Goal: Information Seeking & Learning: Learn about a topic

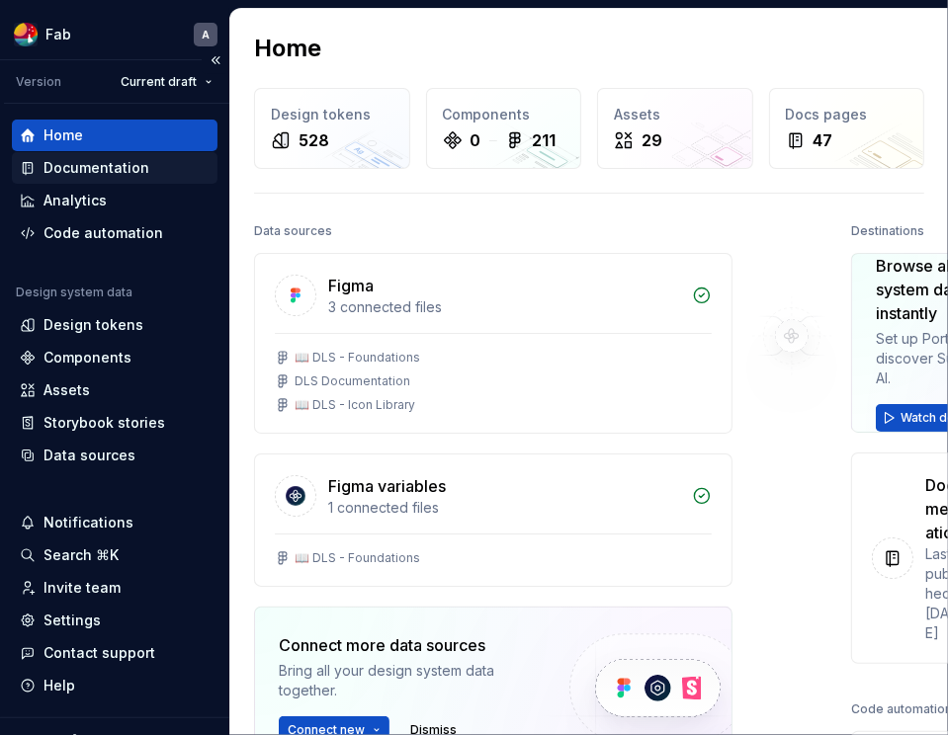
click at [94, 170] on div "Documentation" at bounding box center [96, 168] width 106 height 20
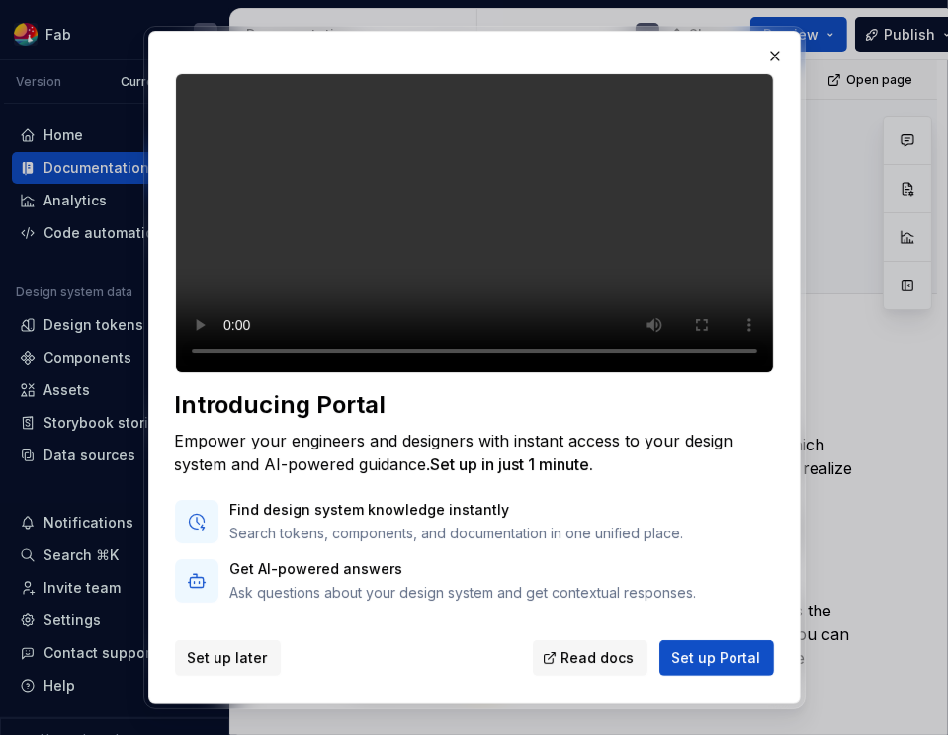
click at [250, 655] on span "Set up later" at bounding box center [228, 658] width 80 height 20
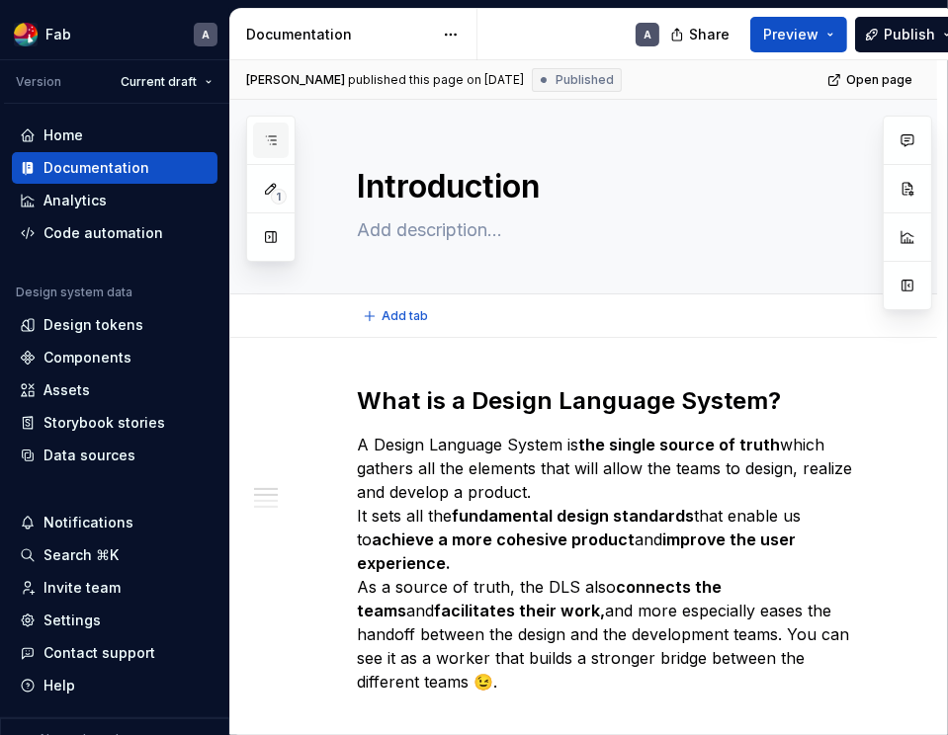
click at [283, 145] on button "button" at bounding box center [271, 141] width 36 height 36
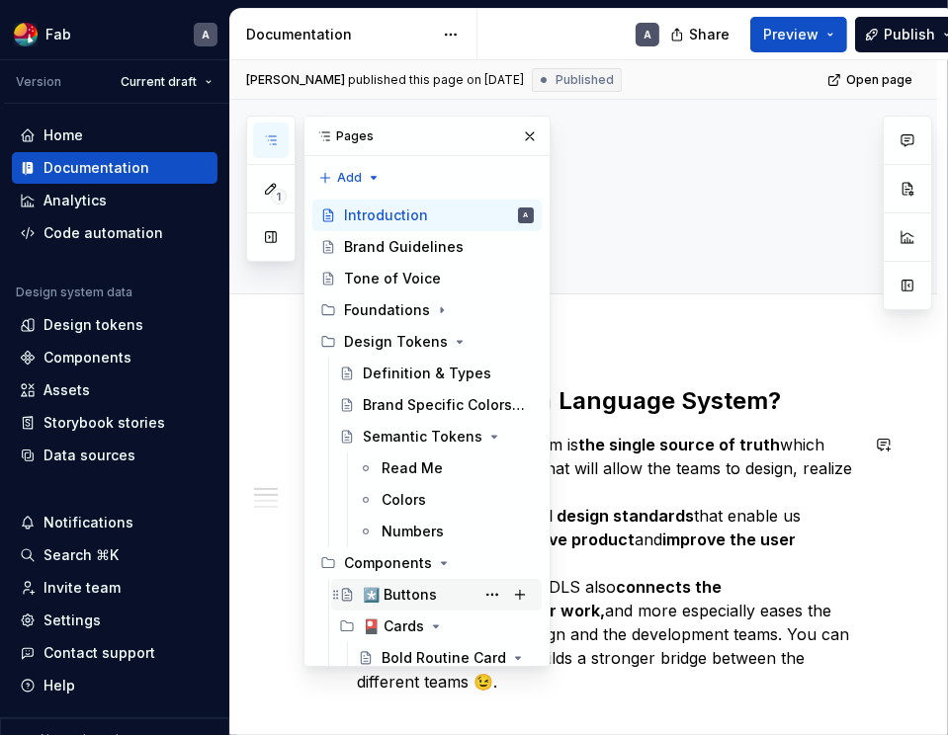
click at [416, 601] on div "*️⃣ Buttons" at bounding box center [400, 595] width 74 height 20
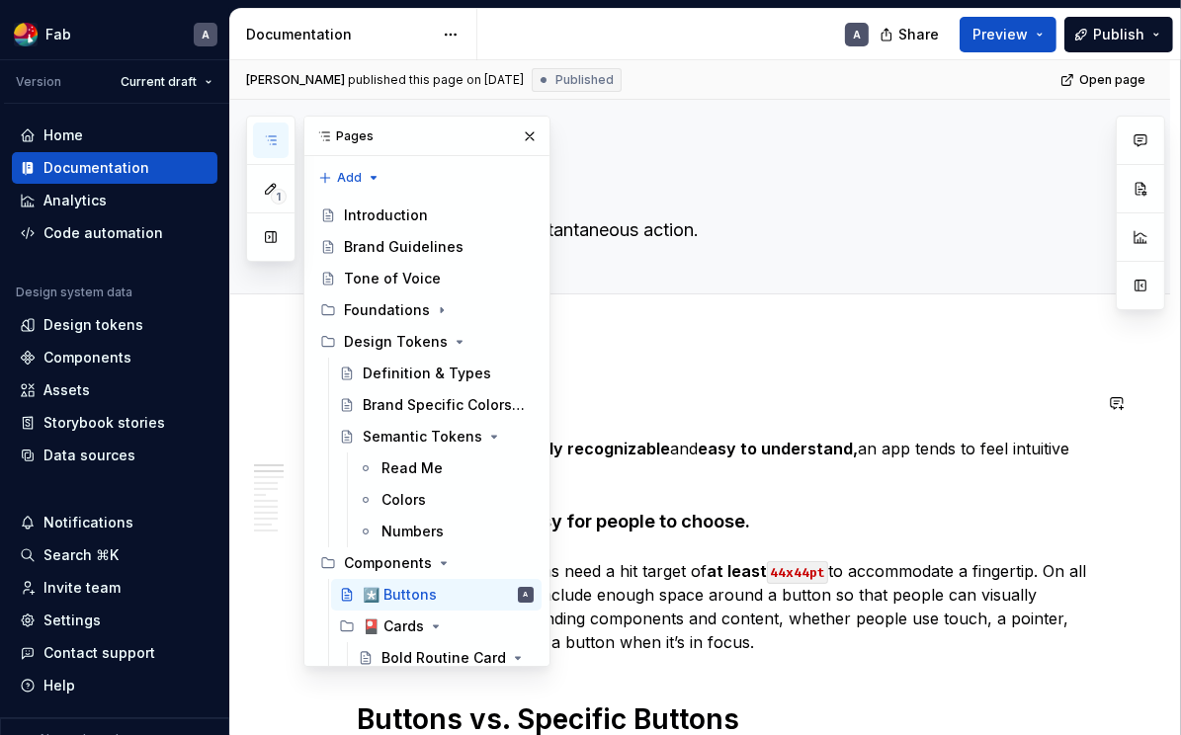
click at [689, 403] on h1 "Best Practices" at bounding box center [724, 403] width 734 height 36
click at [680, 458] on p "When buttons are instantly recognizable and easy to understand, an app tends to…" at bounding box center [724, 460] width 734 height 47
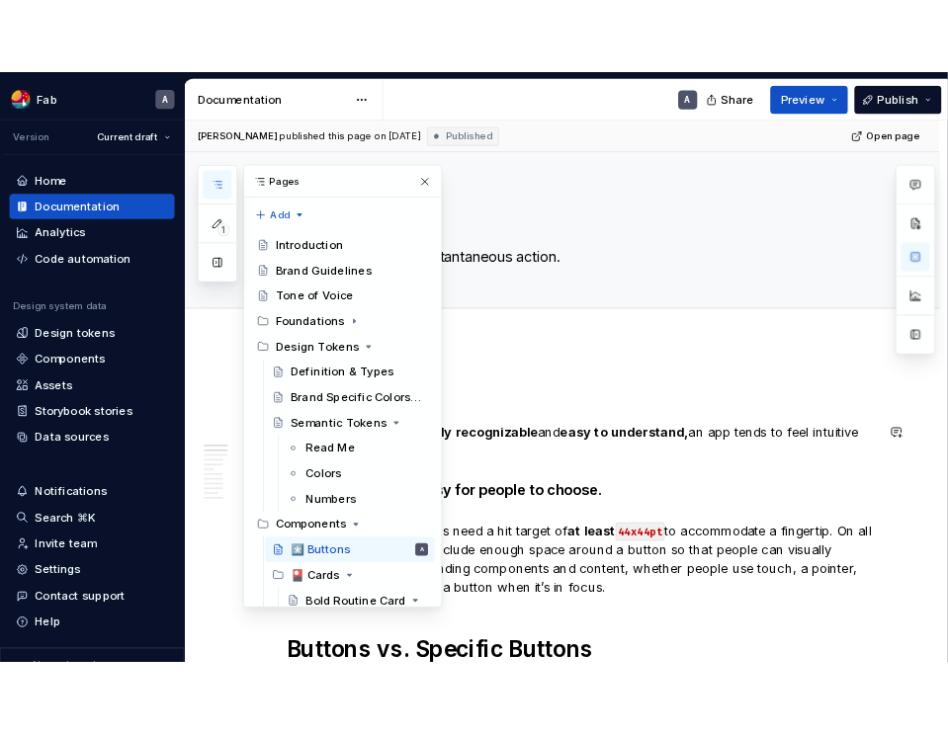
scroll to position [774, 0]
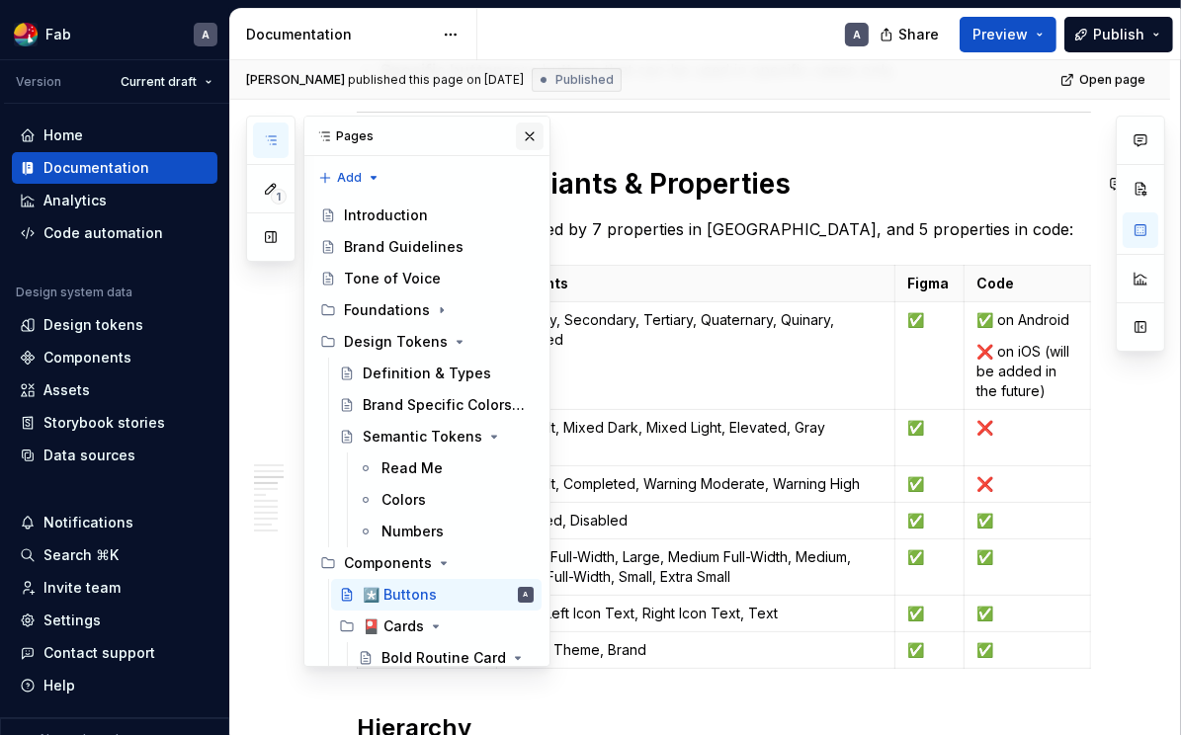
click at [534, 138] on button "button" at bounding box center [530, 137] width 28 height 28
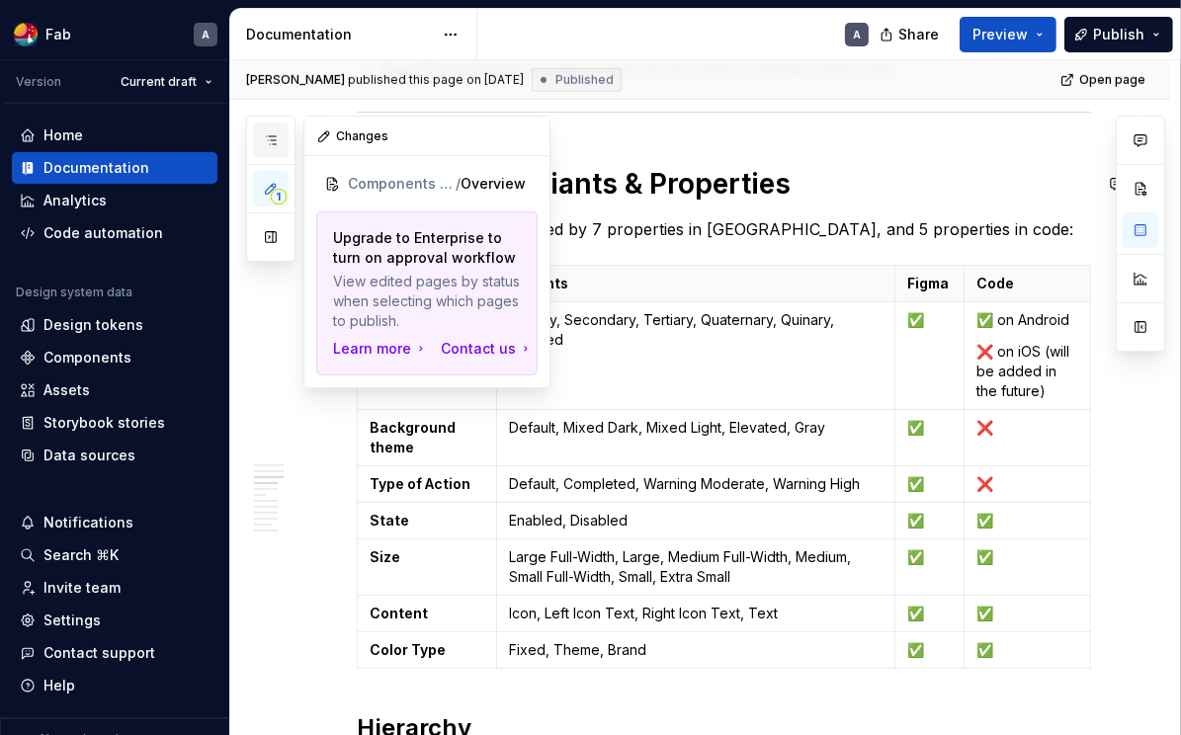
click at [273, 152] on button "button" at bounding box center [271, 141] width 36 height 36
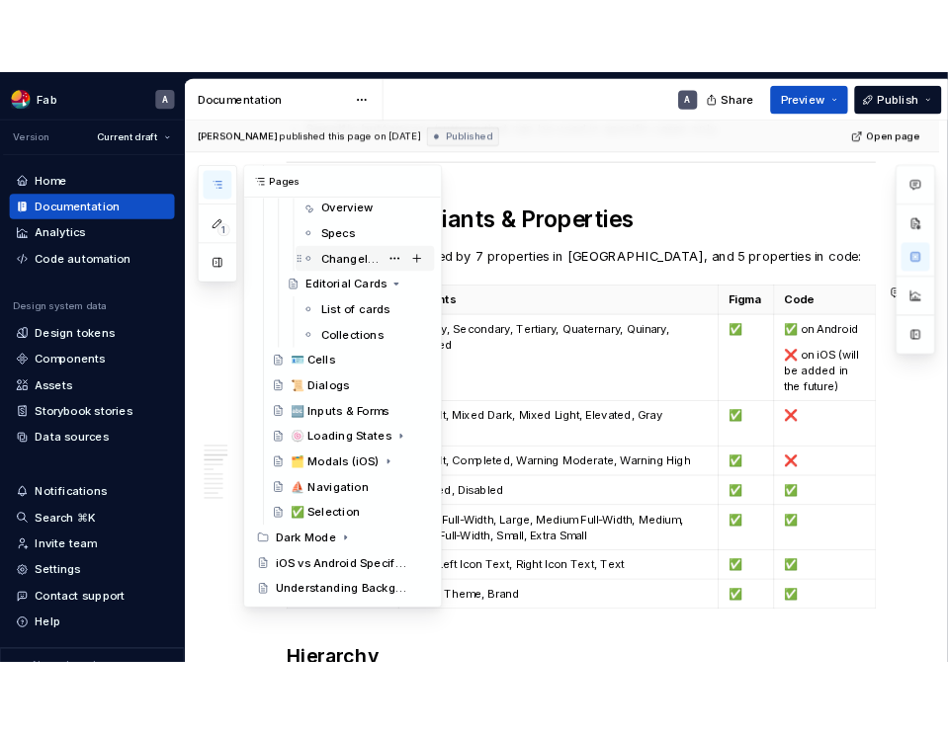
scroll to position [523, 0]
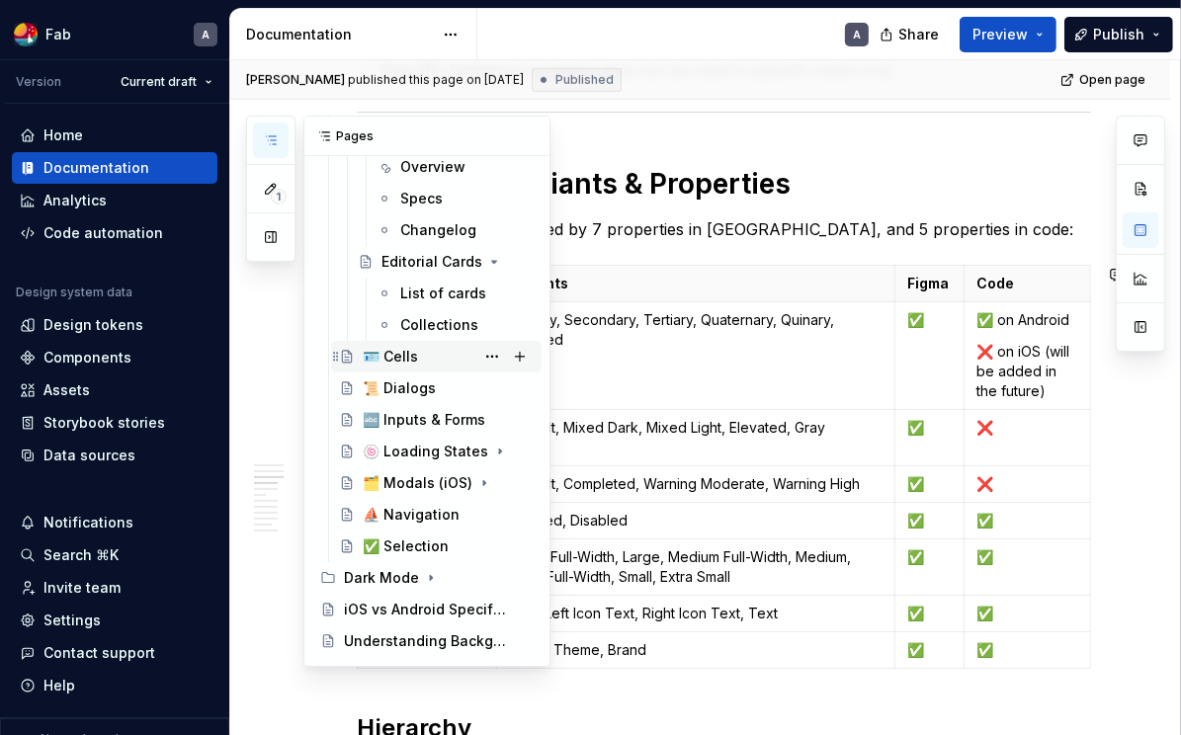
click at [402, 356] on div "🪪 Cells" at bounding box center [390, 357] width 55 height 20
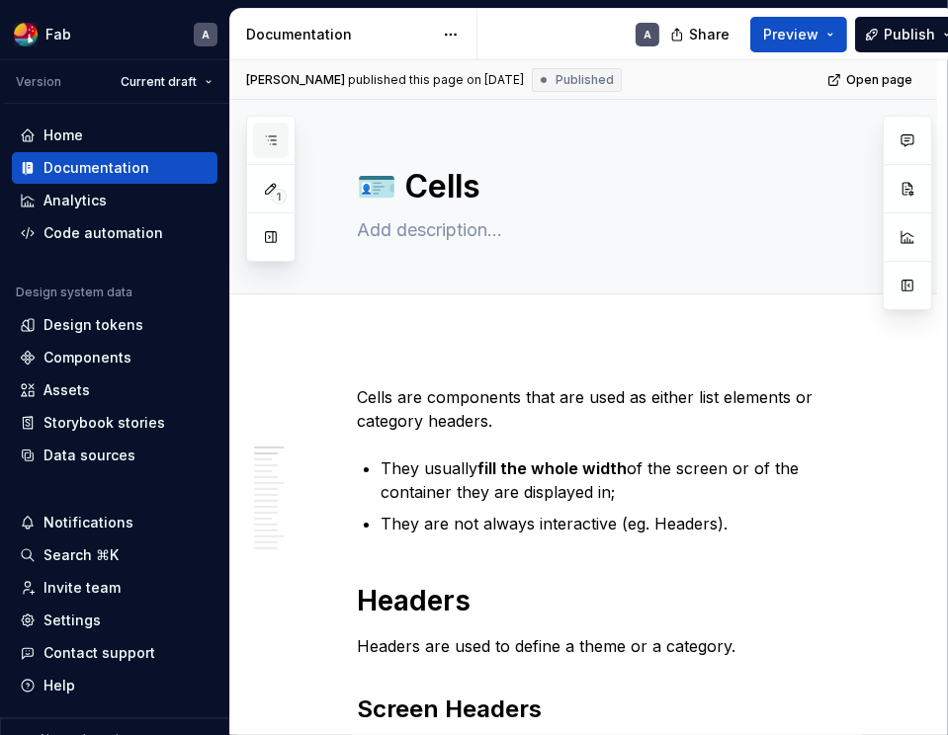
click at [268, 147] on icon "button" at bounding box center [271, 140] width 16 height 16
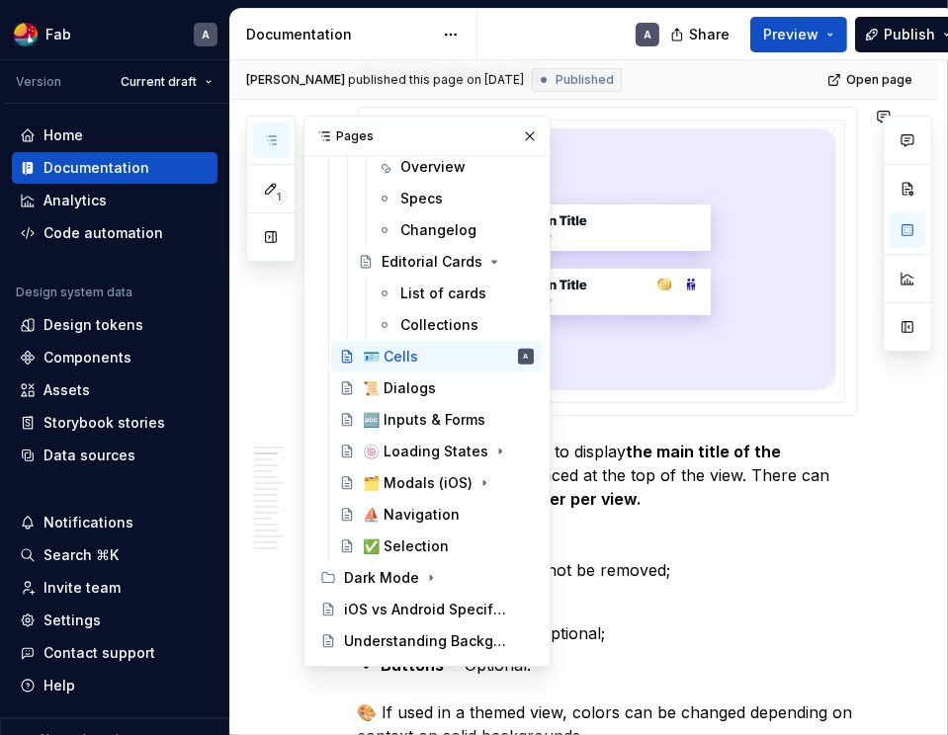
click at [597, 452] on p "Screen Headers are used to display the main title of the view. They are usually…" at bounding box center [607, 487] width 501 height 95
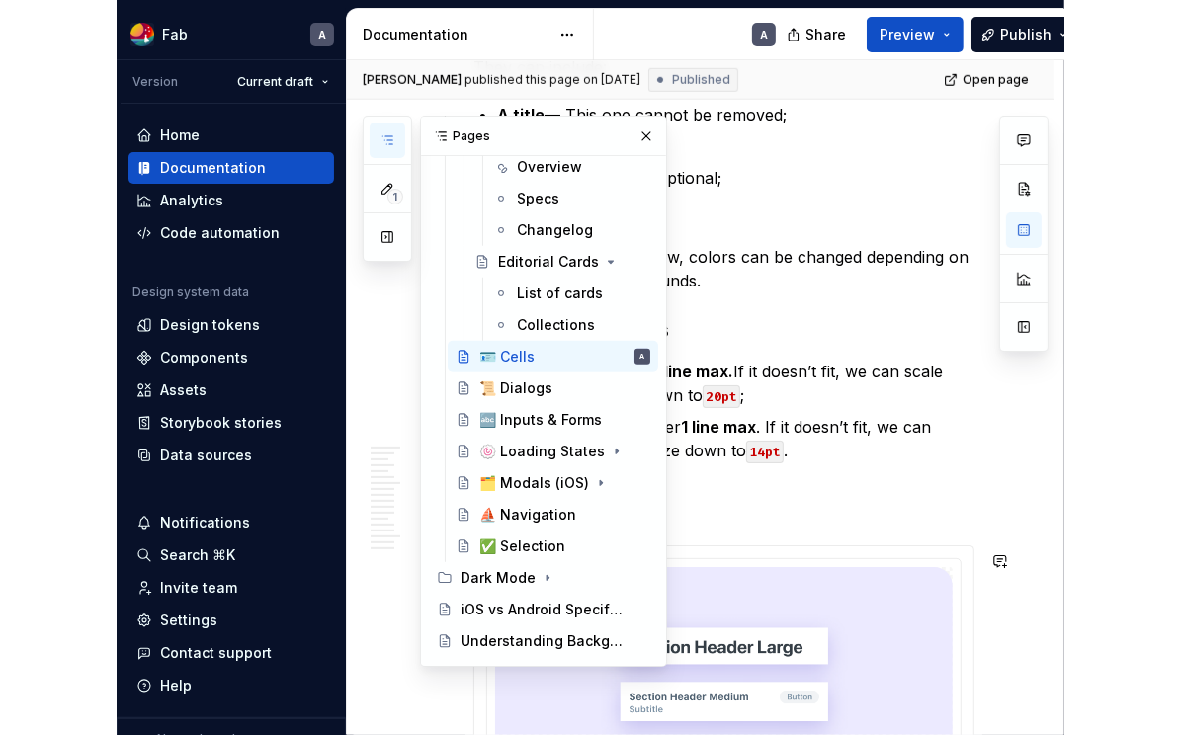
scroll to position [1758, 0]
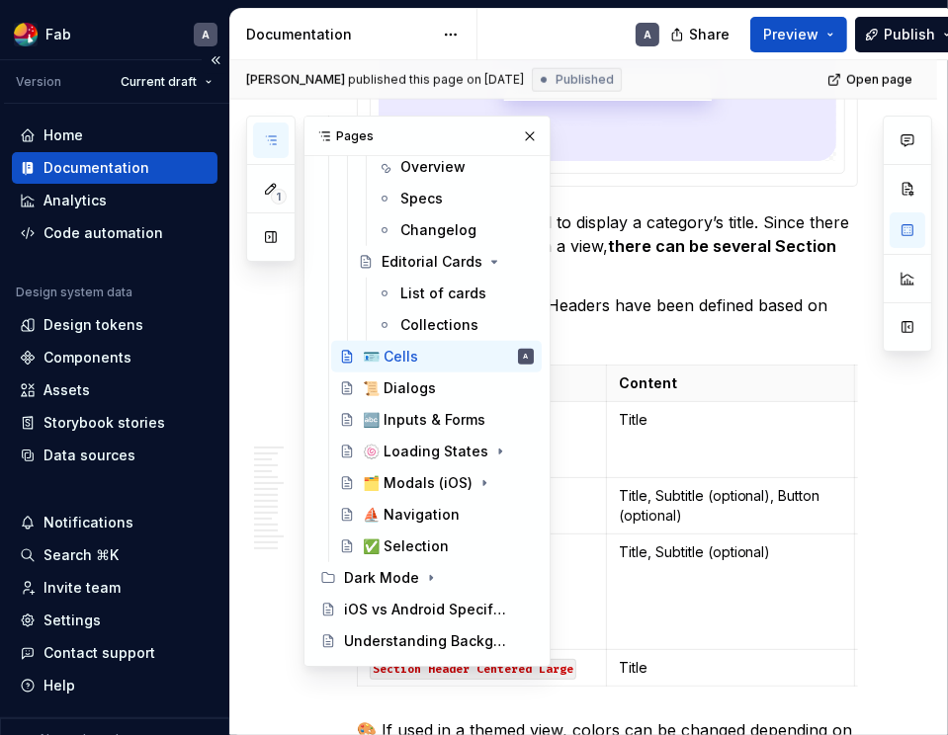
type textarea "*"
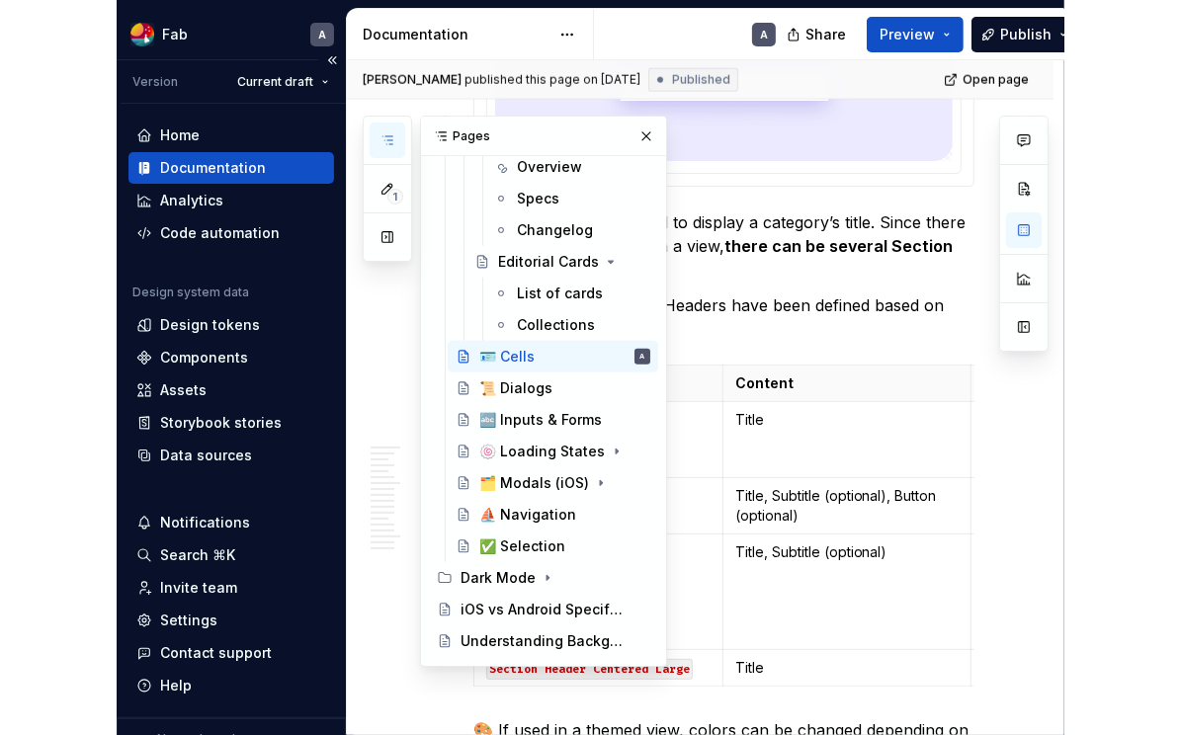
scroll to position [1773, 0]
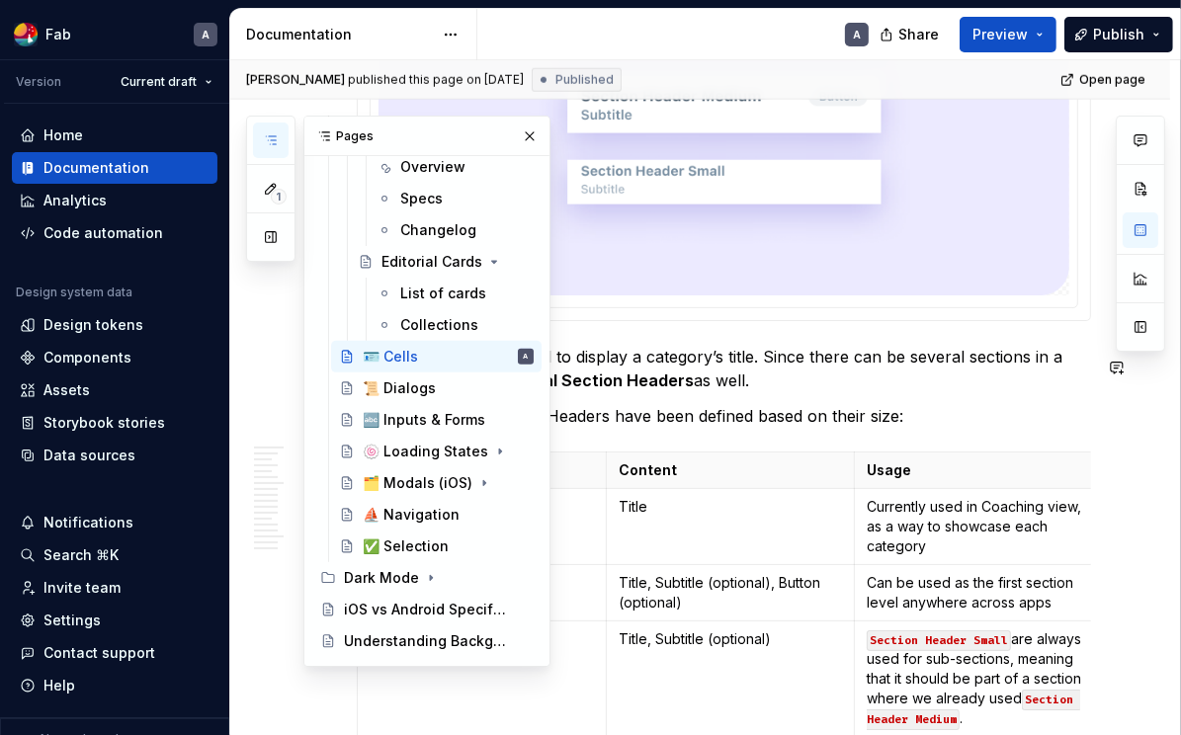
click at [751, 381] on p "Section Headers are used to display a category’s title. Since there can be seve…" at bounding box center [724, 368] width 734 height 47
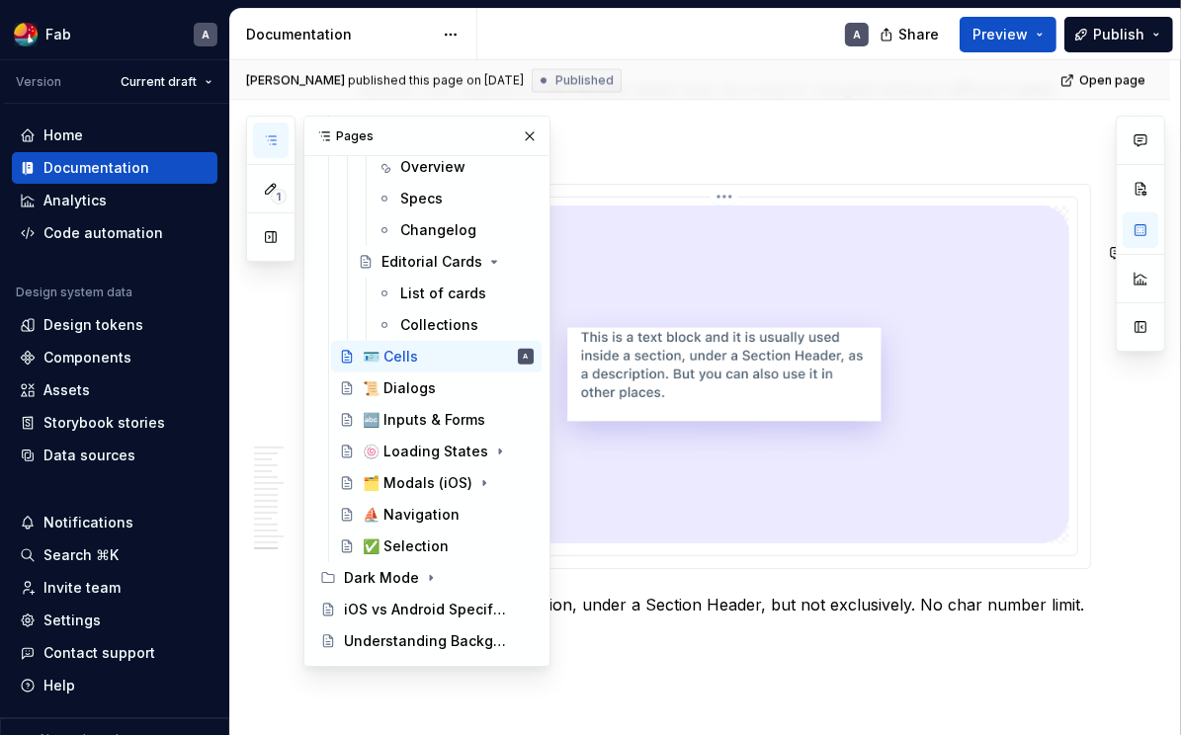
scroll to position [8564, 0]
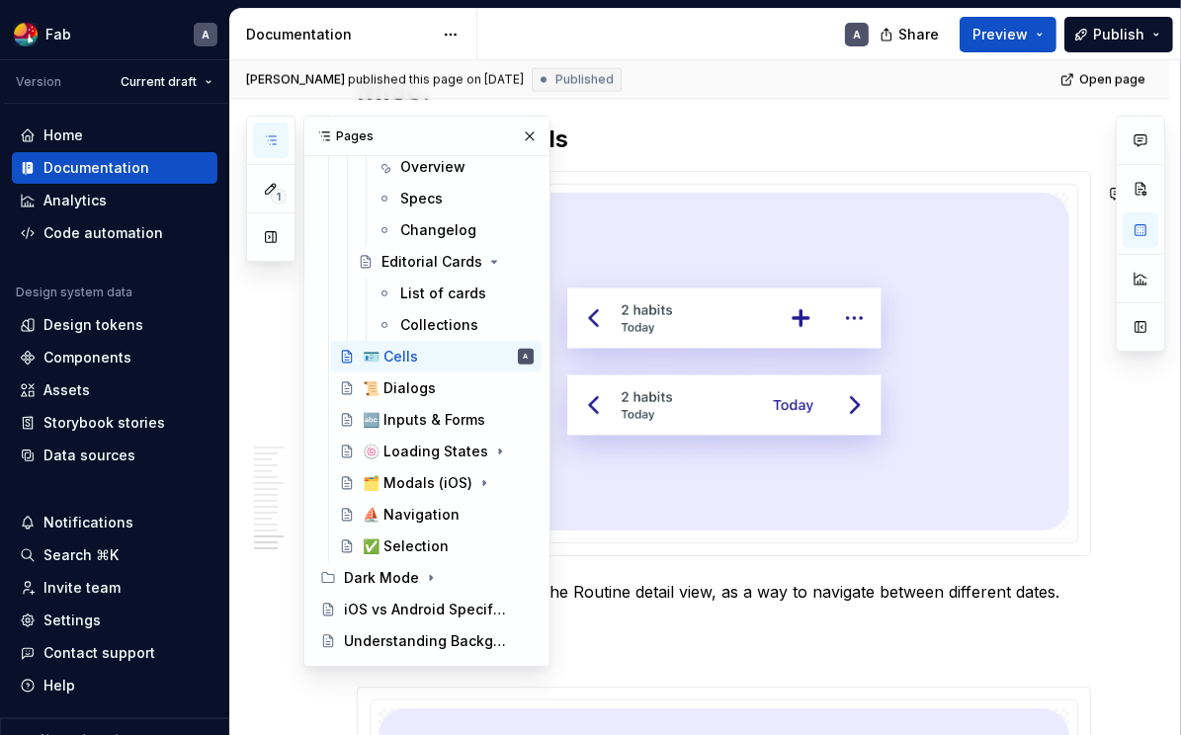
click at [644, 155] on h2 "Back & Forth Cells" at bounding box center [724, 140] width 734 height 32
click at [534, 137] on button "button" at bounding box center [530, 137] width 28 height 28
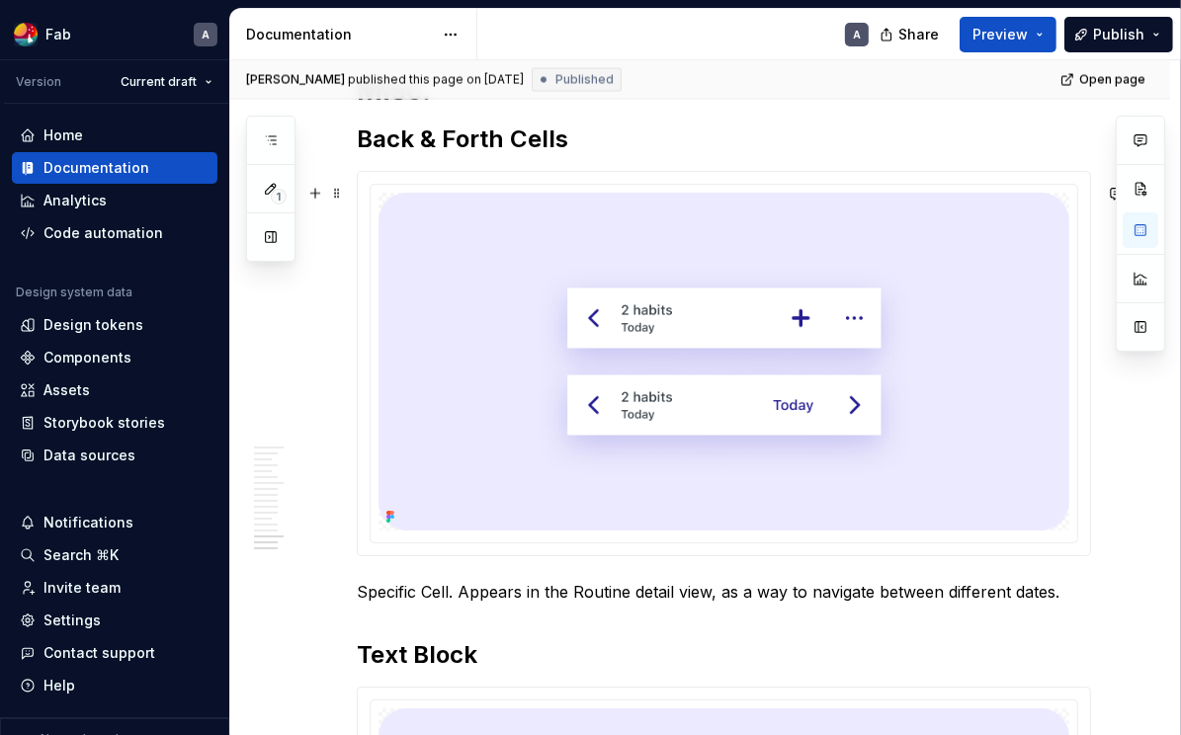
click at [530, 153] on strong "Back & Forth Cells" at bounding box center [462, 139] width 211 height 29
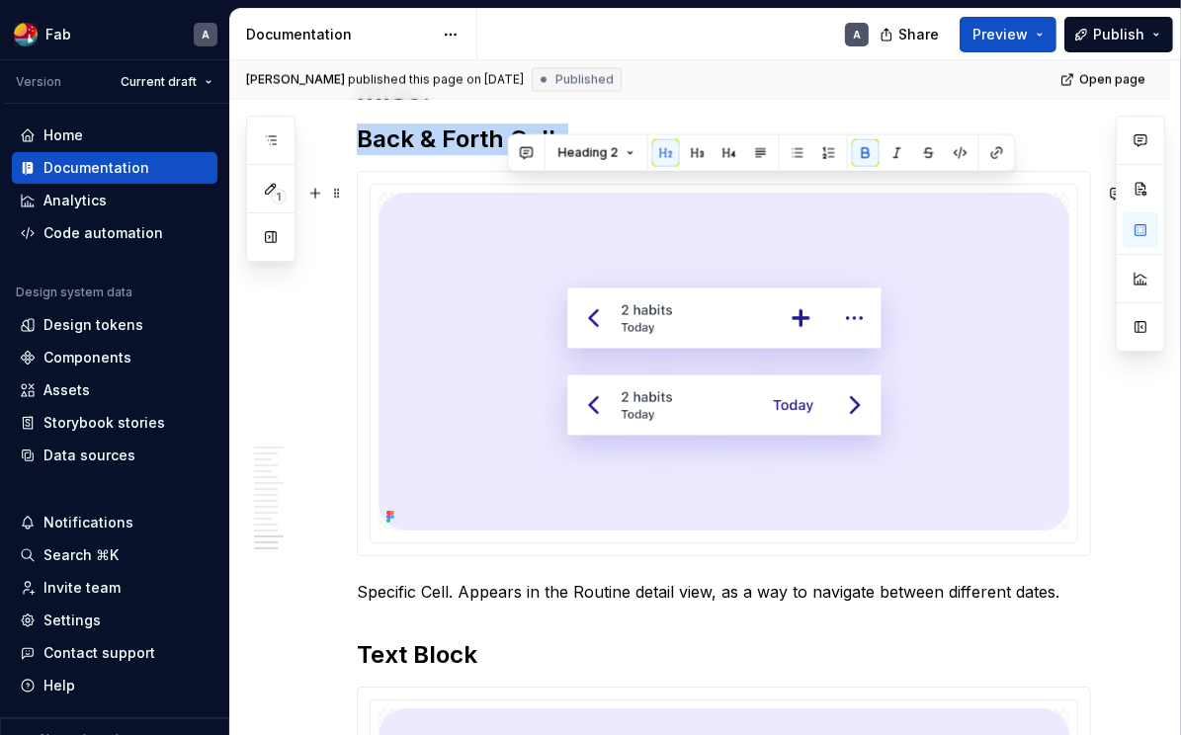
click at [530, 153] on strong "Back & Forth Cells" at bounding box center [462, 139] width 211 height 29
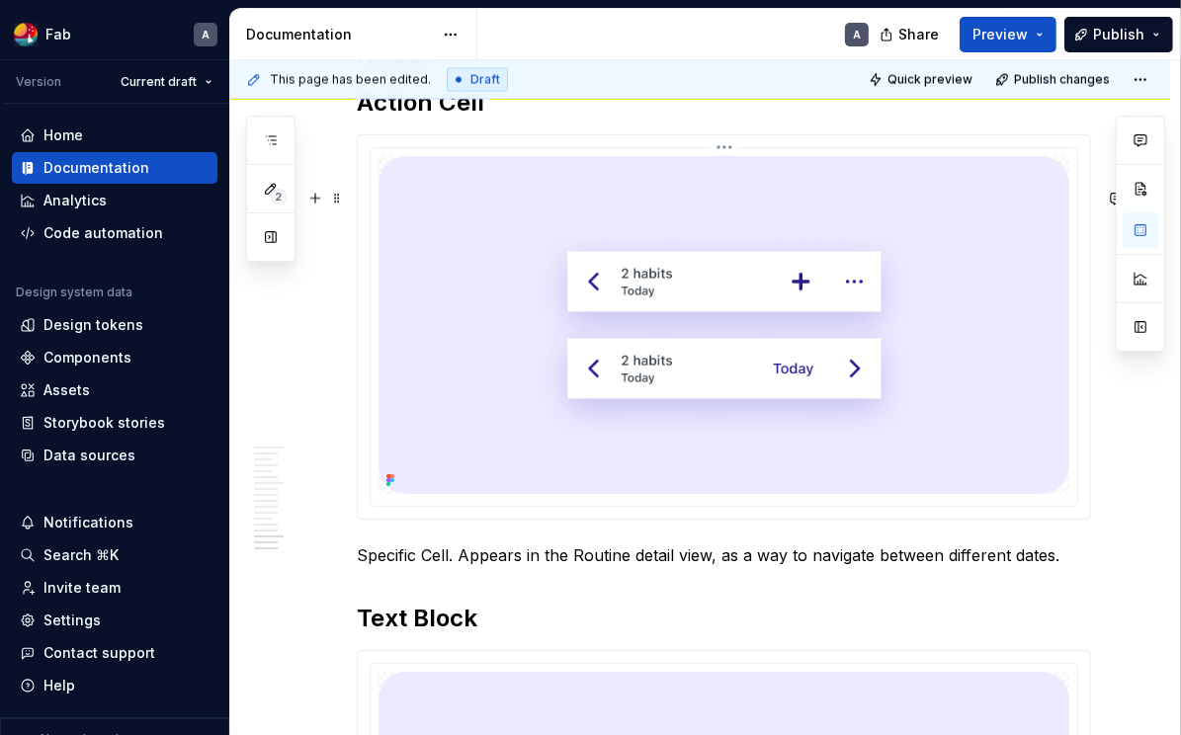
scroll to position [8662, 0]
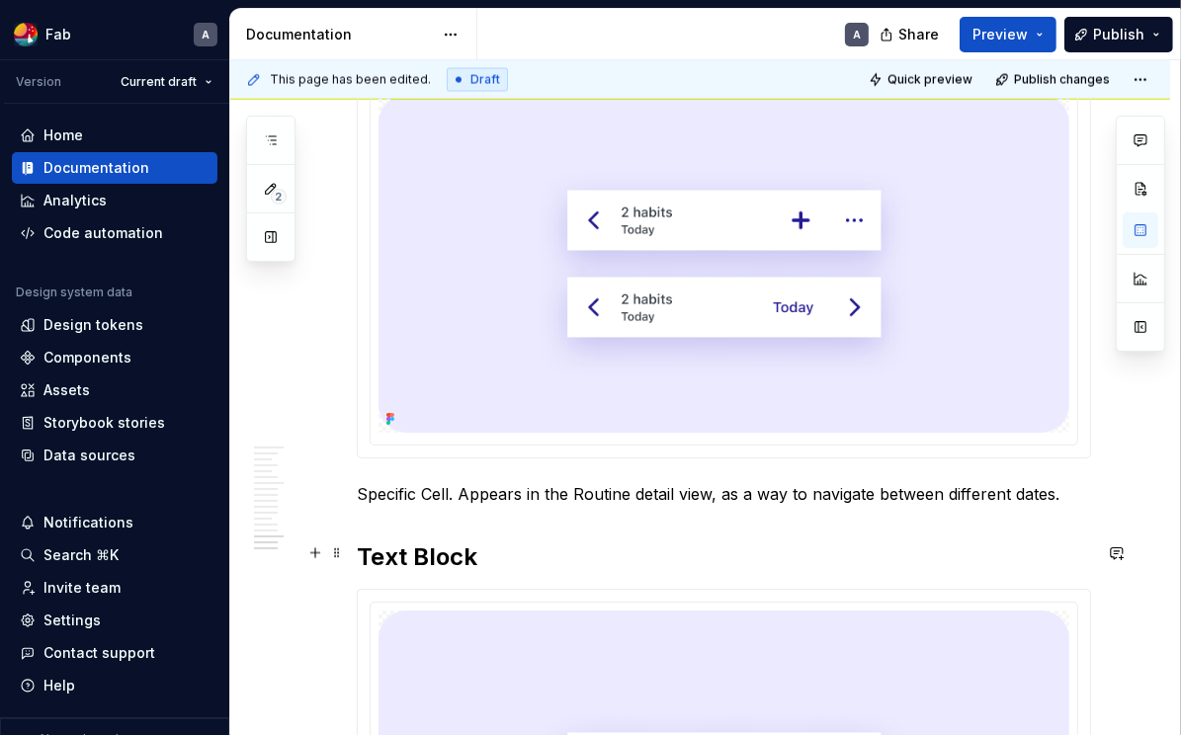
click at [454, 506] on p "Specific Cell. Appears in the Routine detail view, as a way to navigate between…" at bounding box center [724, 494] width 734 height 24
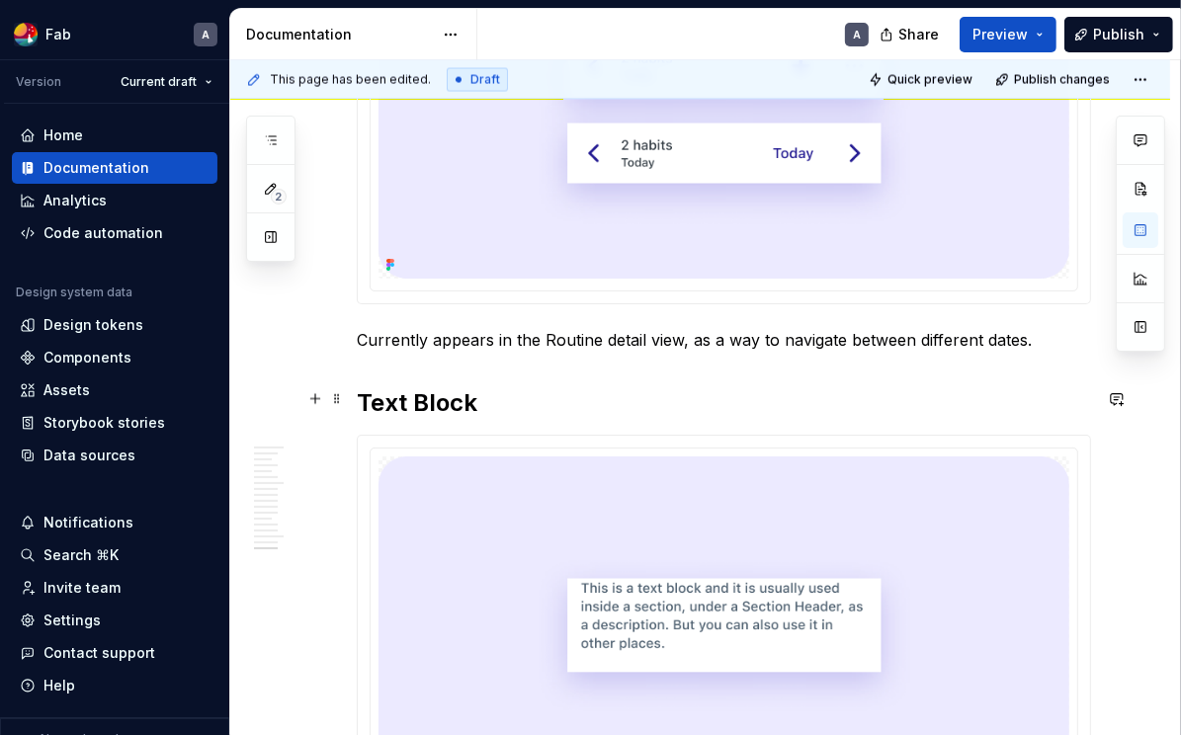
scroll to position [8810, 0]
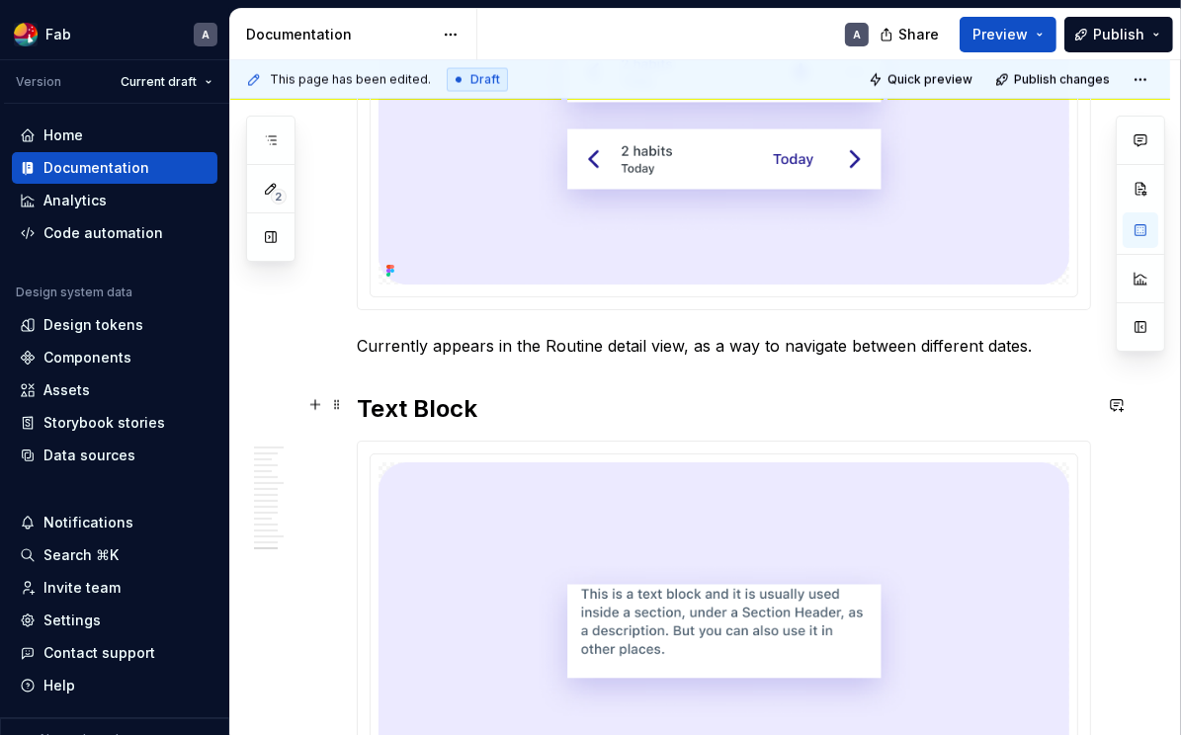
click at [947, 358] on p "Currently appears in the Routine detail view, as a way to navigate between diff…" at bounding box center [724, 346] width 734 height 24
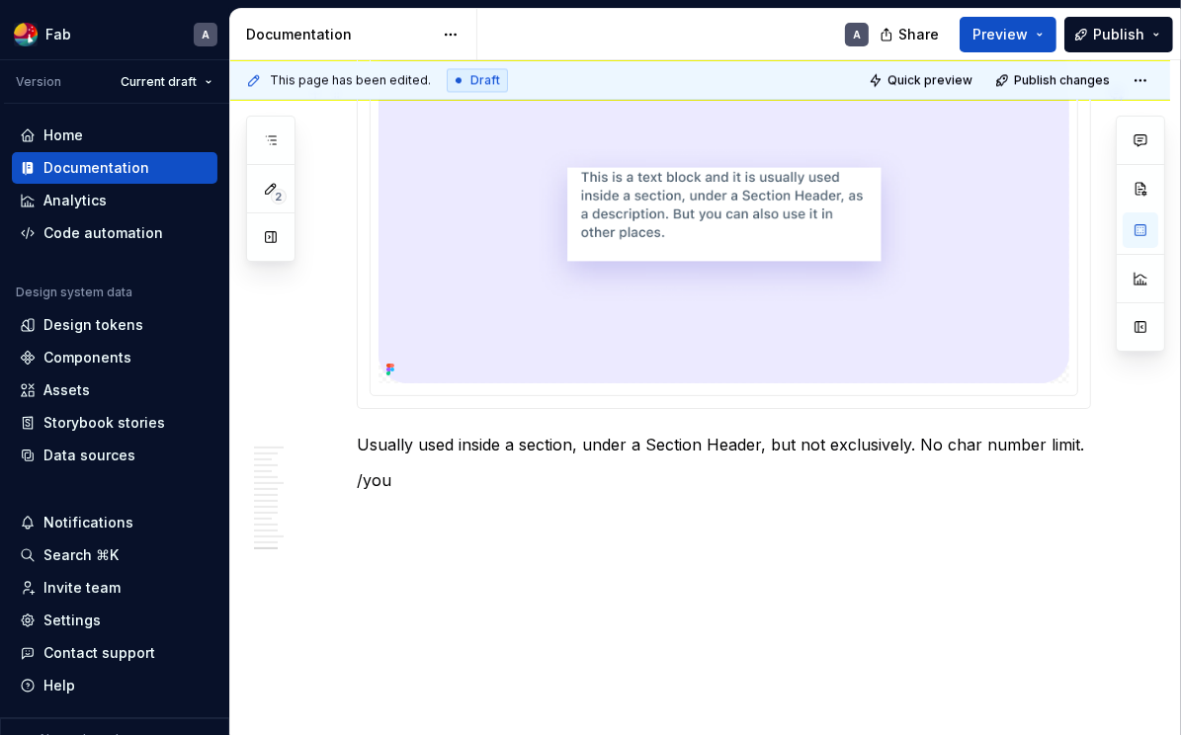
scroll to position [9314, 0]
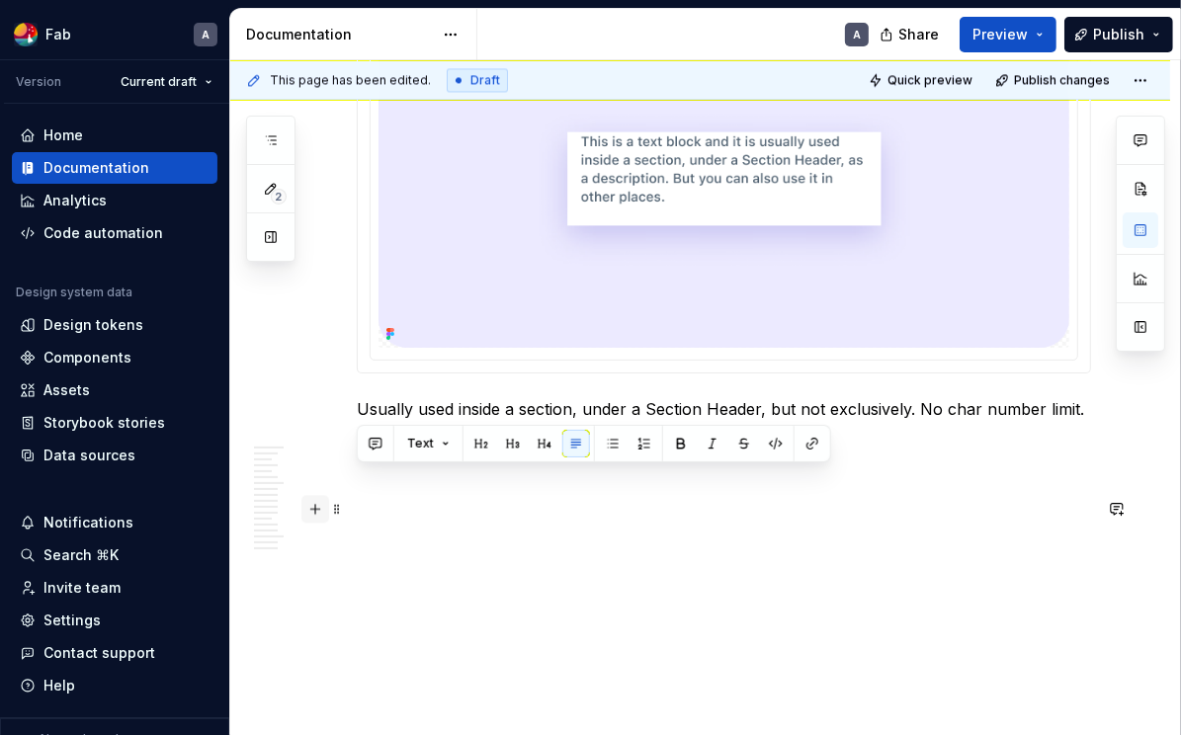
drag, startPoint x: 424, startPoint y: 482, endPoint x: 320, endPoint y: 480, distance: 103.8
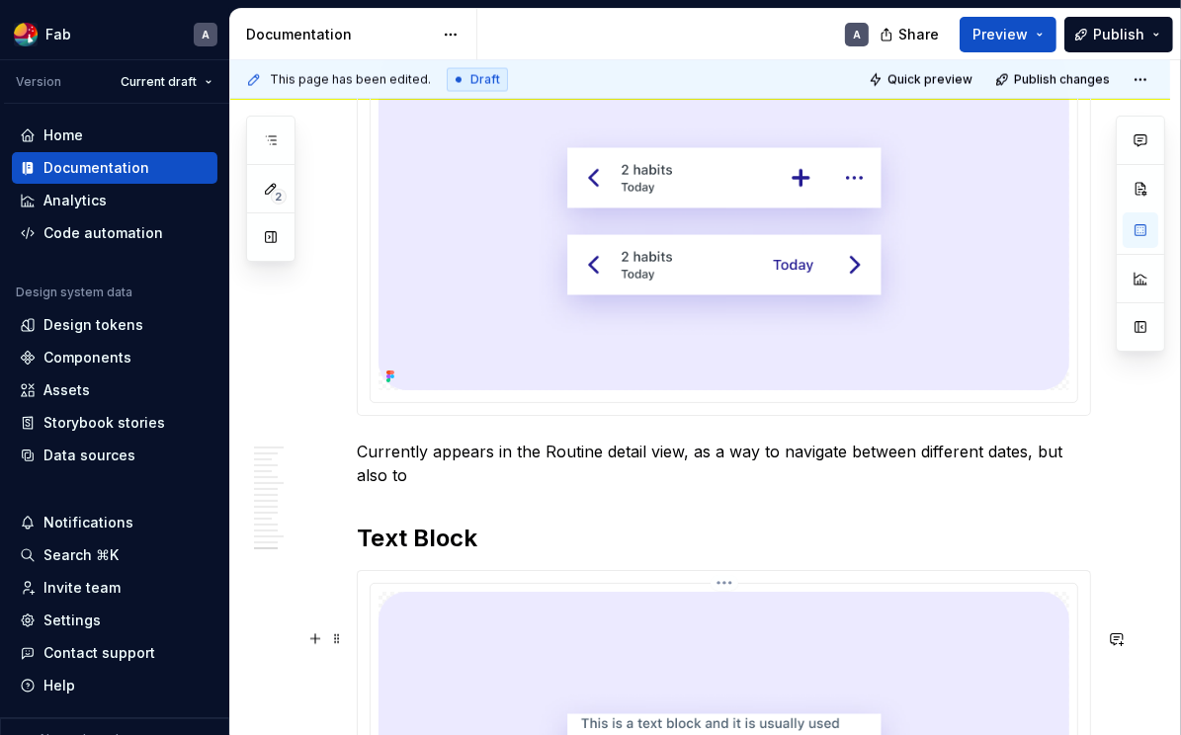
scroll to position [8693, 0]
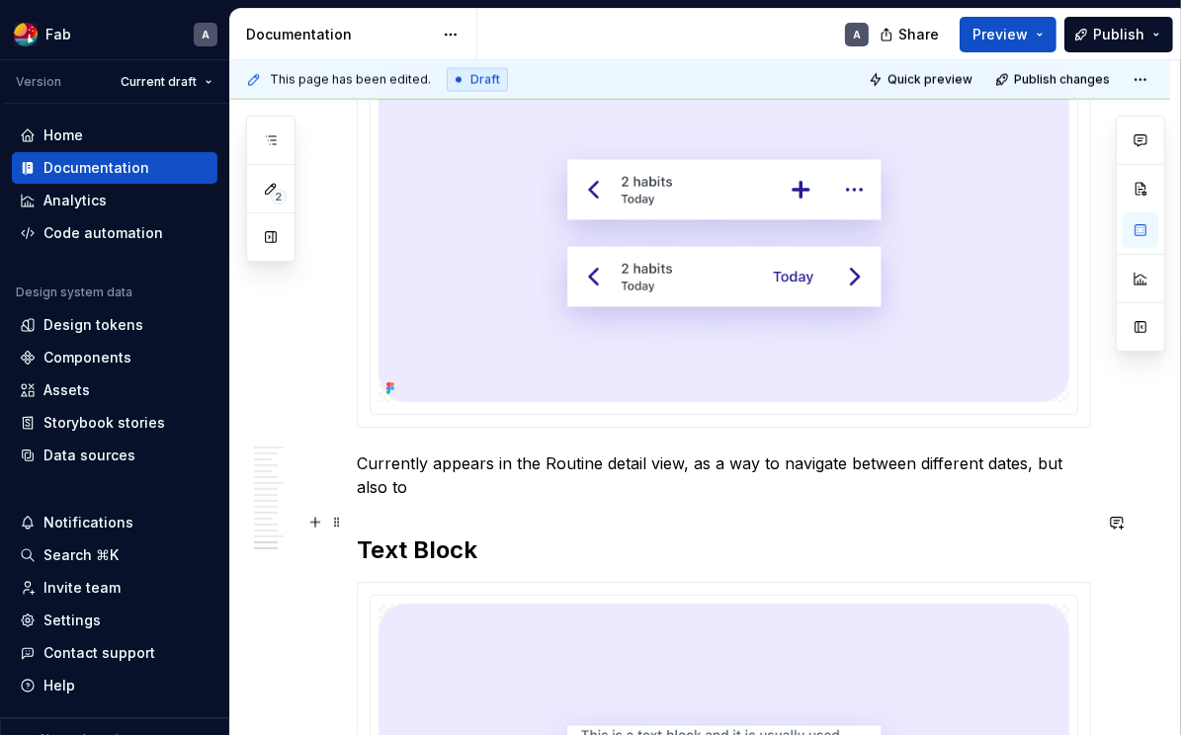
click at [597, 499] on p "Currently appears in the Routine detail view, as a way to navigate between diff…" at bounding box center [724, 475] width 734 height 47
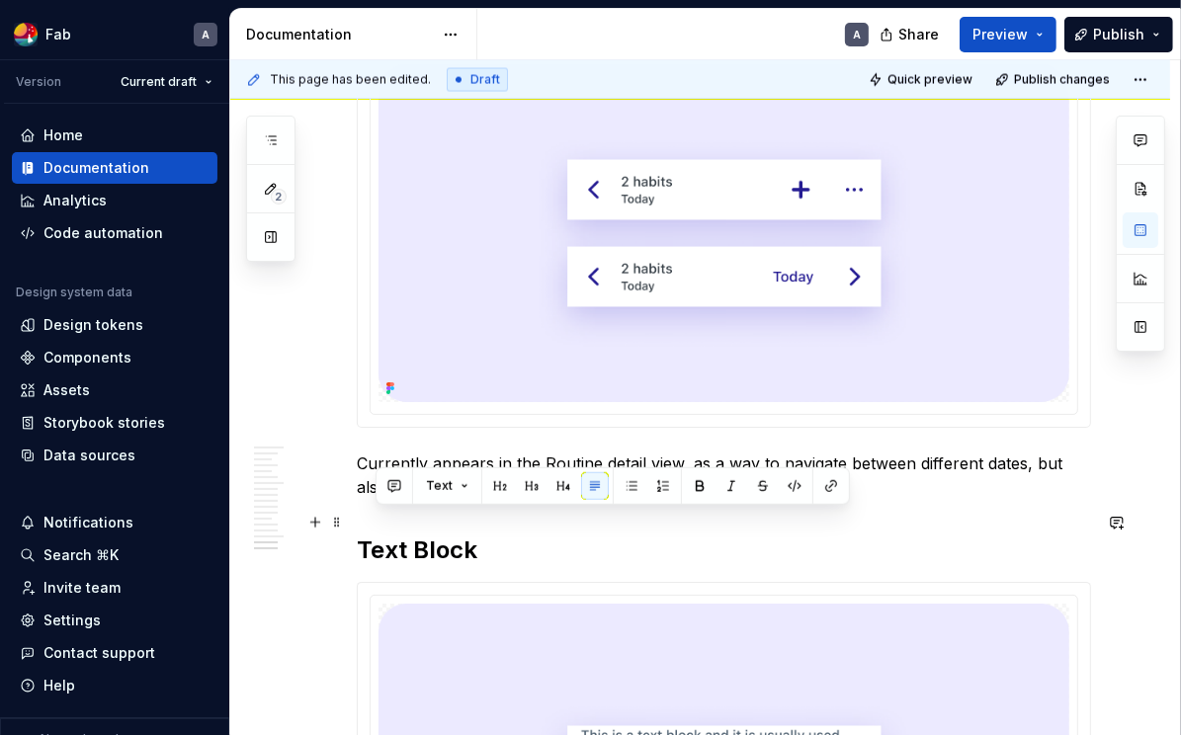
drag, startPoint x: 1022, startPoint y: 524, endPoint x: 1034, endPoint y: 534, distance: 15.4
click at [947, 499] on p "Currently appears in the Routine detail view, as a way to navigate between diff…" at bounding box center [724, 475] width 734 height 47
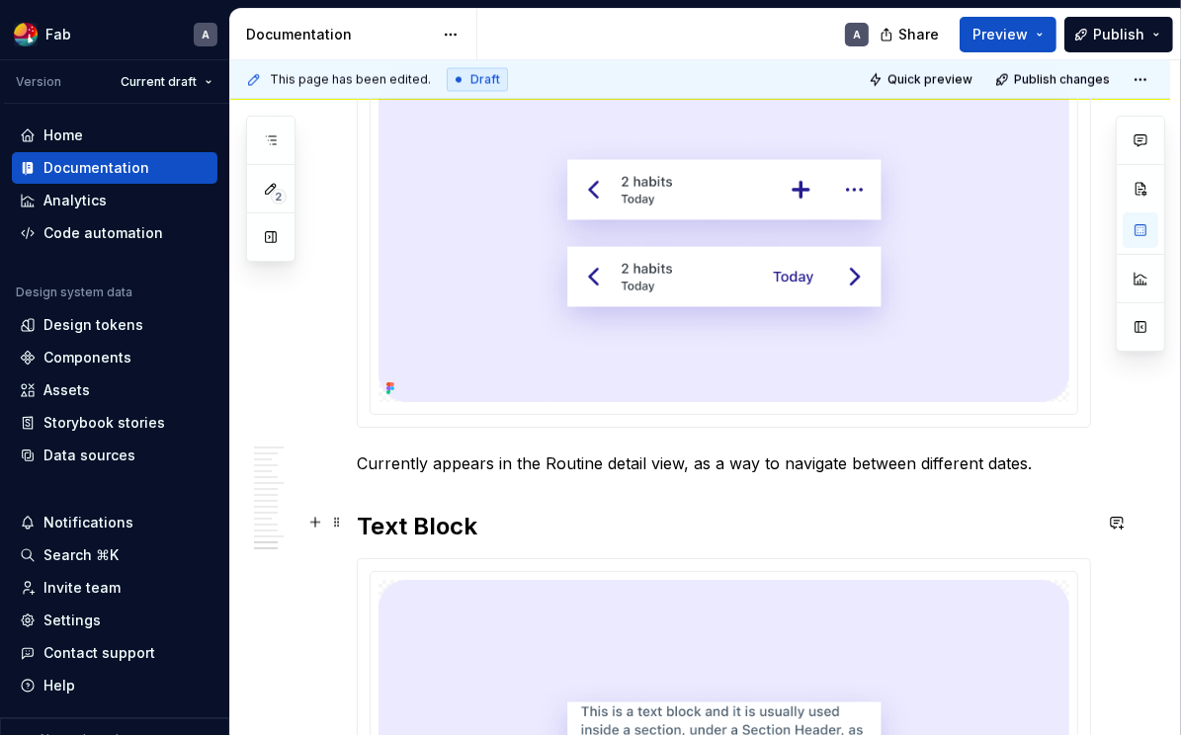
click at [947, 475] on p "Currently appears in the Routine detail view, as a way to navigate between diff…" at bounding box center [724, 464] width 734 height 24
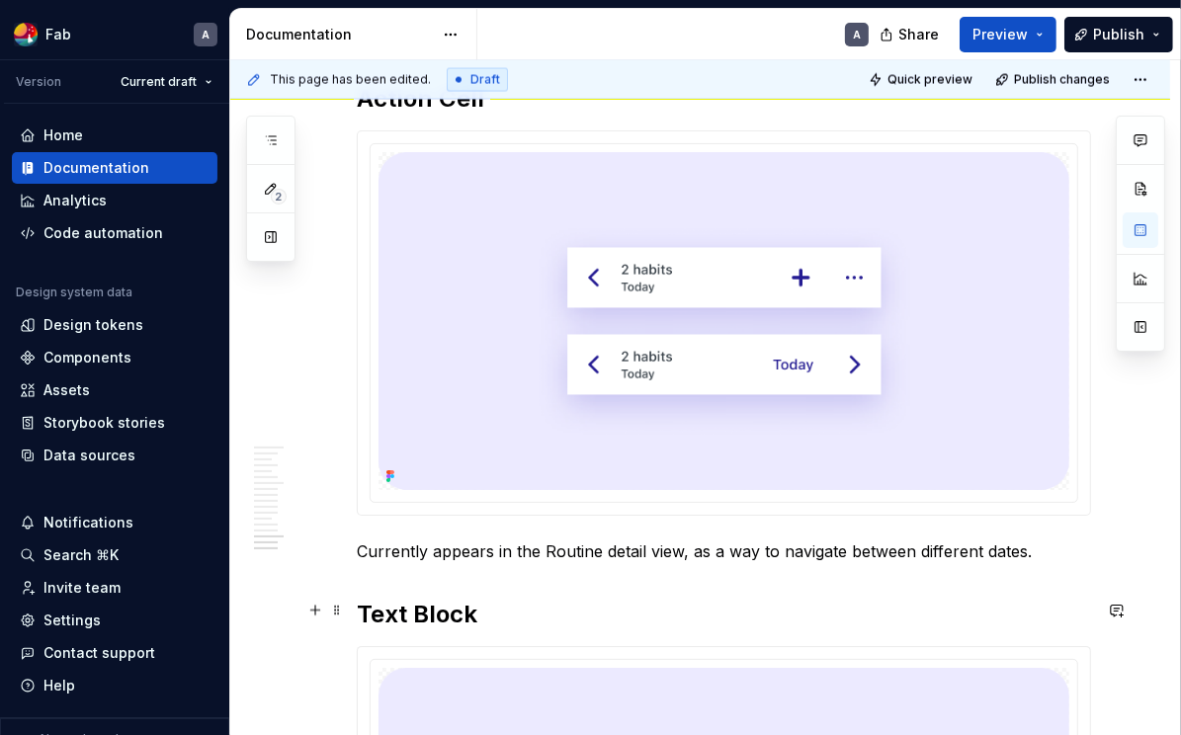
scroll to position [8548, 0]
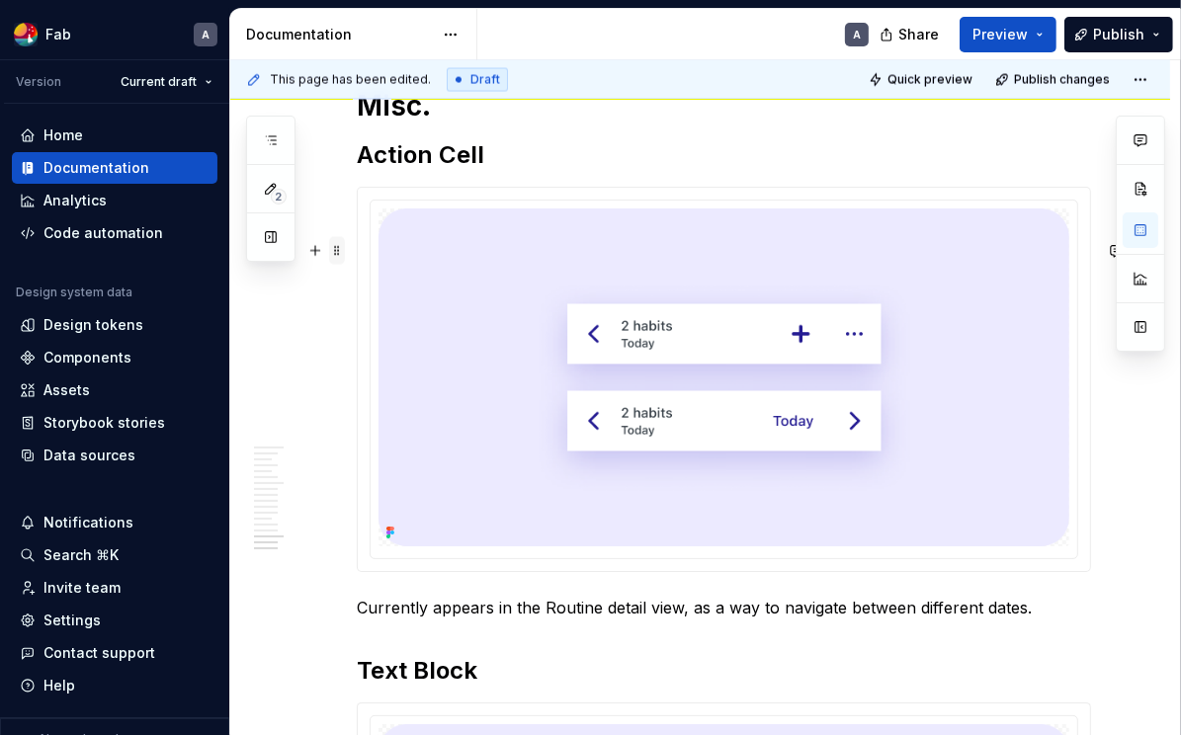
click at [343, 260] on span at bounding box center [337, 251] width 16 height 28
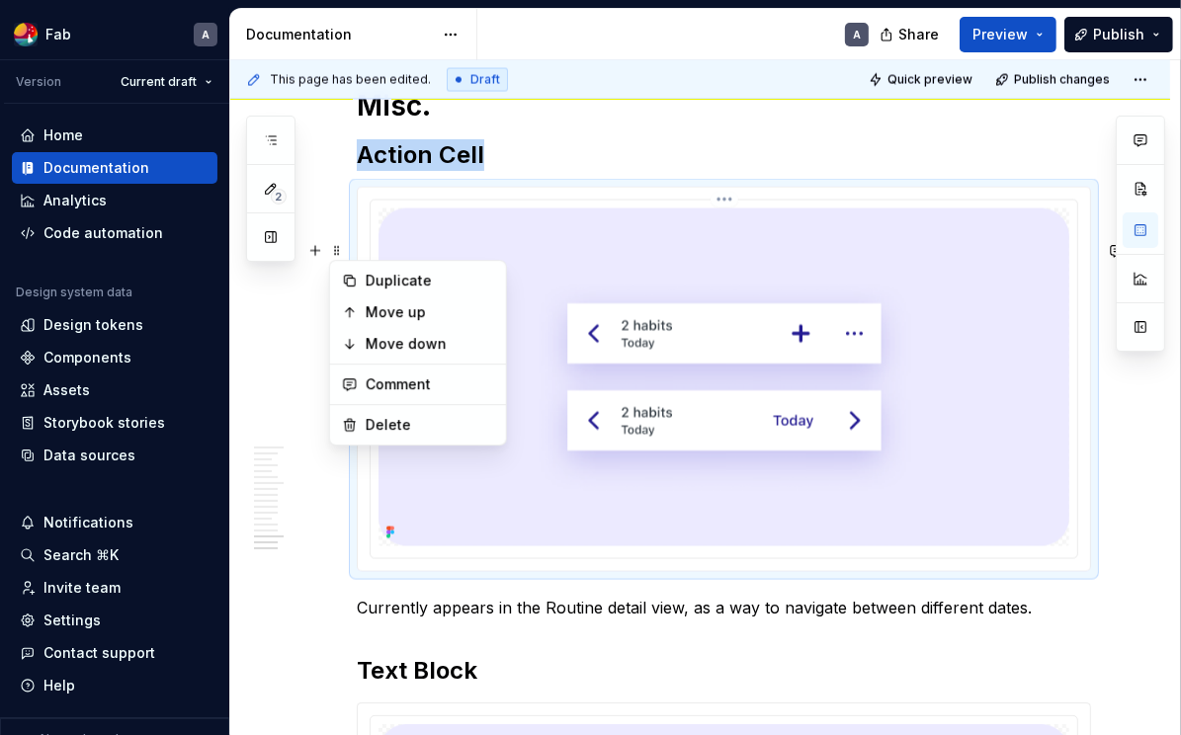
click at [622, 322] on img at bounding box center [723, 377] width 691 height 338
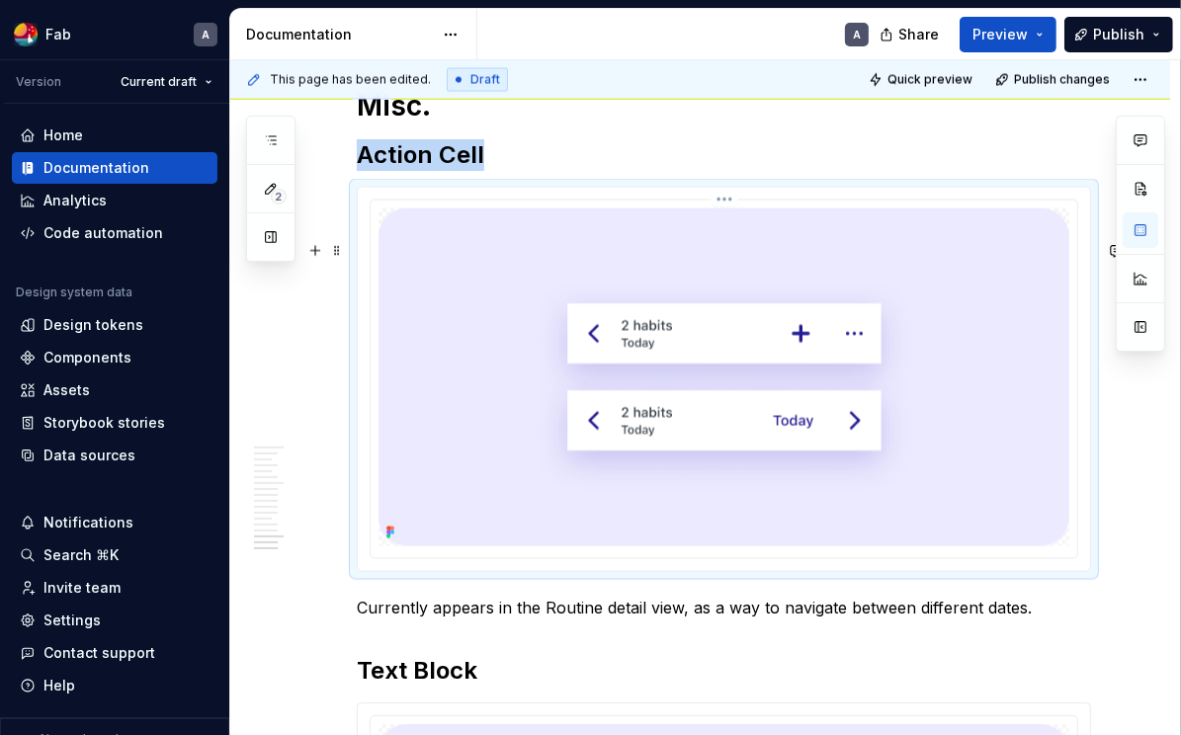
click at [826, 309] on img at bounding box center [723, 377] width 691 height 338
click at [804, 301] on img at bounding box center [723, 377] width 691 height 338
click at [724, 253] on html "Fab A Version Current draft Home Documentation Analytics Code automation Design…" at bounding box center [590, 367] width 1181 height 735
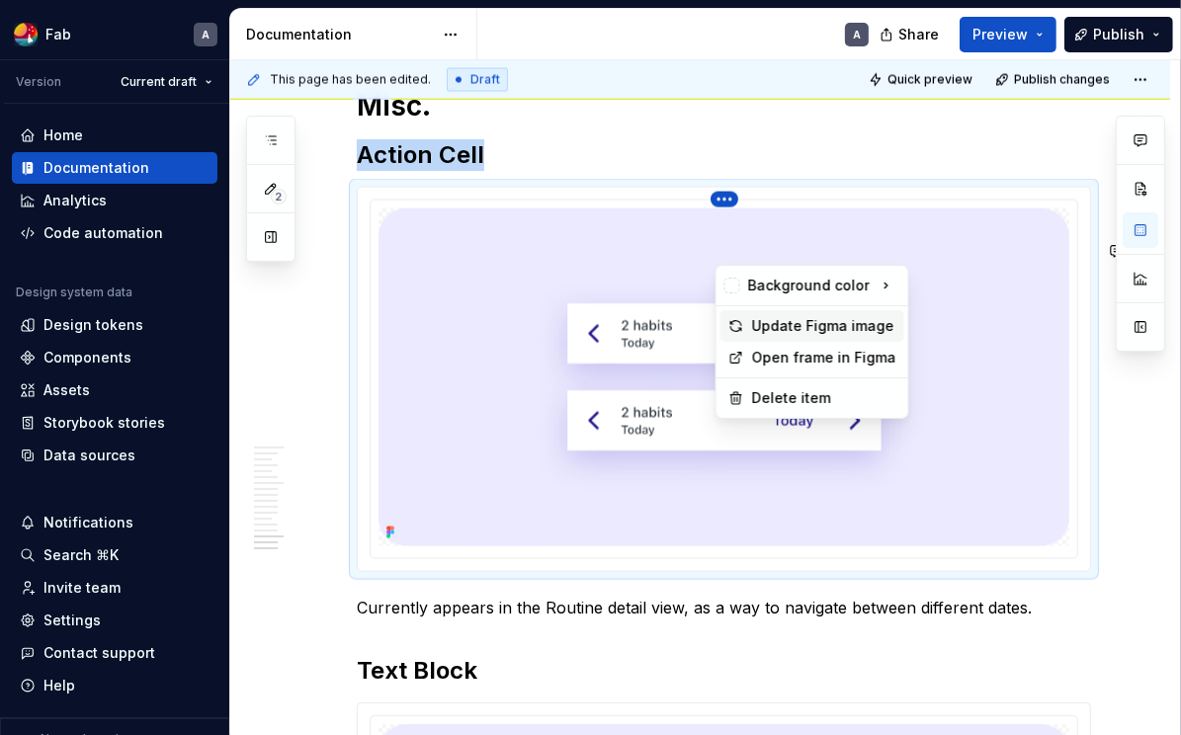
click at [818, 327] on div "Update Figma image" at bounding box center [824, 326] width 144 height 20
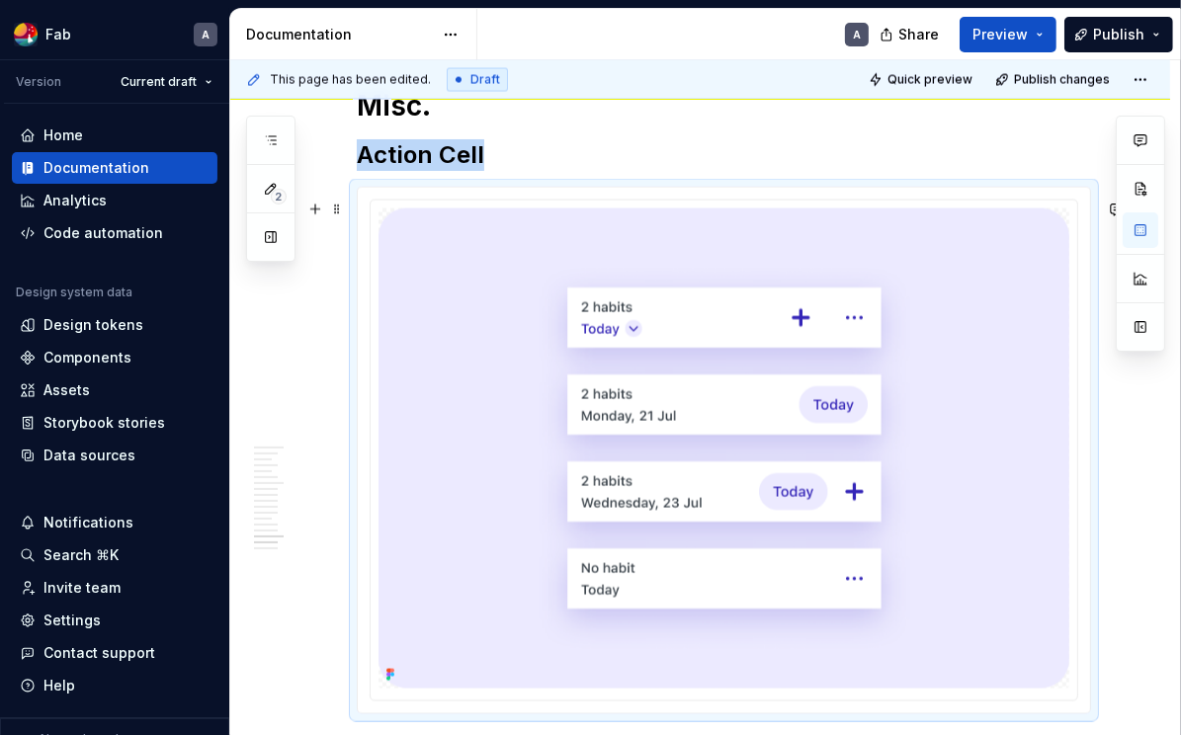
click at [666, 171] on h2 "Action Cell" at bounding box center [724, 155] width 734 height 32
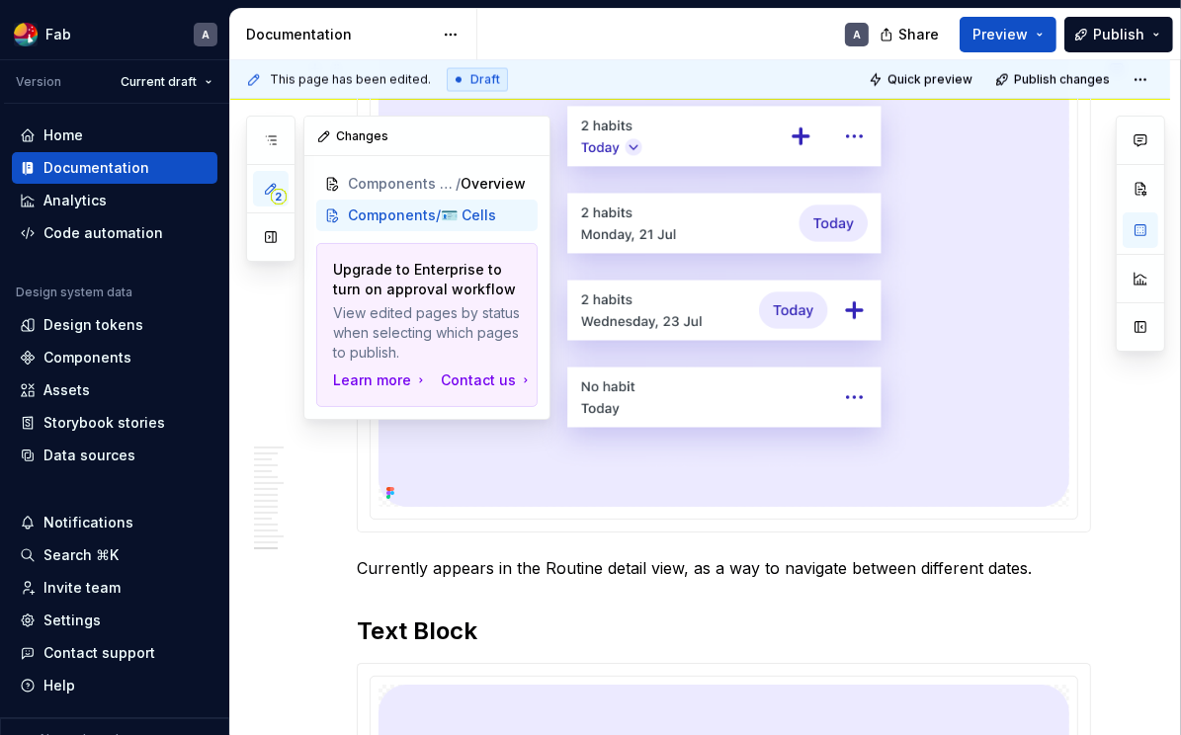
scroll to position [0, 0]
click at [278, 186] on button "2" at bounding box center [271, 189] width 36 height 36
click at [264, 142] on icon "button" at bounding box center [271, 140] width 16 height 16
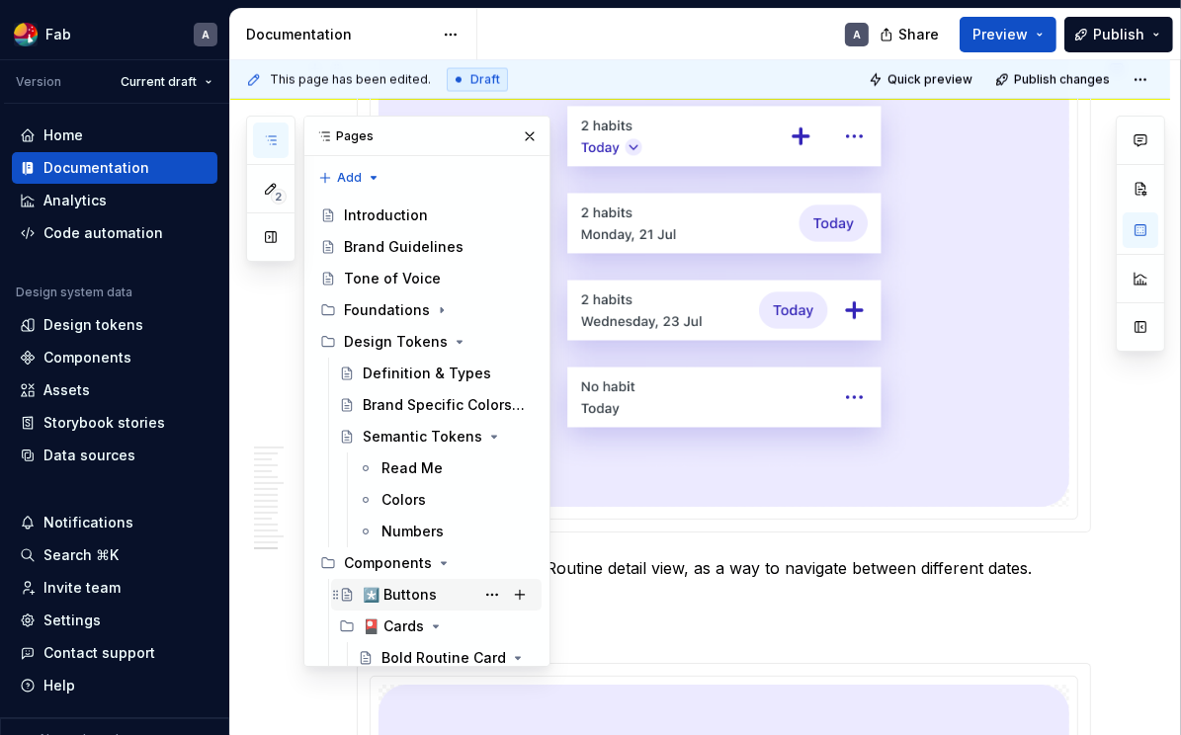
click at [426, 588] on div "*️⃣ Buttons" at bounding box center [400, 595] width 74 height 20
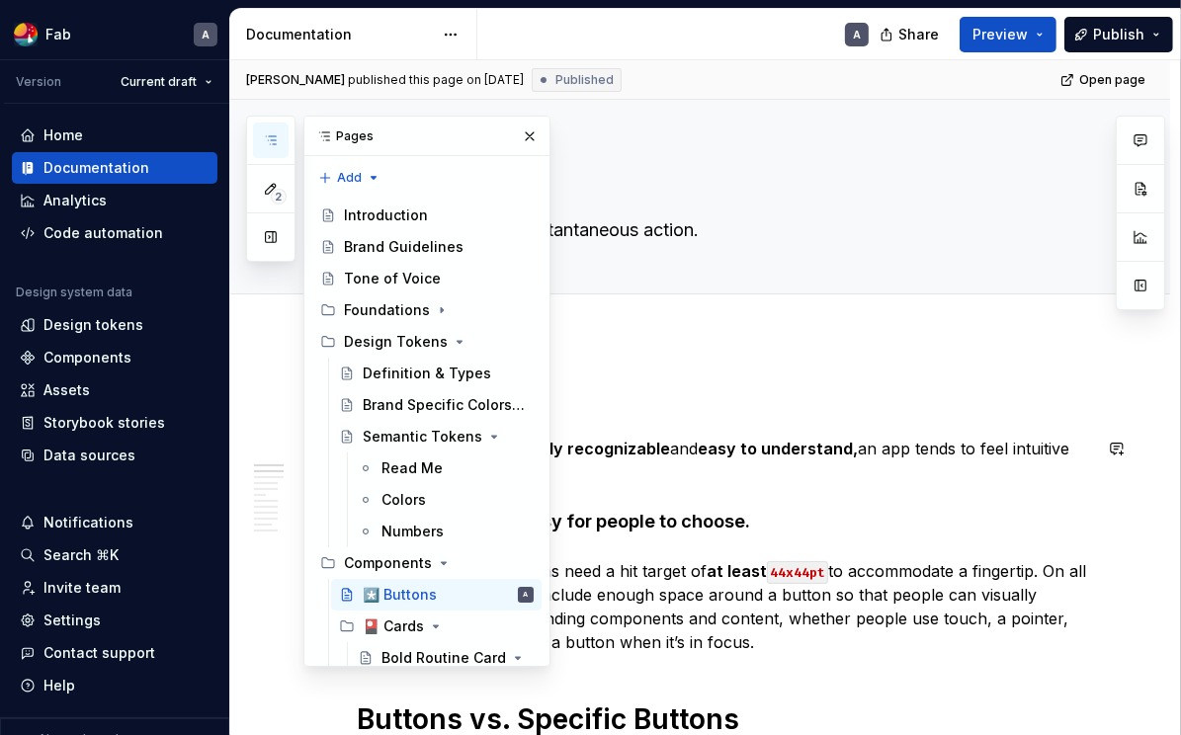
click at [661, 447] on strong "instantly recognizable" at bounding box center [581, 449] width 177 height 20
click at [528, 140] on button "button" at bounding box center [530, 137] width 28 height 28
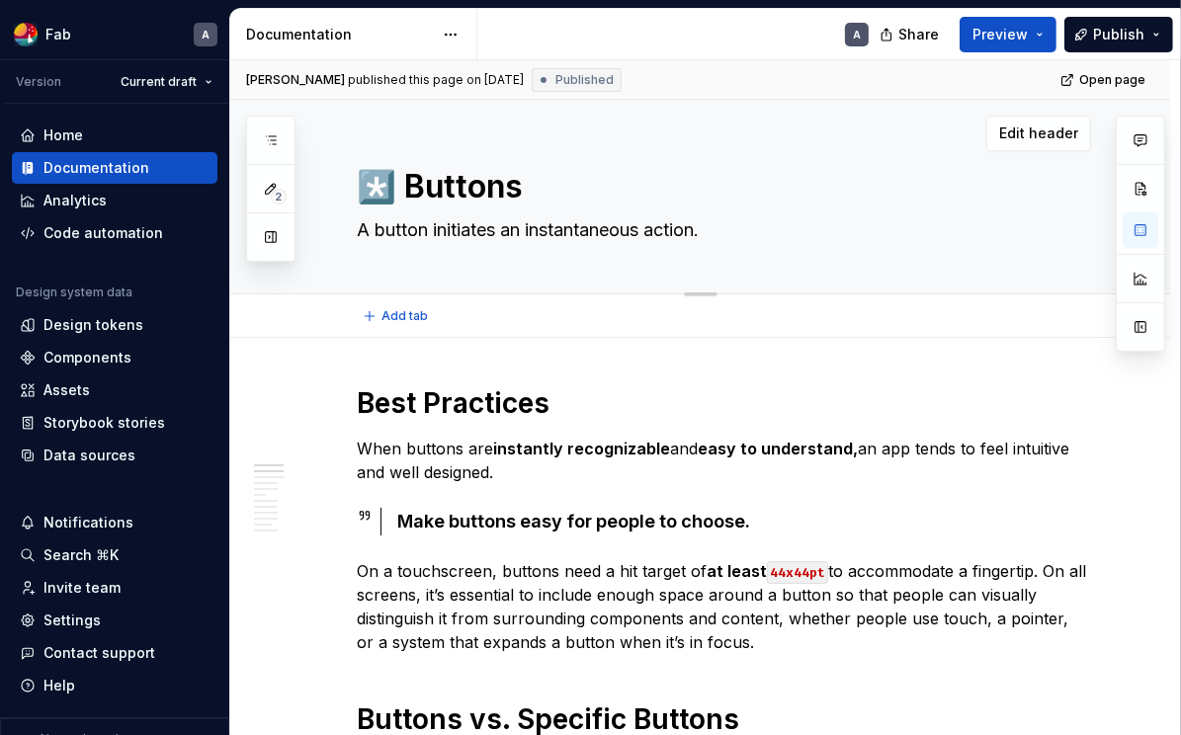
type textarea "*"
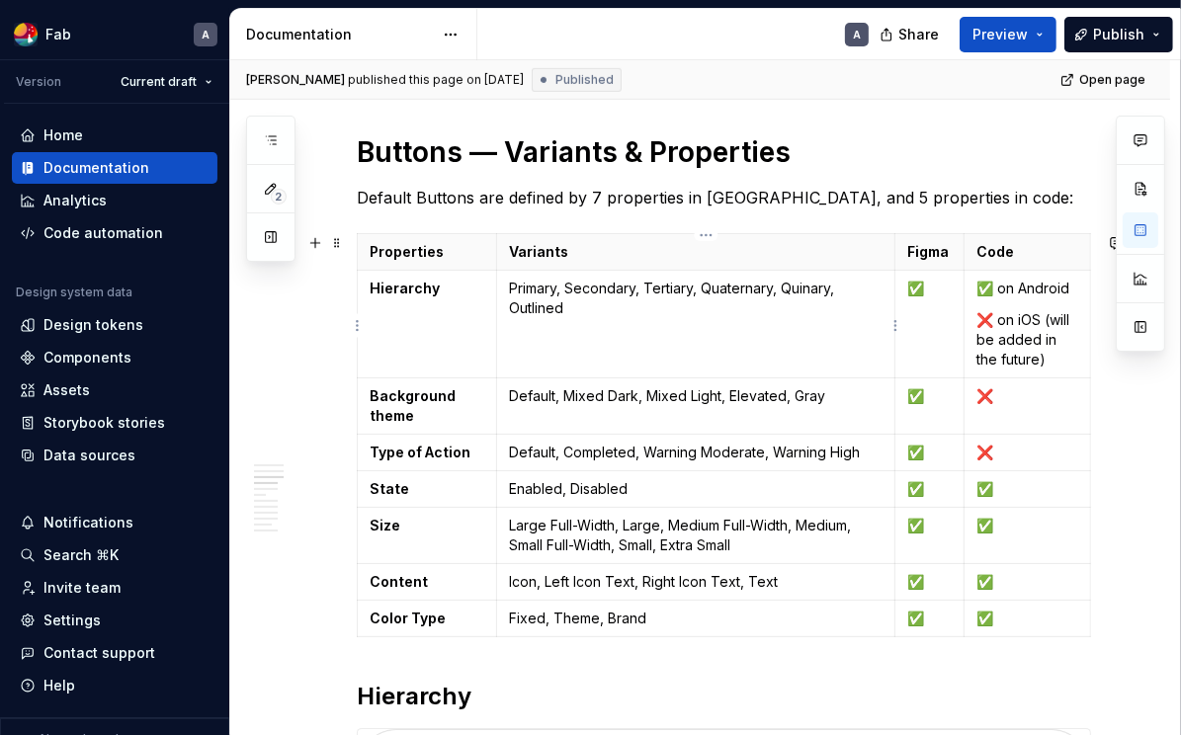
scroll to position [806, 0]
click at [866, 450] on p "Default, Completed, Warning Moderate, Warning High" at bounding box center [696, 452] width 374 height 20
click at [654, 452] on p "Default, Completed, Warning Moderate, Warning High" at bounding box center [696, 452] width 374 height 20
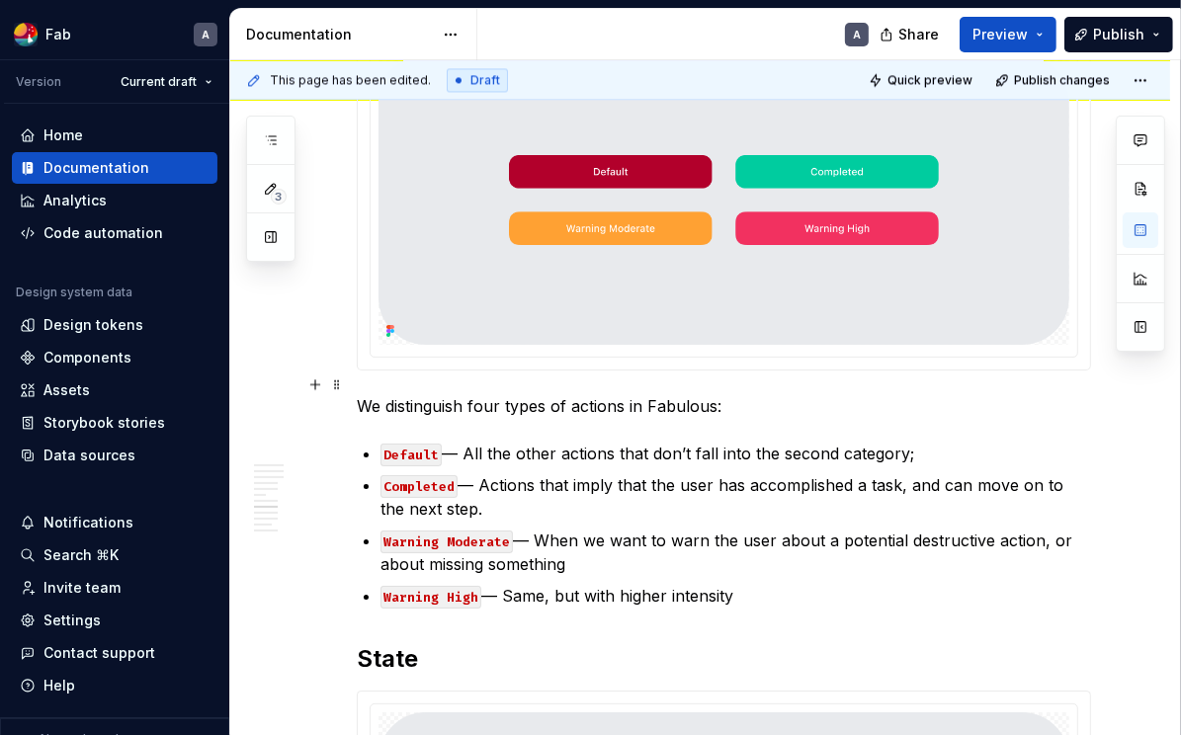
scroll to position [3564, 0]
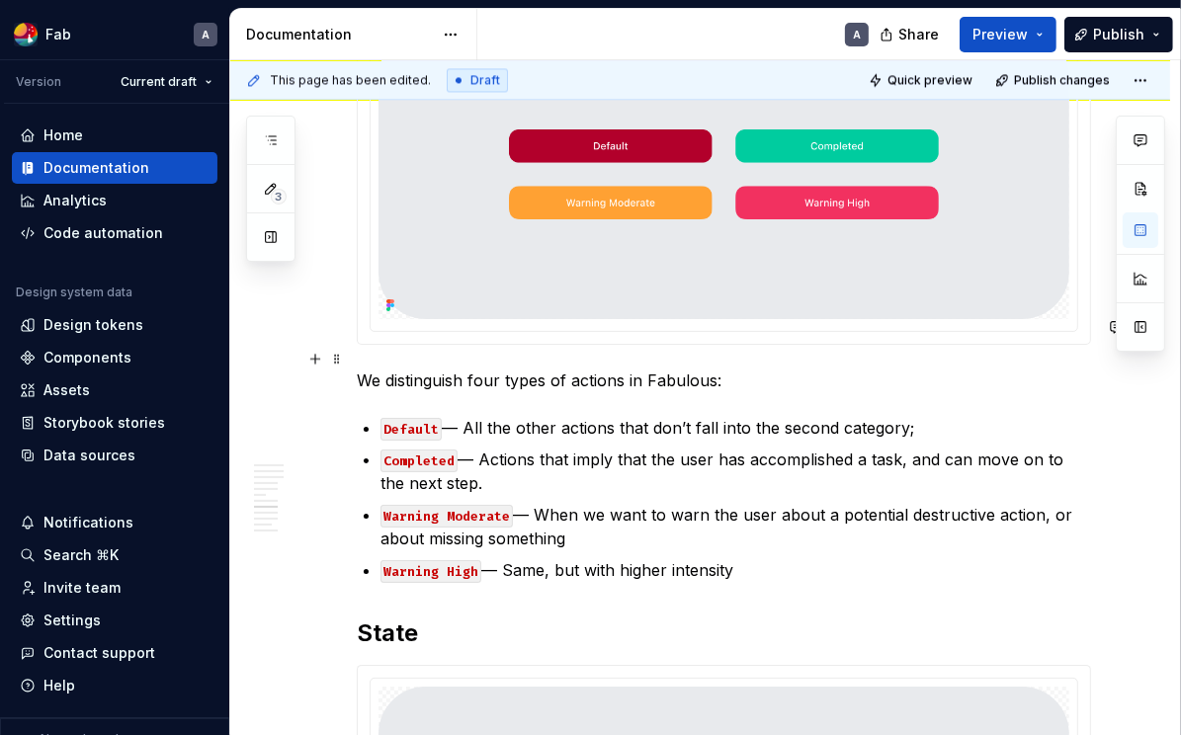
click at [568, 448] on p "Completed — Actions that imply that the user has accomplished a task, and can m…" at bounding box center [735, 471] width 710 height 47
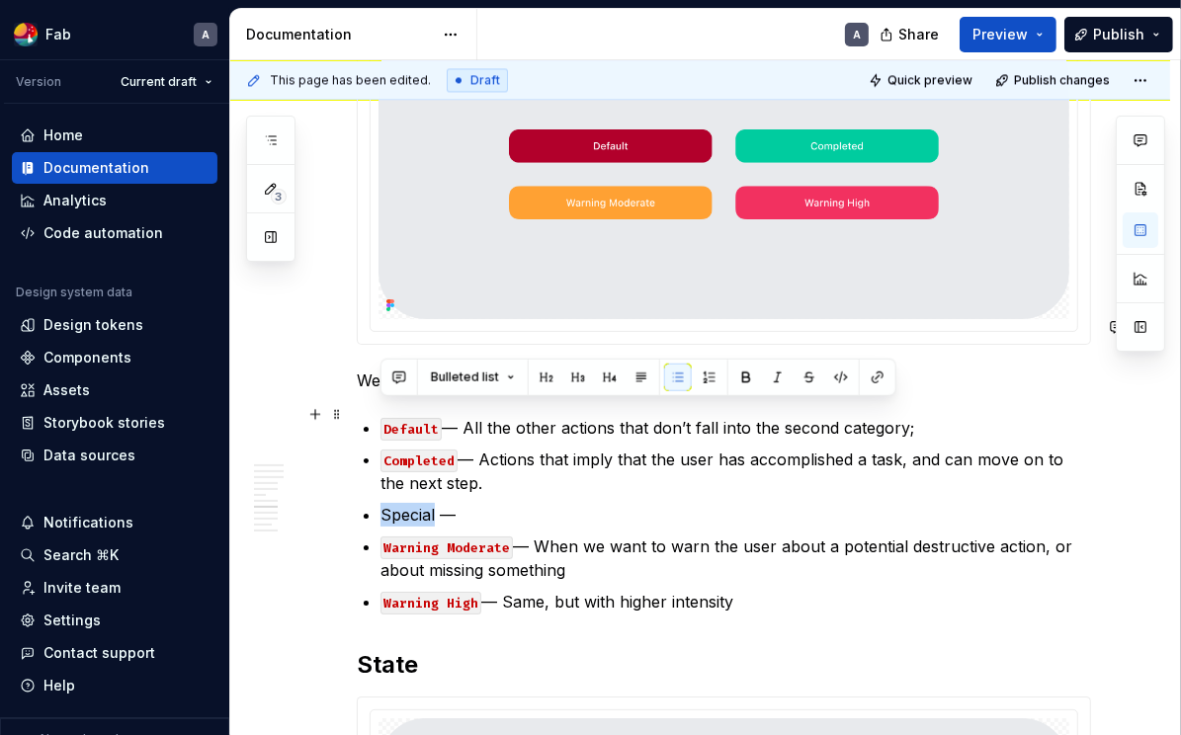
drag, startPoint x: 434, startPoint y: 411, endPoint x: 375, endPoint y: 412, distance: 59.3
click at [836, 378] on button "button" at bounding box center [841, 378] width 28 height 28
click at [636, 503] on p "Special —" at bounding box center [735, 515] width 710 height 24
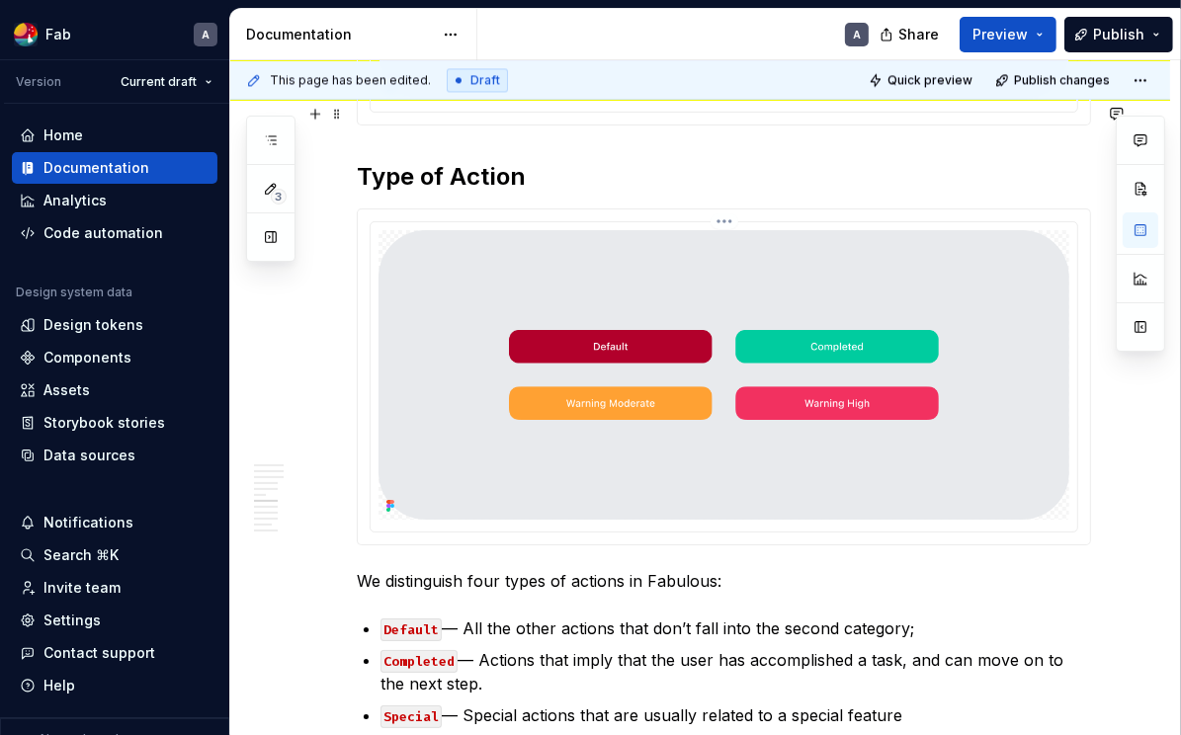
scroll to position [3364, 0]
click at [723, 116] on html "Fab A Version Current draft Home Documentation Analytics Code automation Design…" at bounding box center [590, 367] width 1181 height 735
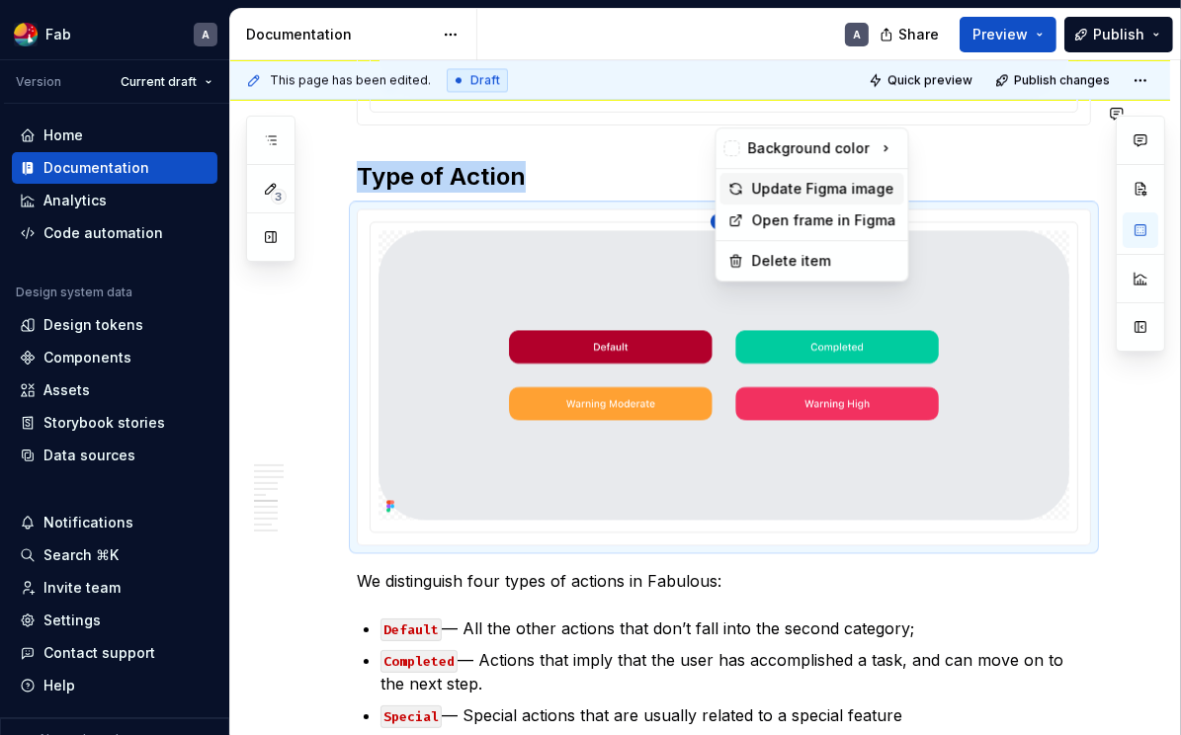
click at [817, 190] on div "Update Figma image" at bounding box center [824, 189] width 144 height 20
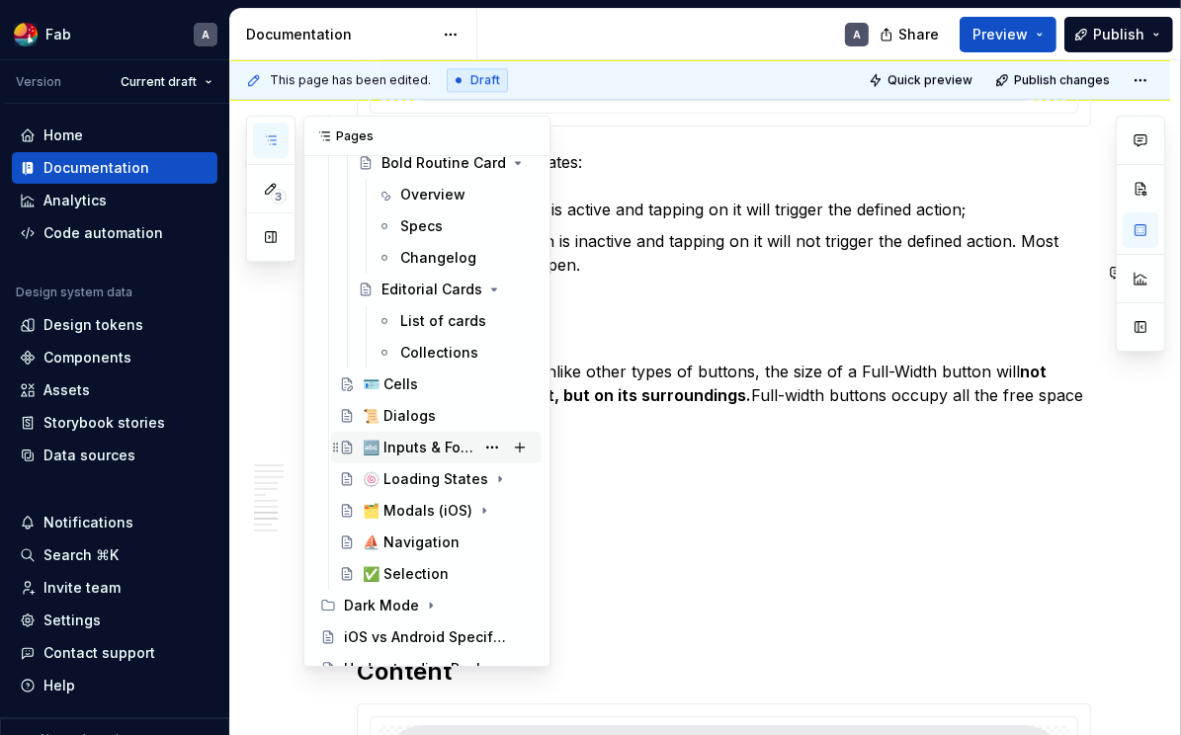
scroll to position [518, 0]
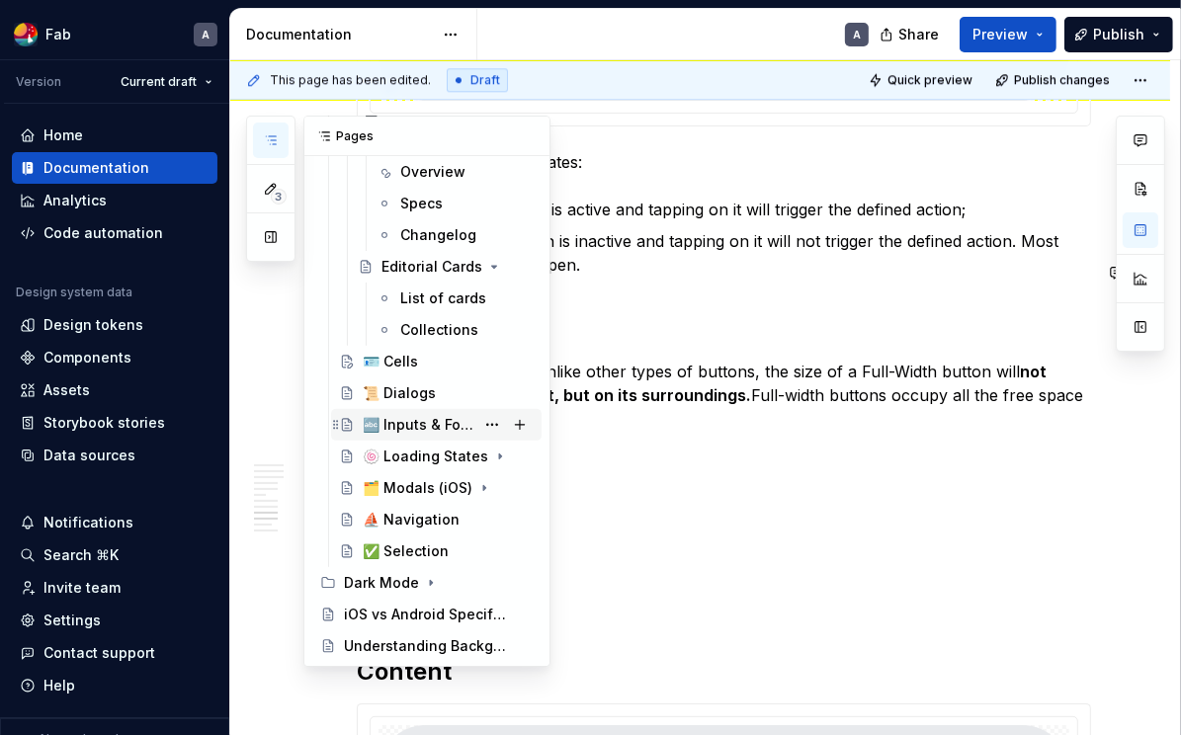
click at [429, 422] on div "🔤 Inputs & Forms" at bounding box center [419, 425] width 112 height 20
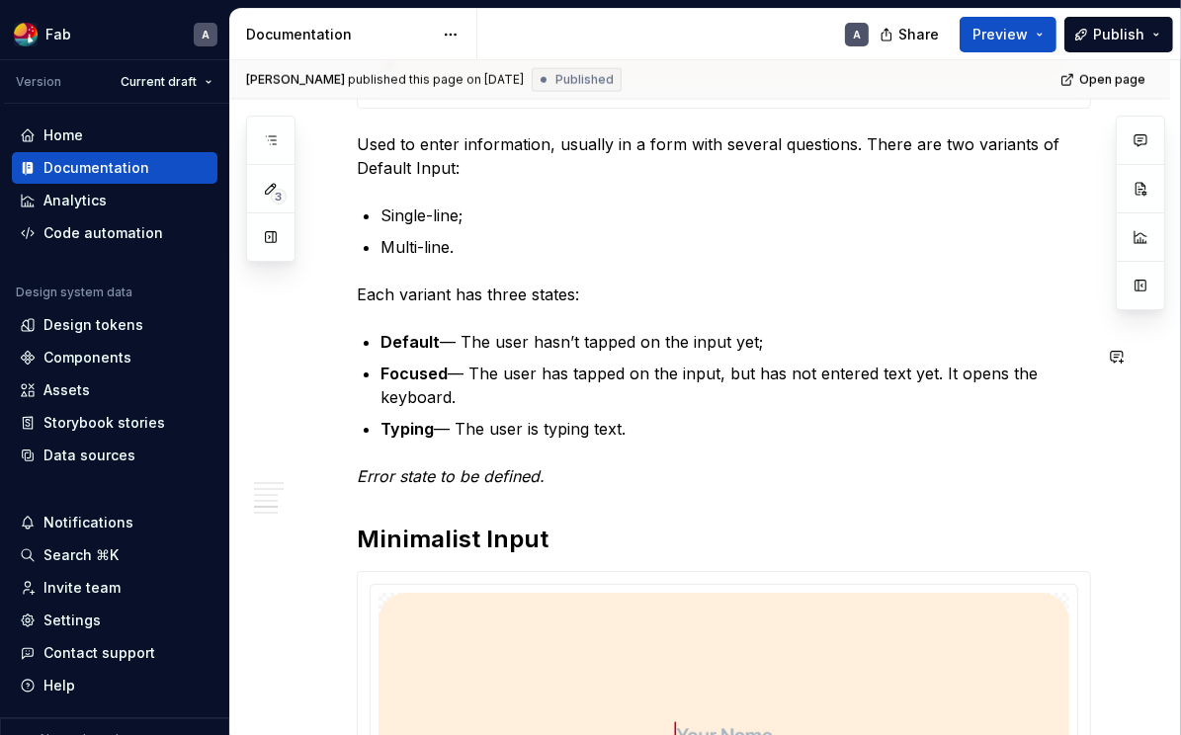
scroll to position [2139, 0]
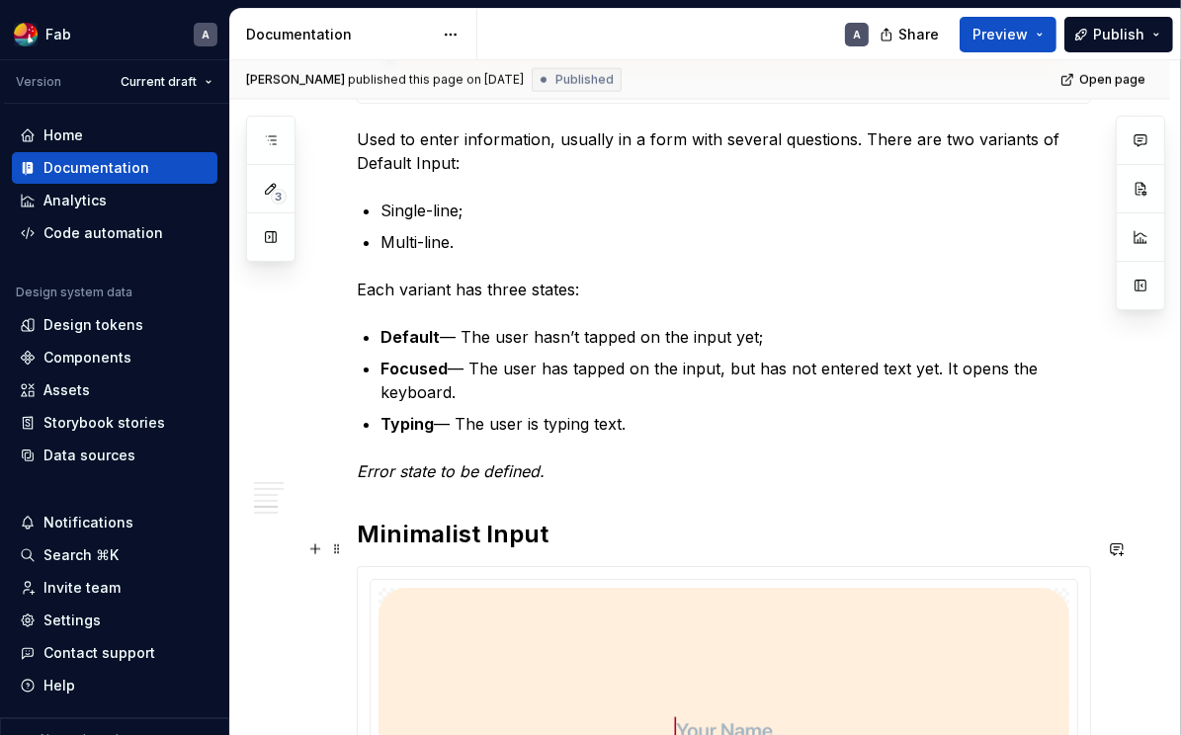
click at [355, 549] on div "Best Practices Show a hint in a text field to help communicate its purpose. A t…" at bounding box center [700, 391] width 940 height 4385
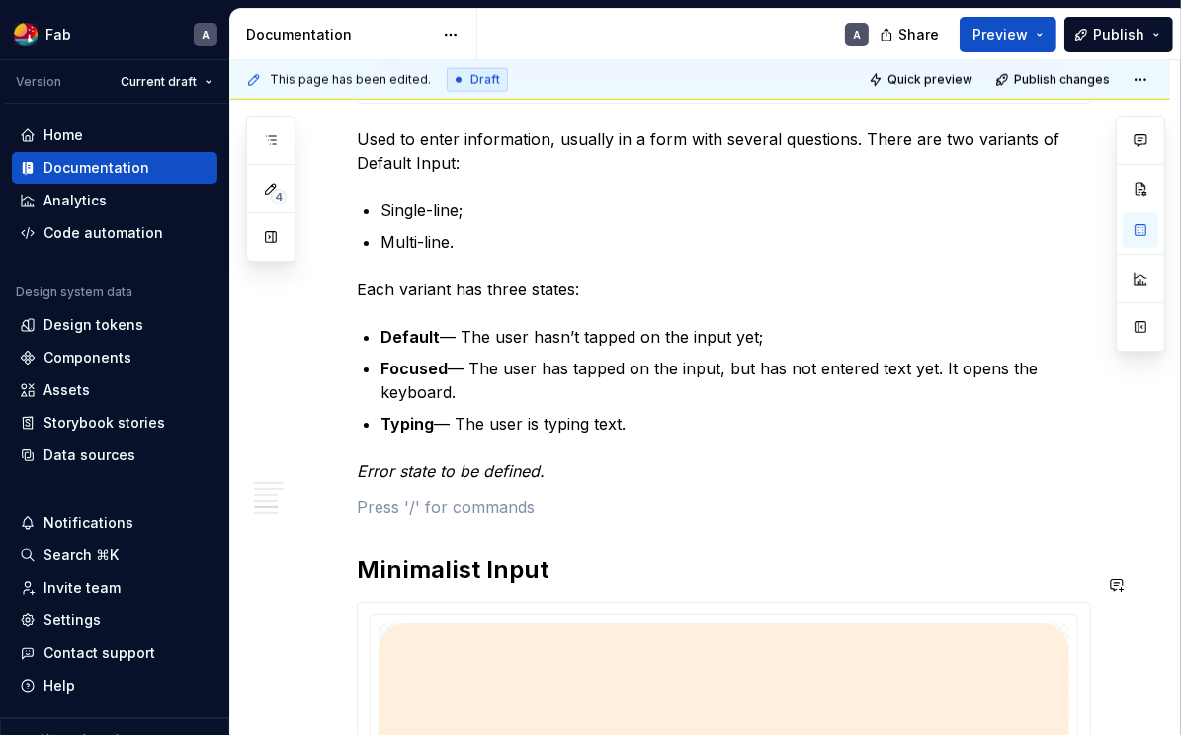
type textarea "*"
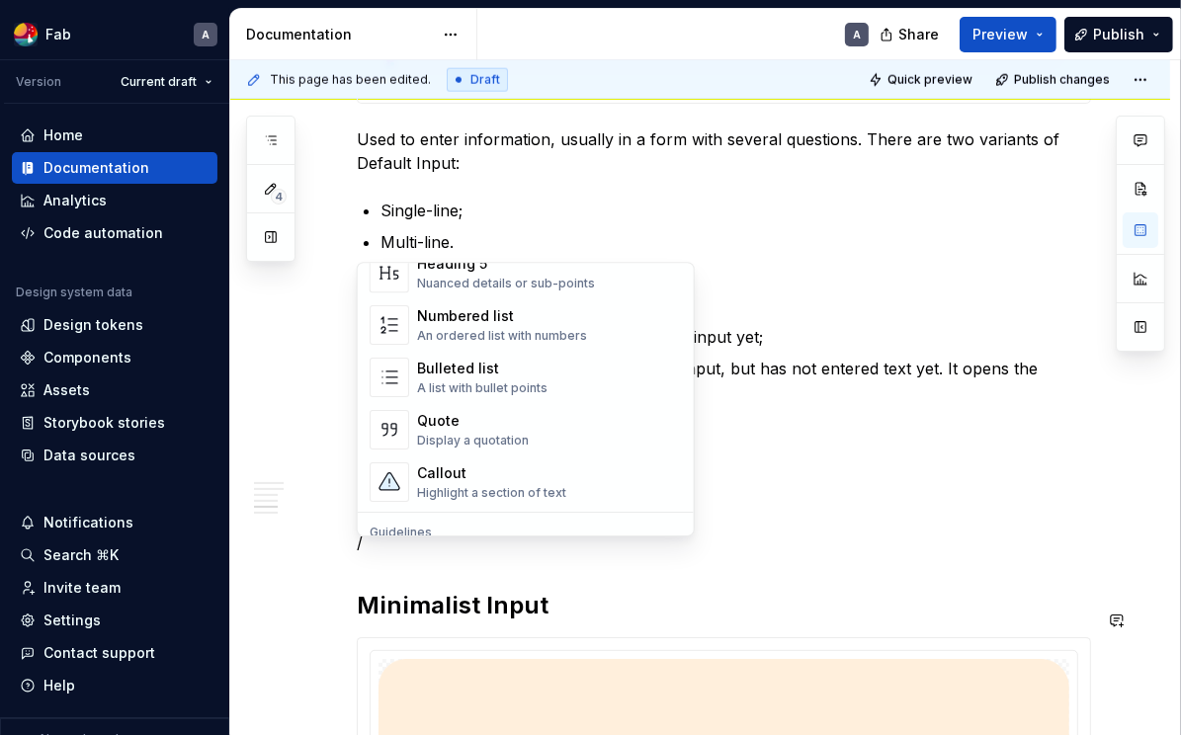
scroll to position [341, 0]
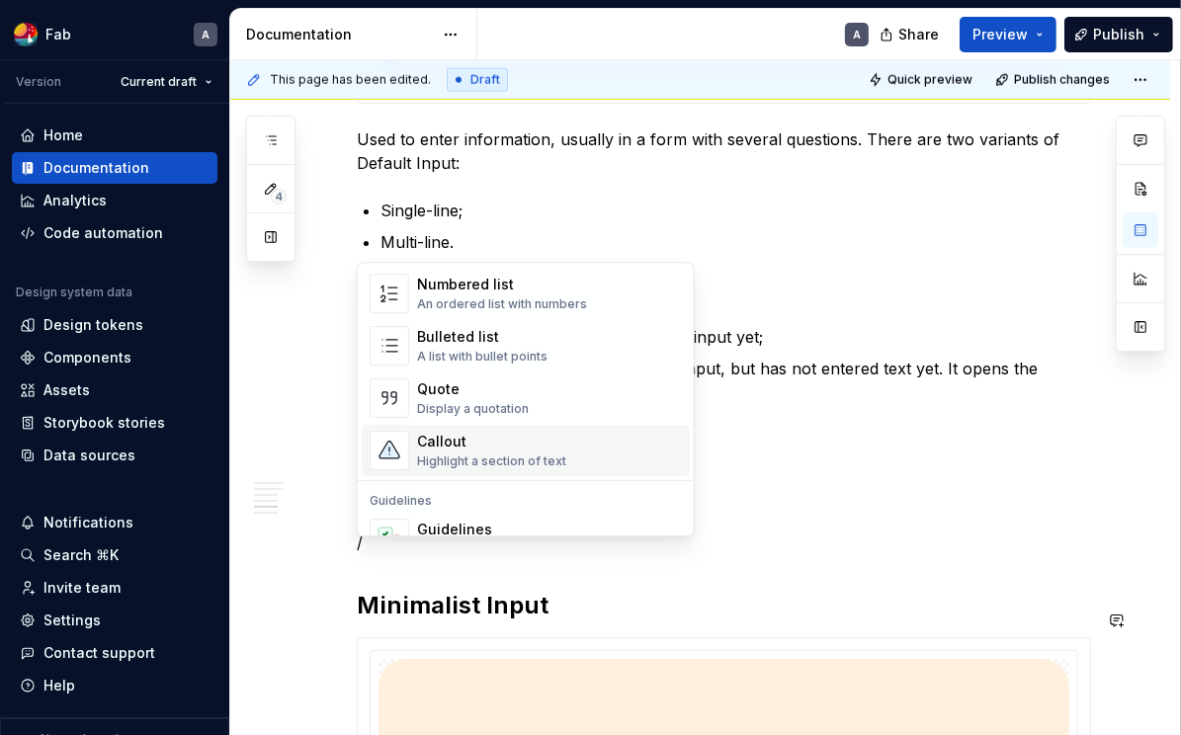
click at [520, 441] on div "Callout" at bounding box center [491, 442] width 149 height 20
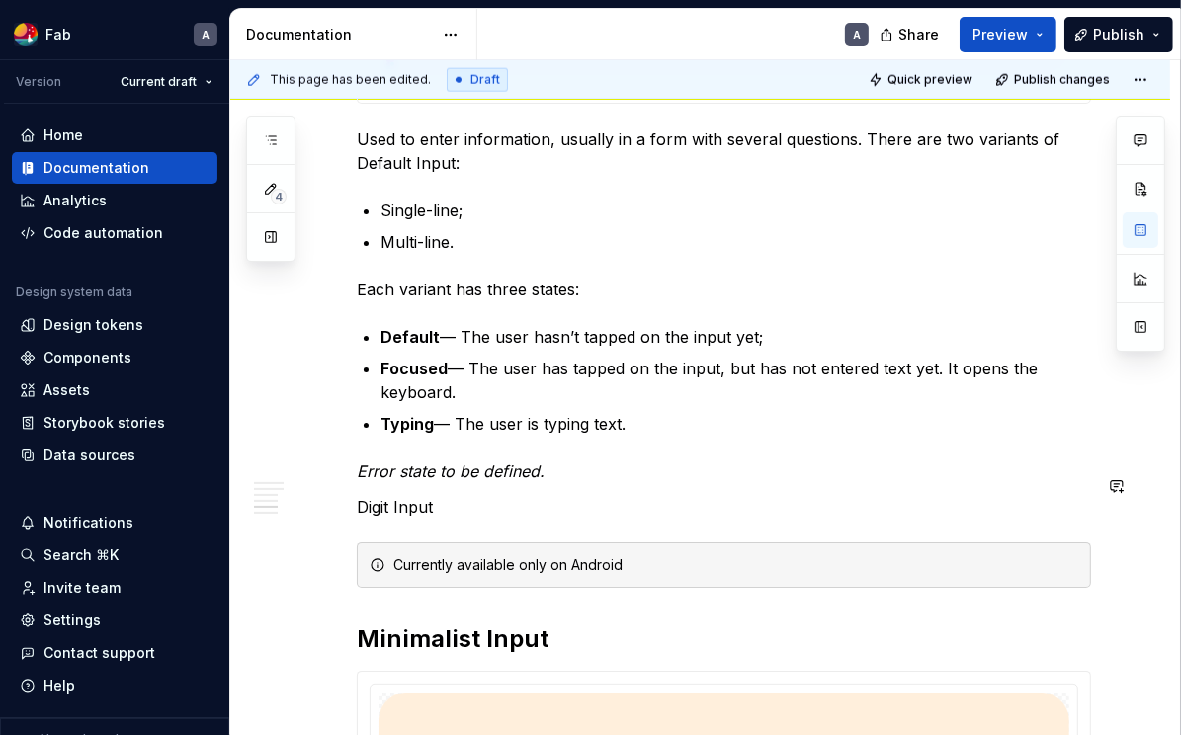
click at [384, 519] on p "Digit Input" at bounding box center [724, 507] width 734 height 24
click at [383, 519] on p "Digit Input" at bounding box center [724, 507] width 734 height 24
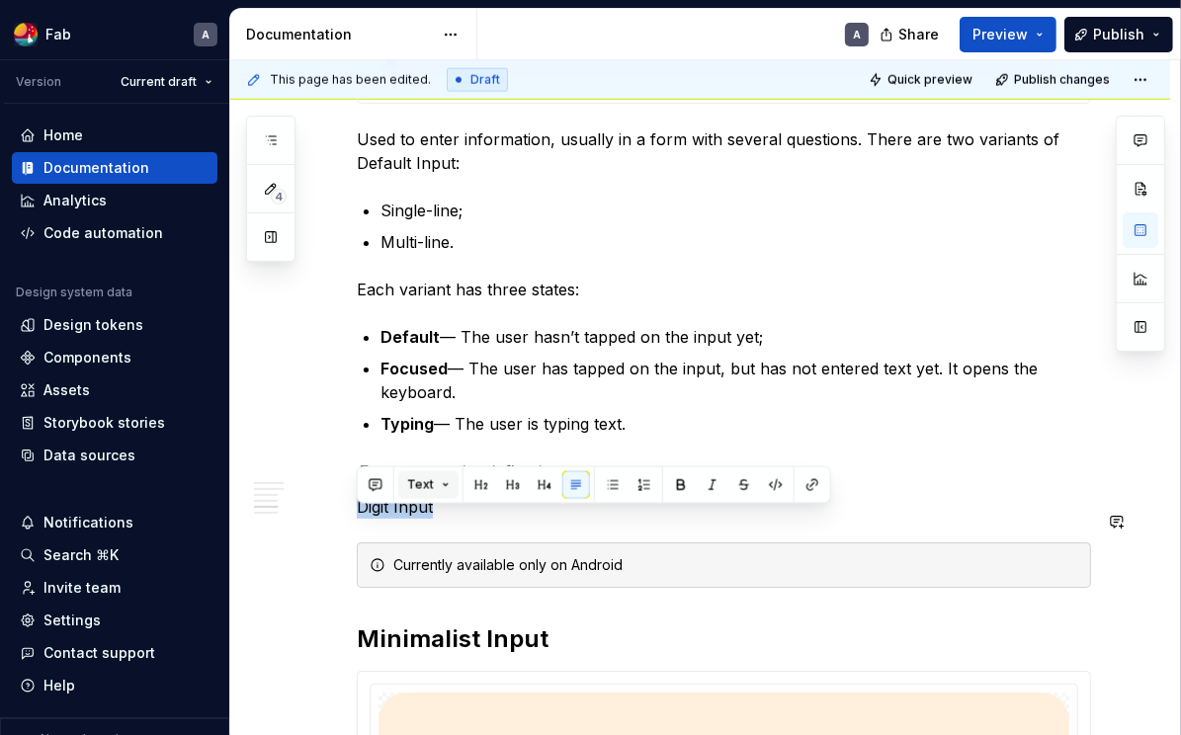
click at [447, 484] on button "Text" at bounding box center [428, 485] width 60 height 28
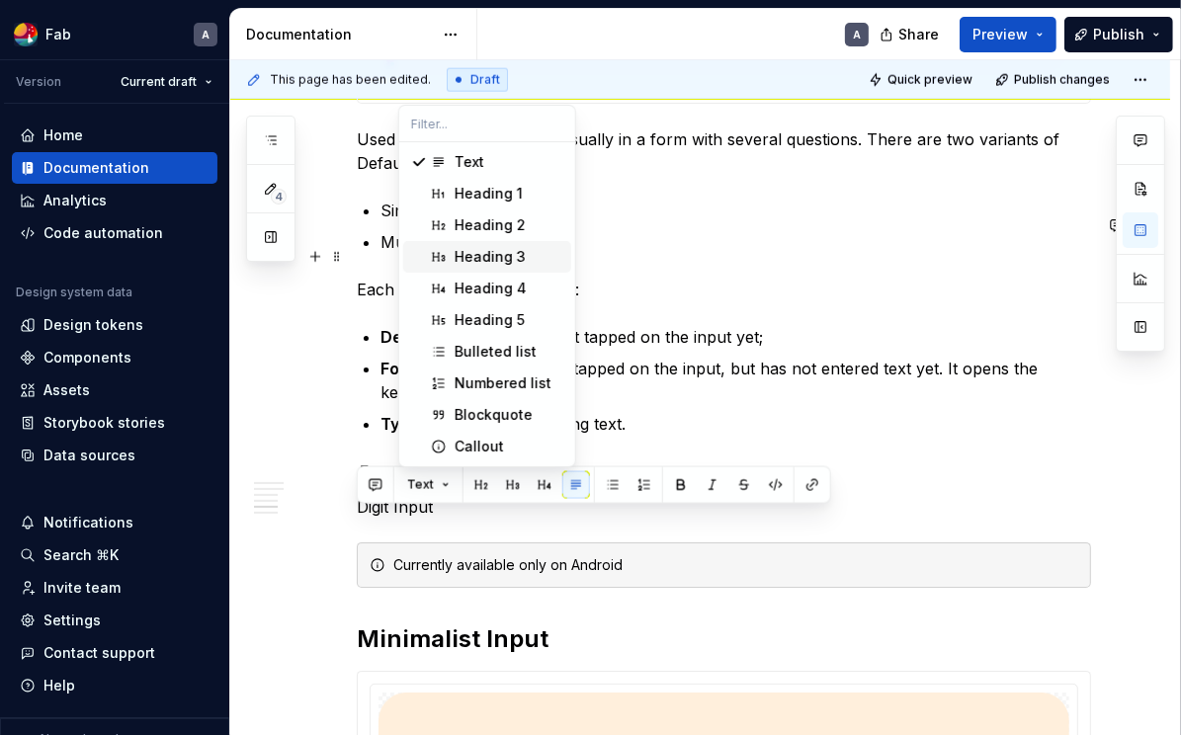
click at [515, 254] on div "Heading 3" at bounding box center [490, 257] width 71 height 20
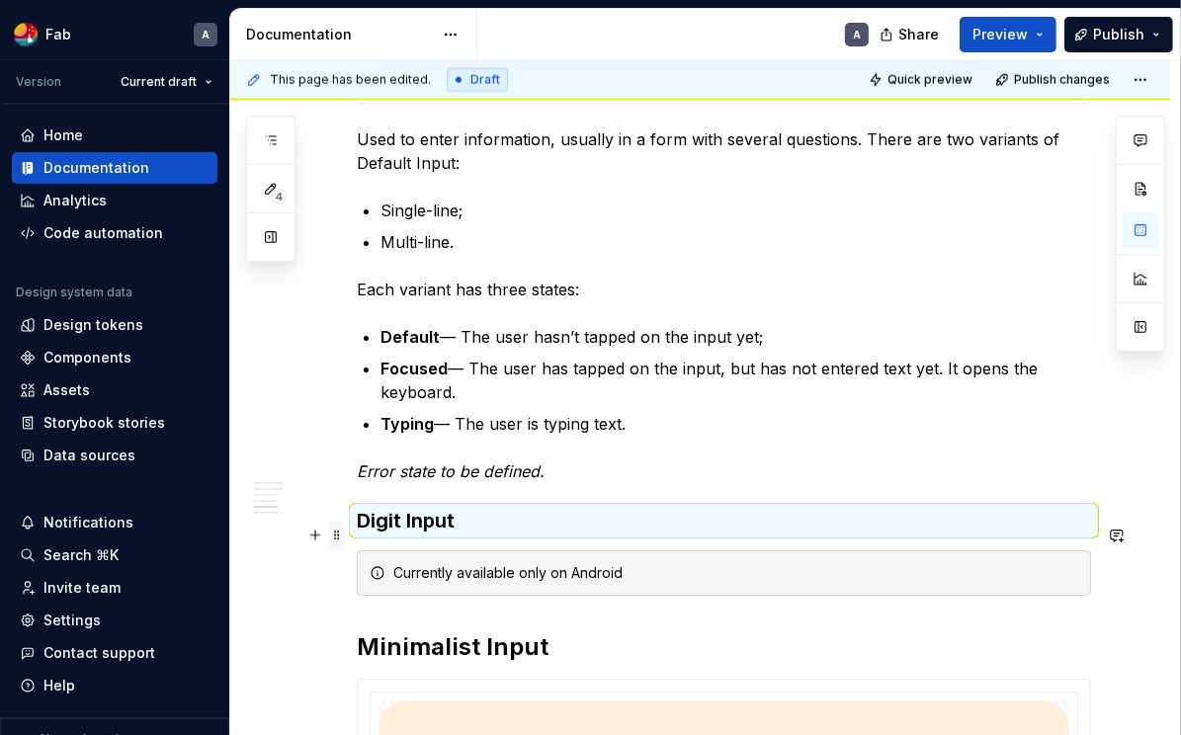
click at [343, 530] on span at bounding box center [337, 536] width 16 height 28
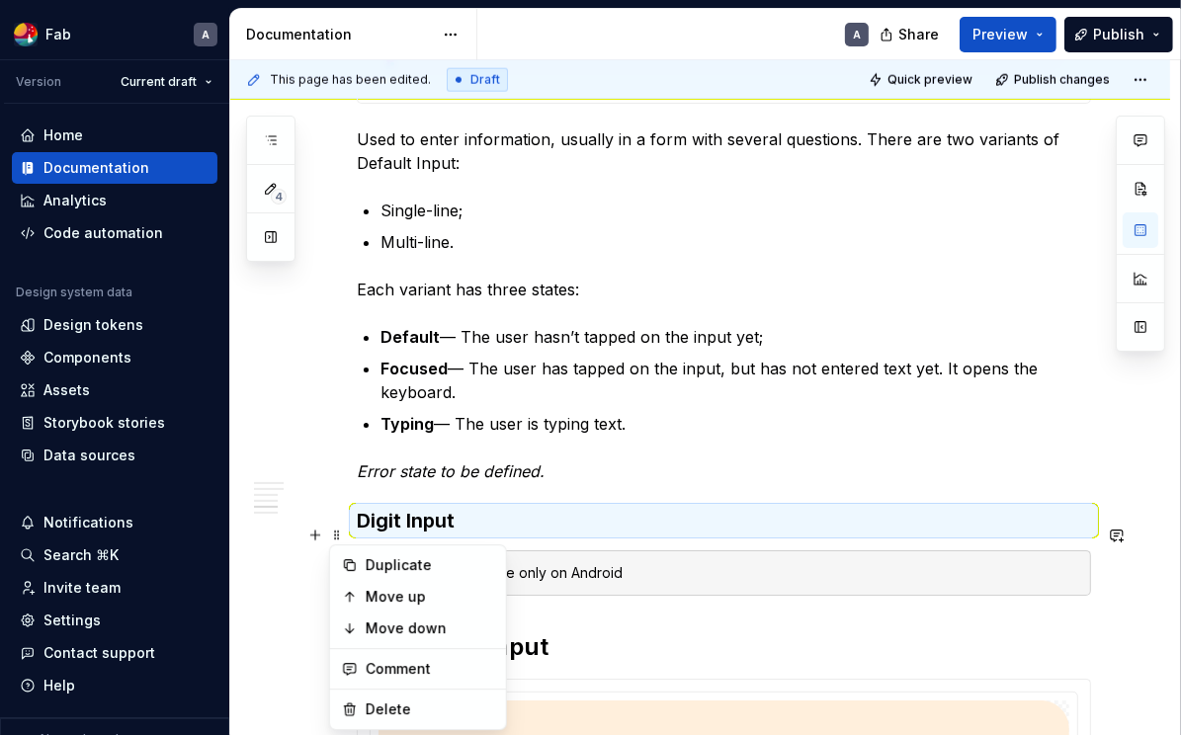
click at [422, 516] on h3 "Digit Input" at bounding box center [724, 521] width 734 height 28
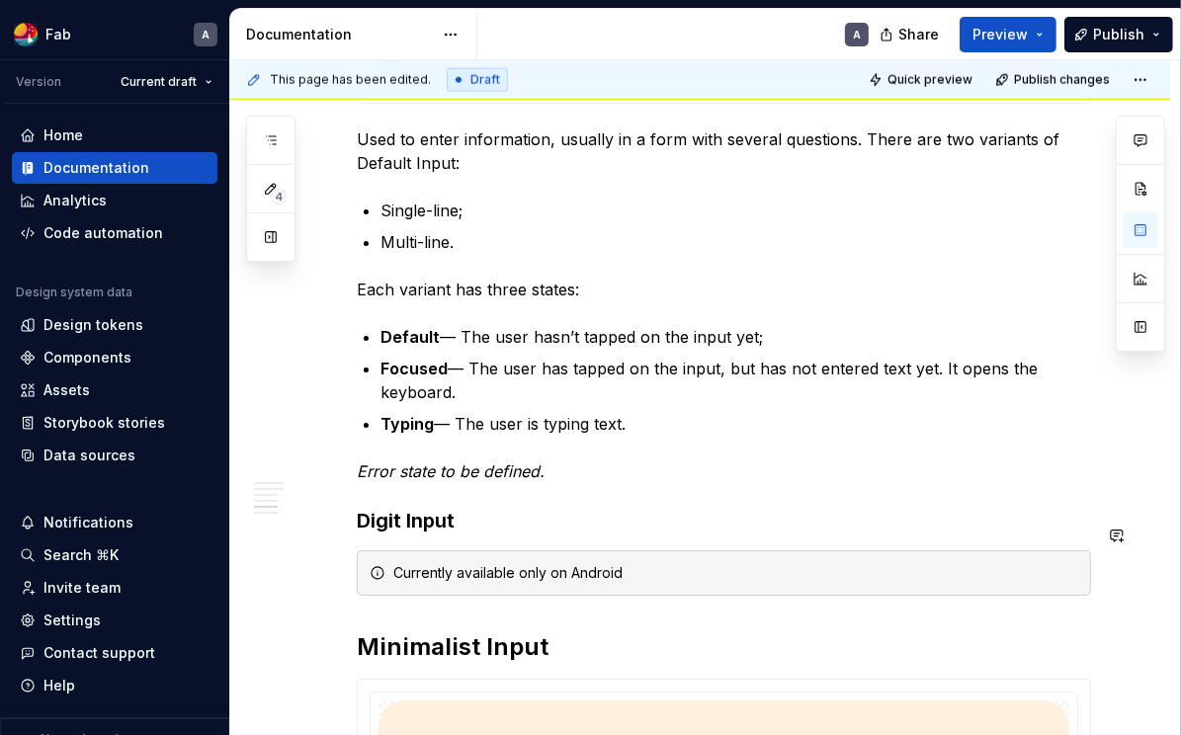
click at [409, 529] on h3 "Digit Input" at bounding box center [724, 521] width 734 height 28
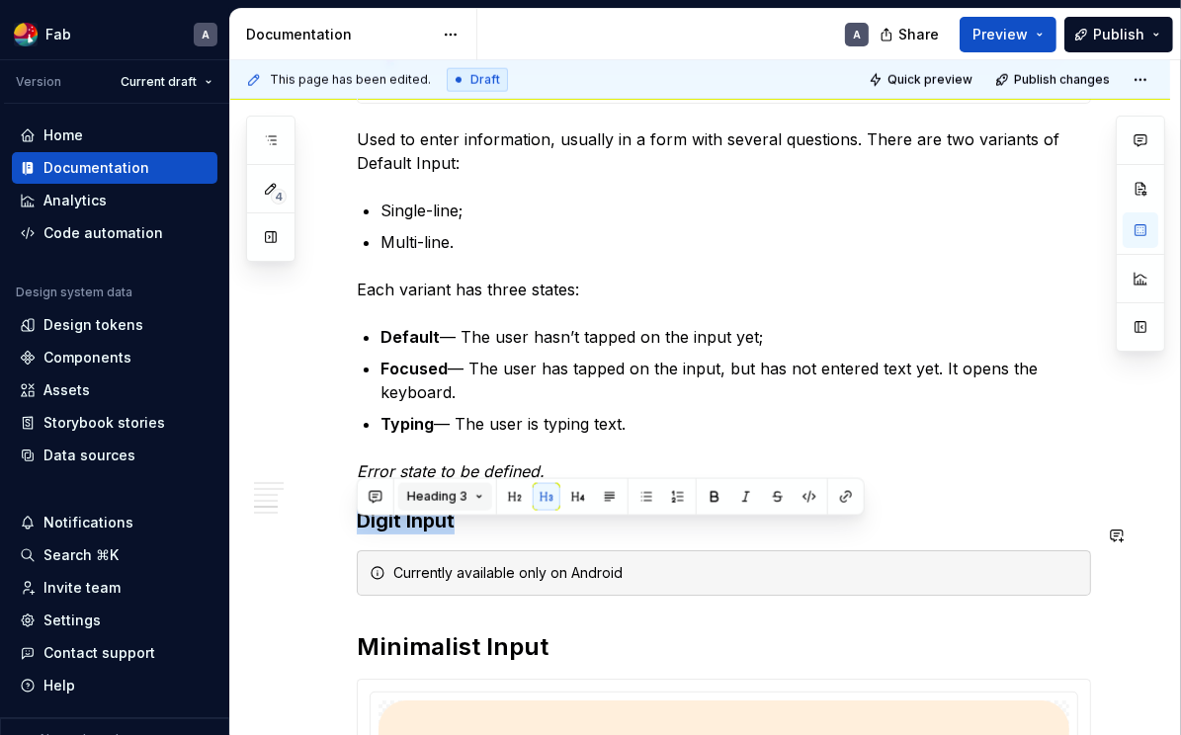
click at [452, 499] on span "Heading 3" at bounding box center [437, 497] width 60 height 16
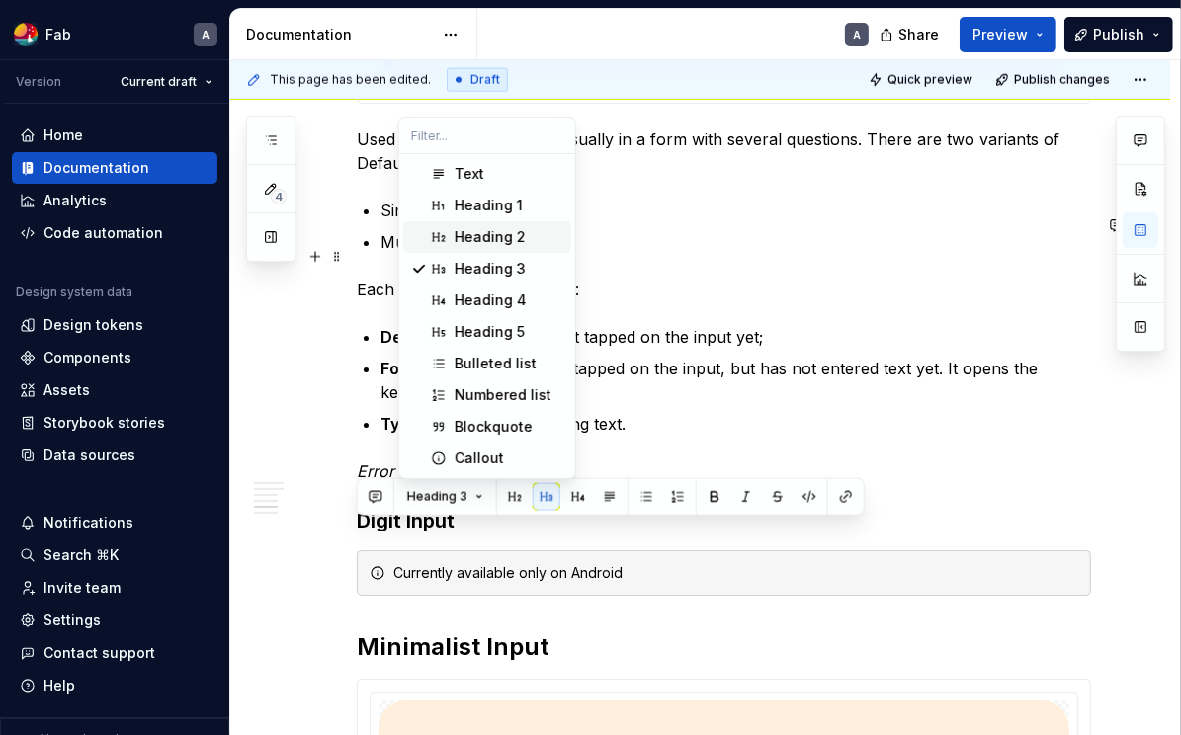
click at [510, 240] on div "Heading 2" at bounding box center [490, 237] width 71 height 20
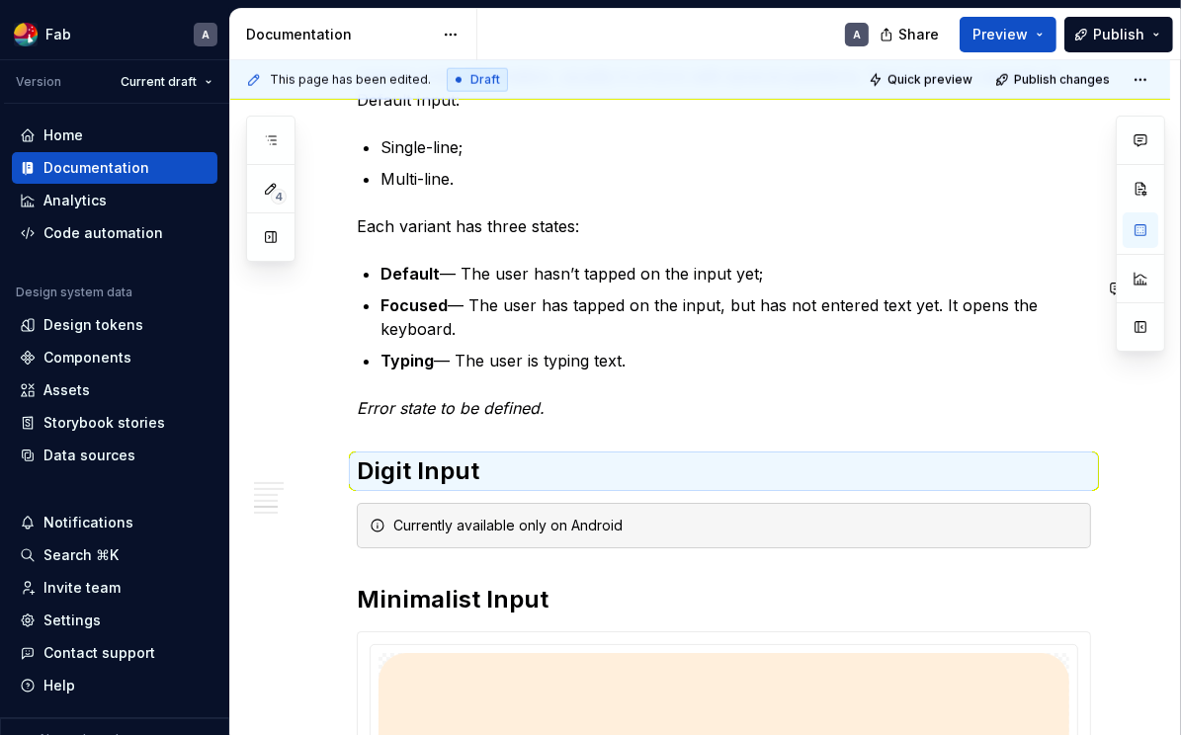
scroll to position [2322, 0]
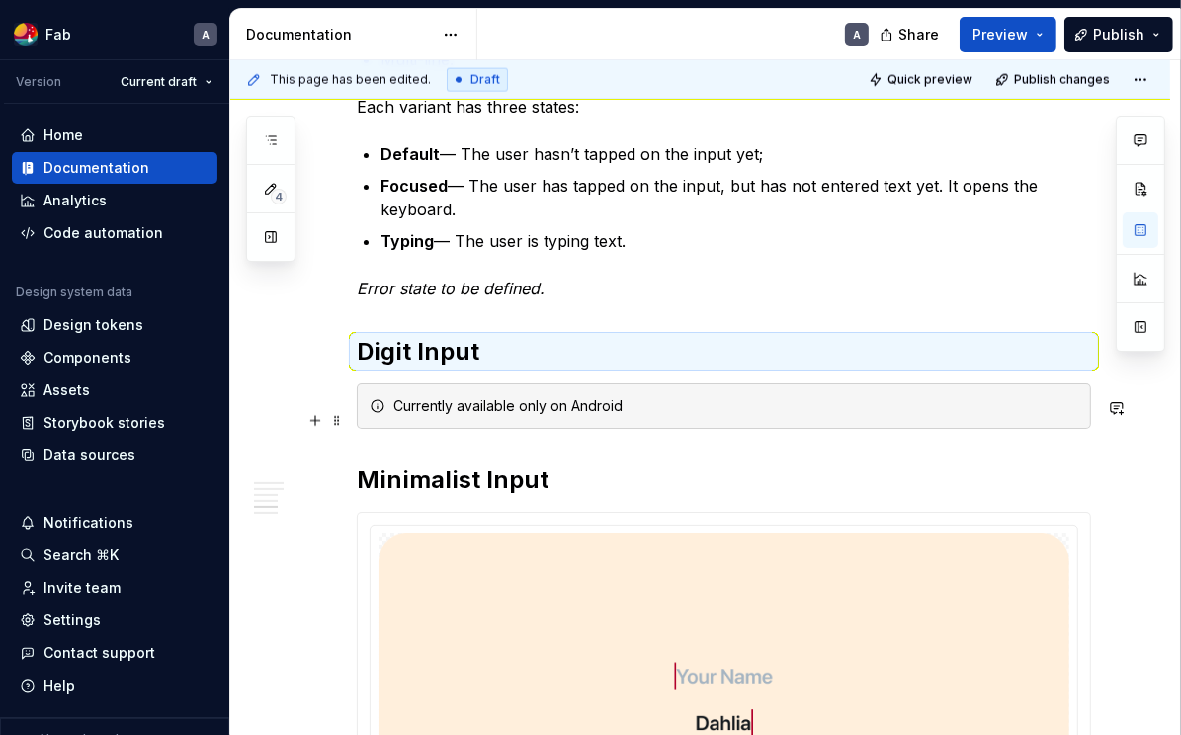
click at [522, 403] on div "Currently available only on Android" at bounding box center [724, 405] width 734 height 45
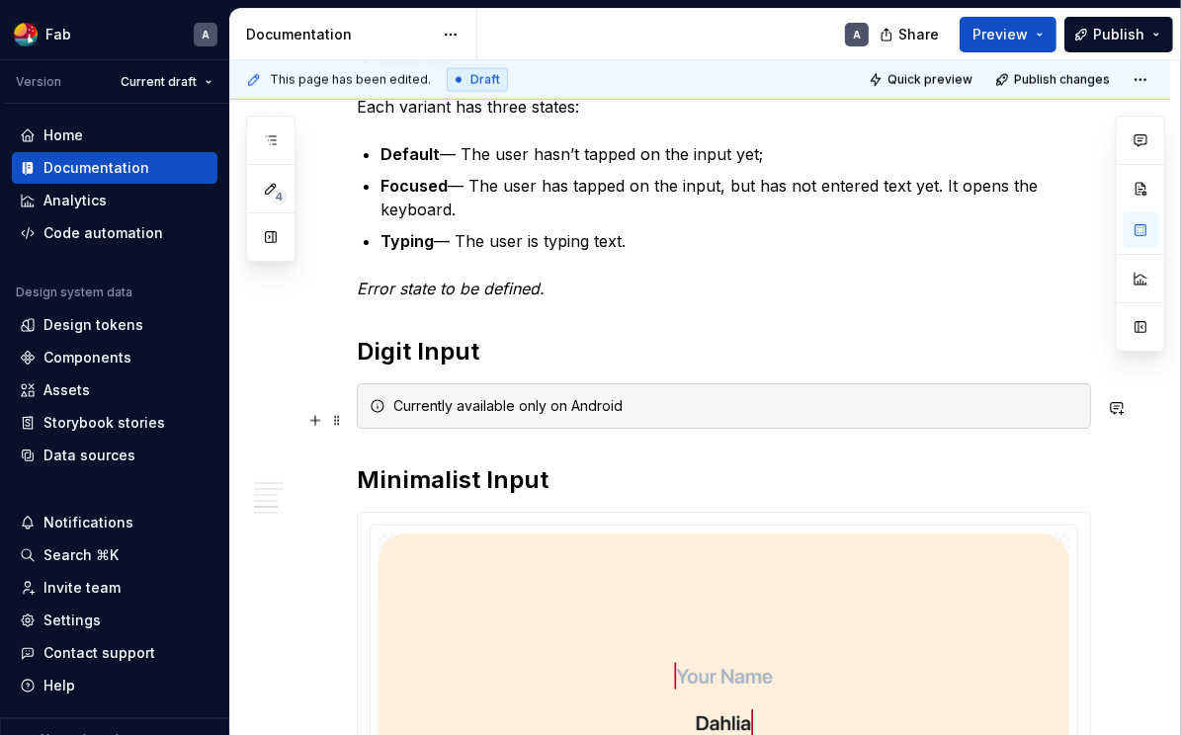
click at [521, 416] on div "Currently available only on Android" at bounding box center [735, 406] width 685 height 20
click at [375, 414] on icon at bounding box center [378, 406] width 16 height 16
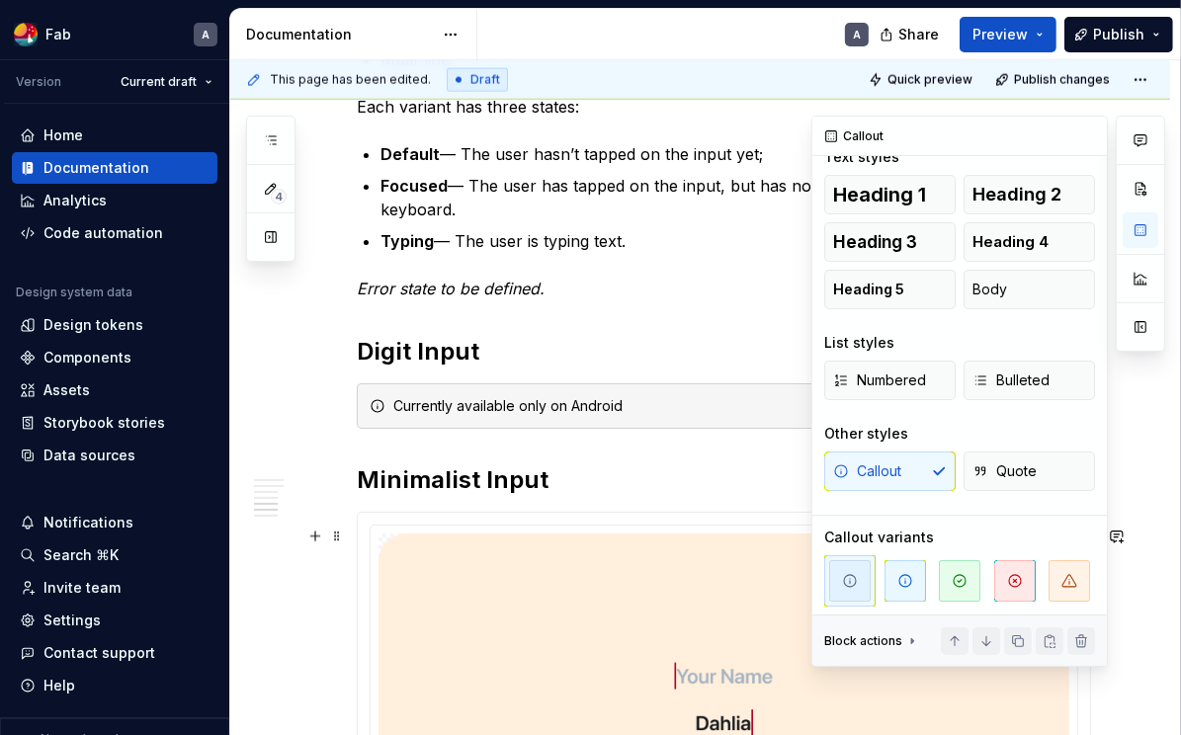
scroll to position [75, 0]
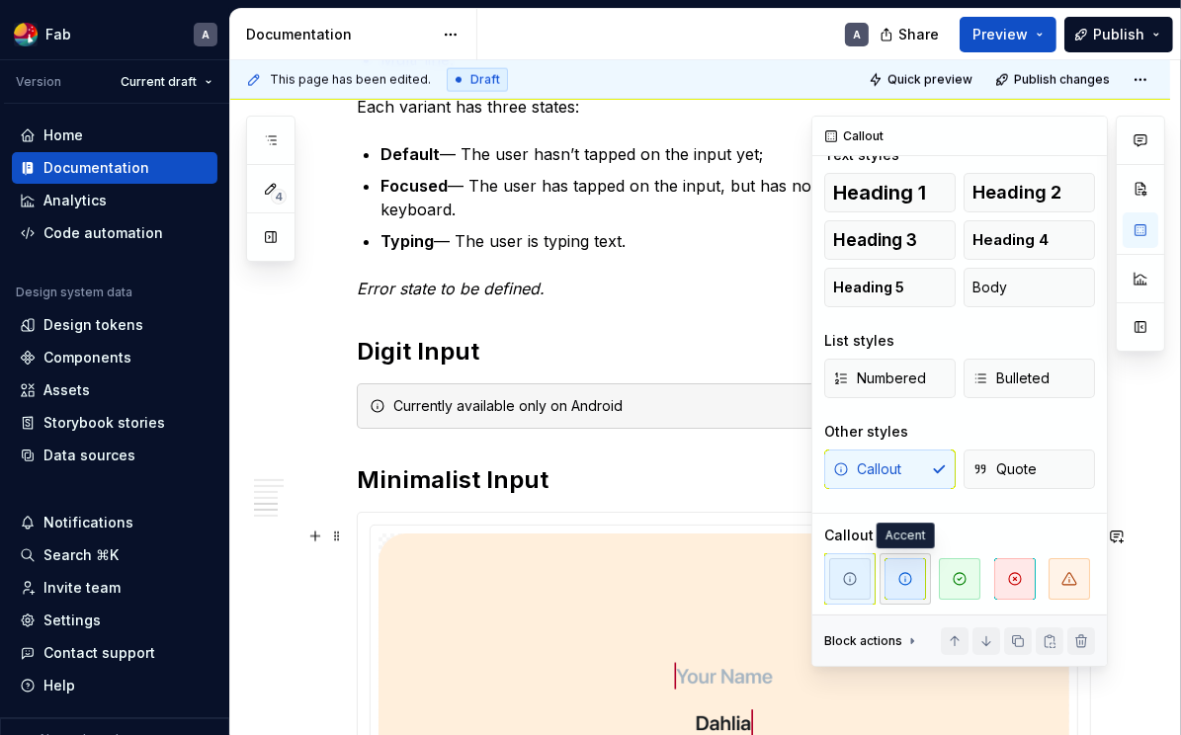
click at [916, 575] on span "button" at bounding box center [905, 579] width 42 height 42
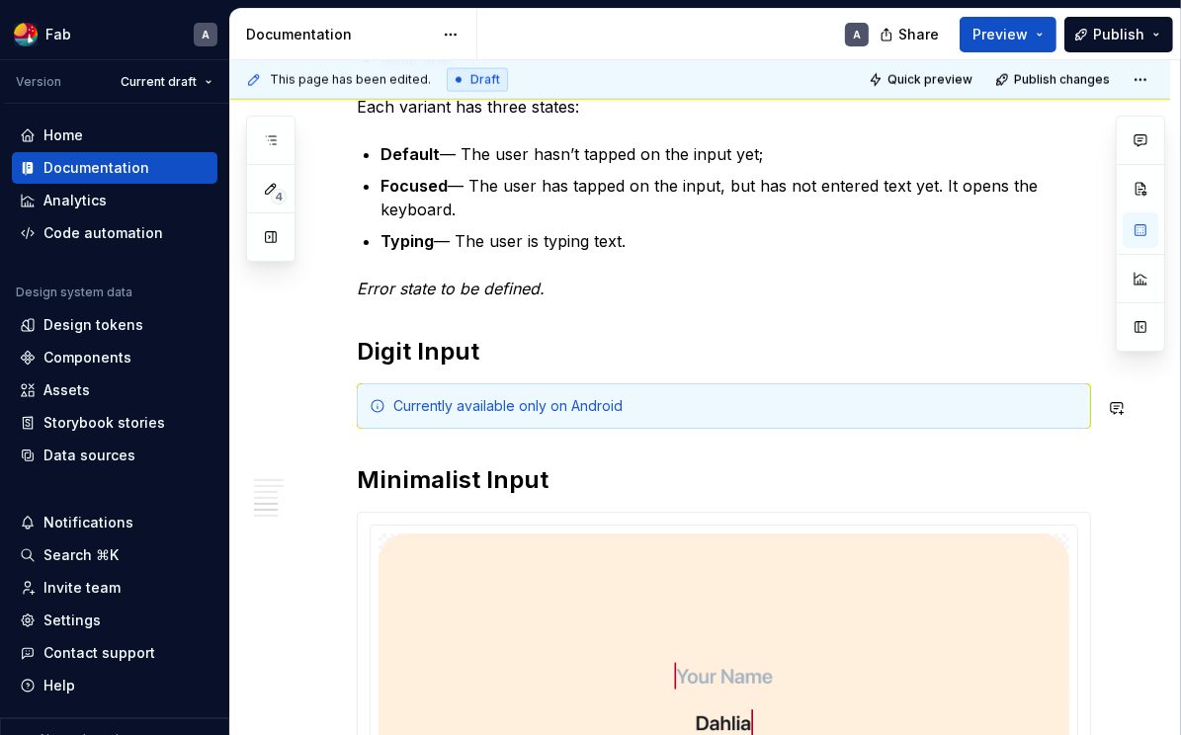
click at [547, 466] on div "Best Practices Show a hint in a text field to help communicate its purpose. A t…" at bounding box center [724, 174] width 734 height 4222
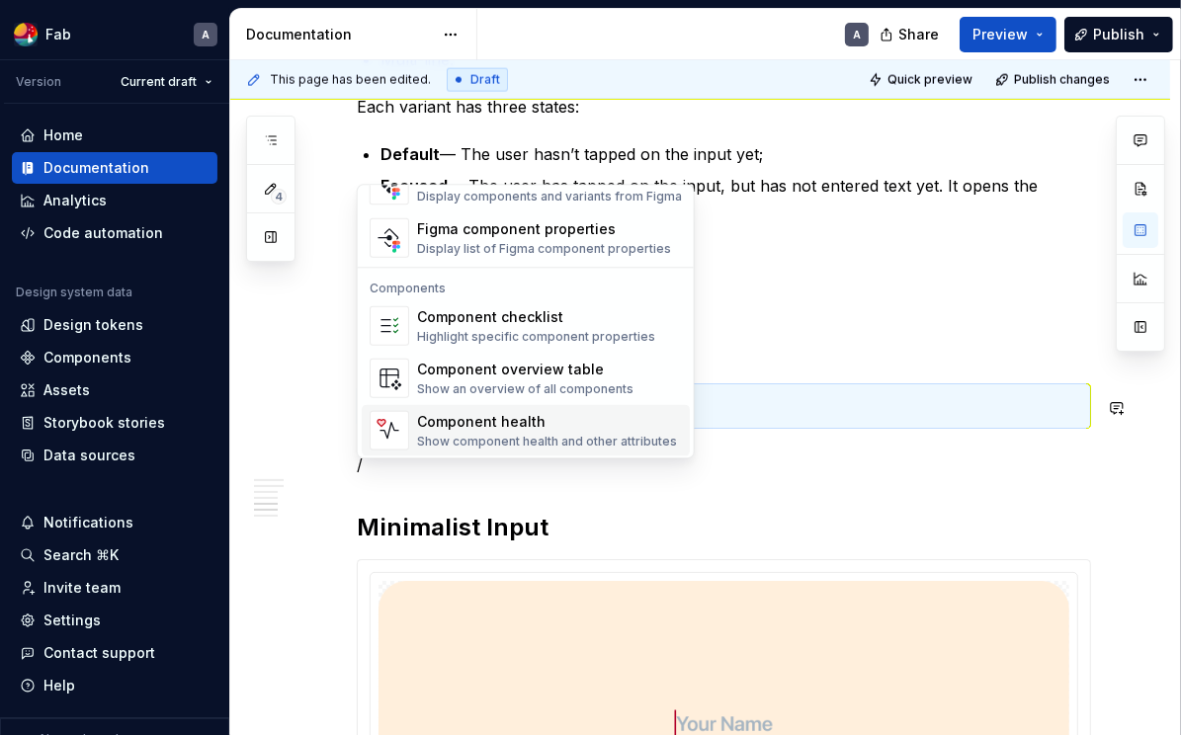
scroll to position [1774, 0]
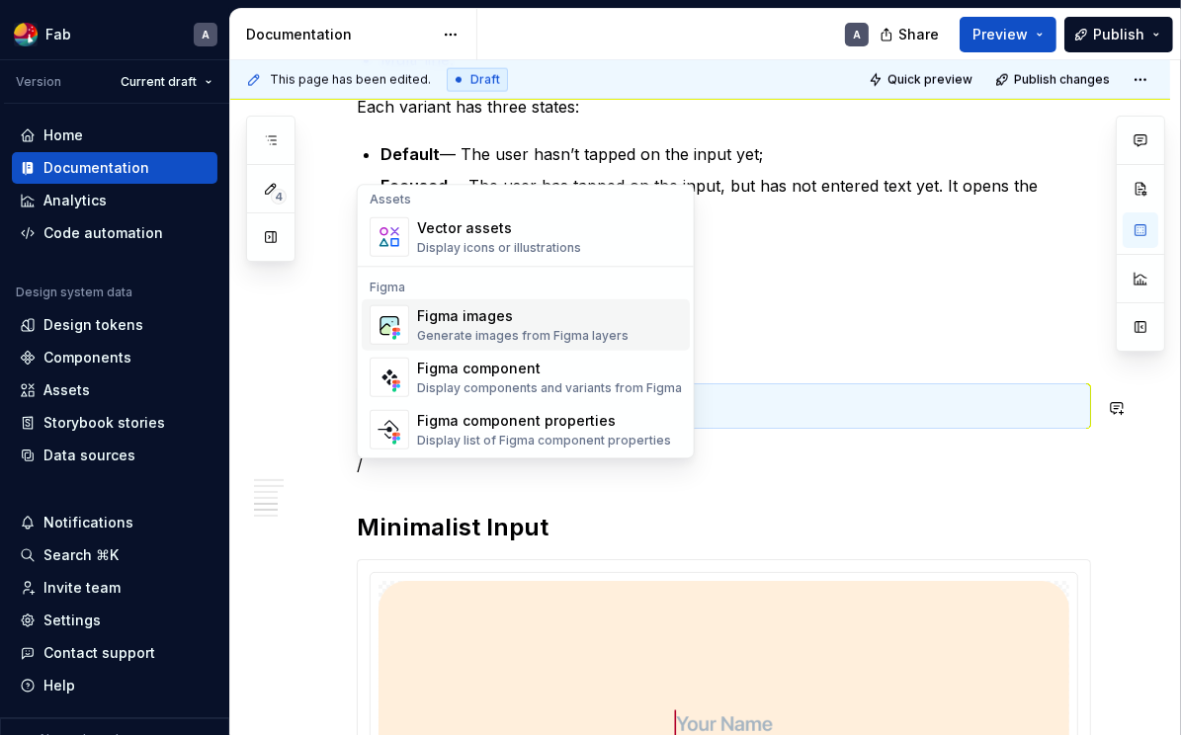
click at [586, 323] on div "Figma images" at bounding box center [522, 315] width 211 height 20
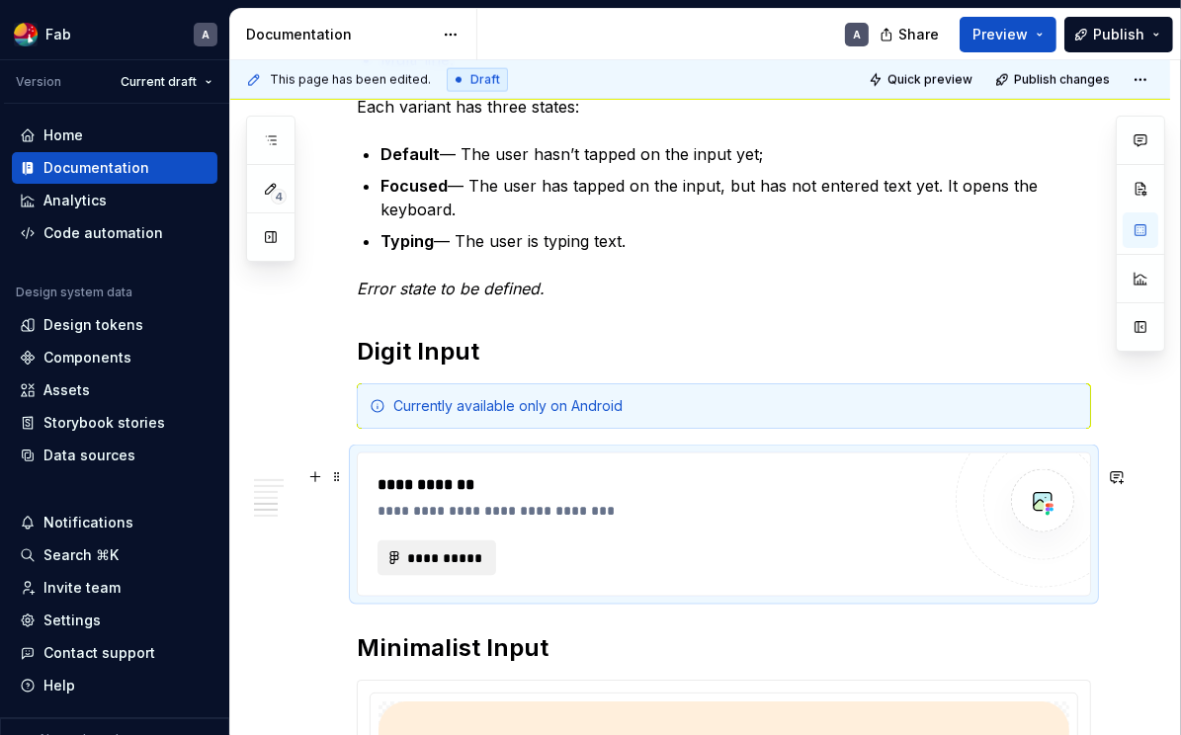
click at [455, 568] on span "**********" at bounding box center [444, 558] width 77 height 20
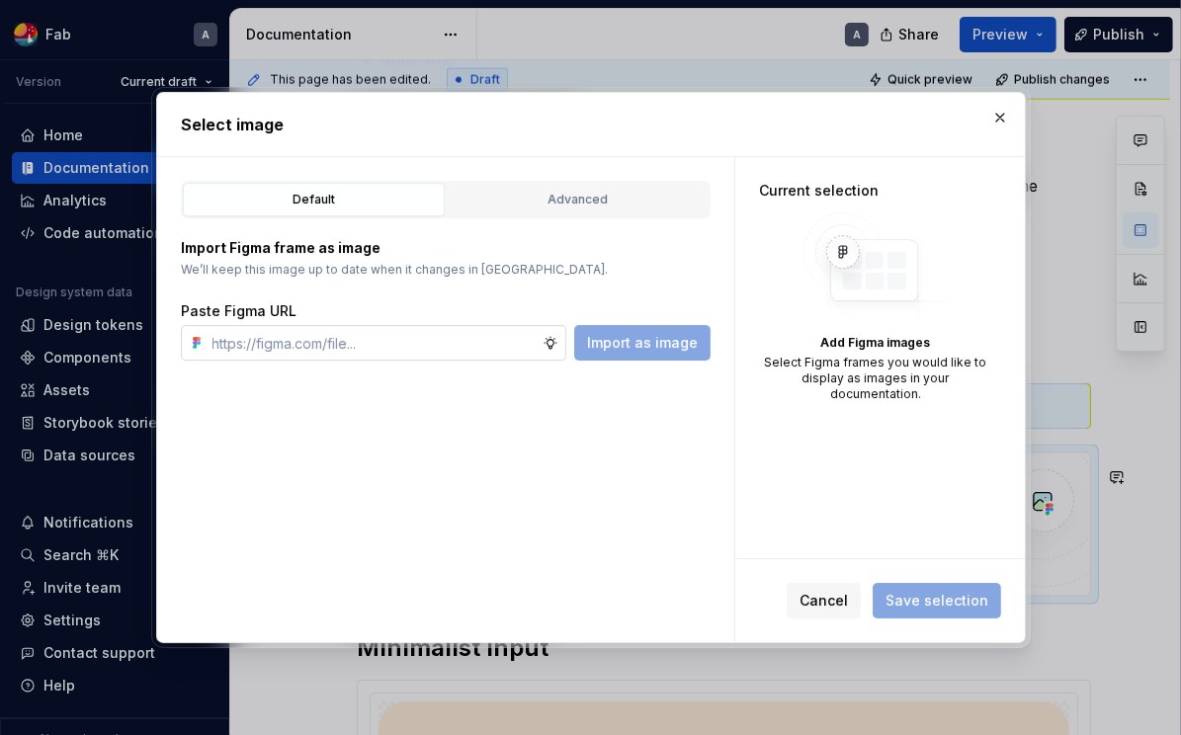
click at [476, 345] on input "text" at bounding box center [374, 343] width 338 height 36
click at [558, 193] on div "Advanced" at bounding box center [578, 200] width 248 height 20
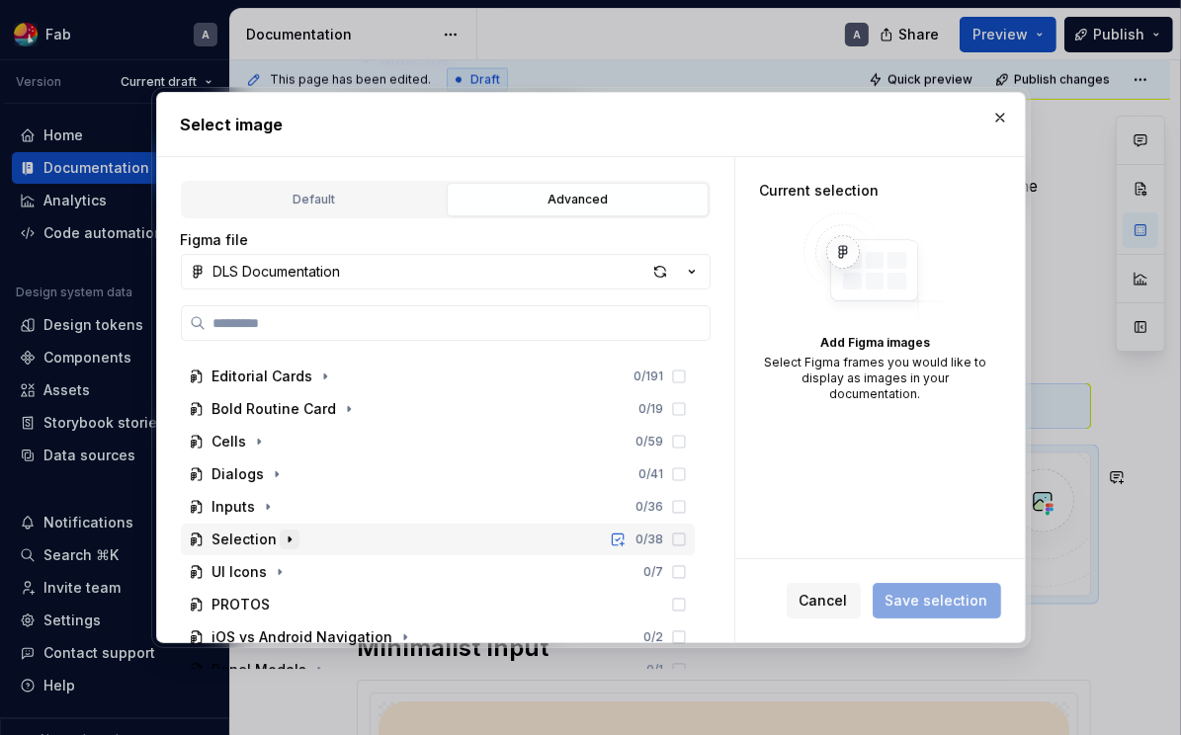
scroll to position [296, 0]
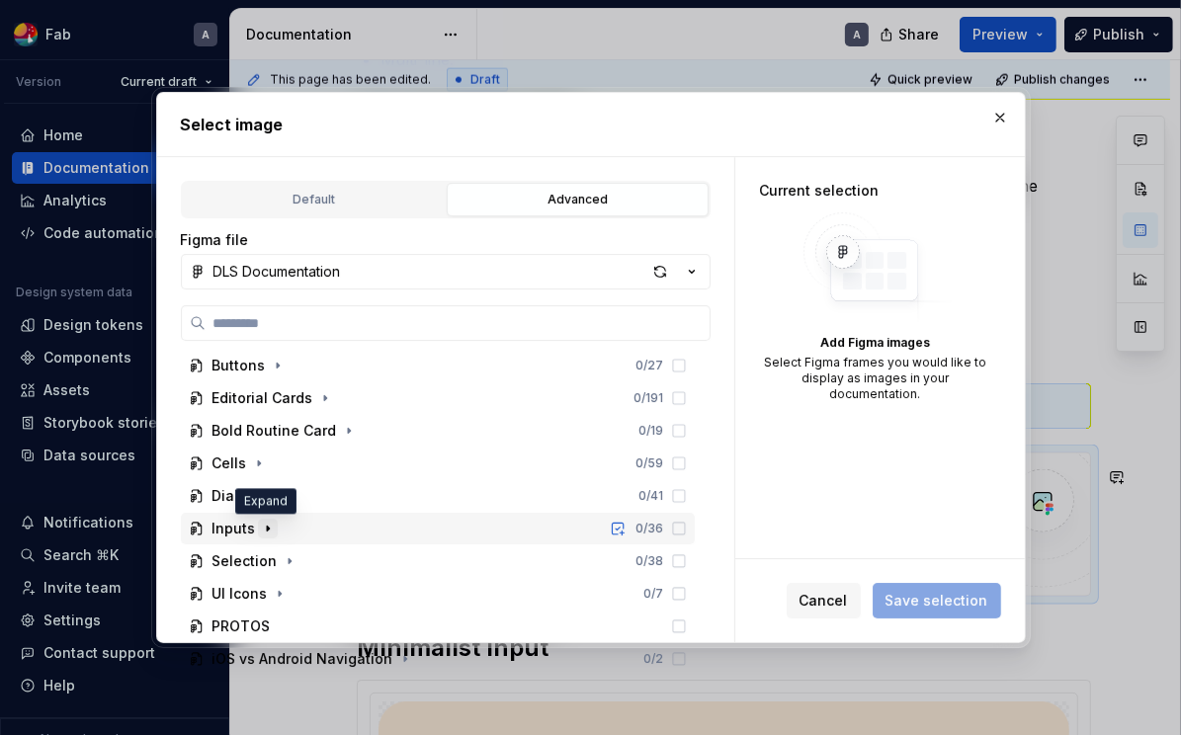
click at [260, 532] on icon "button" at bounding box center [268, 529] width 16 height 16
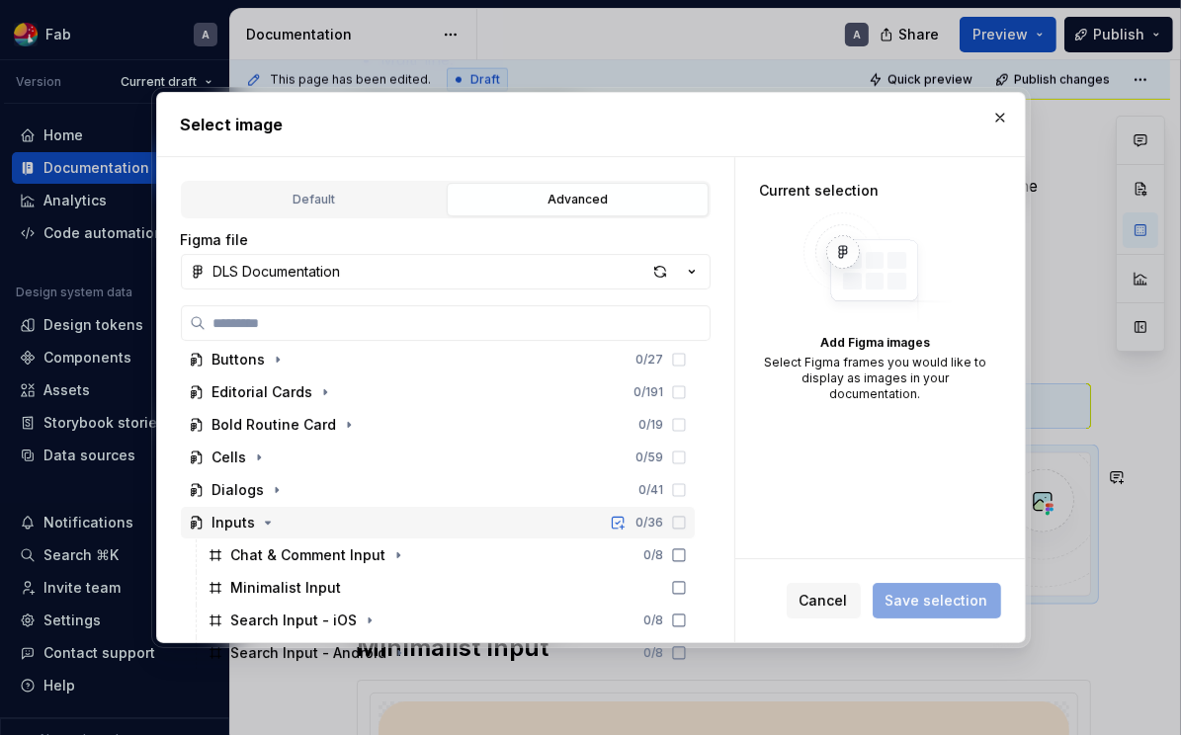
scroll to position [443, 0]
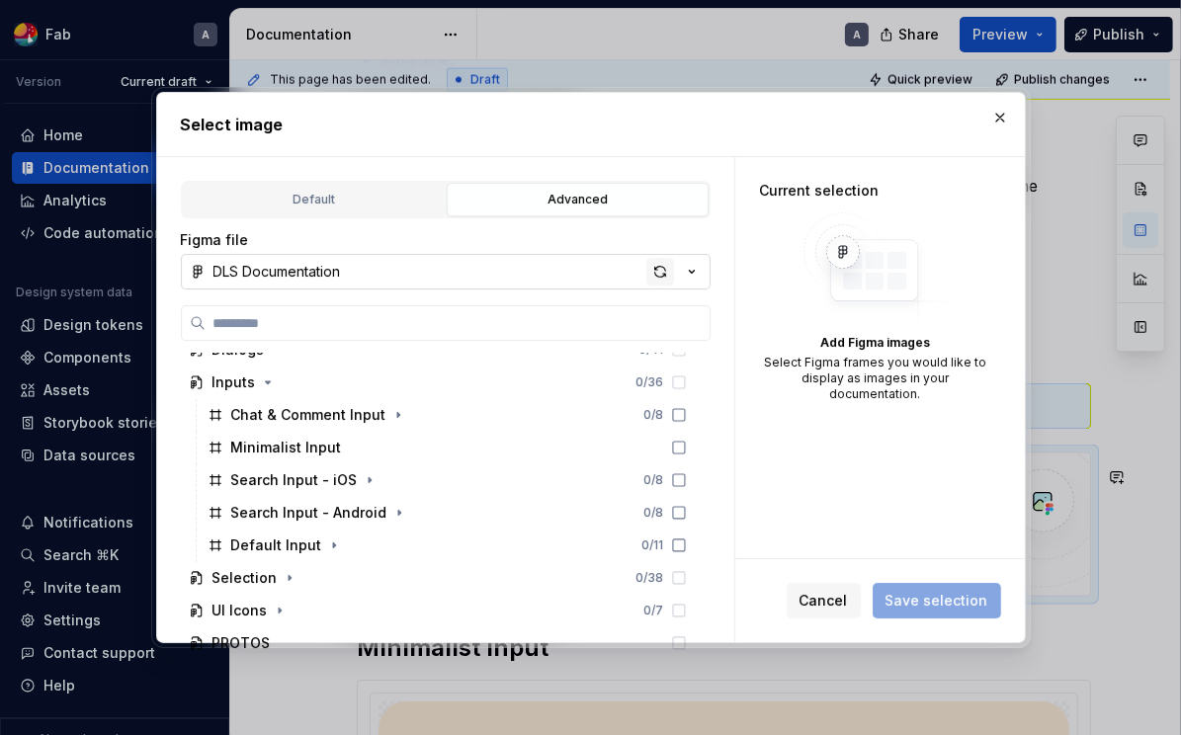
click at [664, 266] on div "button" at bounding box center [660, 272] width 28 height 28
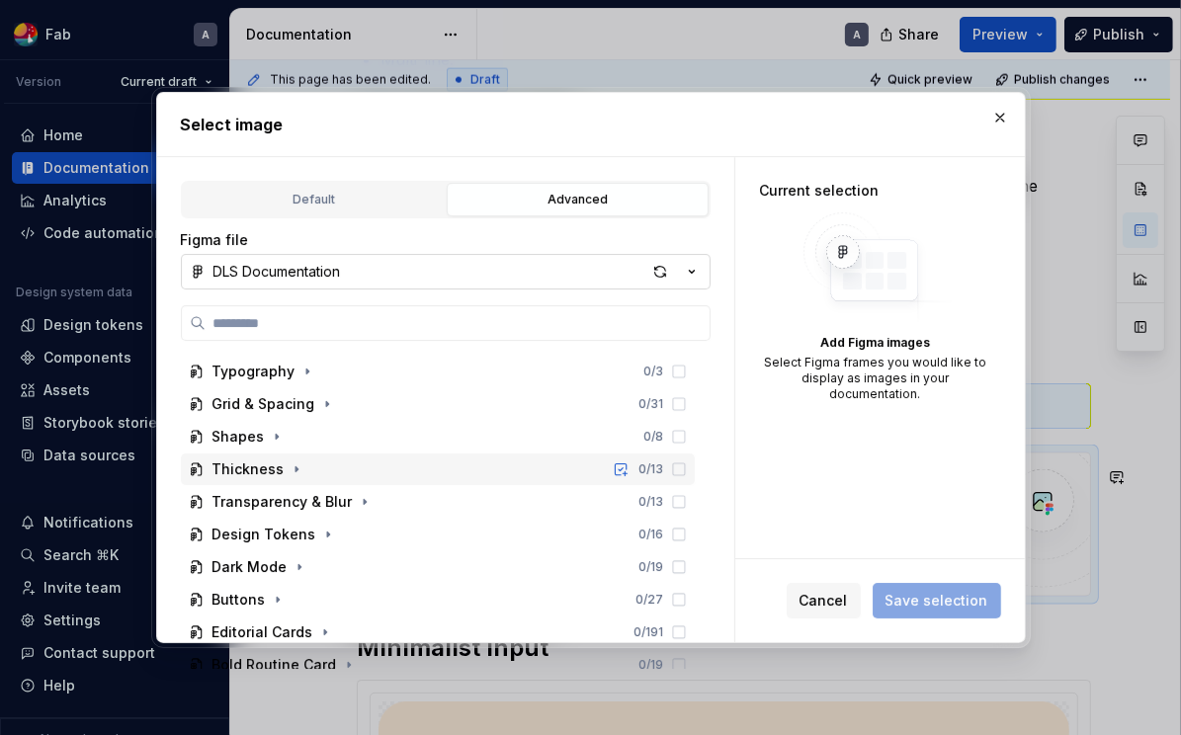
scroll to position [119, 0]
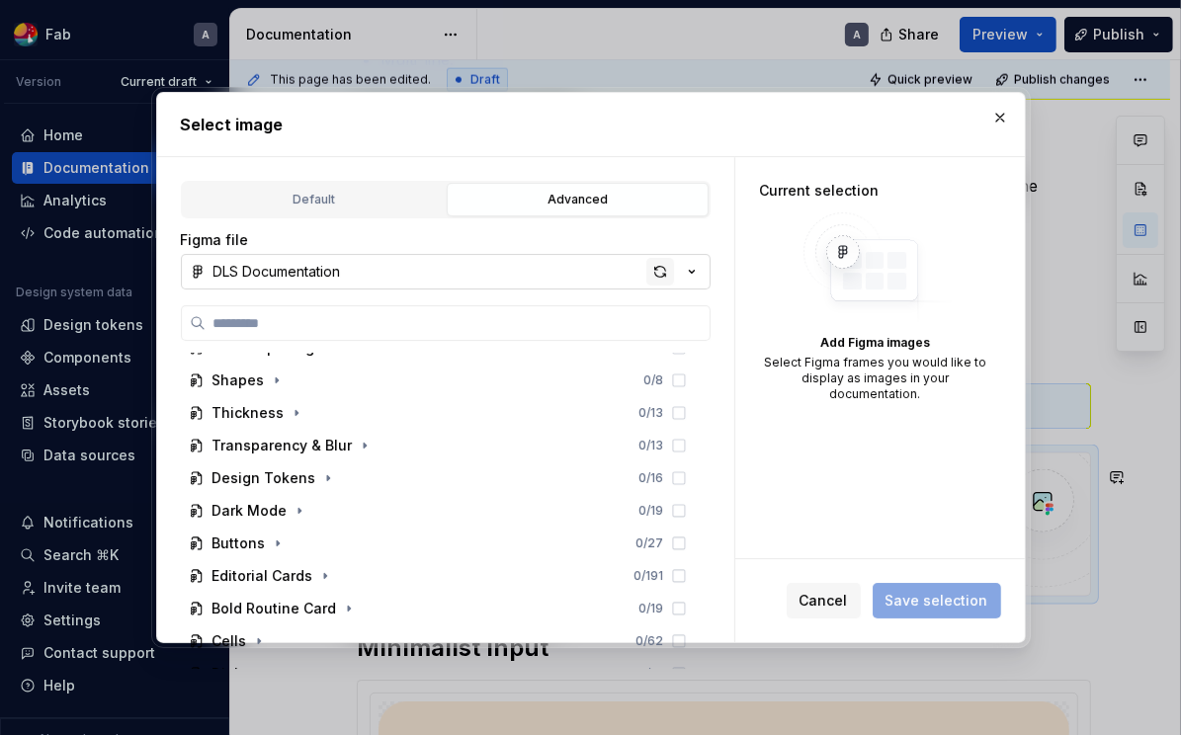
click at [660, 263] on div "button" at bounding box center [660, 272] width 28 height 28
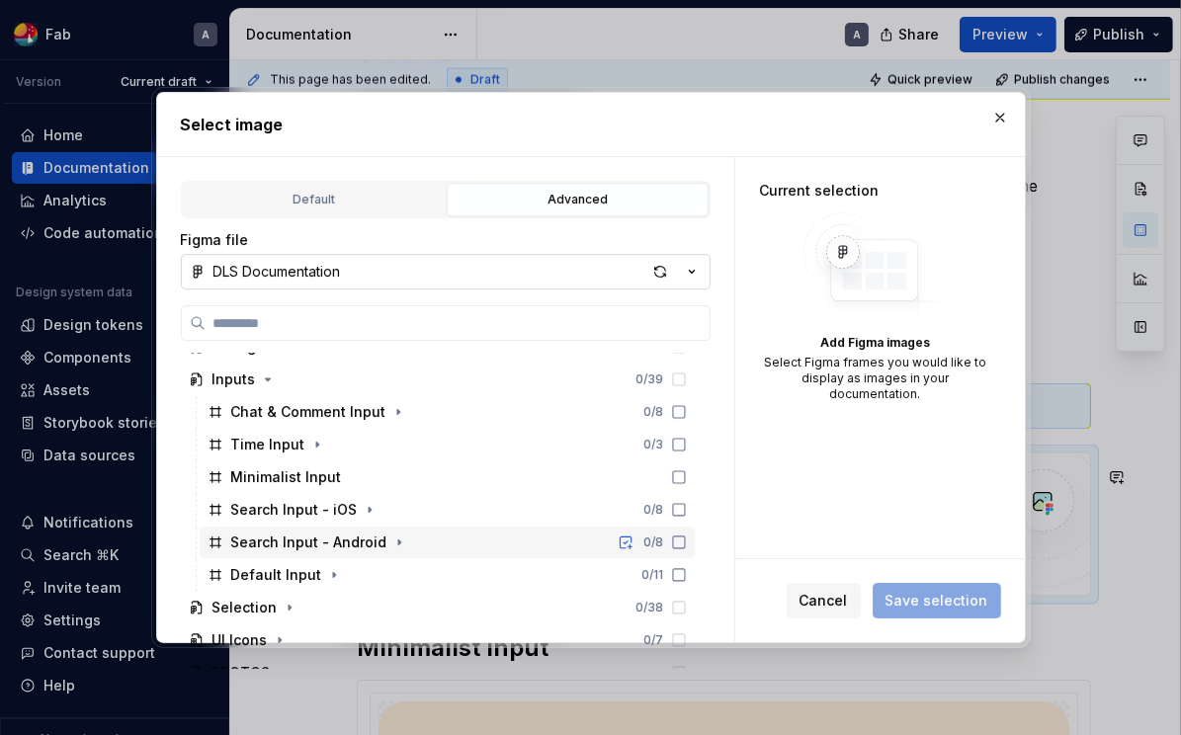
scroll to position [441, 0]
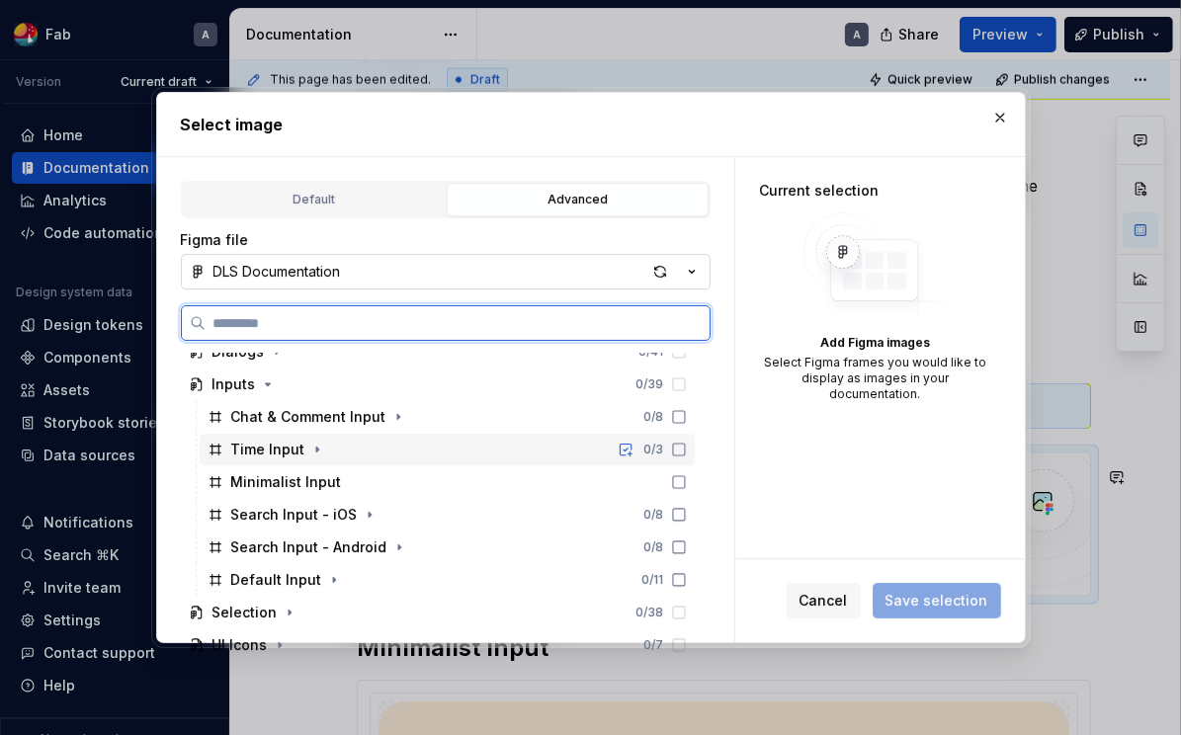
click at [687, 451] on icon at bounding box center [679, 450] width 16 height 16
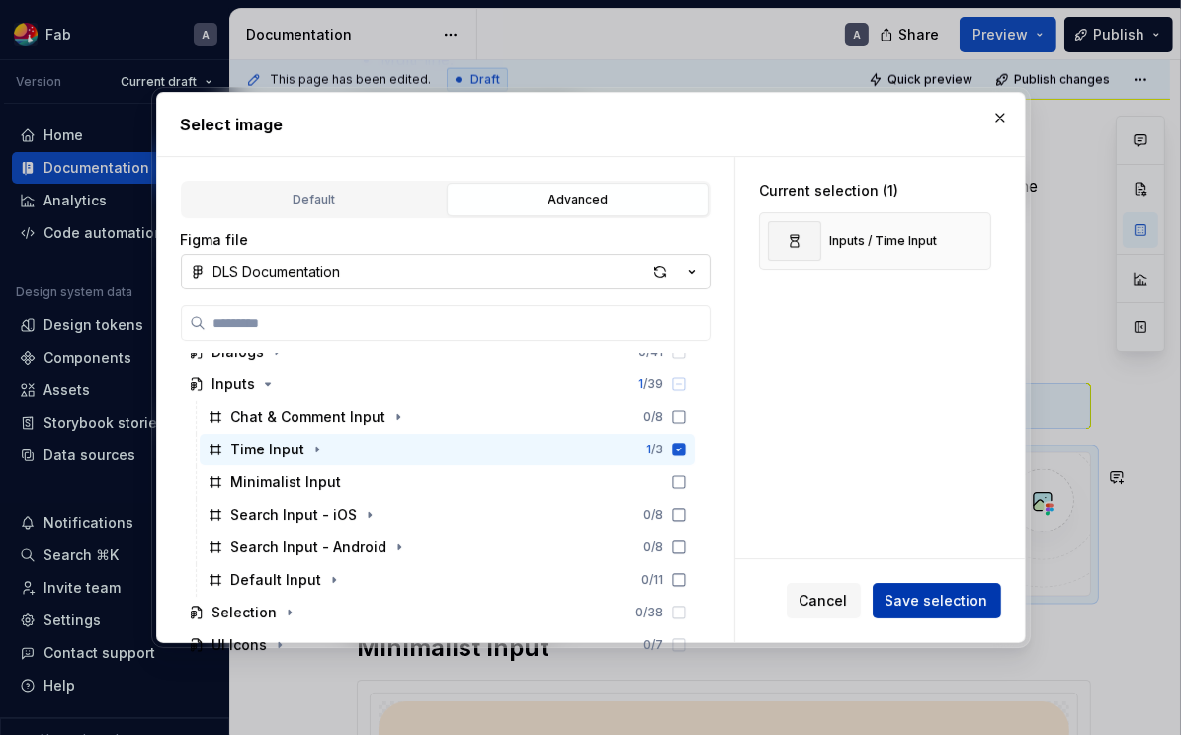
click at [937, 613] on button "Save selection" at bounding box center [937, 601] width 128 height 36
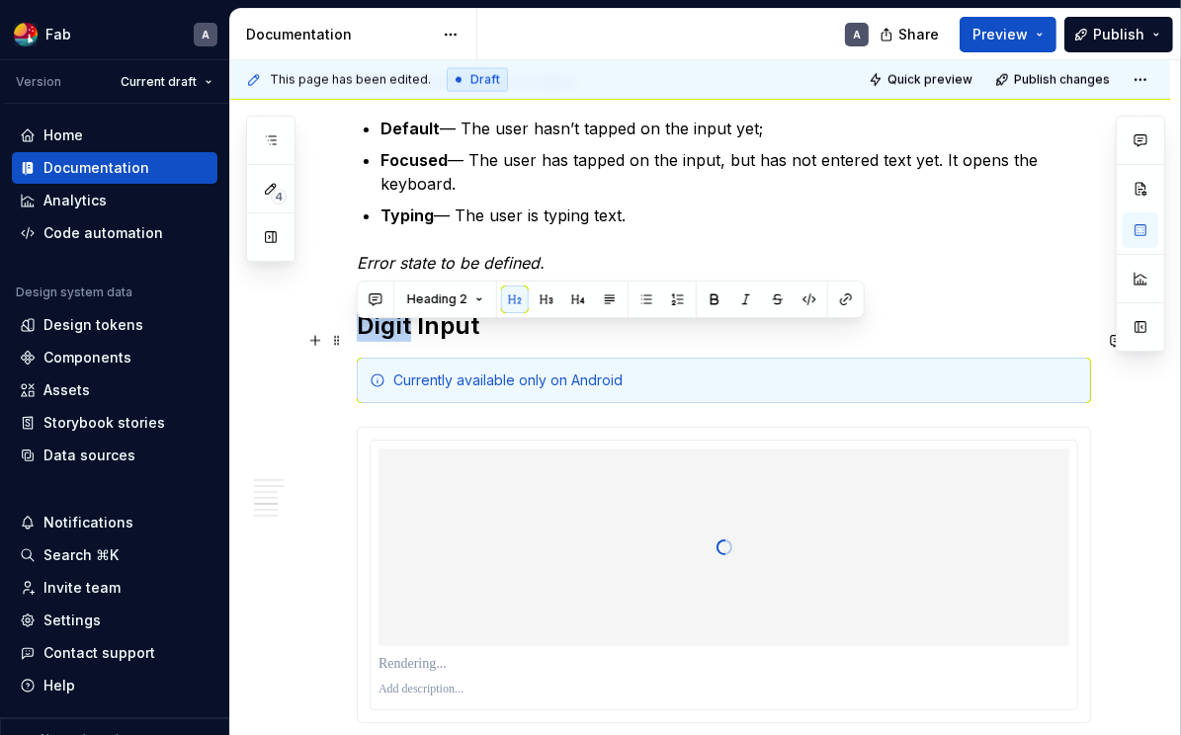
drag, startPoint x: 377, startPoint y: 341, endPoint x: 355, endPoint y: 341, distance: 22.7
click at [355, 341] on div "Best Practices Show a hint in a text field to help communicate its purpose. A t…" at bounding box center [700, 407] width 940 height 4834
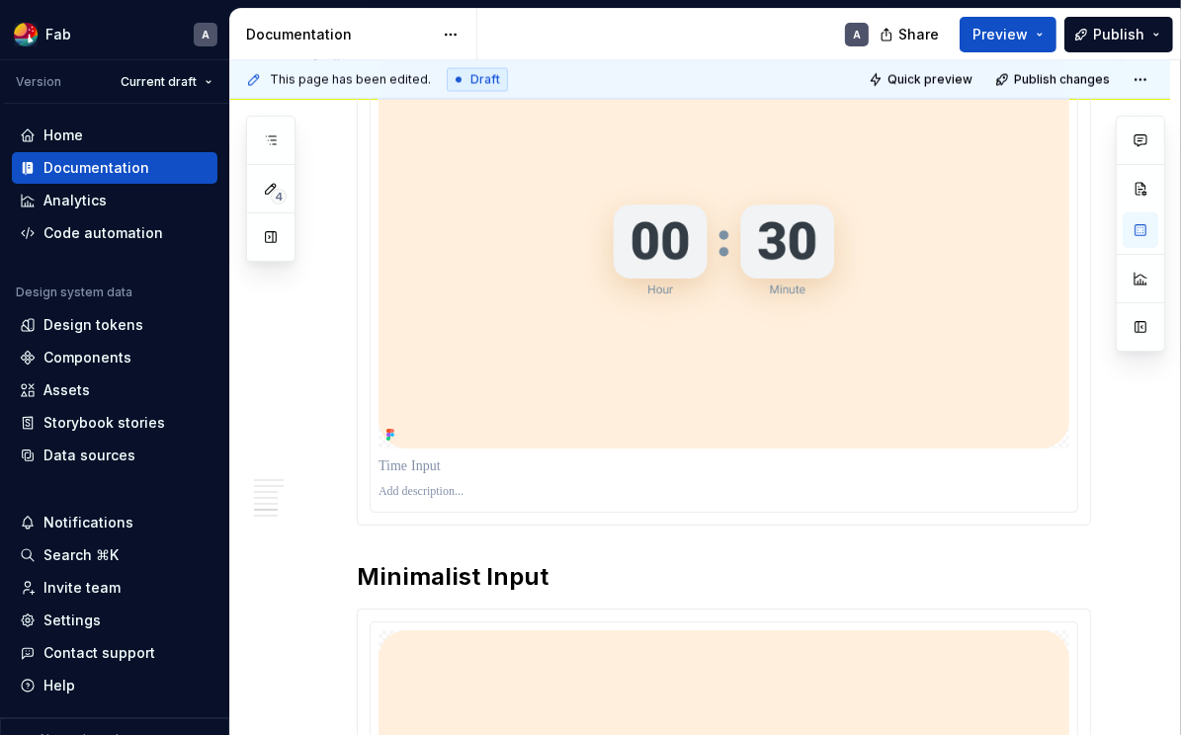
scroll to position [2749, 0]
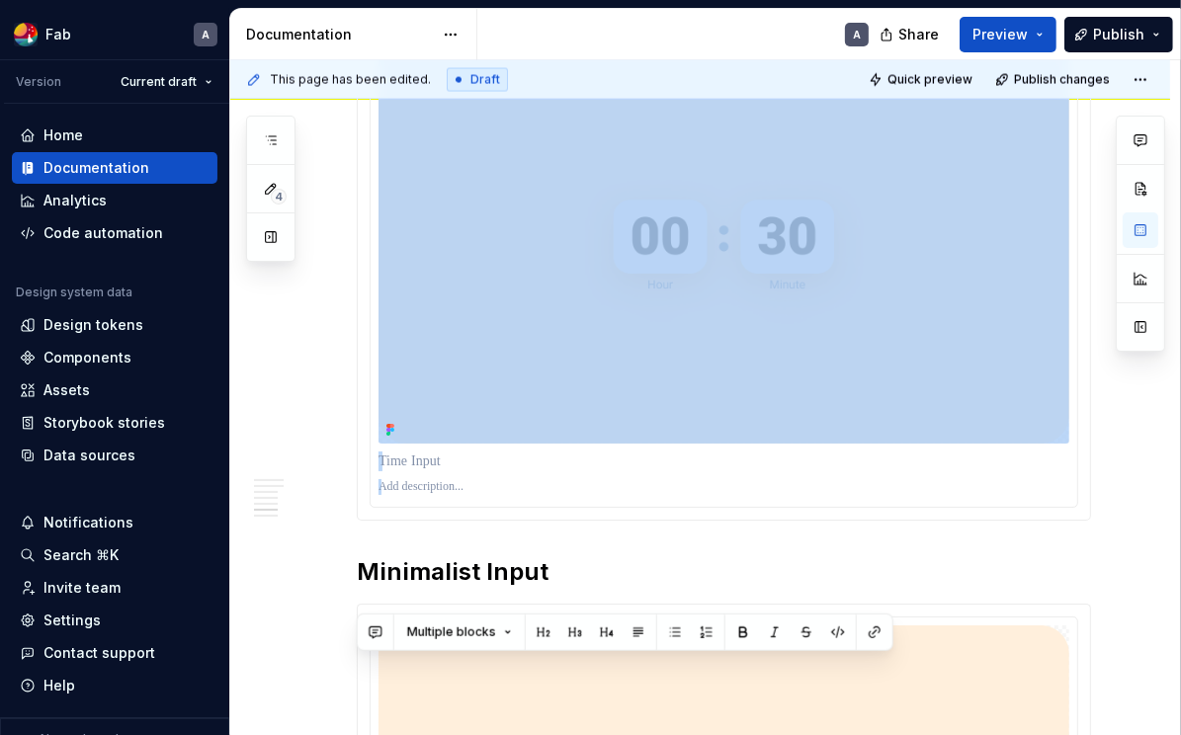
drag, startPoint x: 377, startPoint y: 353, endPoint x: 542, endPoint y: 544, distance: 252.3
click at [534, 567] on div "Best Practices Show a hint in a text field to help communicate its purpose. A t…" at bounding box center [724, 6] width 734 height 4740
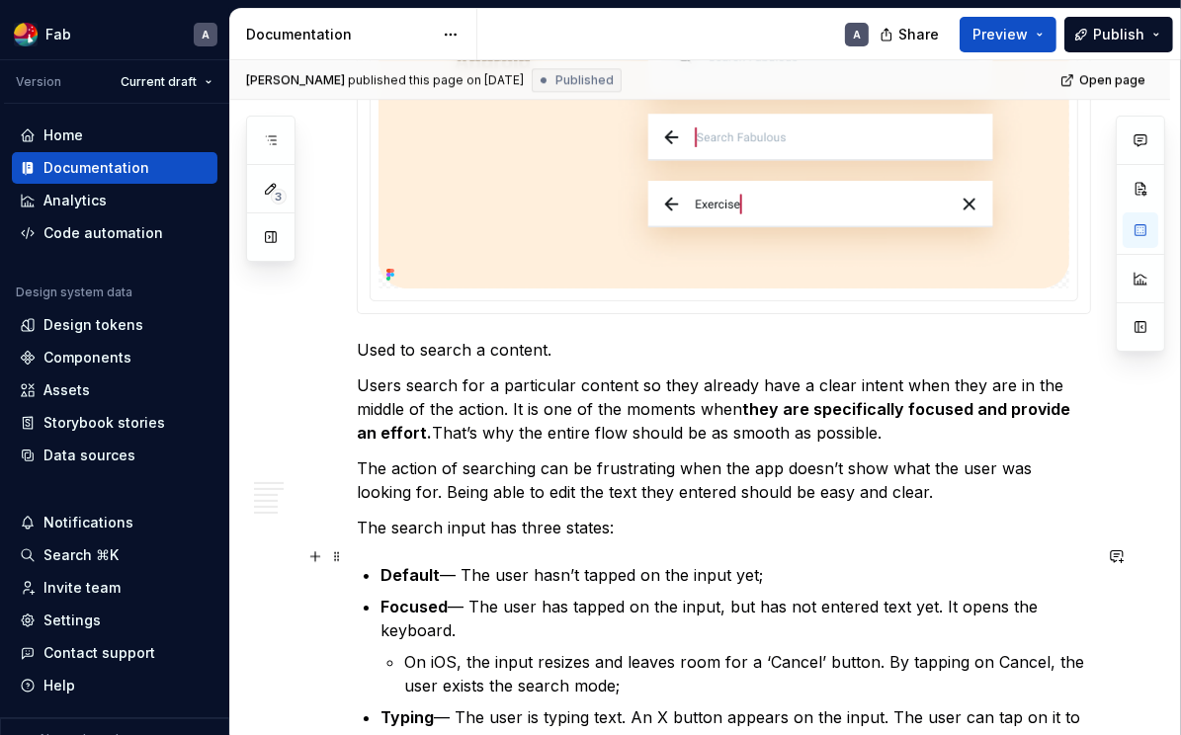
scroll to position [4016, 0]
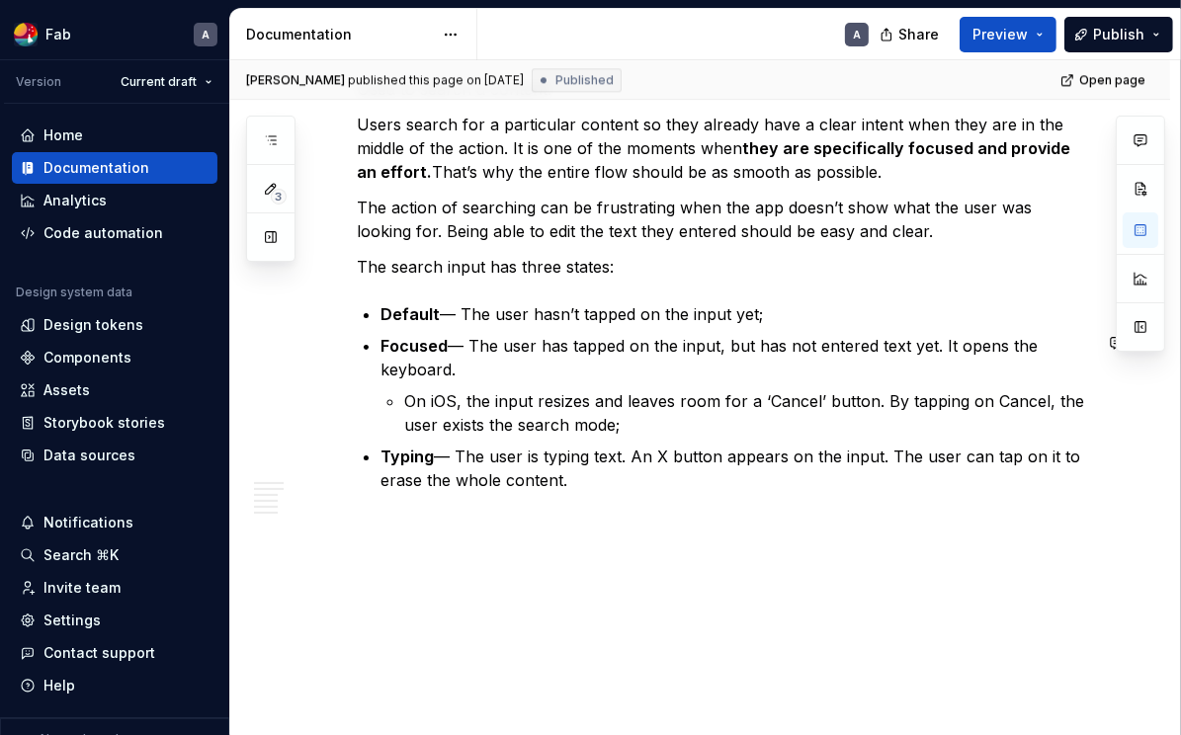
click at [608, 536] on div "[PERSON_NAME] published this page on [DATE] Published Open page 🔤 Inputs & Form…" at bounding box center [705, 398] width 950 height 676
click at [636, 485] on p "Typing — The user is typing text. An X button appears on the input. The user ca…" at bounding box center [735, 468] width 710 height 47
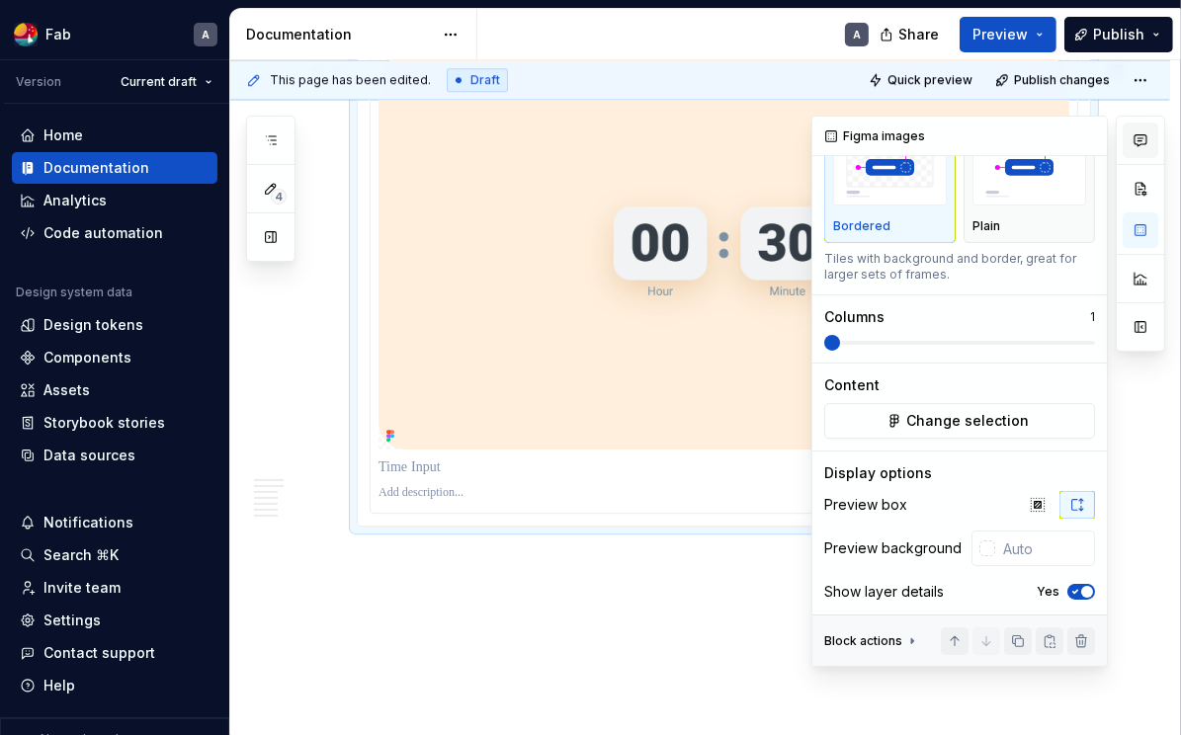
scroll to position [0, 0]
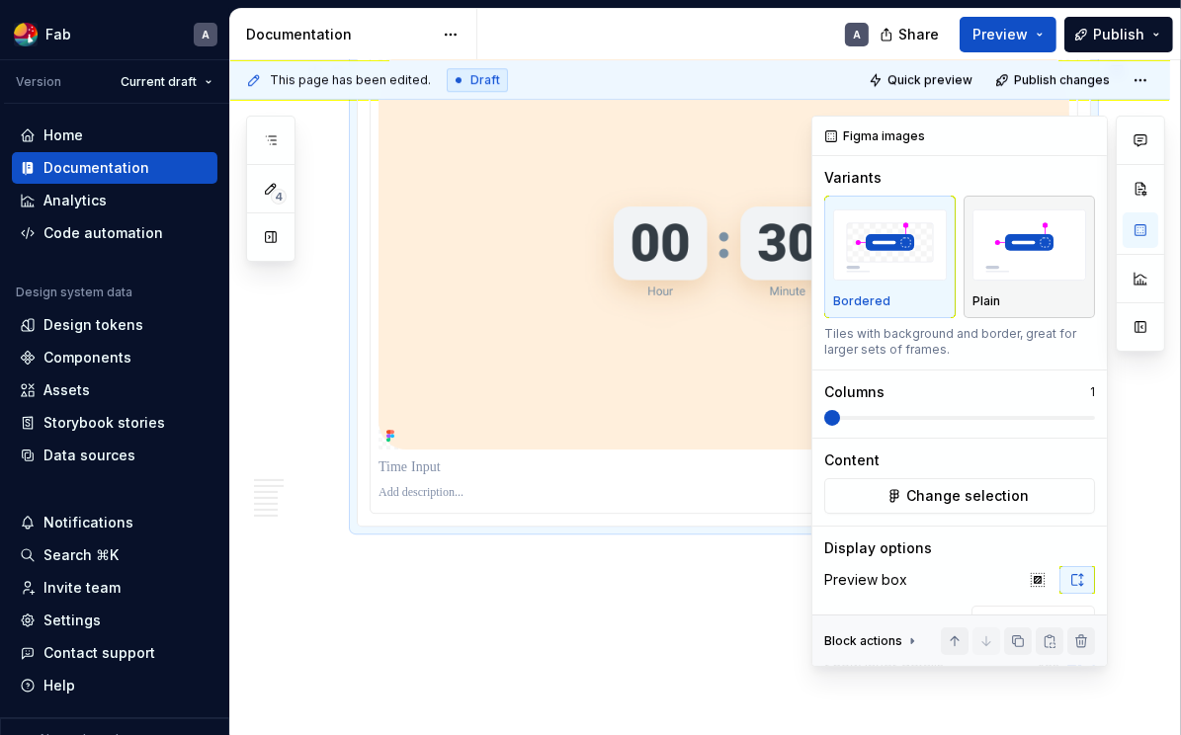
click at [947, 254] on img "button" at bounding box center [1029, 245] width 114 height 72
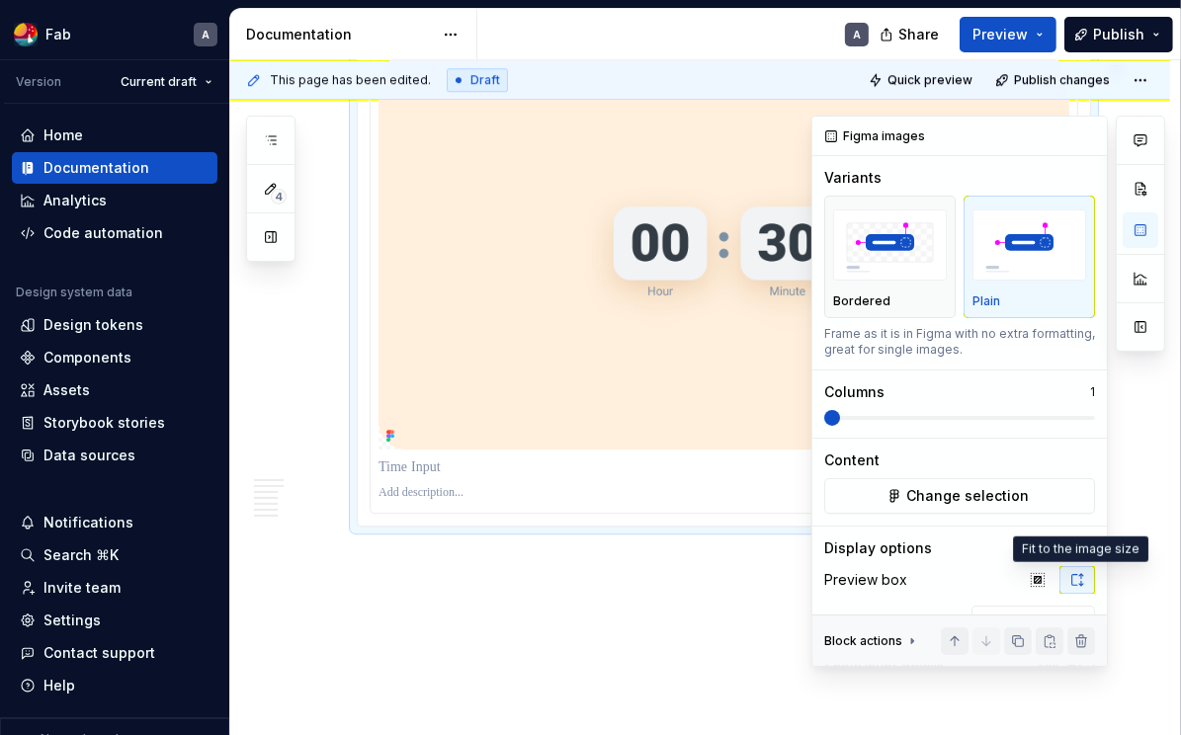
click at [947, 582] on icon "button" at bounding box center [1077, 580] width 16 height 16
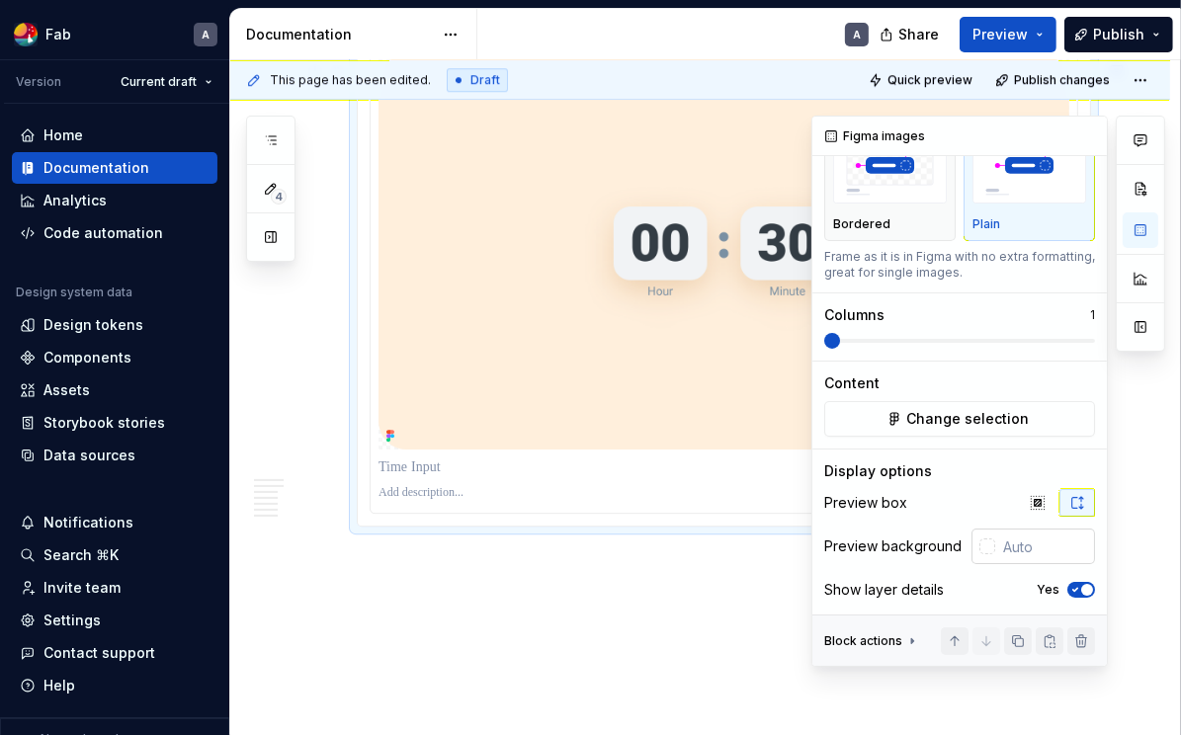
scroll to position [90, 0]
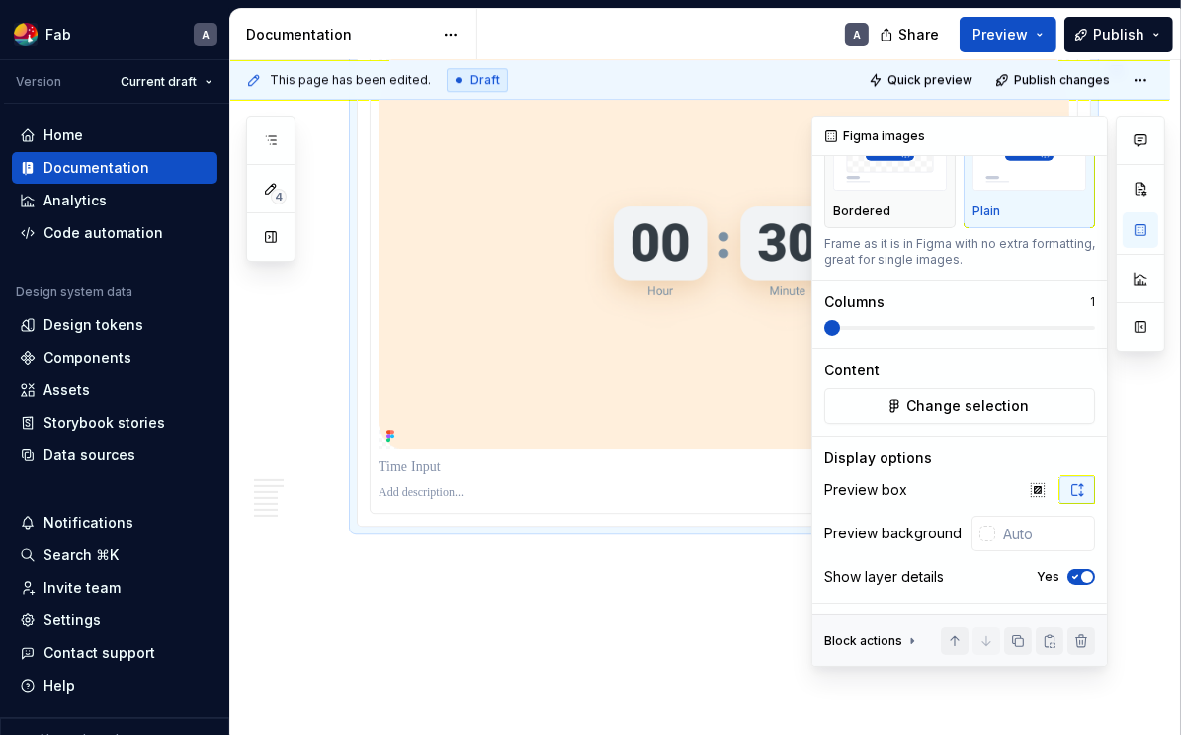
click at [947, 573] on span "button" at bounding box center [1087, 577] width 12 height 12
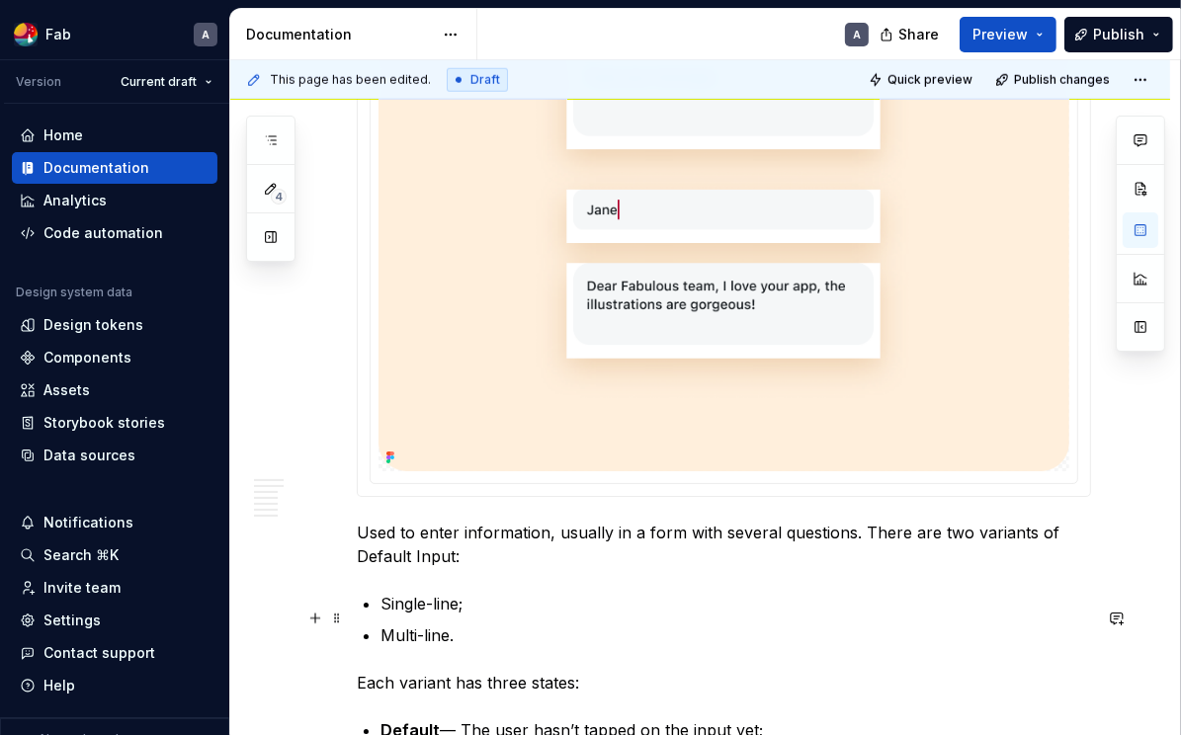
scroll to position [2162, 0]
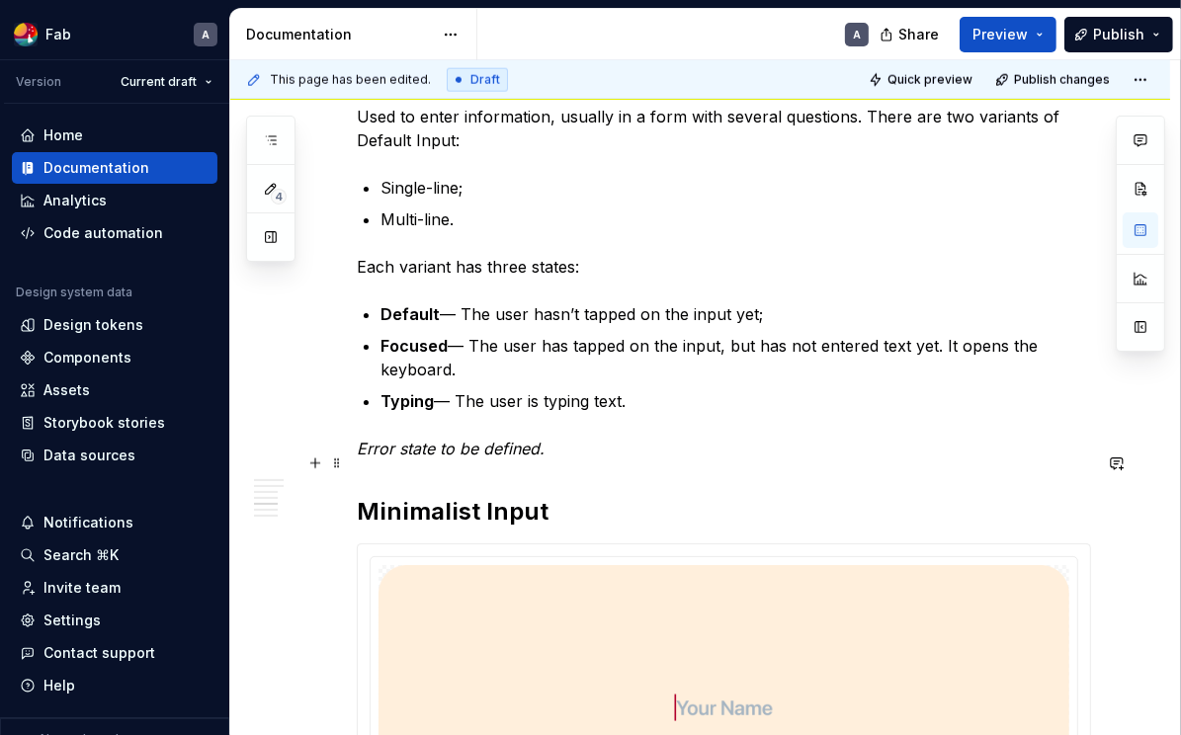
click at [637, 460] on p "Error state to be defined." at bounding box center [724, 449] width 734 height 24
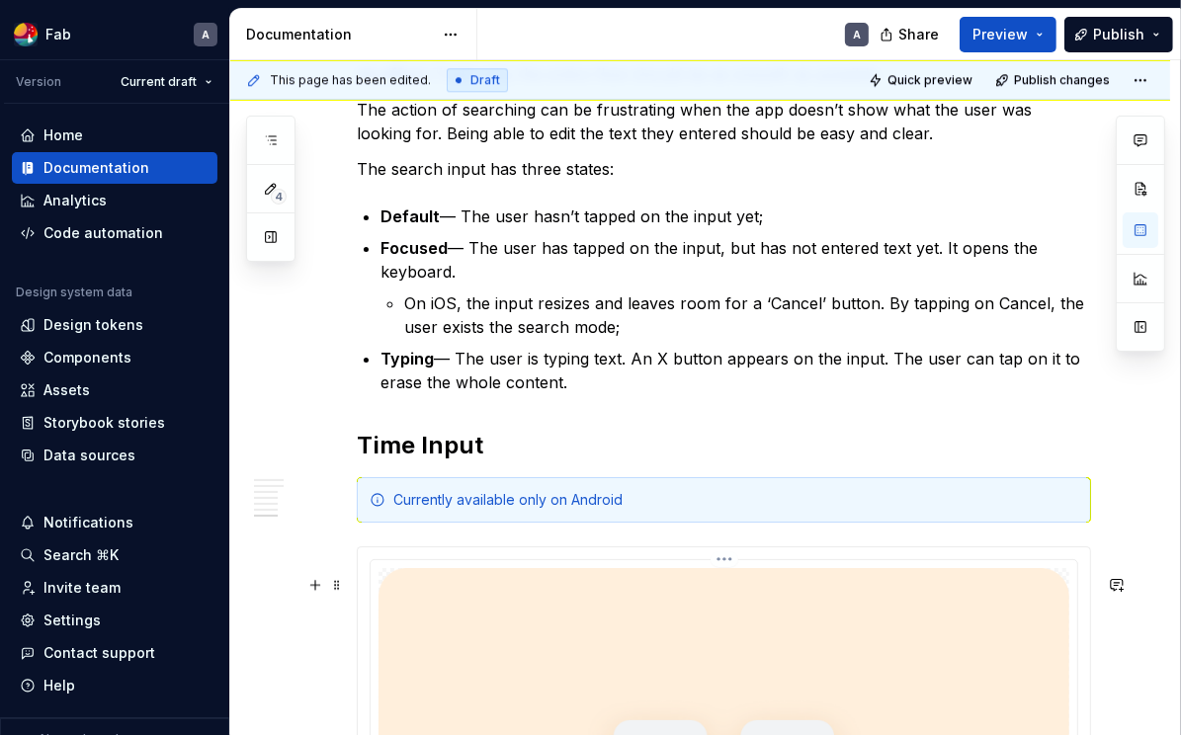
scroll to position [4459, 0]
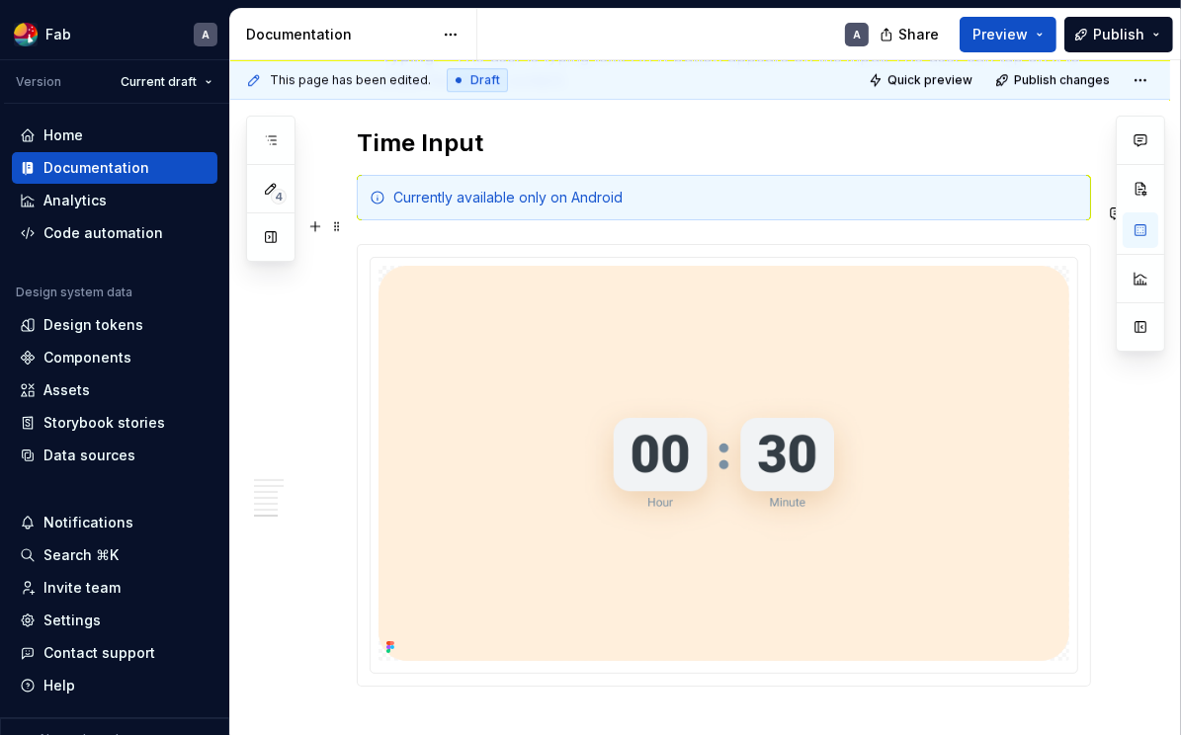
click at [434, 208] on div "Currently available only on Android" at bounding box center [735, 198] width 685 height 20
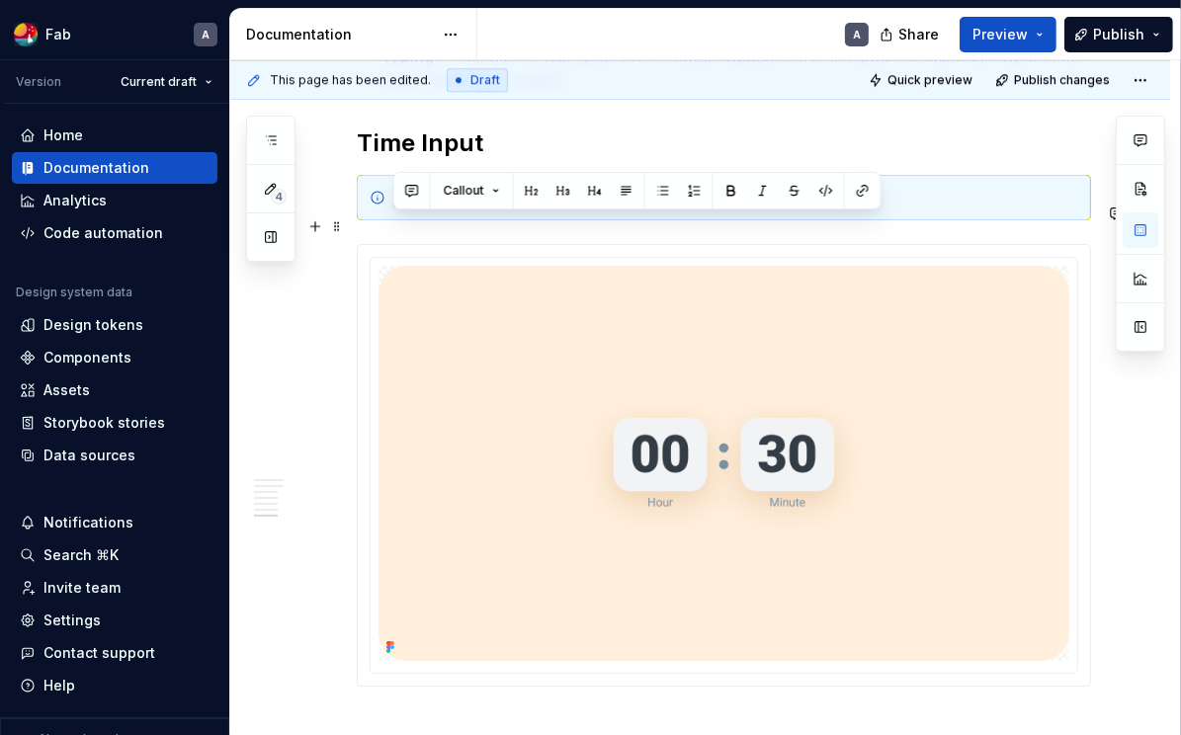
click at [434, 208] on div "Currently available only on Android" at bounding box center [735, 198] width 685 height 20
copy div "Currently available only on Android"
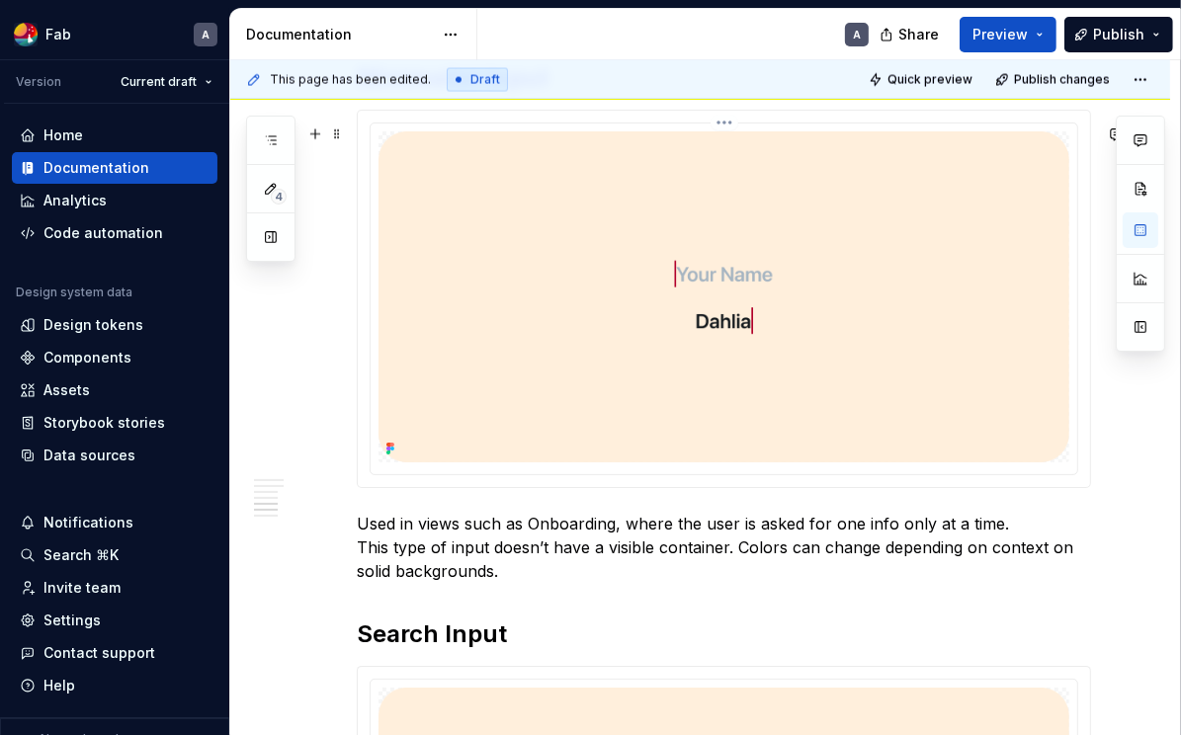
scroll to position [2203, 0]
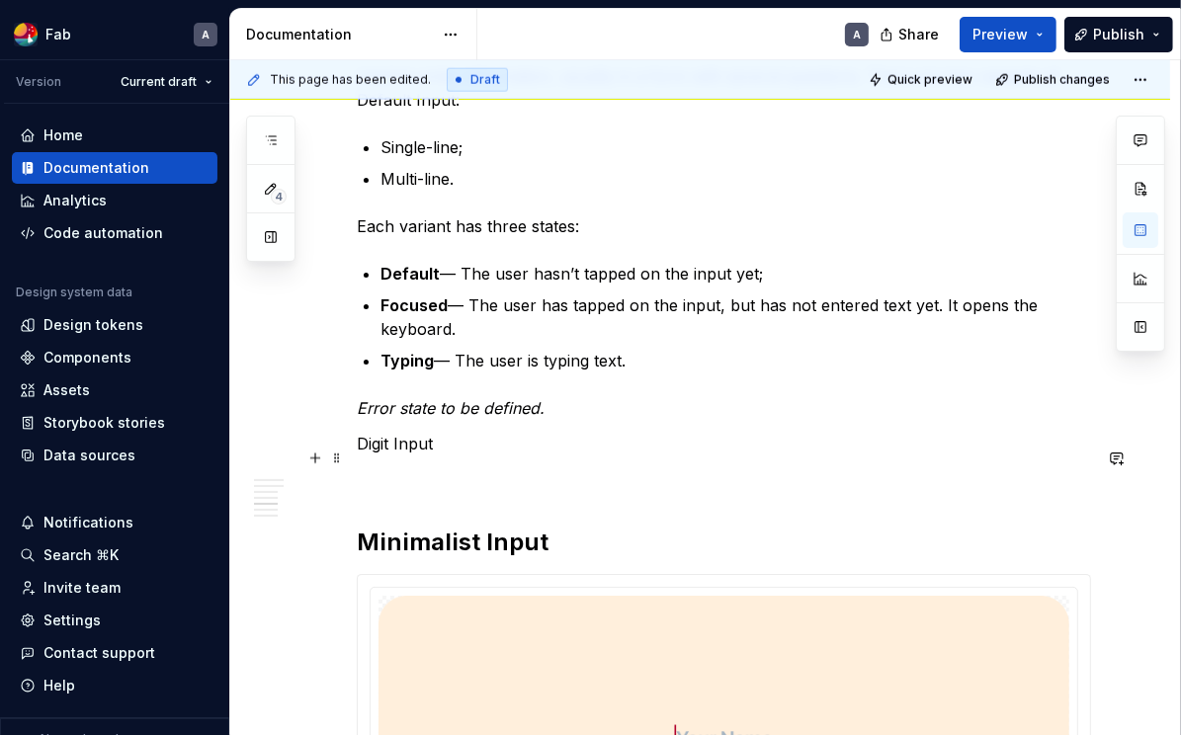
click at [491, 456] on p "Digit Input" at bounding box center [724, 444] width 734 height 24
click at [344, 461] on span at bounding box center [337, 459] width 16 height 28
click at [436, 456] on p "Digit Input" at bounding box center [724, 444] width 734 height 24
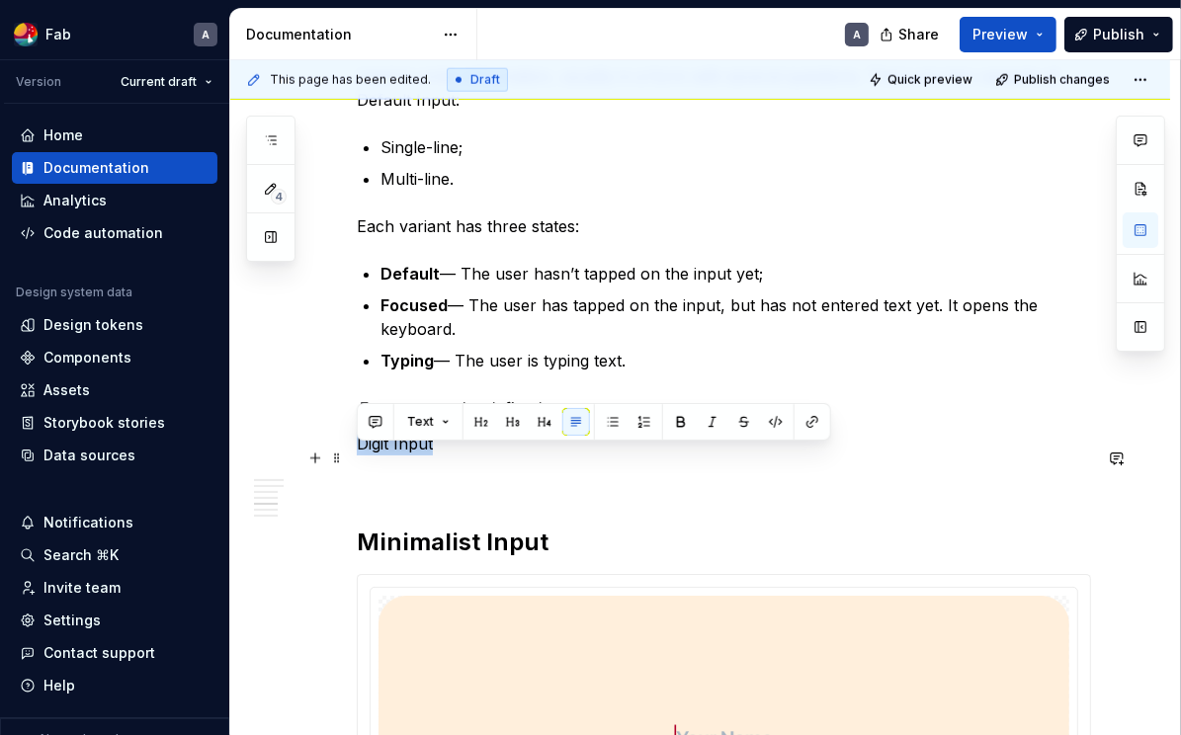
click at [436, 456] on p "Digit Input" at bounding box center [724, 444] width 734 height 24
click at [446, 422] on button "Text" at bounding box center [428, 422] width 60 height 28
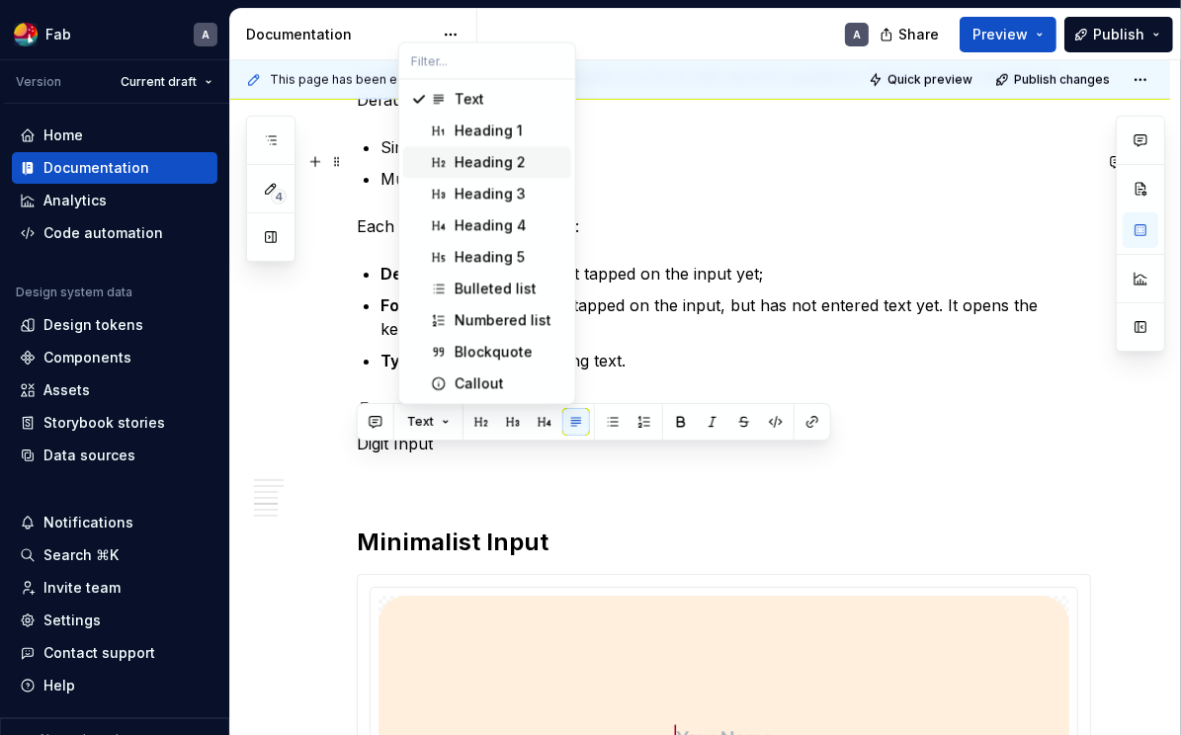
click at [483, 160] on div "Heading 2" at bounding box center [490, 162] width 71 height 20
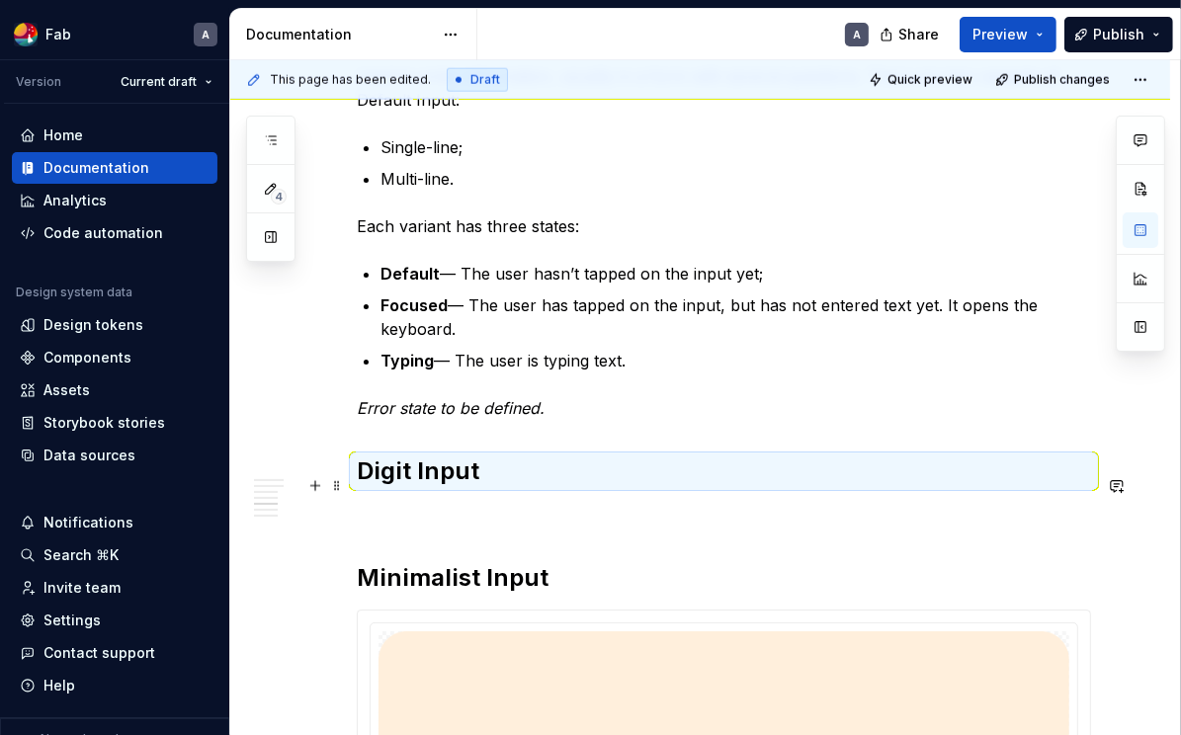
click at [542, 483] on h2 "Digit Input" at bounding box center [724, 472] width 734 height 32
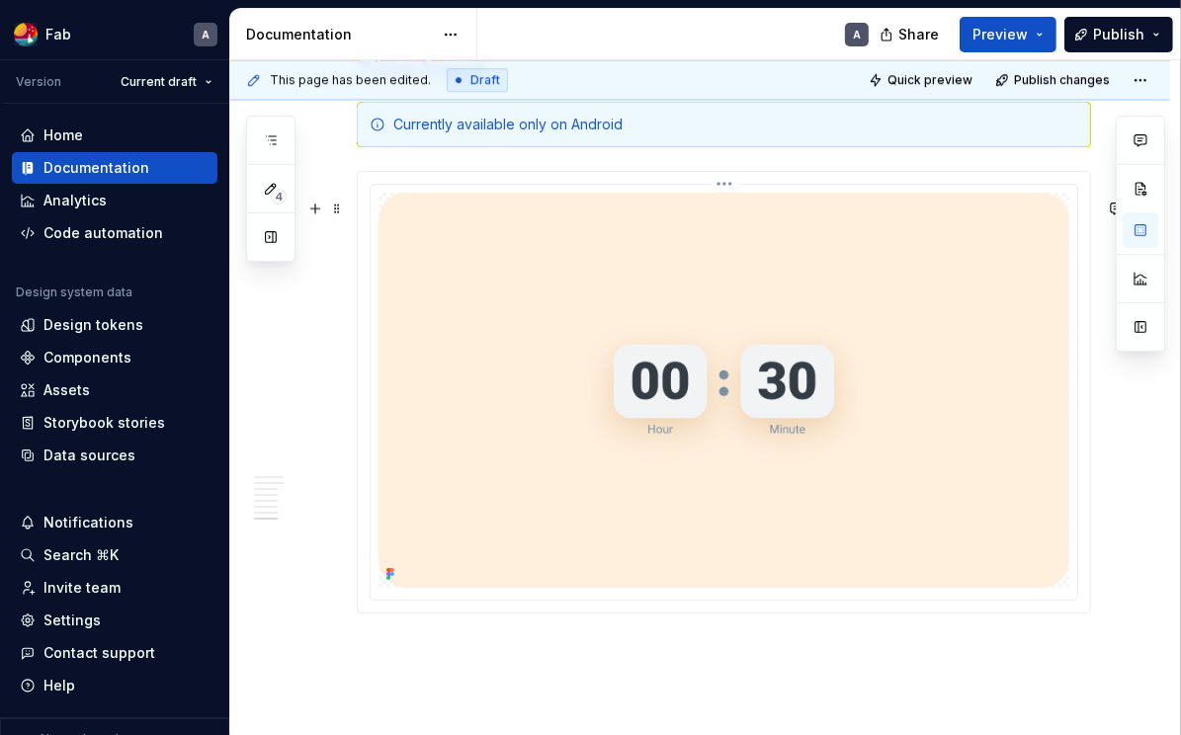
scroll to position [4407, 0]
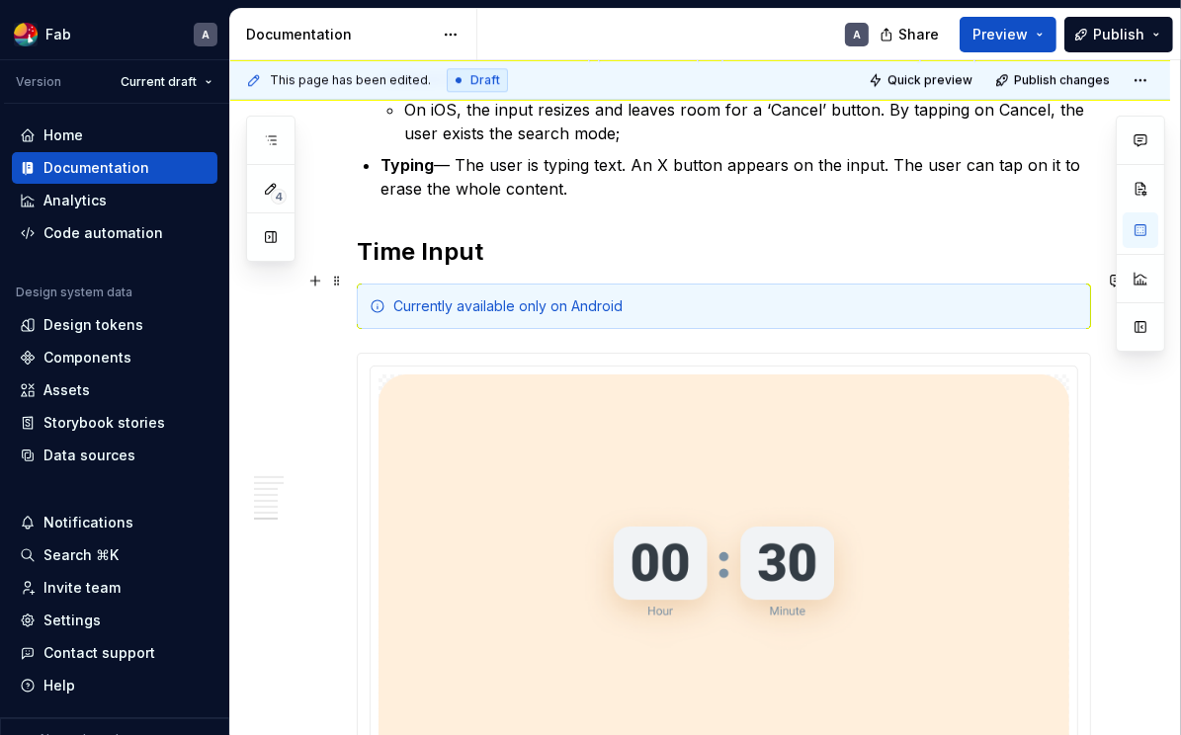
click at [392, 268] on h2 "Time Input" at bounding box center [724, 252] width 734 height 32
click at [334, 280] on span at bounding box center [337, 281] width 16 height 28
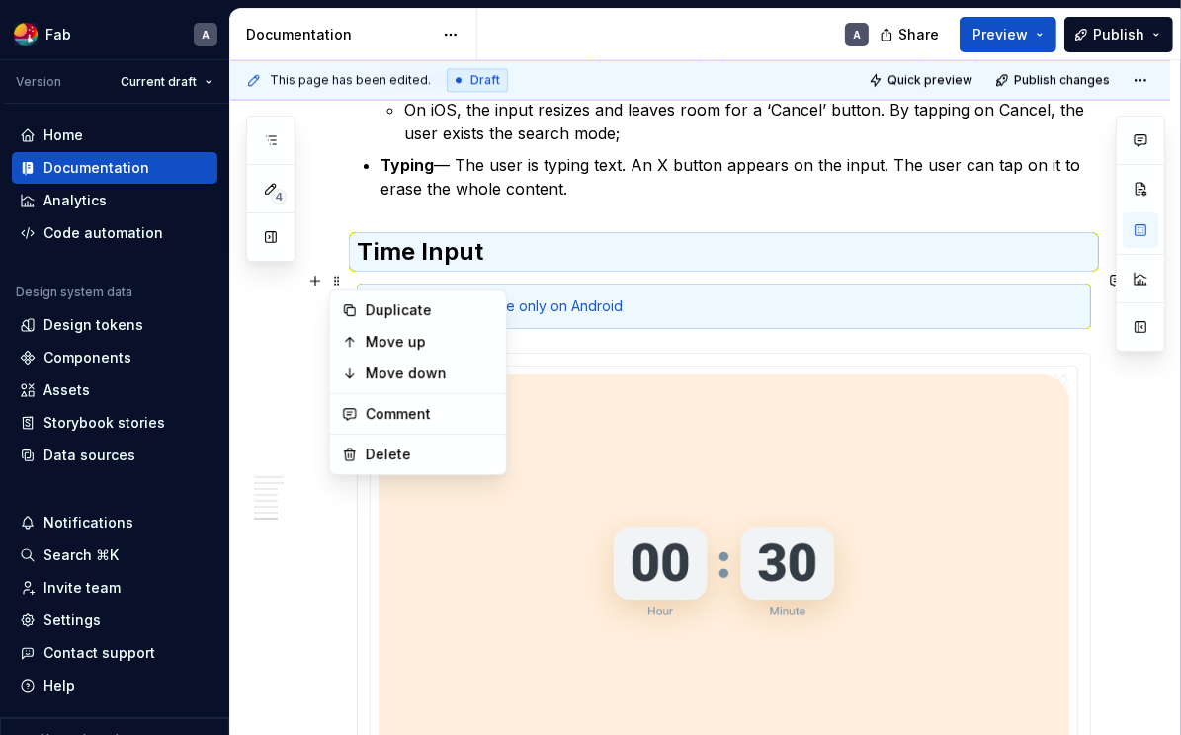
click at [396, 268] on h2 "Time Input" at bounding box center [724, 252] width 734 height 32
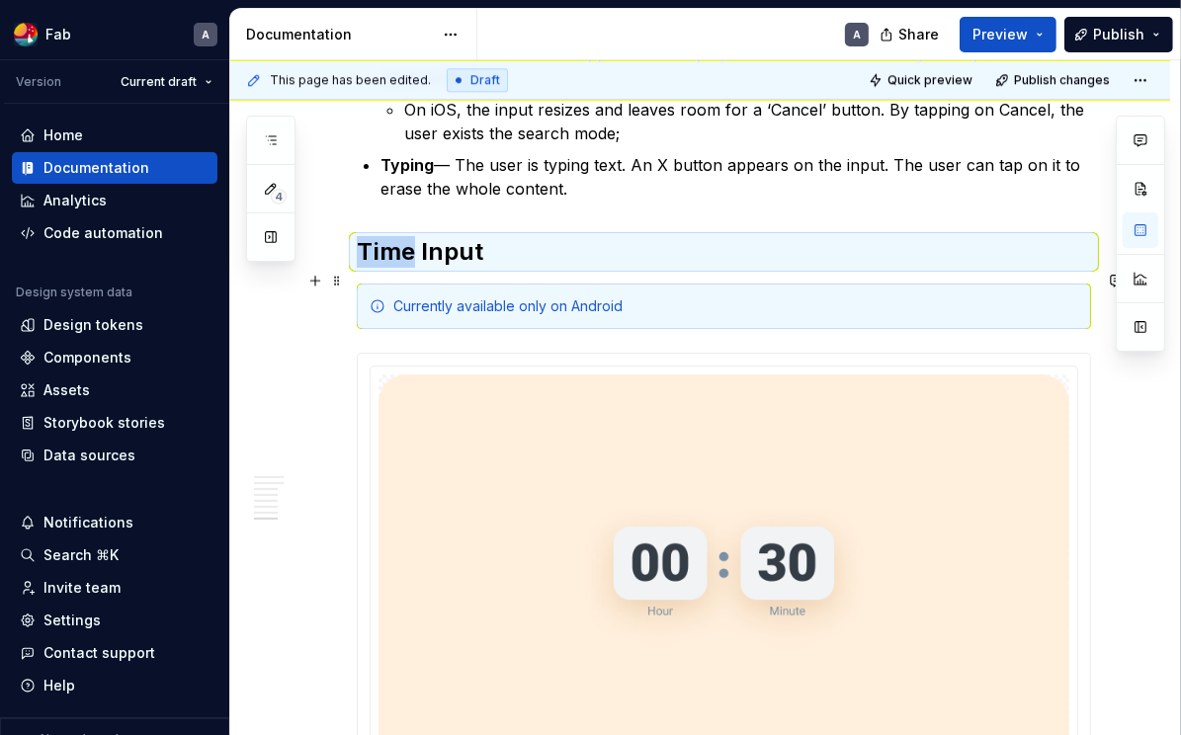
click at [397, 268] on h2 "Time Input" at bounding box center [724, 252] width 734 height 32
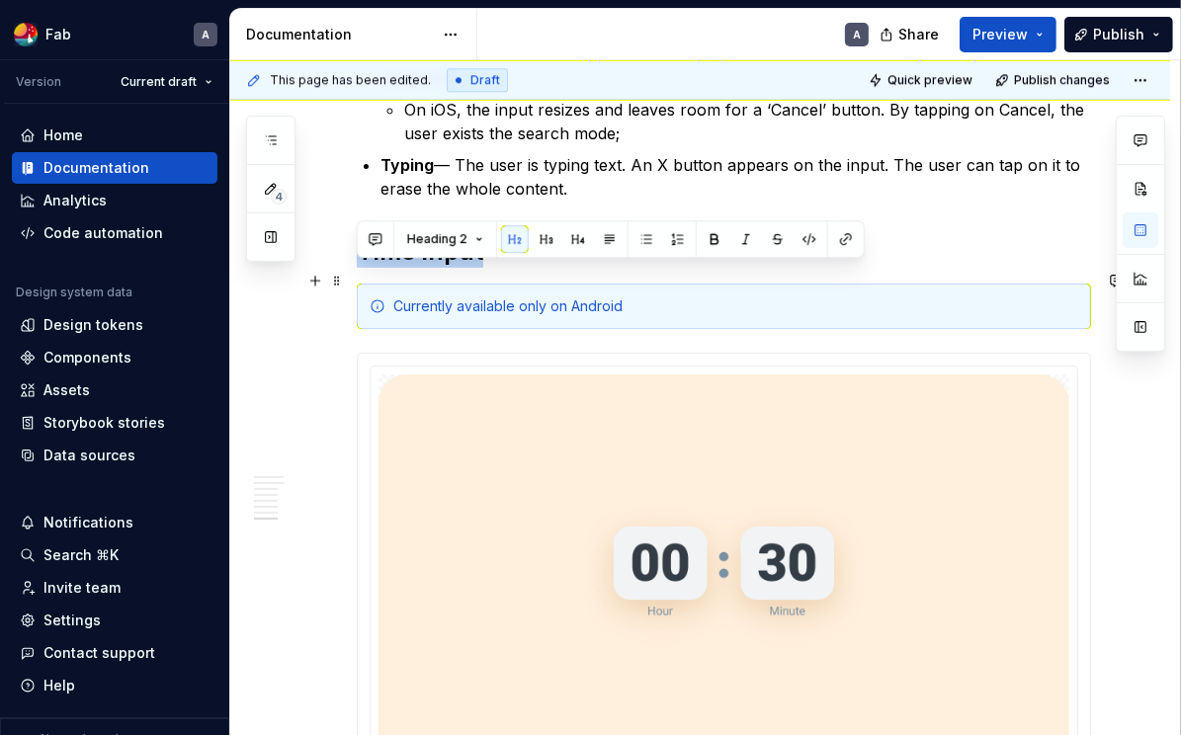
click at [397, 268] on h2 "Time Input" at bounding box center [724, 252] width 734 height 32
click at [841, 242] on button "button" at bounding box center [846, 239] width 28 height 28
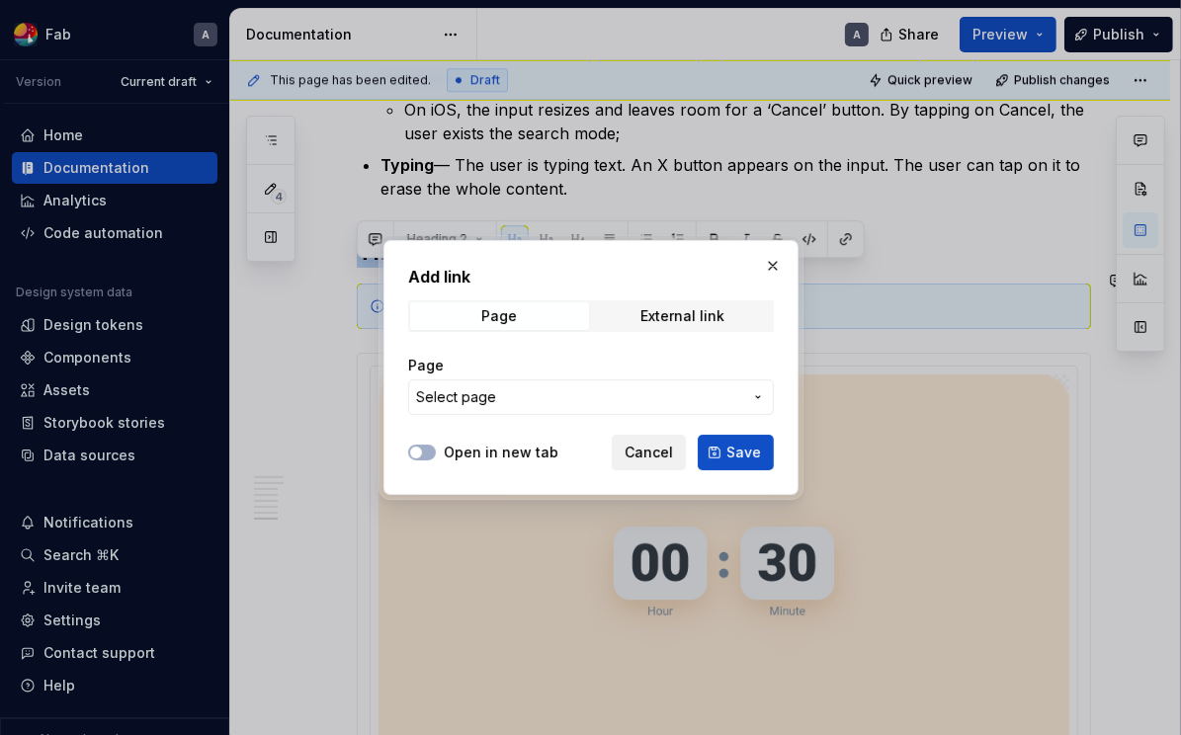
click at [648, 455] on span "Cancel" at bounding box center [649, 453] width 48 height 20
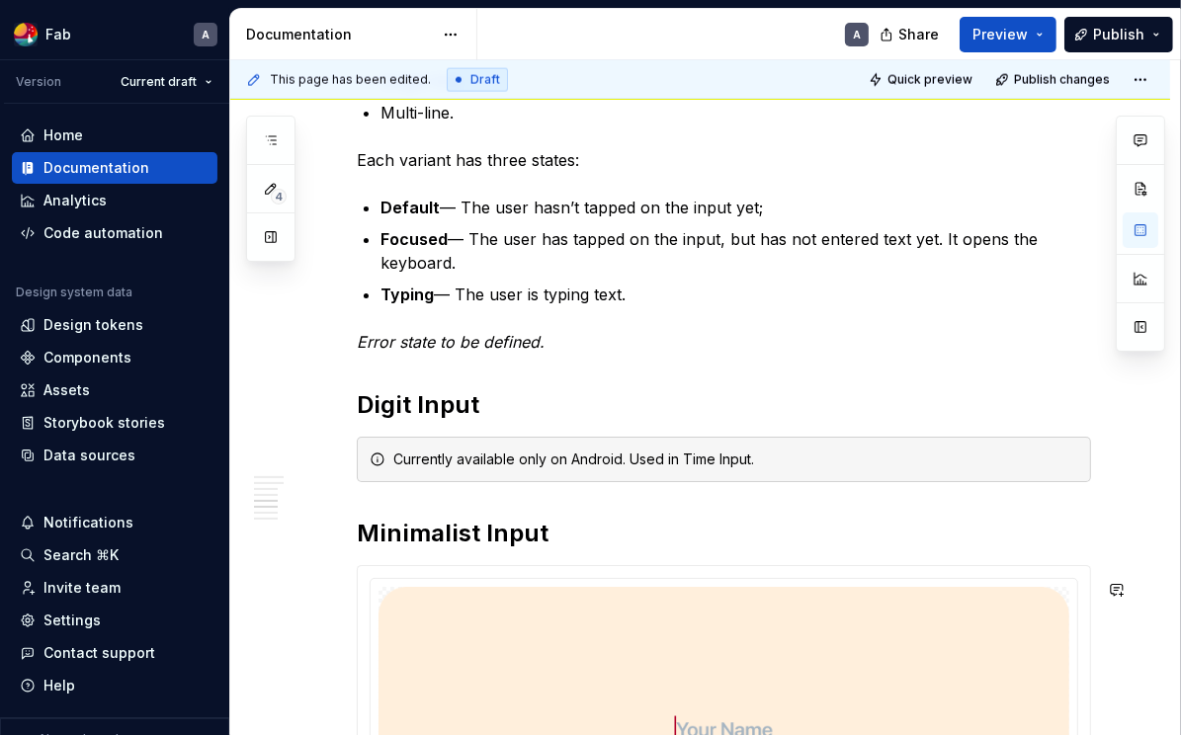
scroll to position [2263, 0]
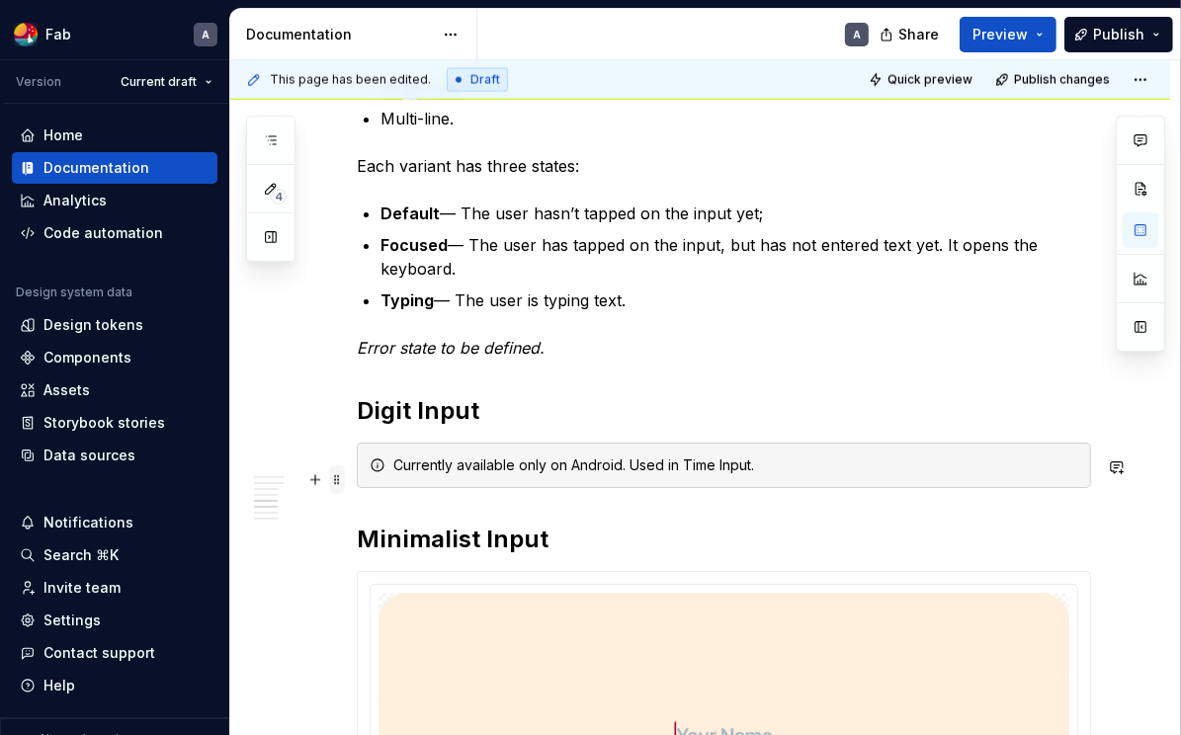
click at [339, 481] on span at bounding box center [337, 480] width 16 height 28
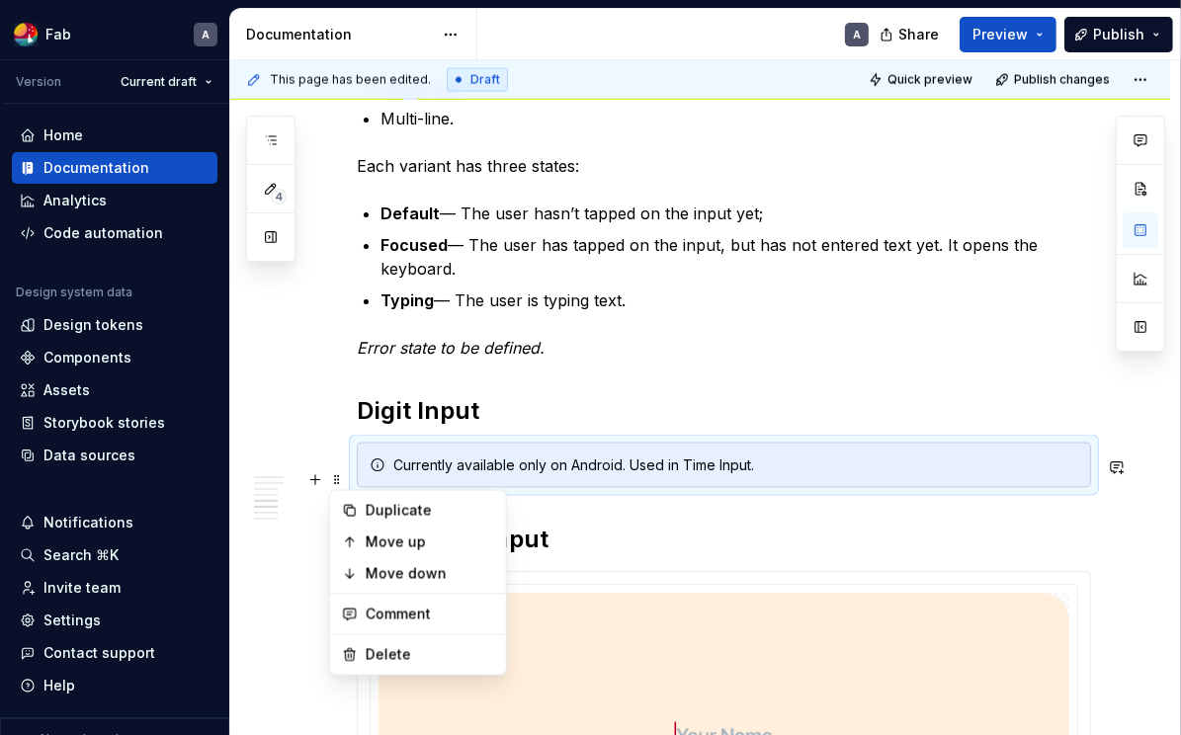
click at [898, 474] on div "Currently available only on Android. Used in Time Input." at bounding box center [735, 466] width 685 height 20
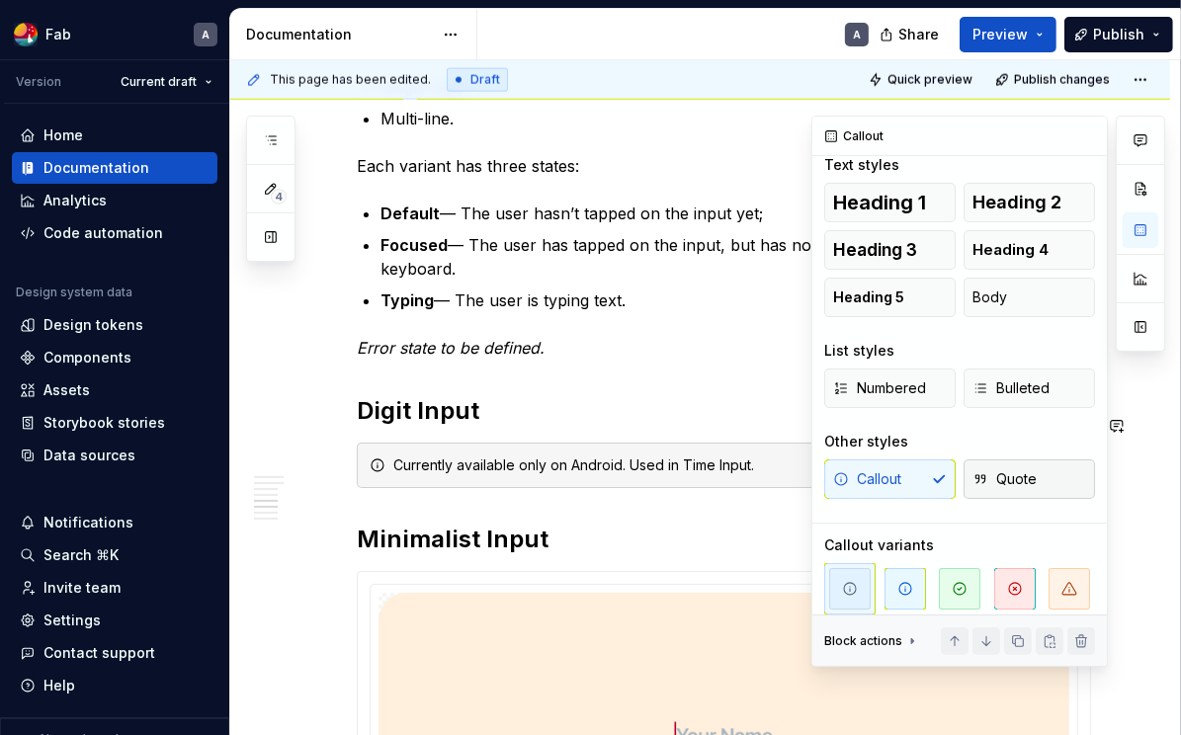
scroll to position [75, 0]
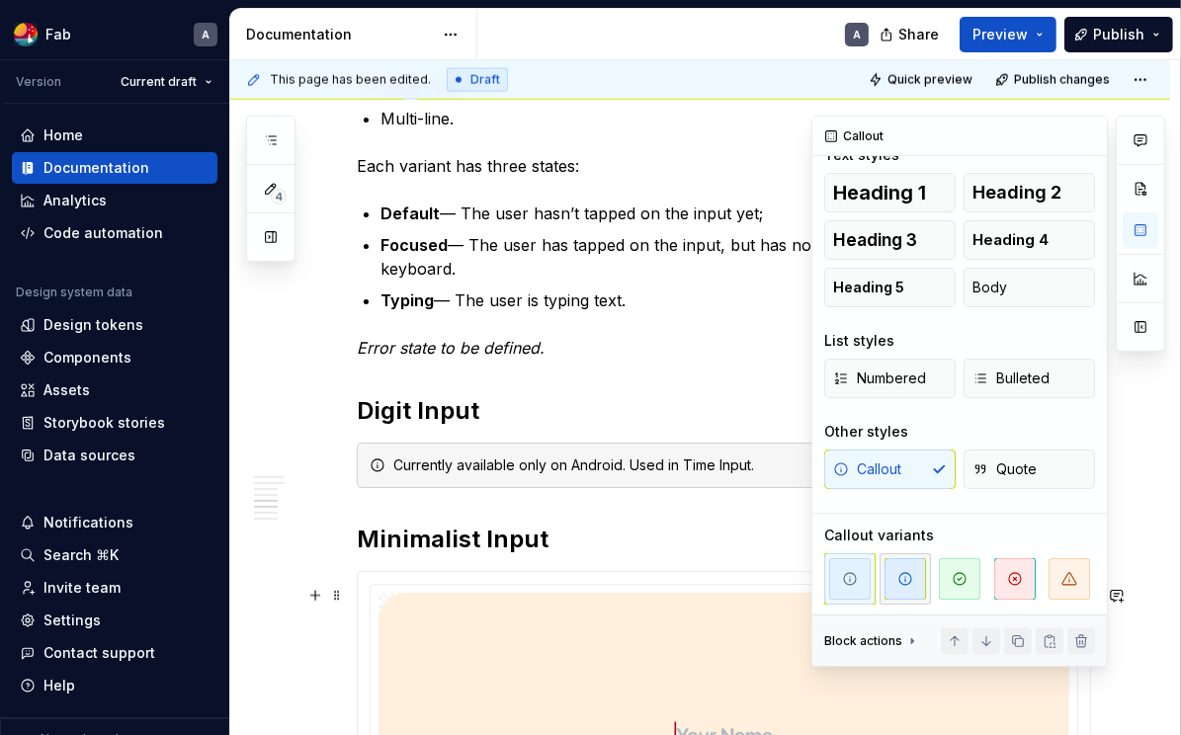
click at [883, 579] on button "button" at bounding box center [904, 578] width 51 height 51
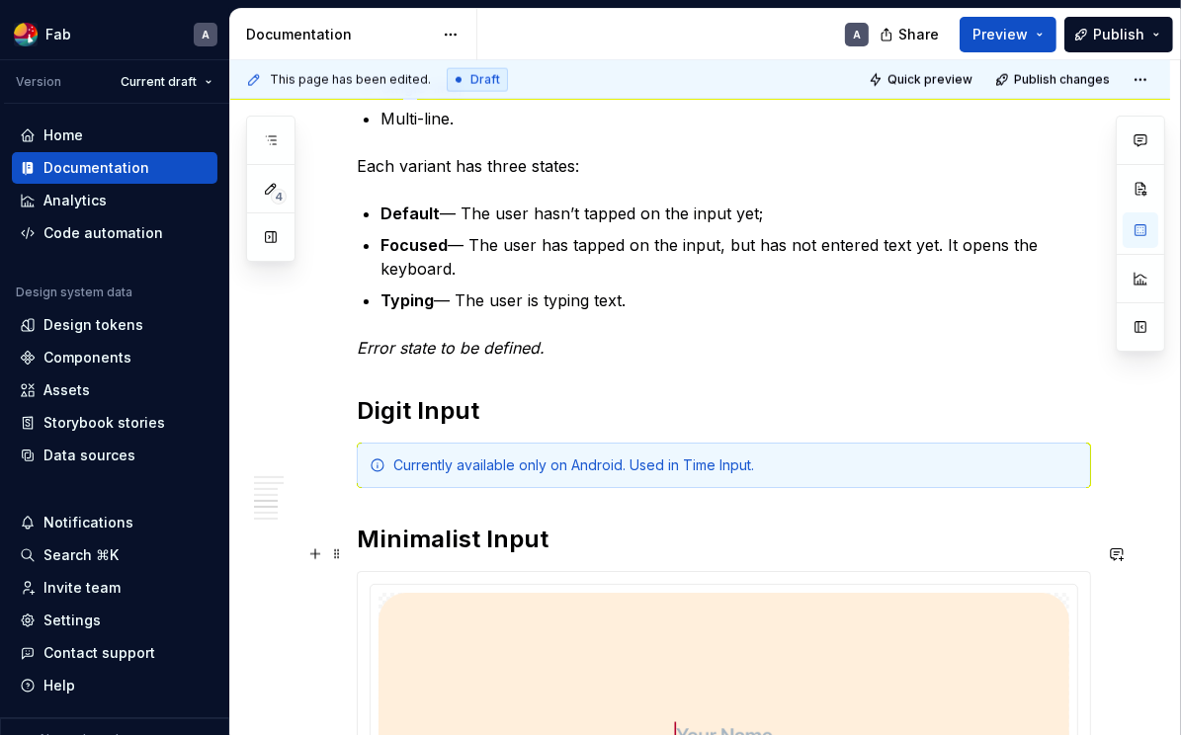
click at [392, 551] on strong "Minimalist Input" at bounding box center [453, 539] width 192 height 29
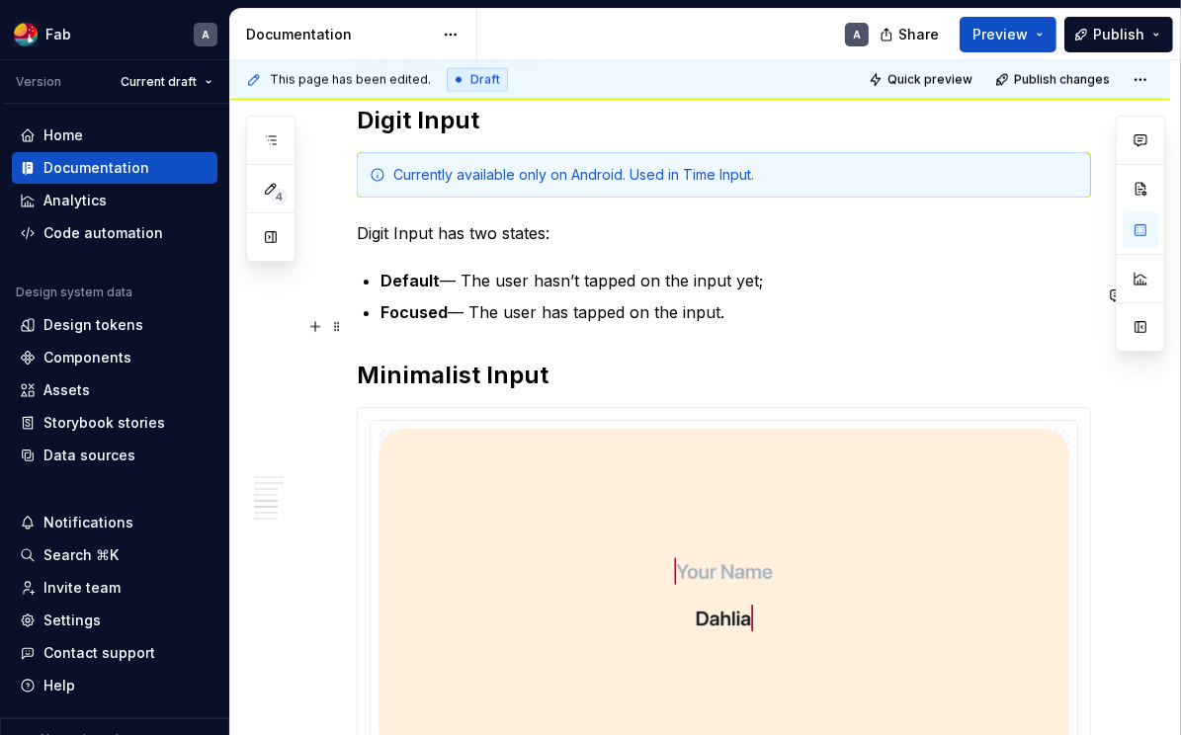
scroll to position [2550, 0]
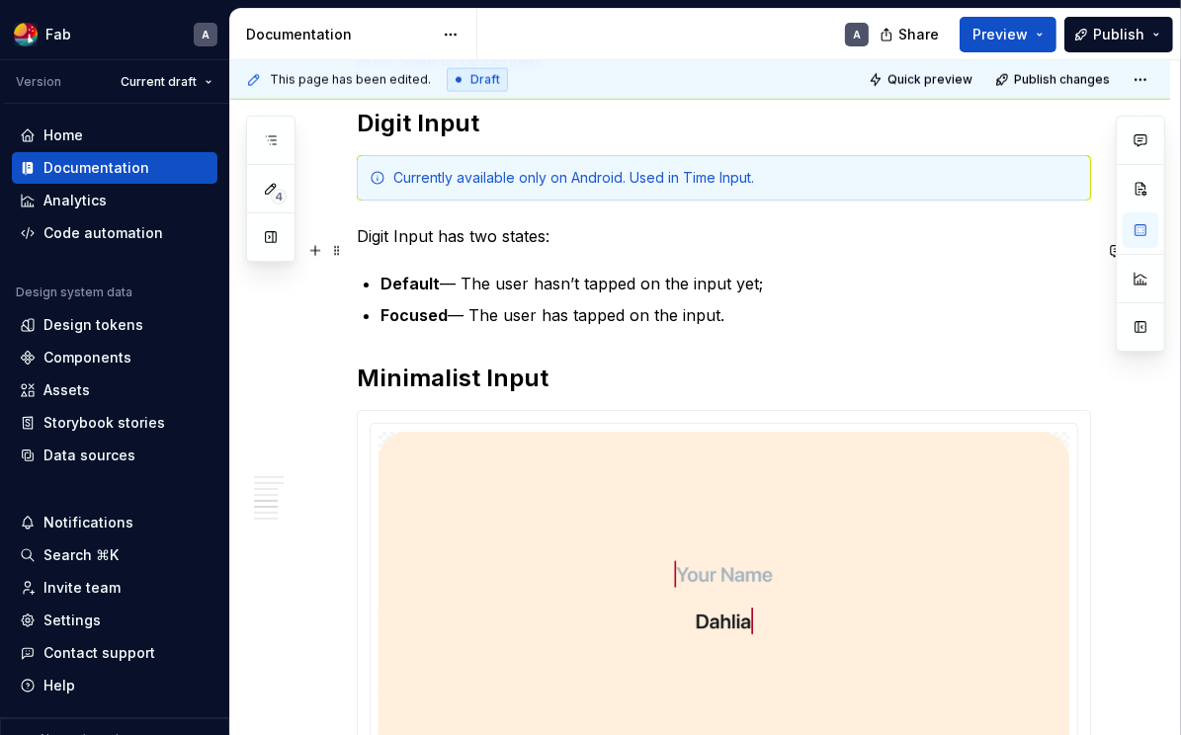
click at [400, 242] on p "Digit Input has two states:" at bounding box center [724, 236] width 734 height 24
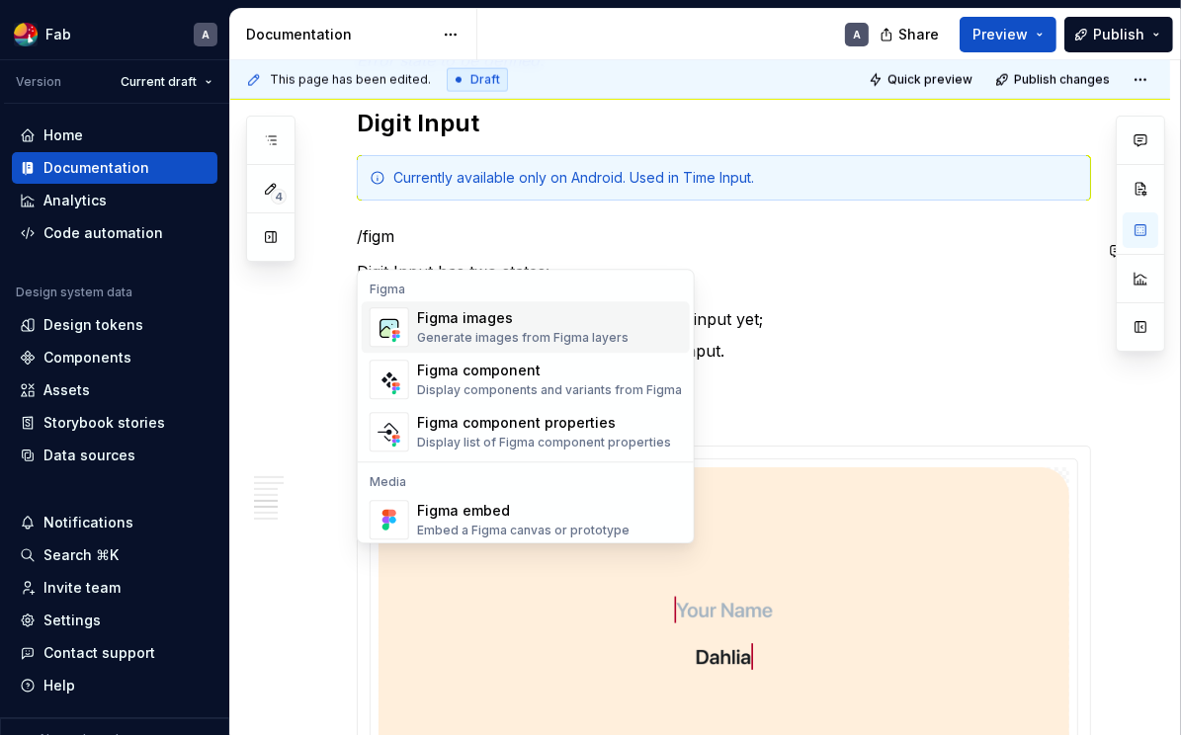
click at [489, 326] on div "Figma images" at bounding box center [522, 318] width 211 height 20
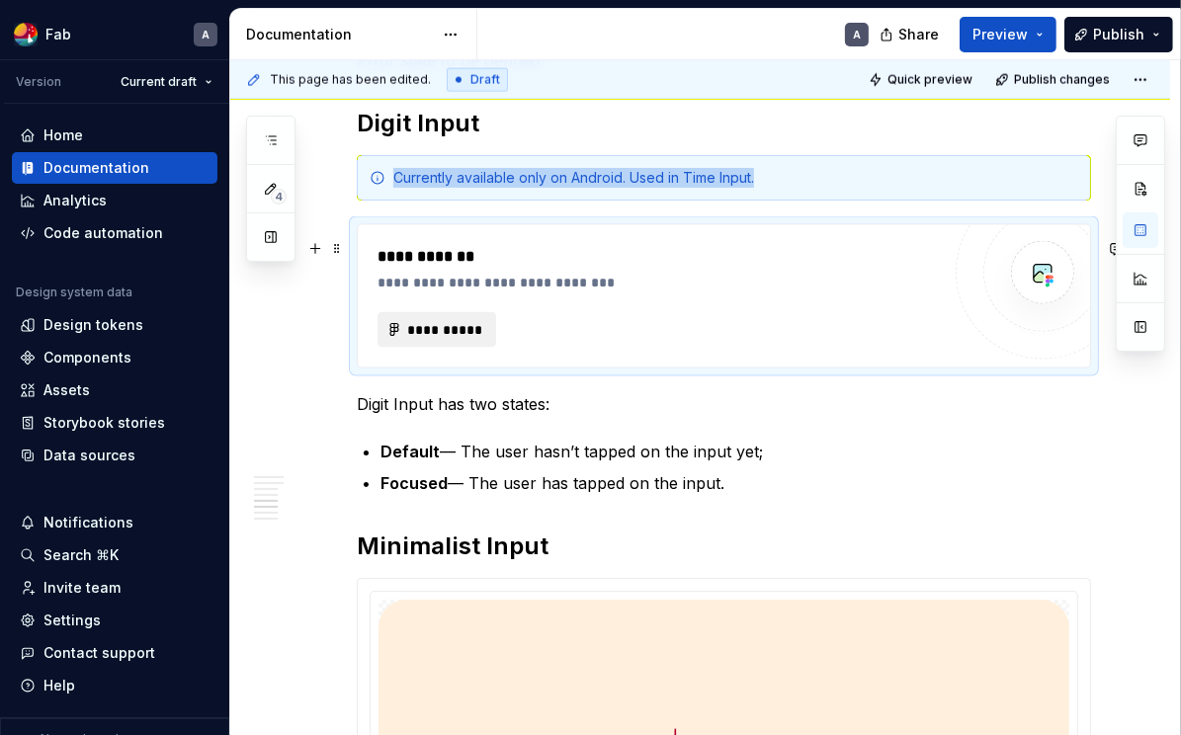
click at [461, 340] on span "**********" at bounding box center [444, 330] width 77 height 20
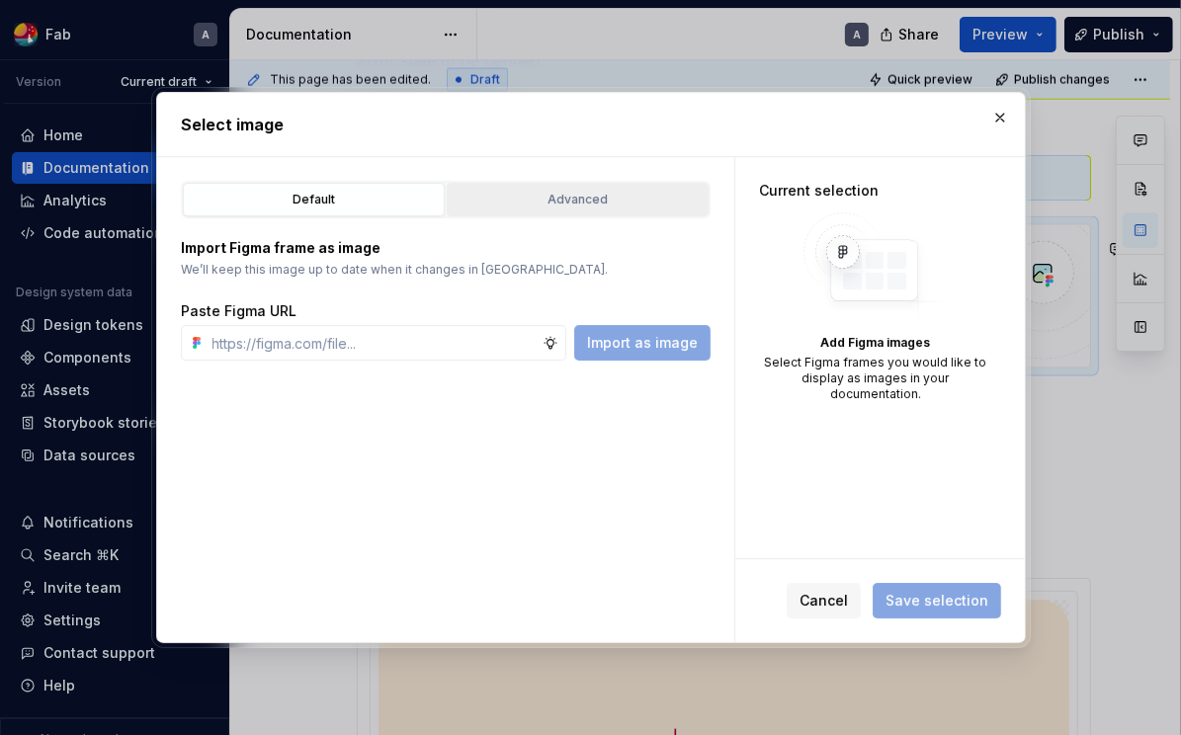
click at [632, 204] on div "Advanced" at bounding box center [578, 200] width 248 height 20
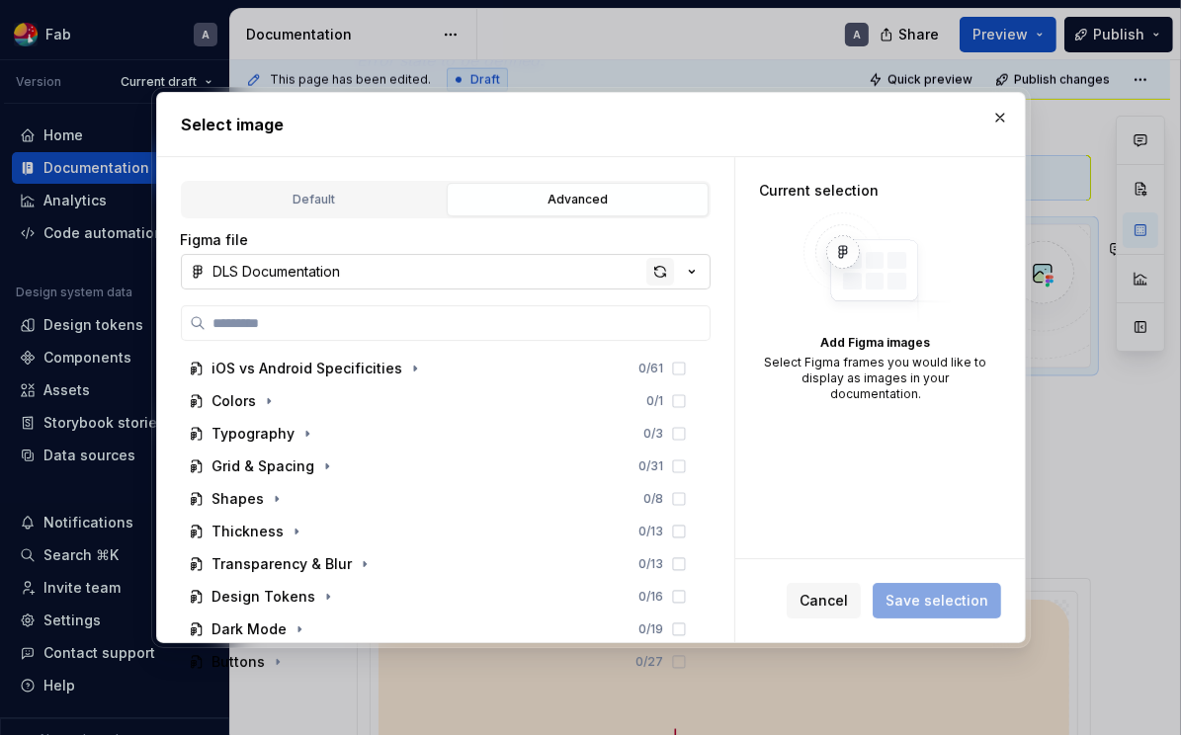
click at [660, 269] on div "button" at bounding box center [660, 272] width 28 height 28
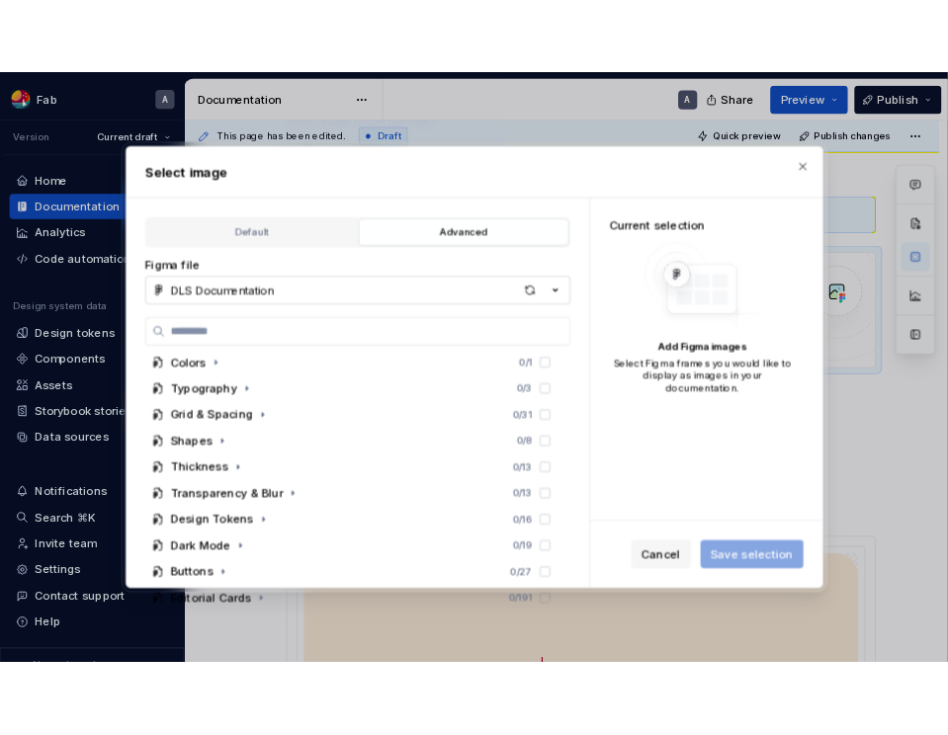
scroll to position [2427, 0]
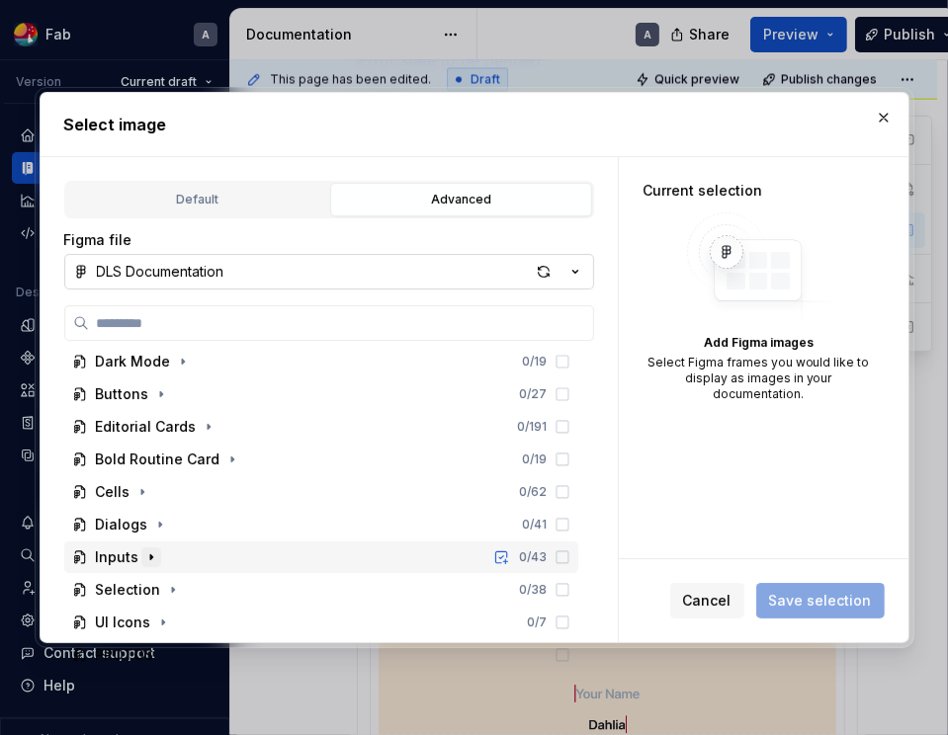
click at [151, 558] on icon "button" at bounding box center [151, 557] width 16 height 16
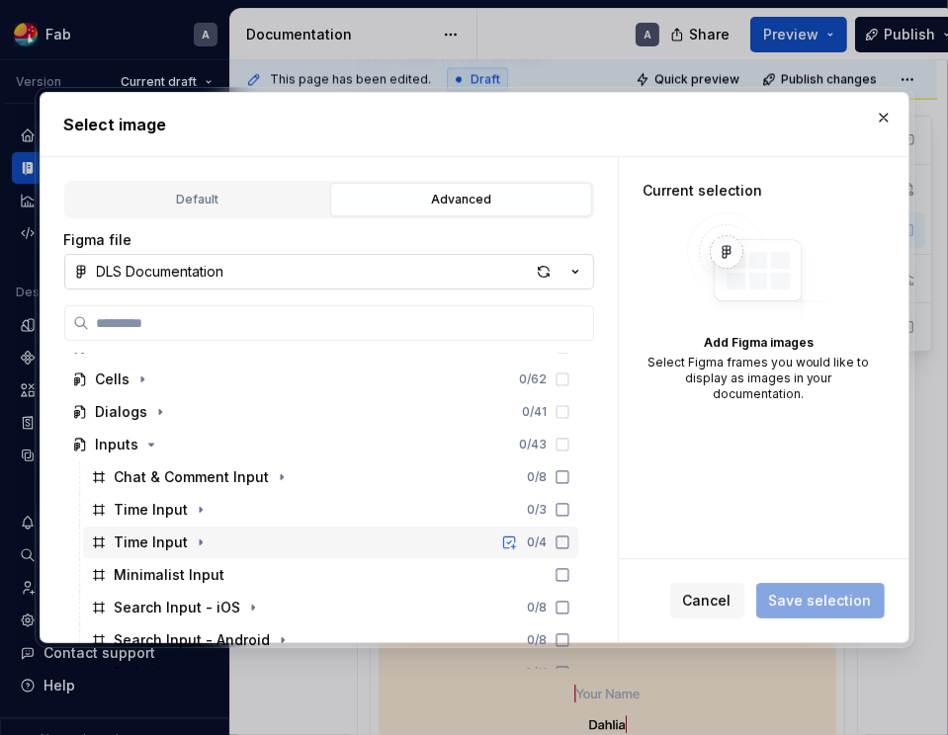
scroll to position [384, 0]
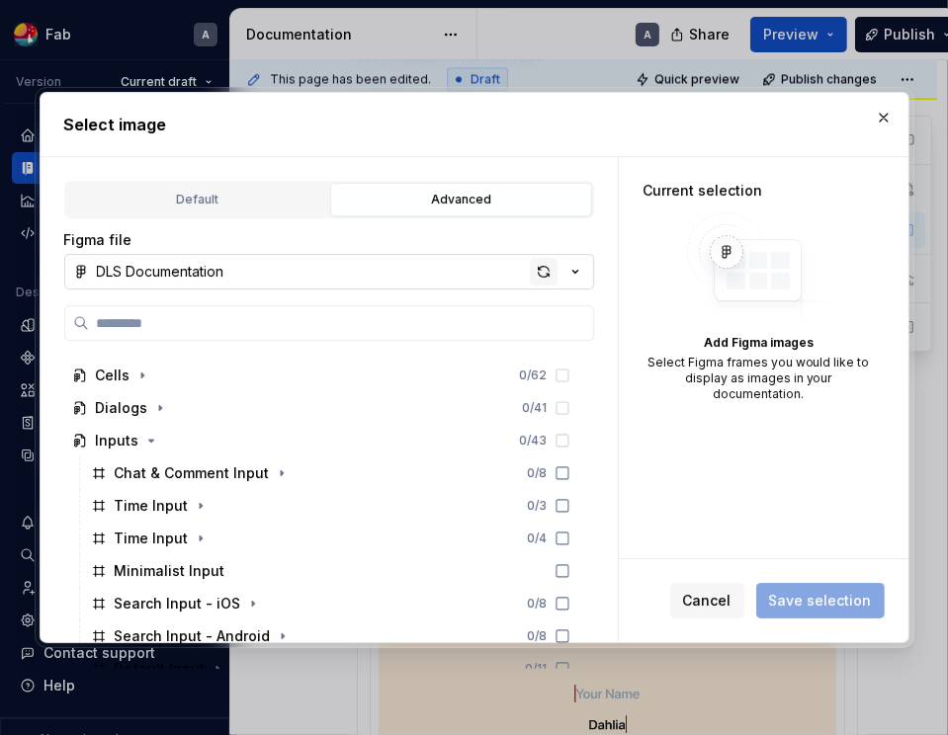
click at [550, 271] on div "button" at bounding box center [544, 272] width 28 height 28
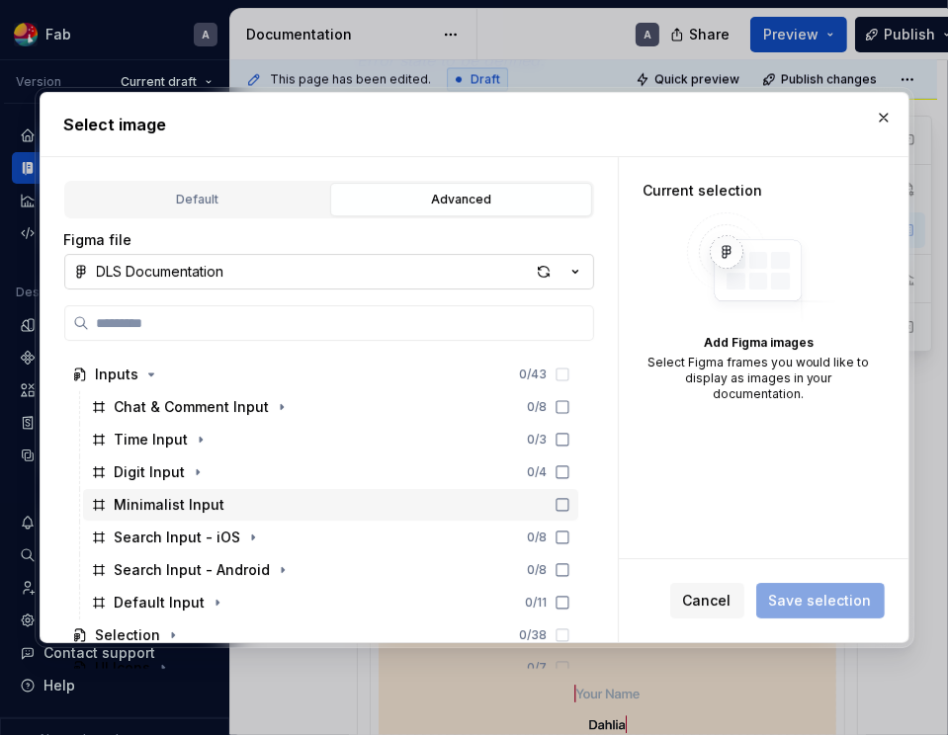
scroll to position [466, 0]
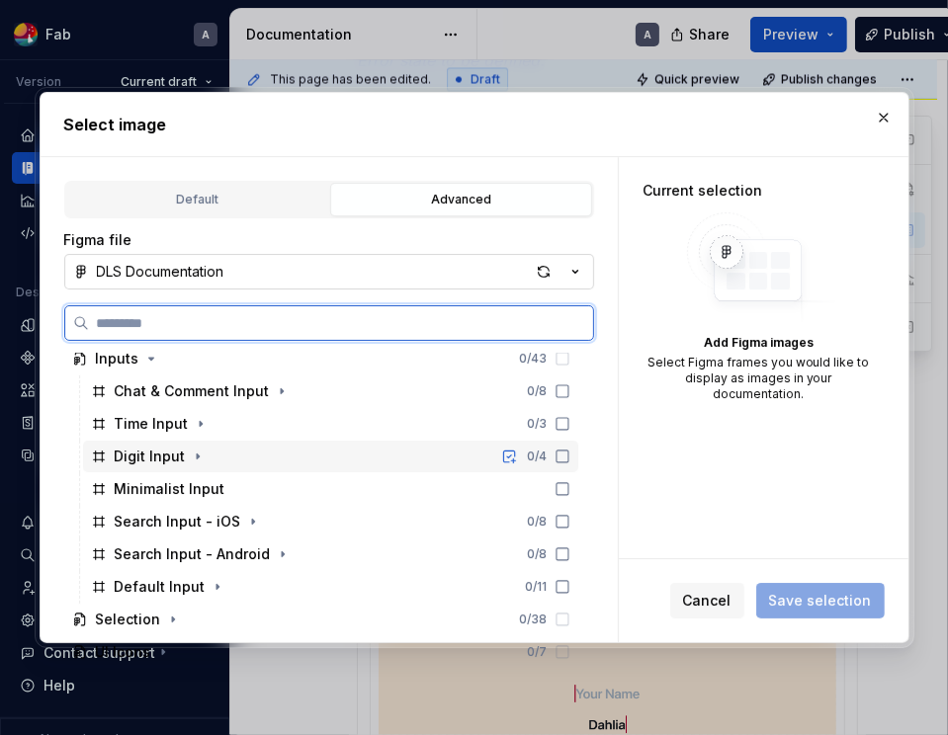
click at [570, 458] on icon at bounding box center [562, 457] width 16 height 16
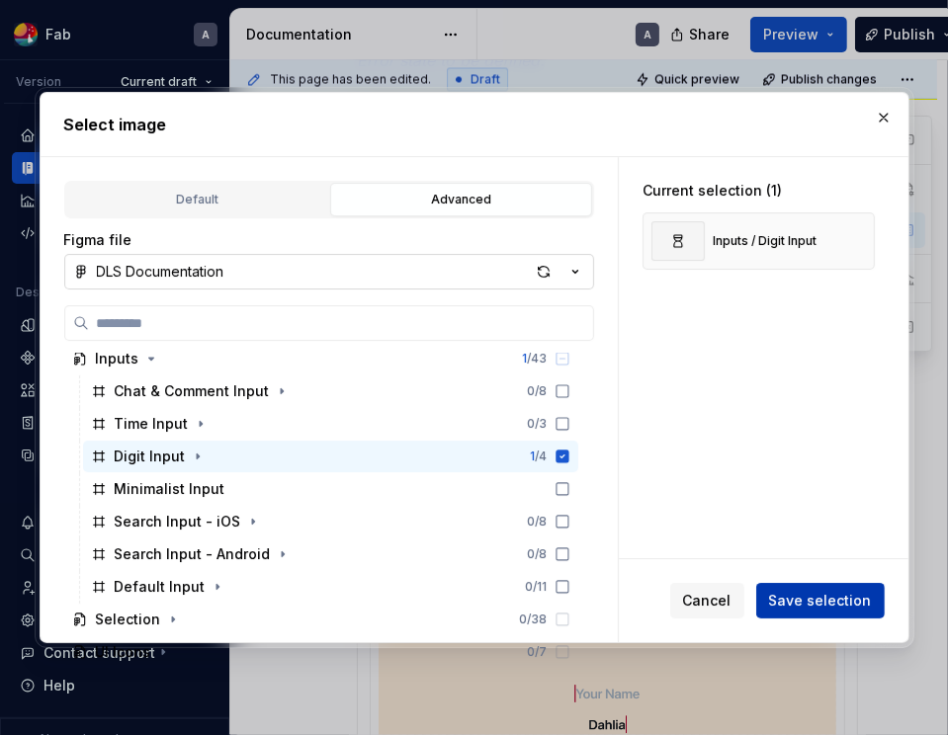
click at [840, 601] on span "Save selection" at bounding box center [820, 601] width 103 height 20
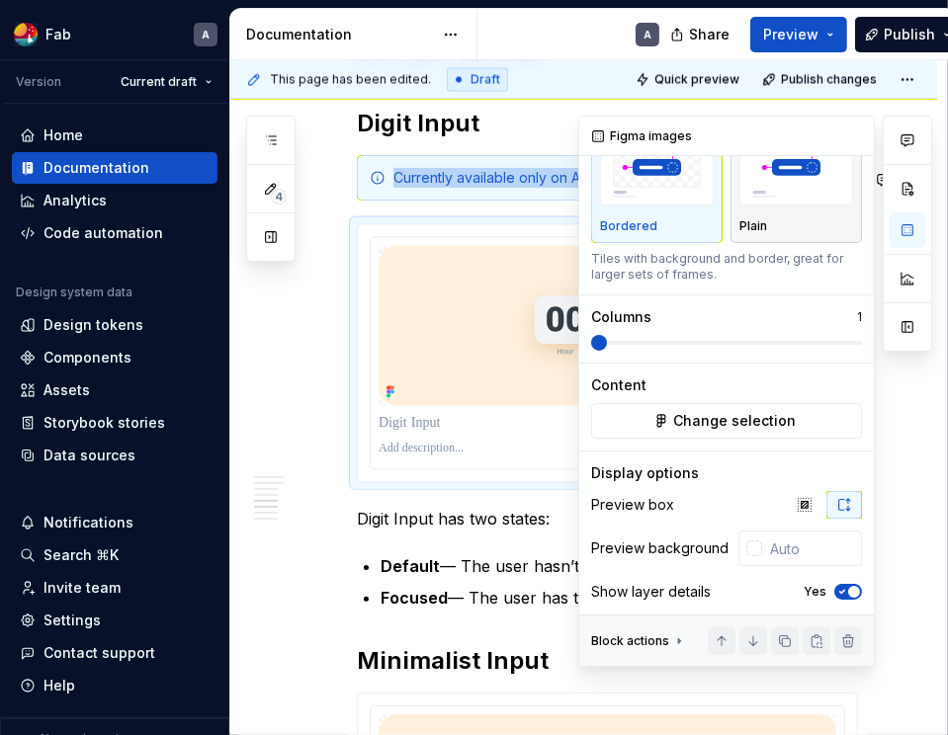
click at [831, 207] on img "button" at bounding box center [796, 170] width 114 height 72
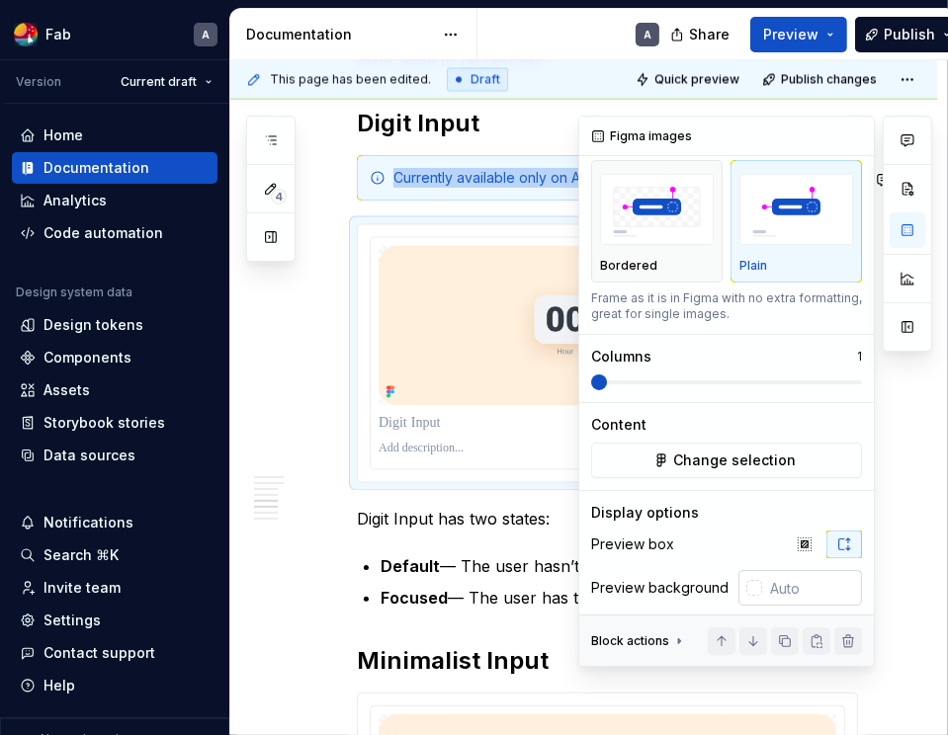
scroll to position [90, 0]
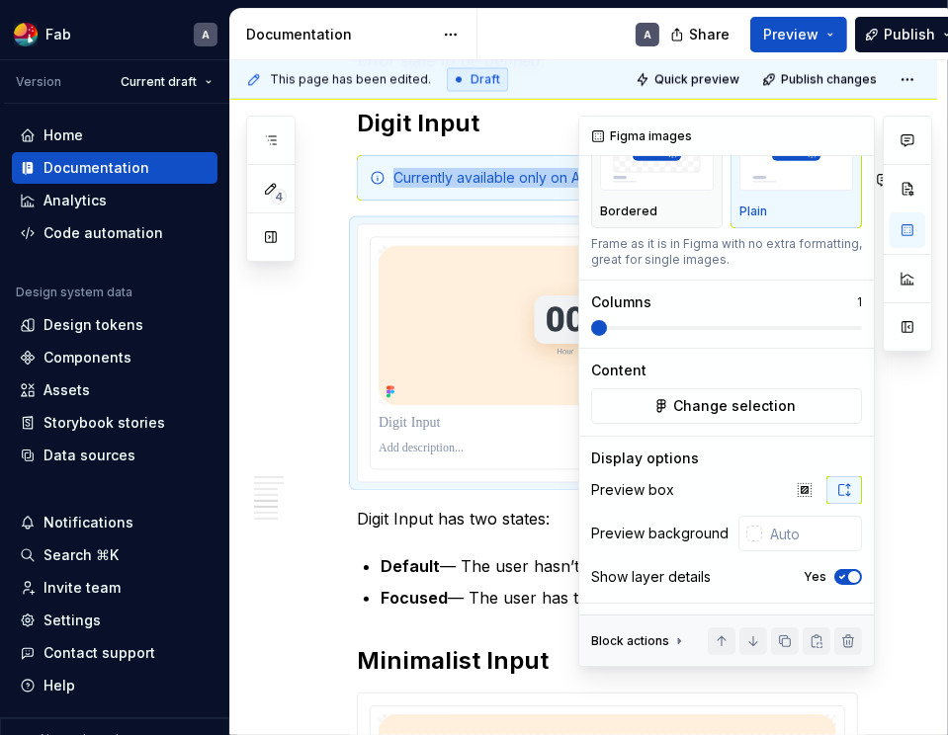
click at [855, 579] on span "button" at bounding box center [854, 577] width 12 height 12
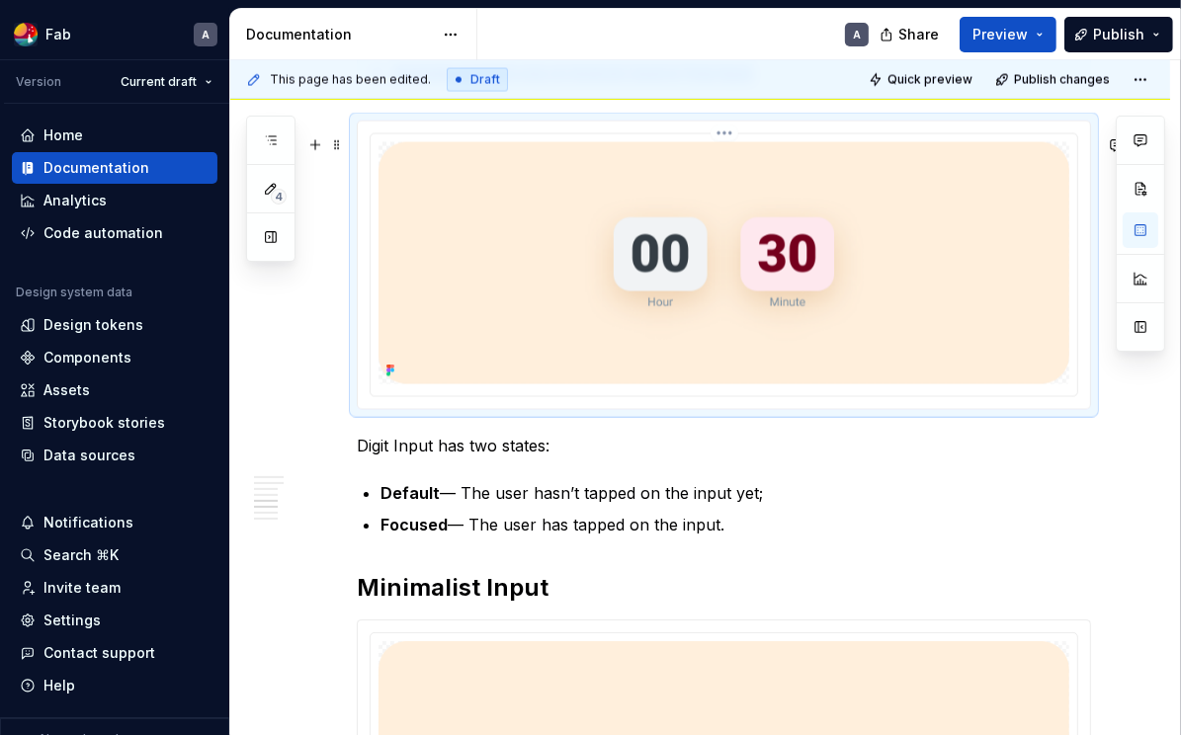
scroll to position [2471, 0]
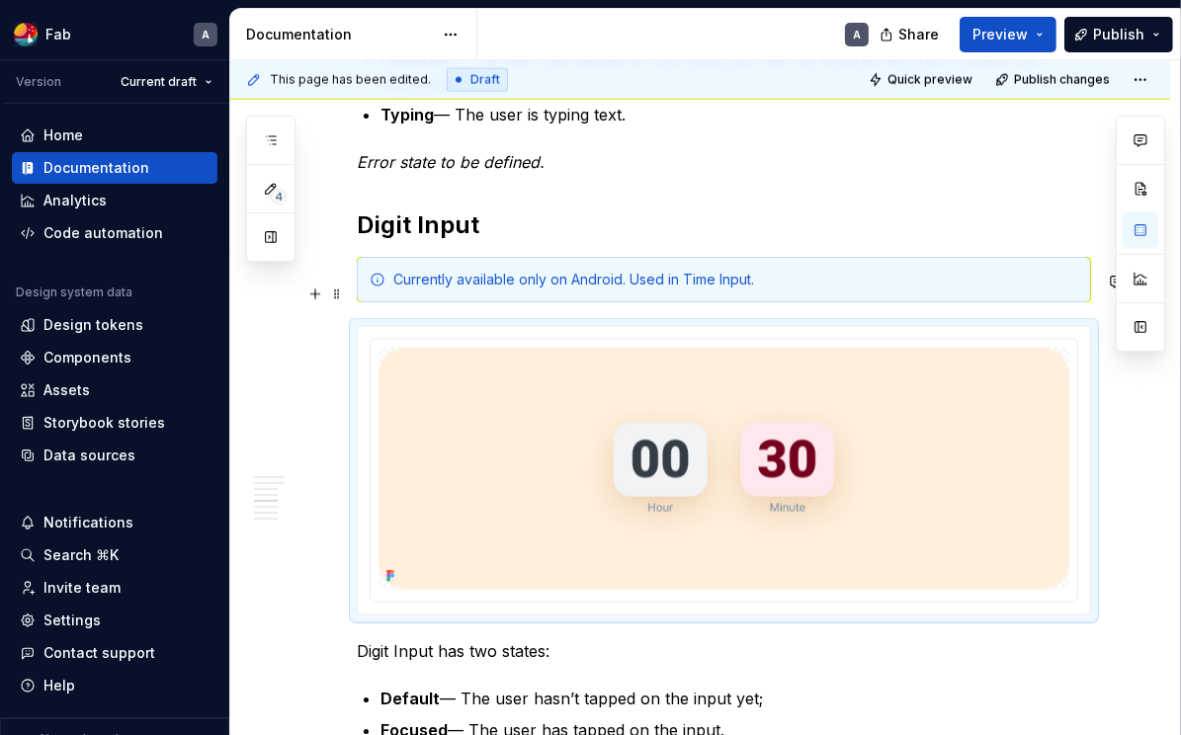
click at [522, 290] on div "Currently available only on Android. Used in Time Input." at bounding box center [735, 280] width 685 height 20
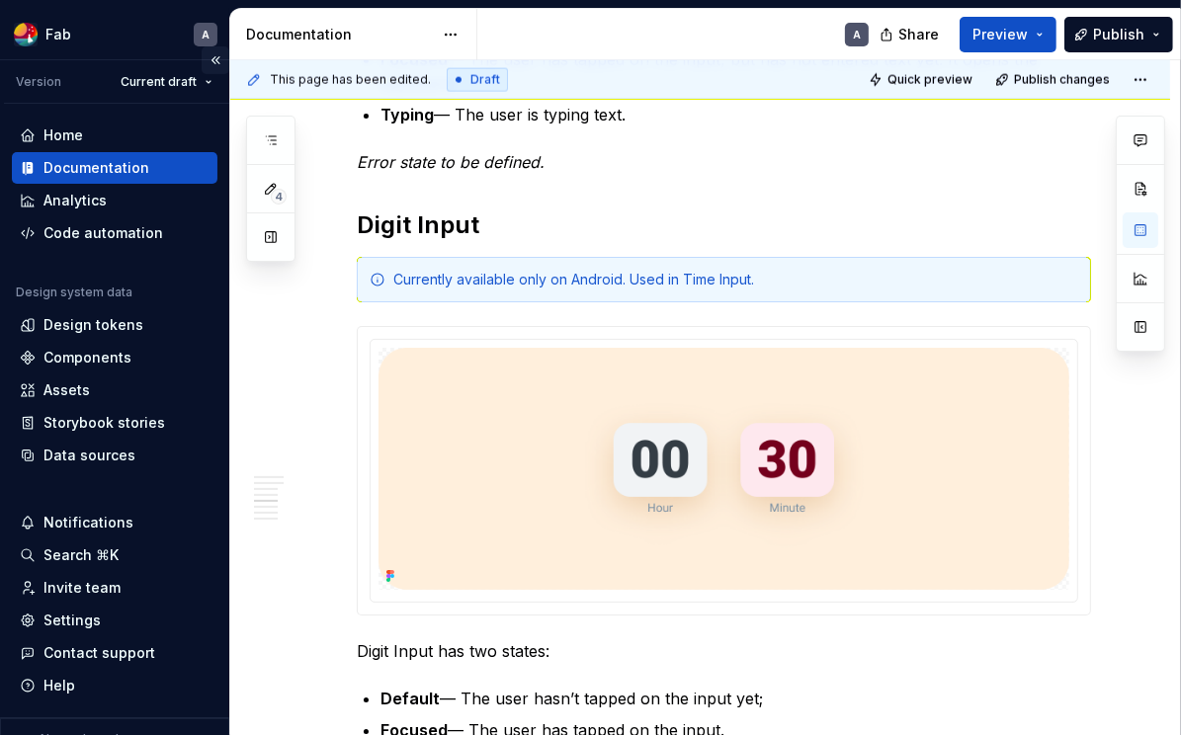
click at [215, 59] on button "Collapse sidebar" at bounding box center [216, 60] width 28 height 28
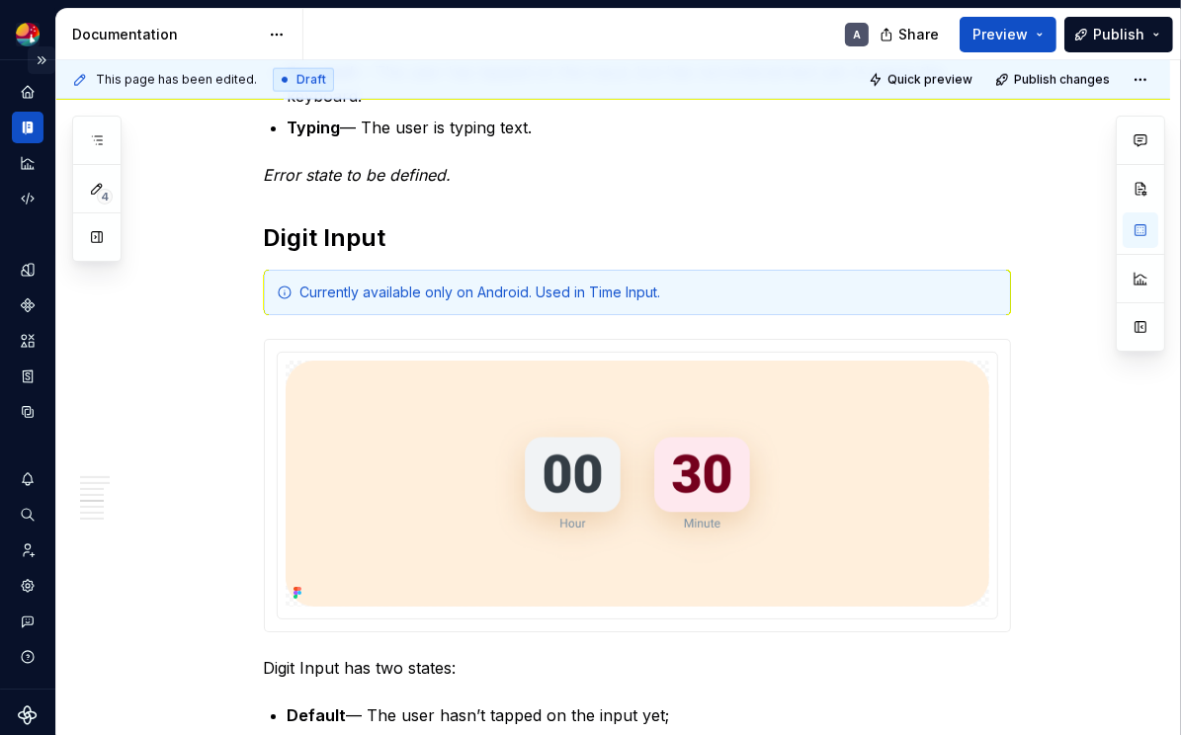
scroll to position [2453, 0]
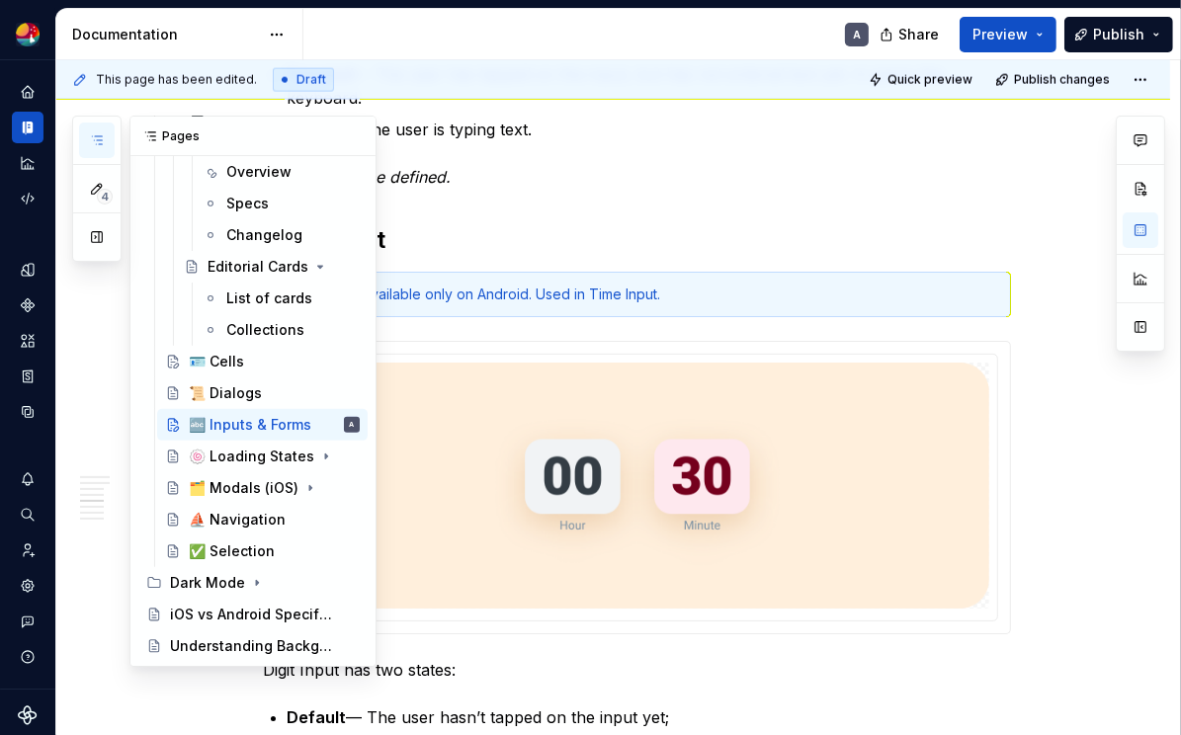
click at [91, 127] on button "button" at bounding box center [97, 141] width 36 height 36
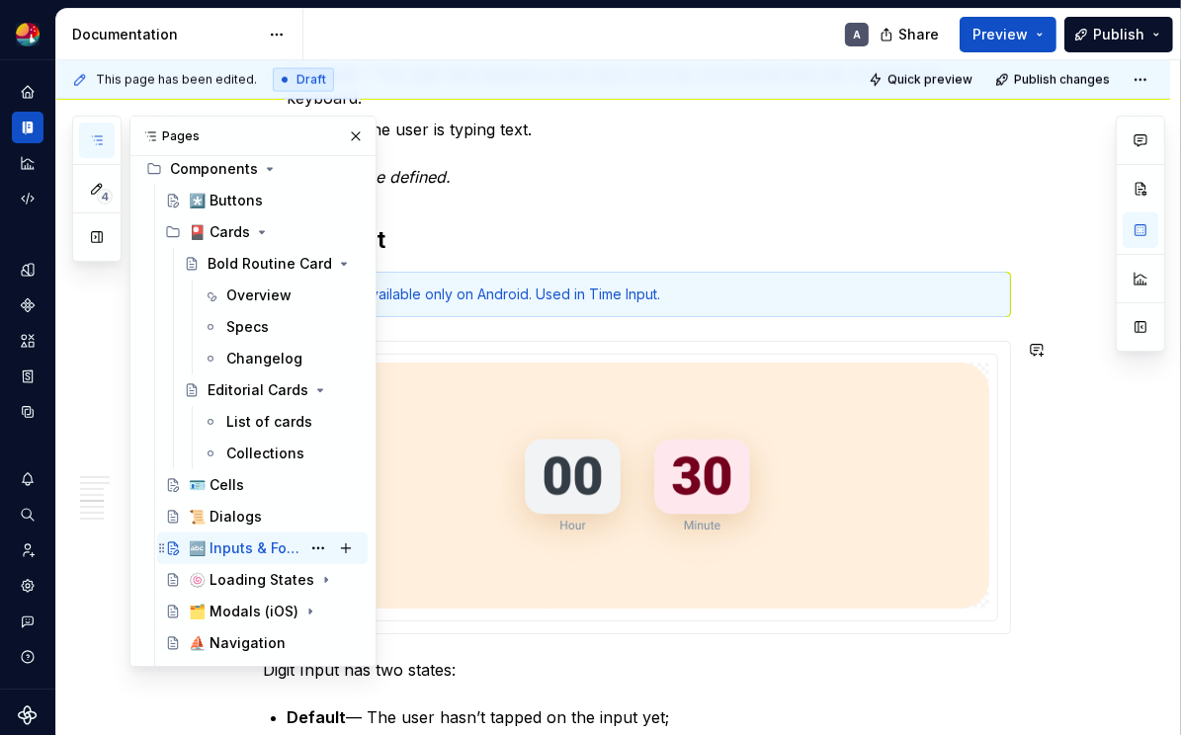
scroll to position [497, 0]
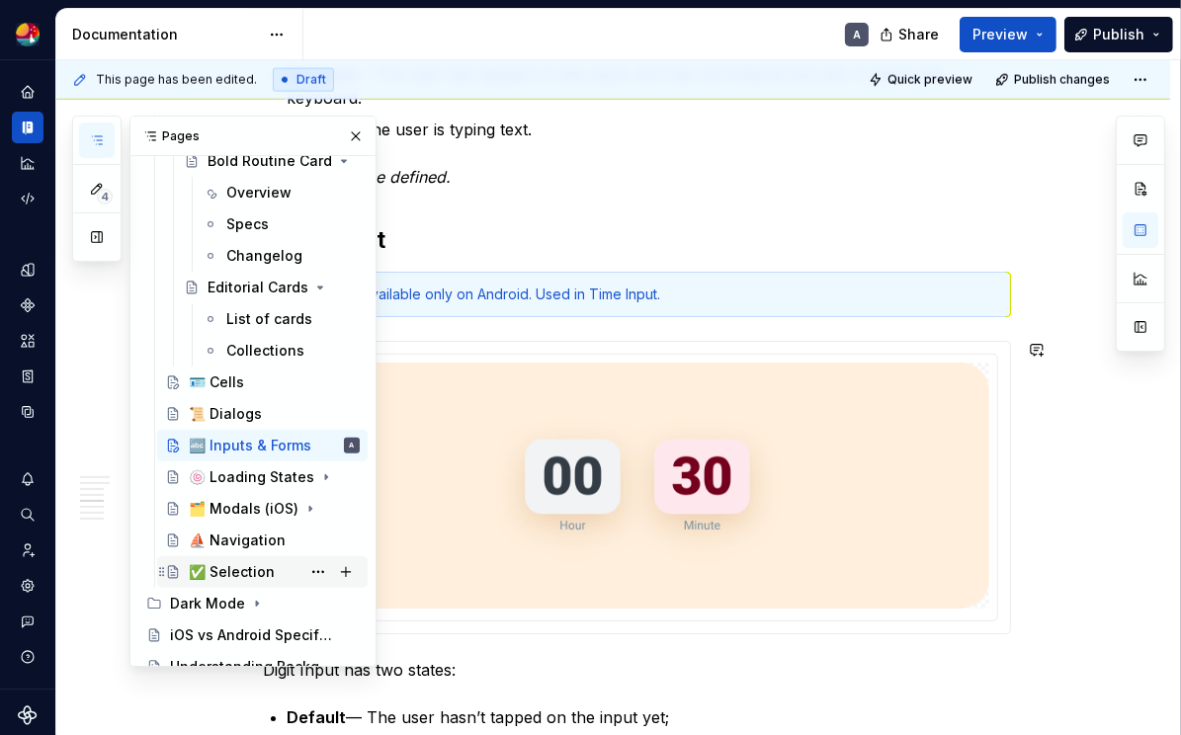
click at [247, 573] on div "✅ Selection" at bounding box center [232, 572] width 86 height 20
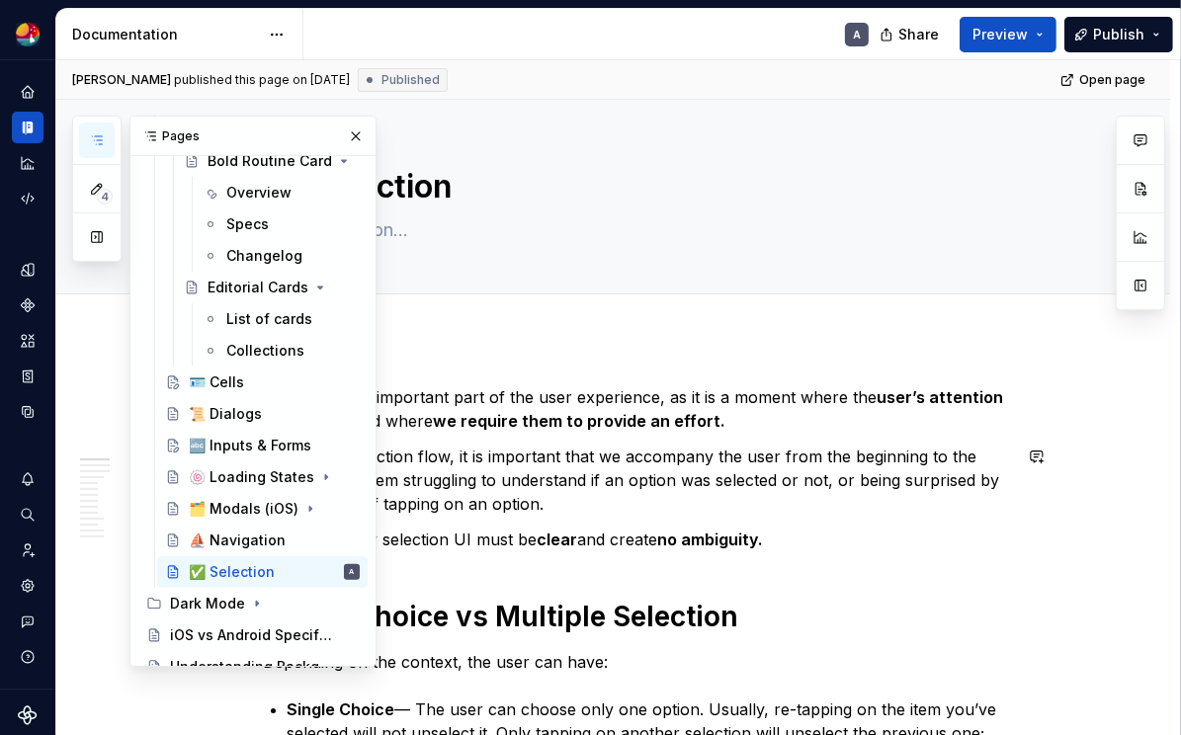
click at [660, 453] on p "During the selection flow, it is important that we accompany the user from the …" at bounding box center [637, 480] width 747 height 71
click at [347, 134] on button "button" at bounding box center [356, 137] width 28 height 28
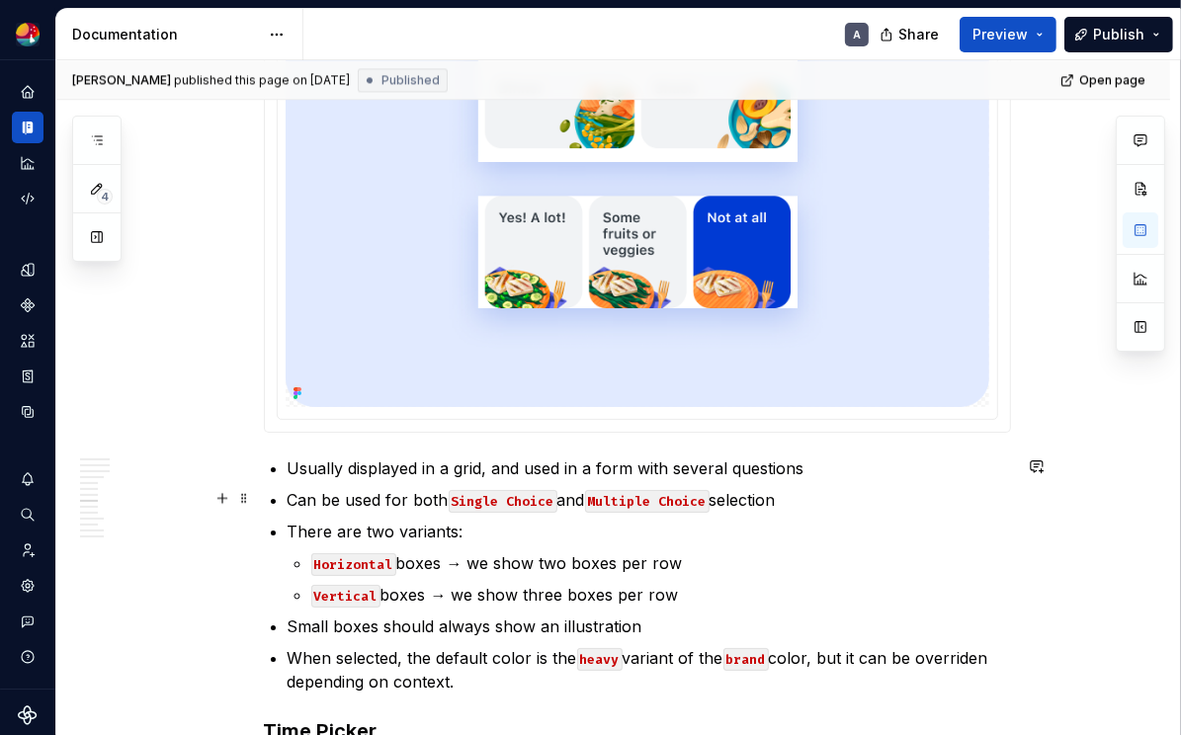
scroll to position [3843, 0]
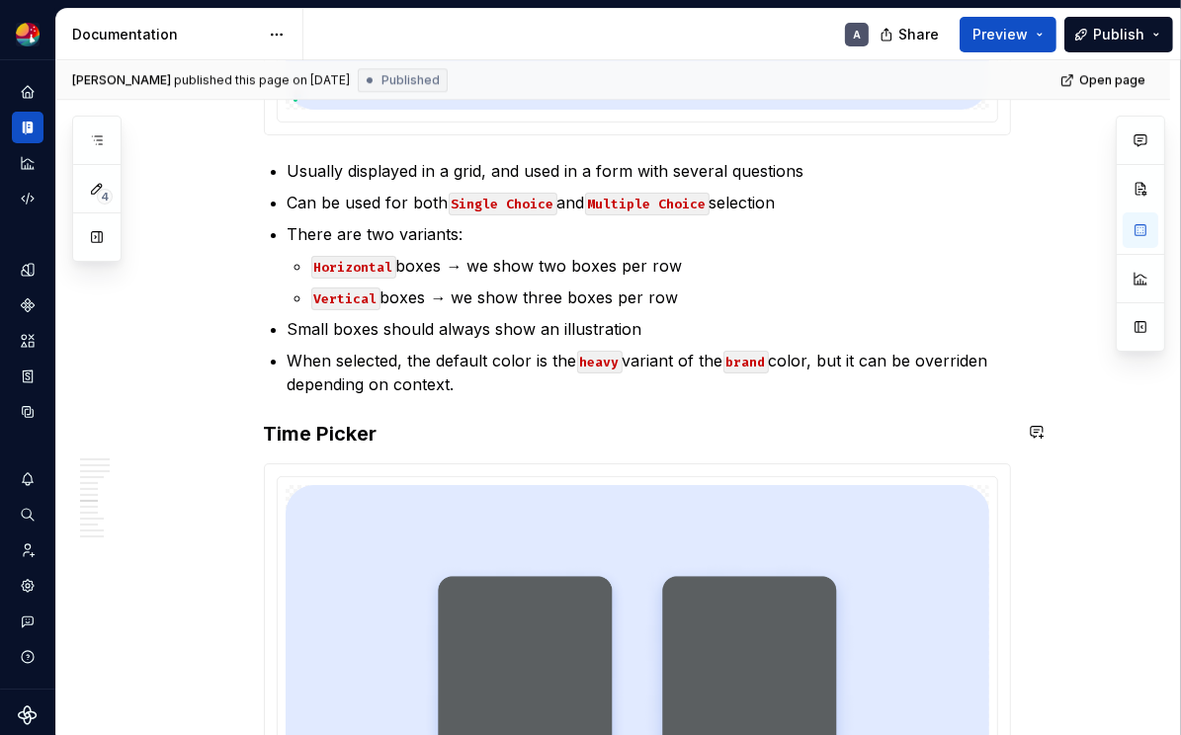
click at [517, 389] on p "When selected, the default color is the heavy variant of the brand color, but i…" at bounding box center [649, 372] width 723 height 47
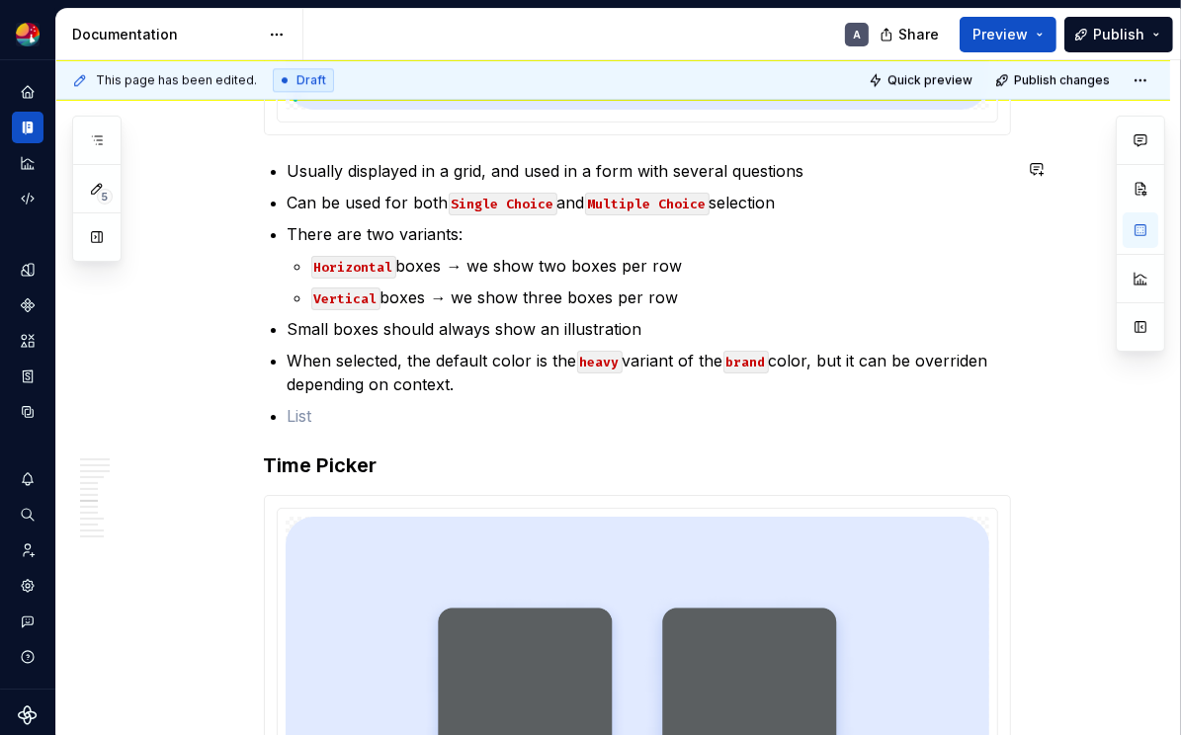
type textarea "*"
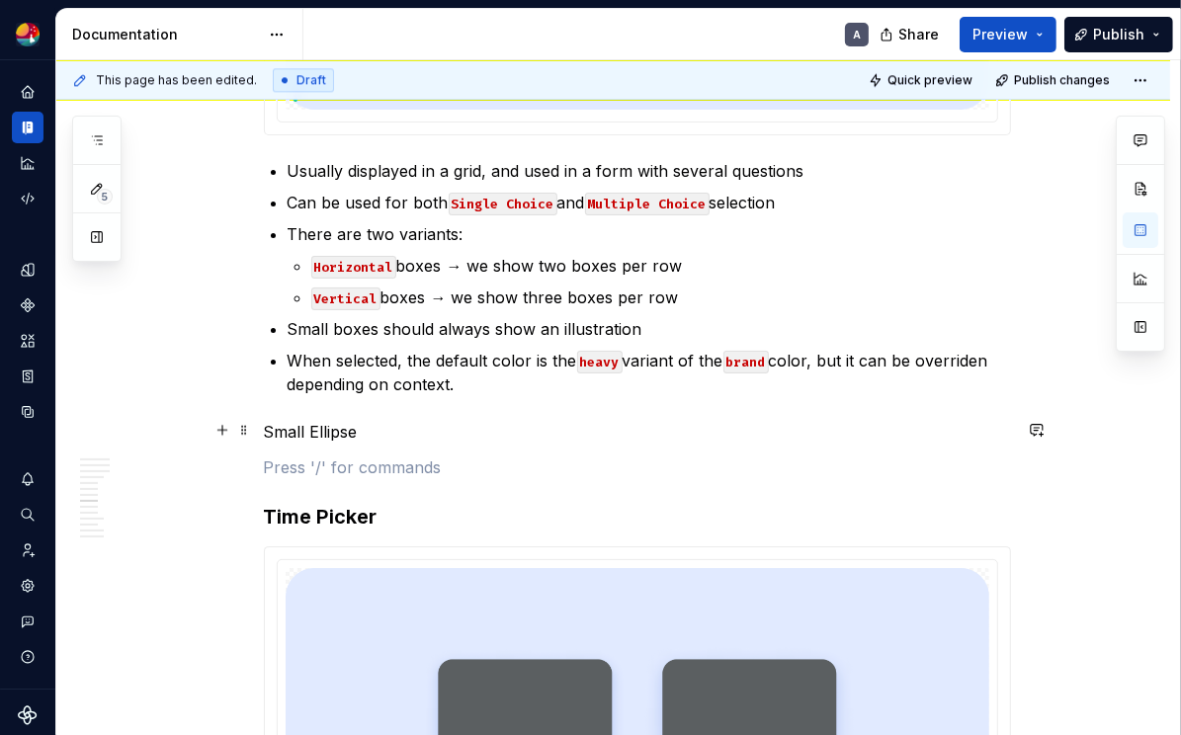
click at [285, 437] on p "Small Ellipse" at bounding box center [637, 432] width 747 height 24
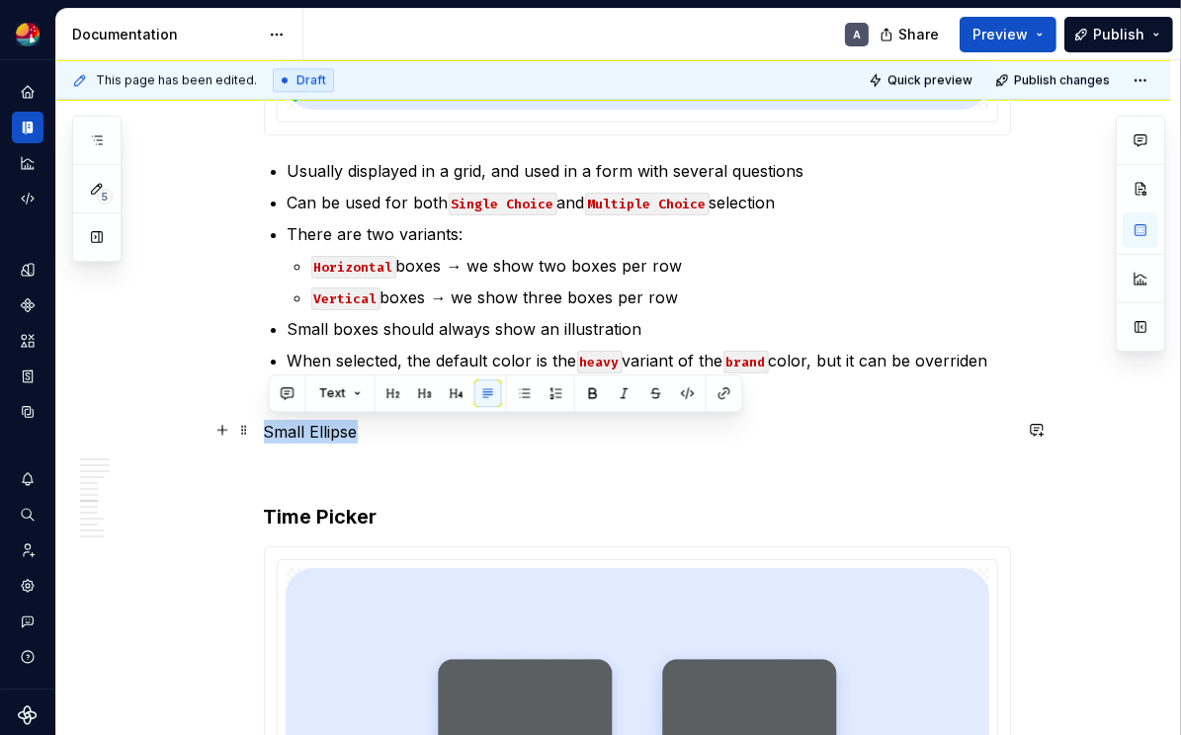
click at [285, 437] on p "Small Ellipse" at bounding box center [637, 432] width 747 height 24
click at [396, 394] on button "button" at bounding box center [393, 393] width 28 height 28
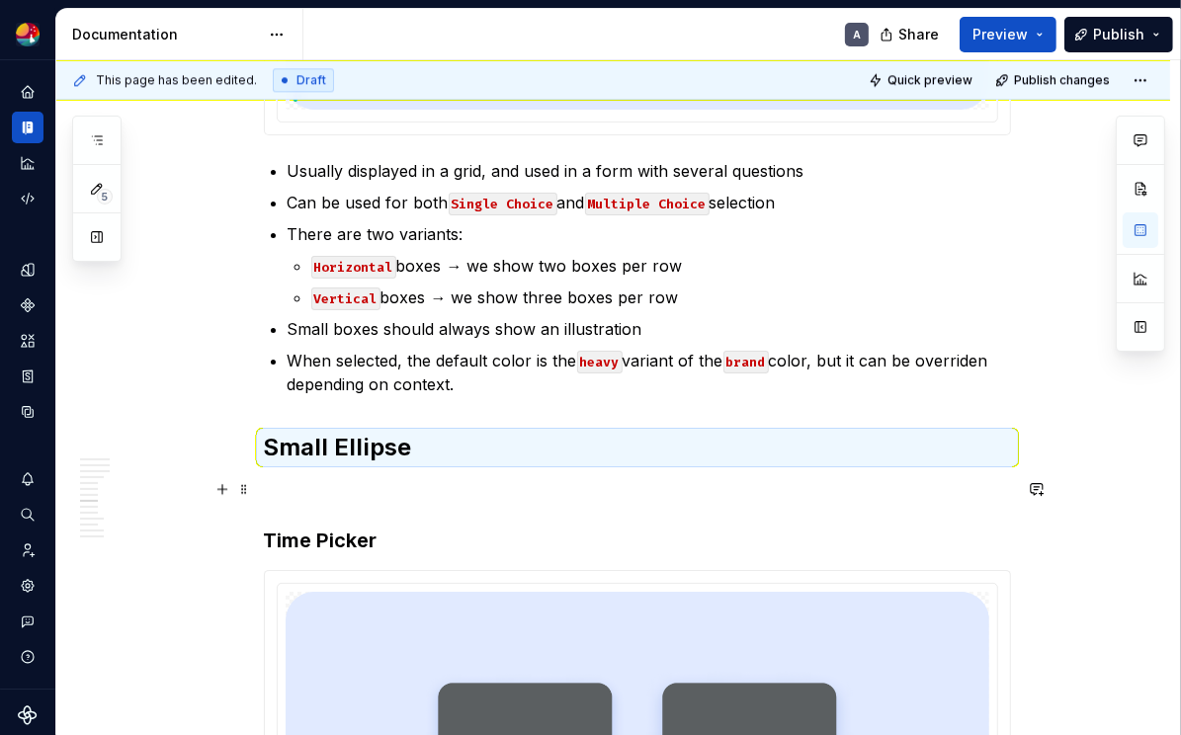
click at [344, 497] on p at bounding box center [637, 491] width 747 height 24
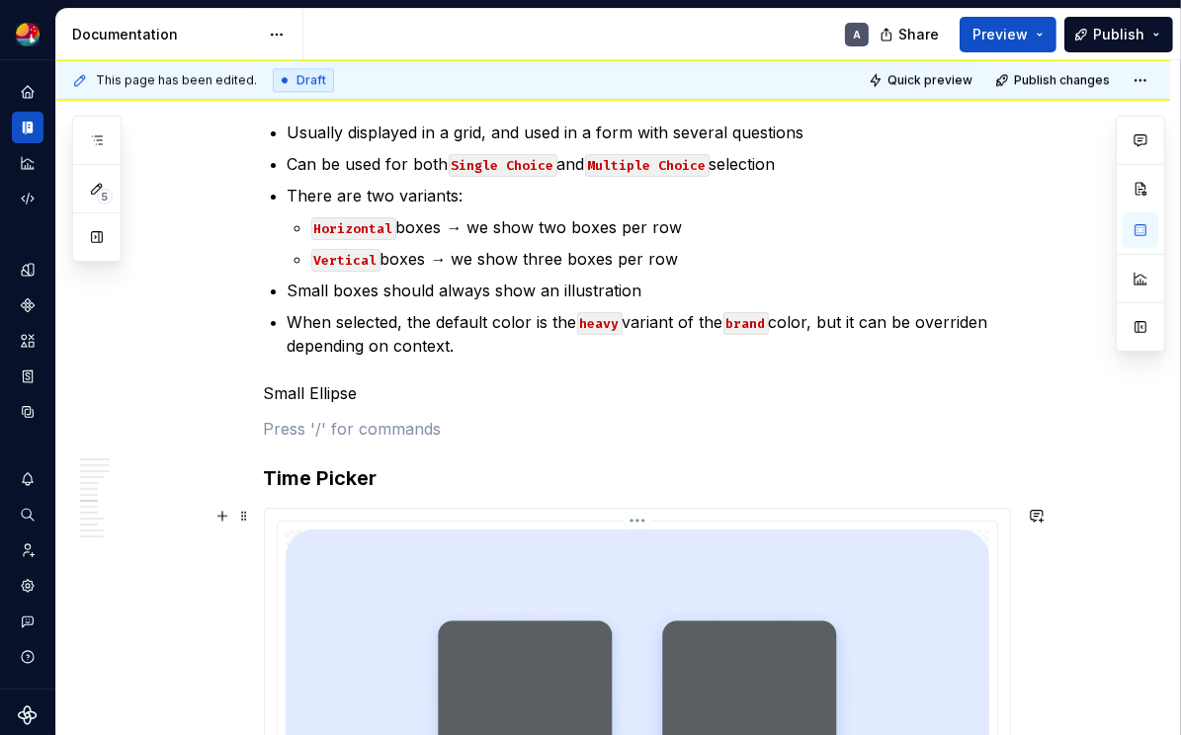
scroll to position [3773, 0]
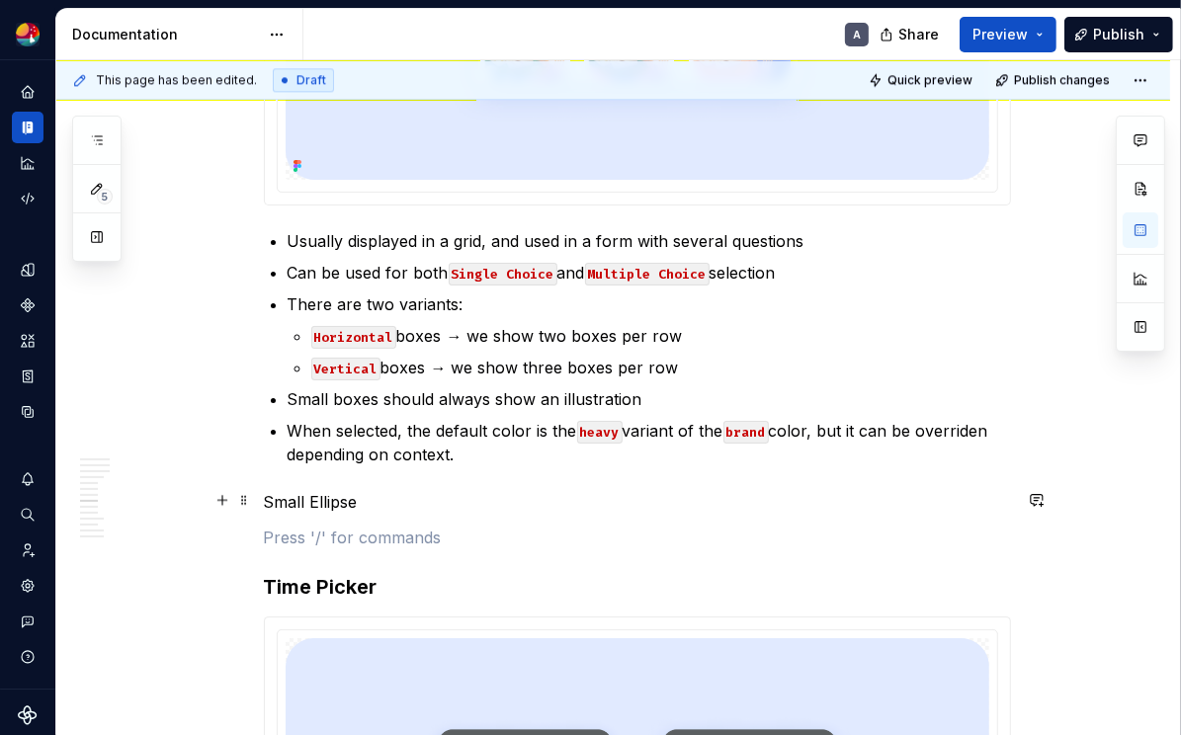
click at [332, 498] on p "Small Ellipse" at bounding box center [637, 502] width 747 height 24
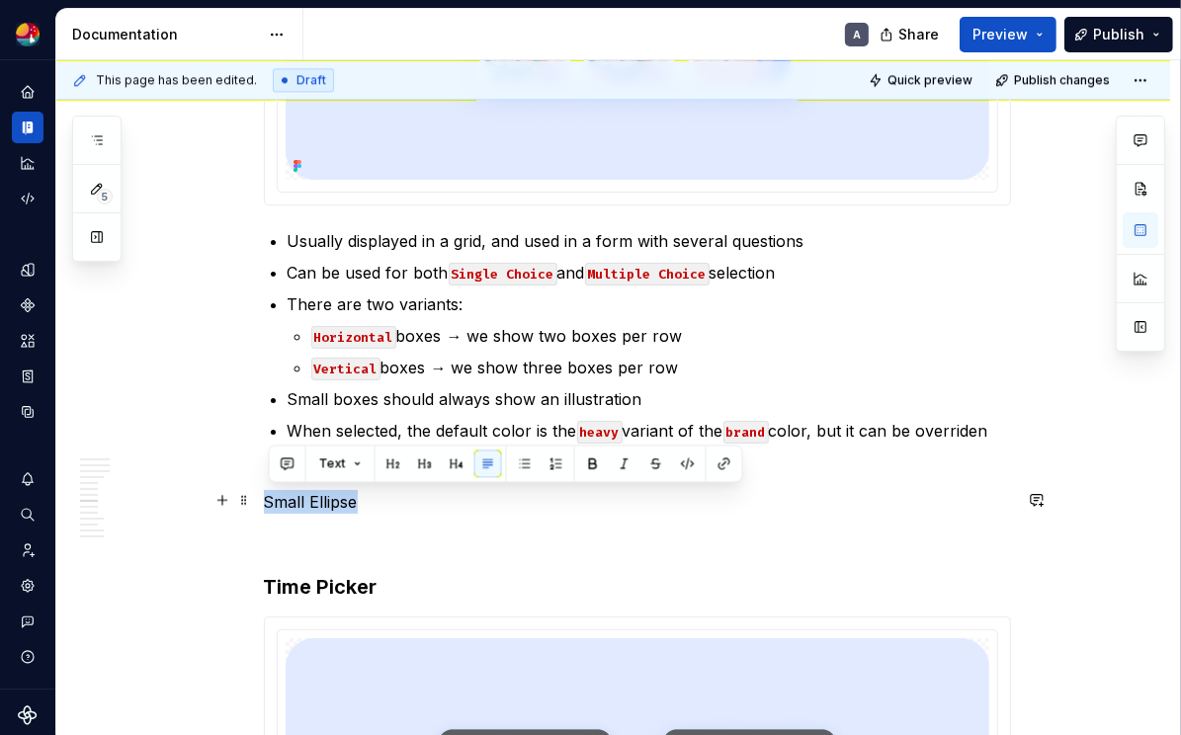
click at [332, 498] on p "Small Ellipse" at bounding box center [637, 502] width 747 height 24
click at [418, 461] on button "button" at bounding box center [425, 464] width 28 height 28
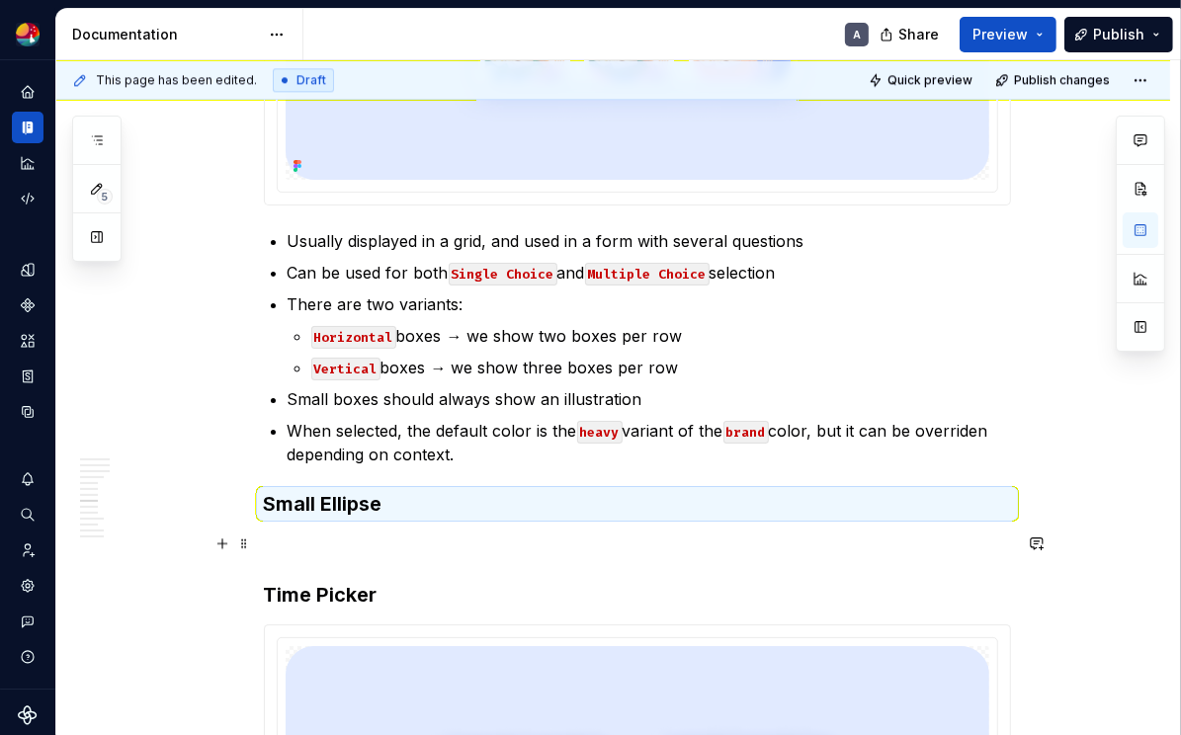
click at [353, 539] on p at bounding box center [637, 546] width 747 height 24
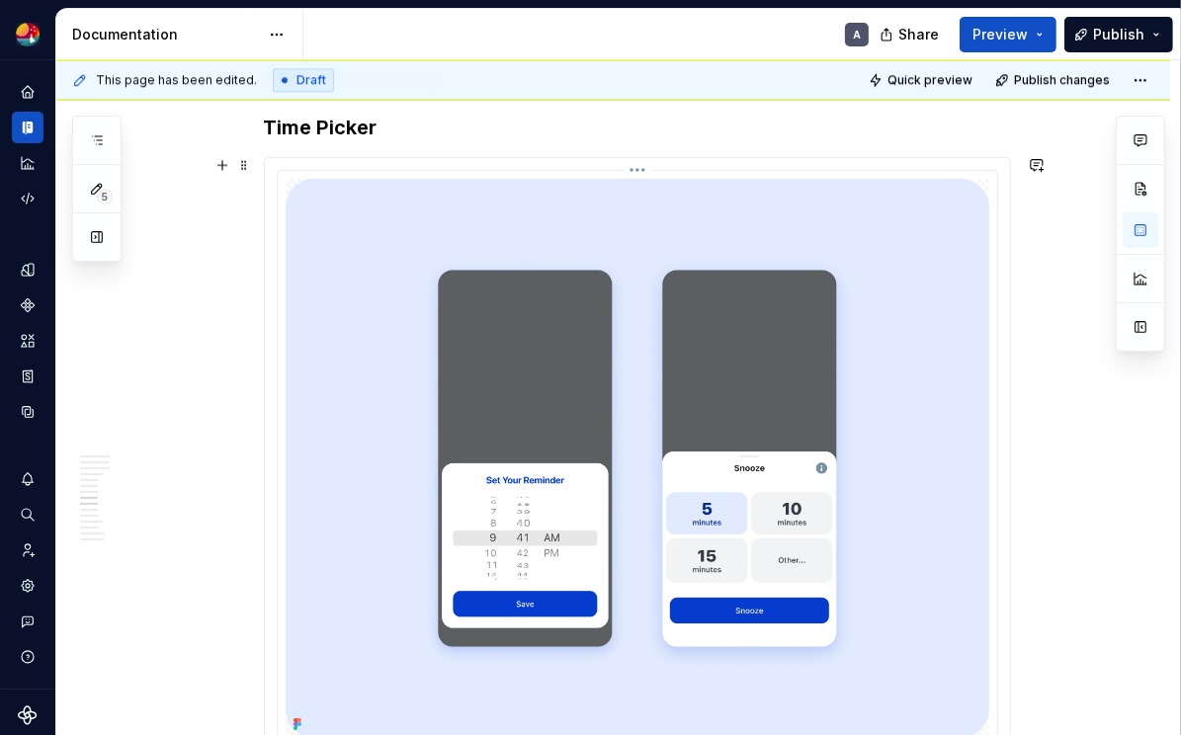
scroll to position [3888, 0]
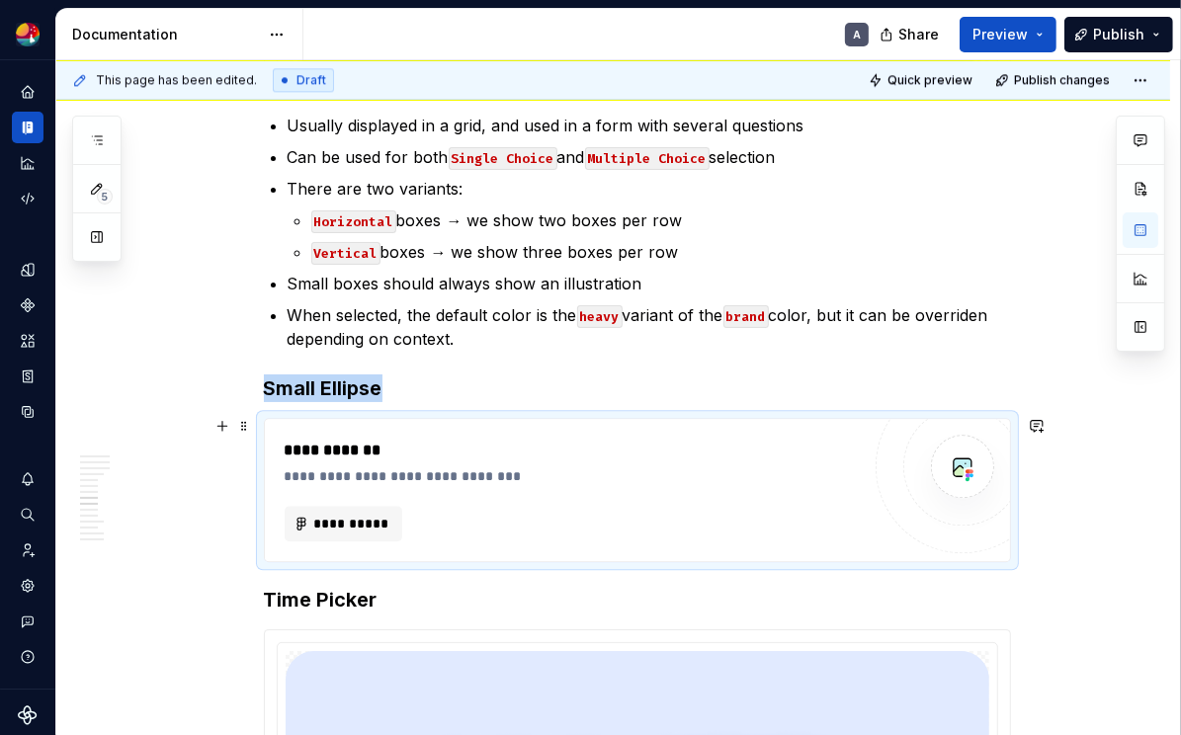
click at [419, 462] on div "**********" at bounding box center [572, 462] width 575 height 47
click at [369, 514] on span "**********" at bounding box center [351, 524] width 77 height 20
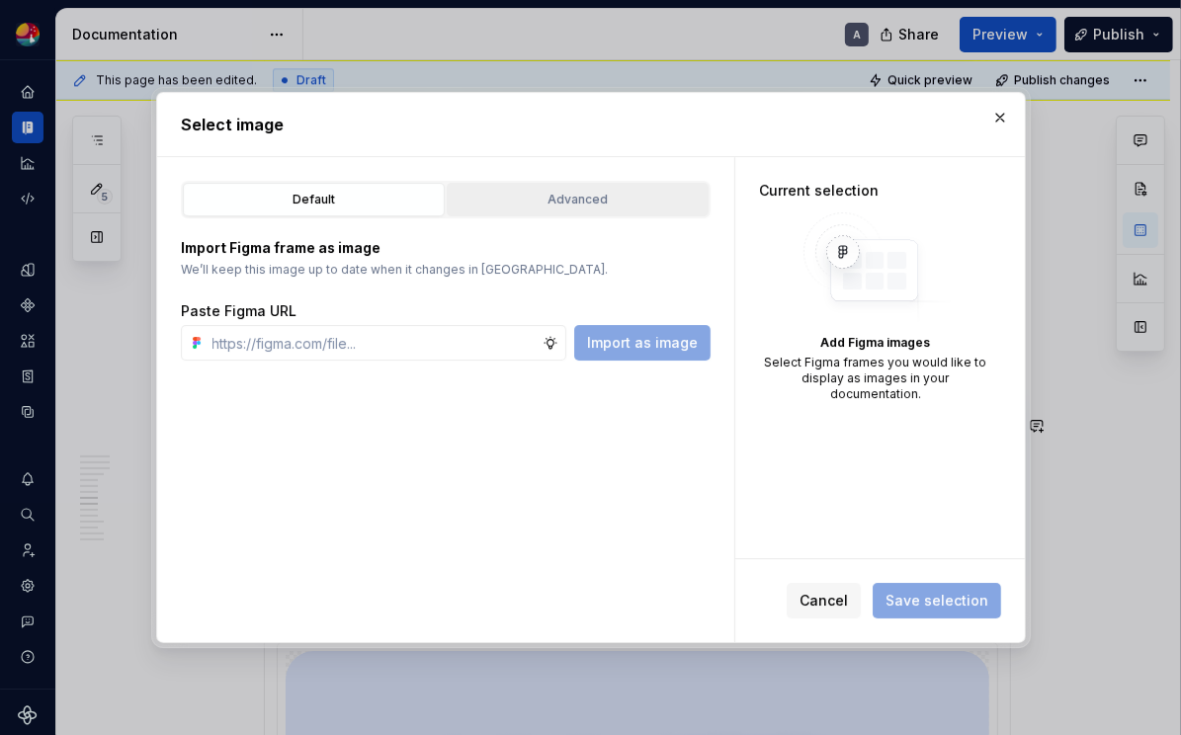
click at [606, 209] on button "Advanced" at bounding box center [578, 200] width 262 height 34
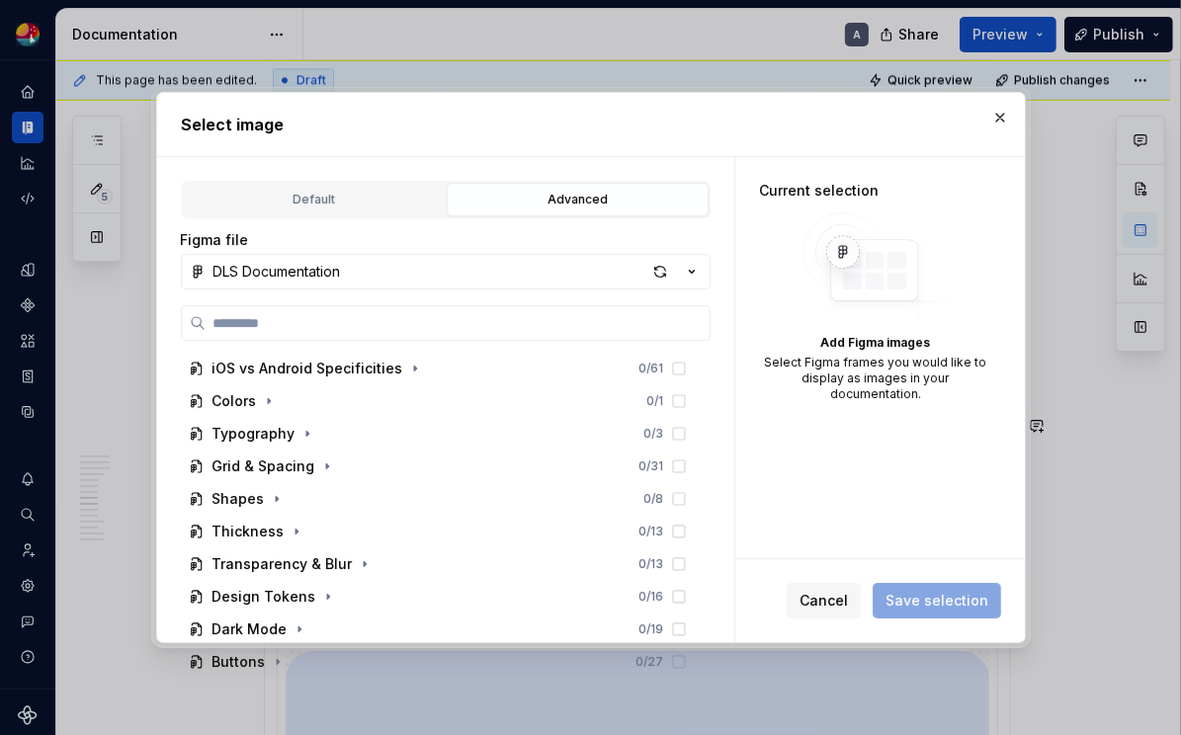
click at [660, 256] on button "DLS Documentation" at bounding box center [446, 272] width 530 height 36
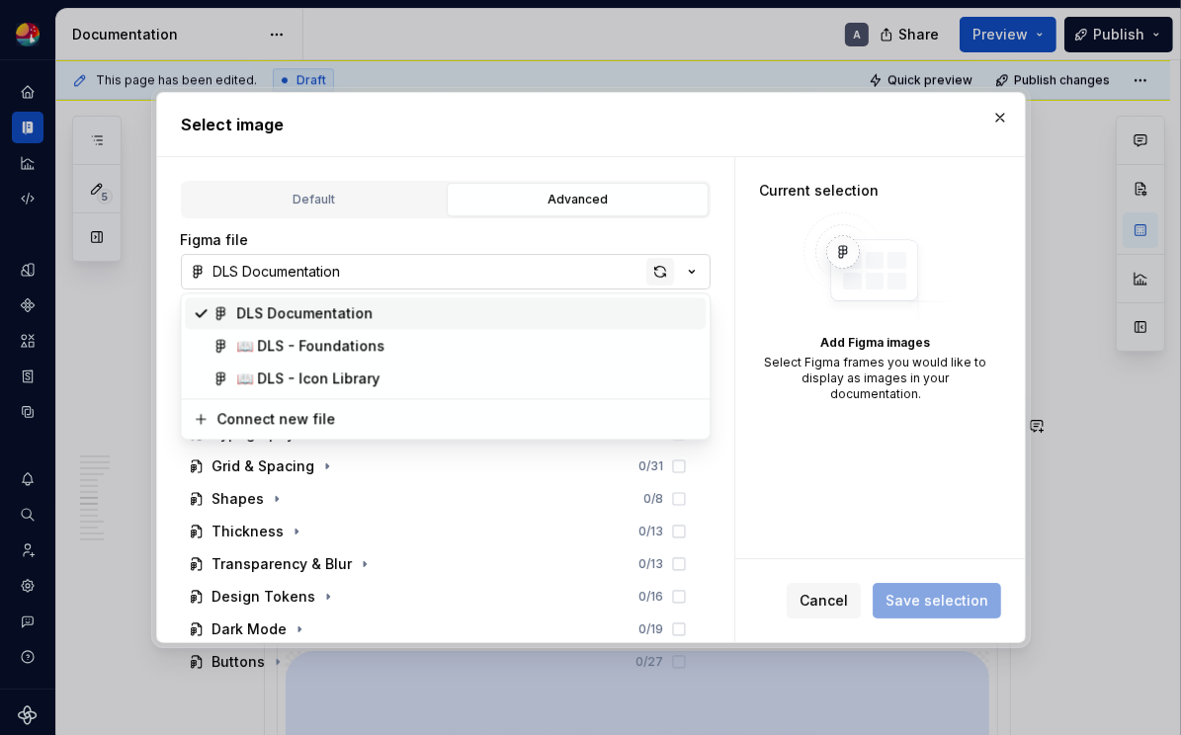
click at [664, 268] on div "Select image Default Advanced Import Figma frame as image We’ll keep this image…" at bounding box center [590, 367] width 1181 height 735
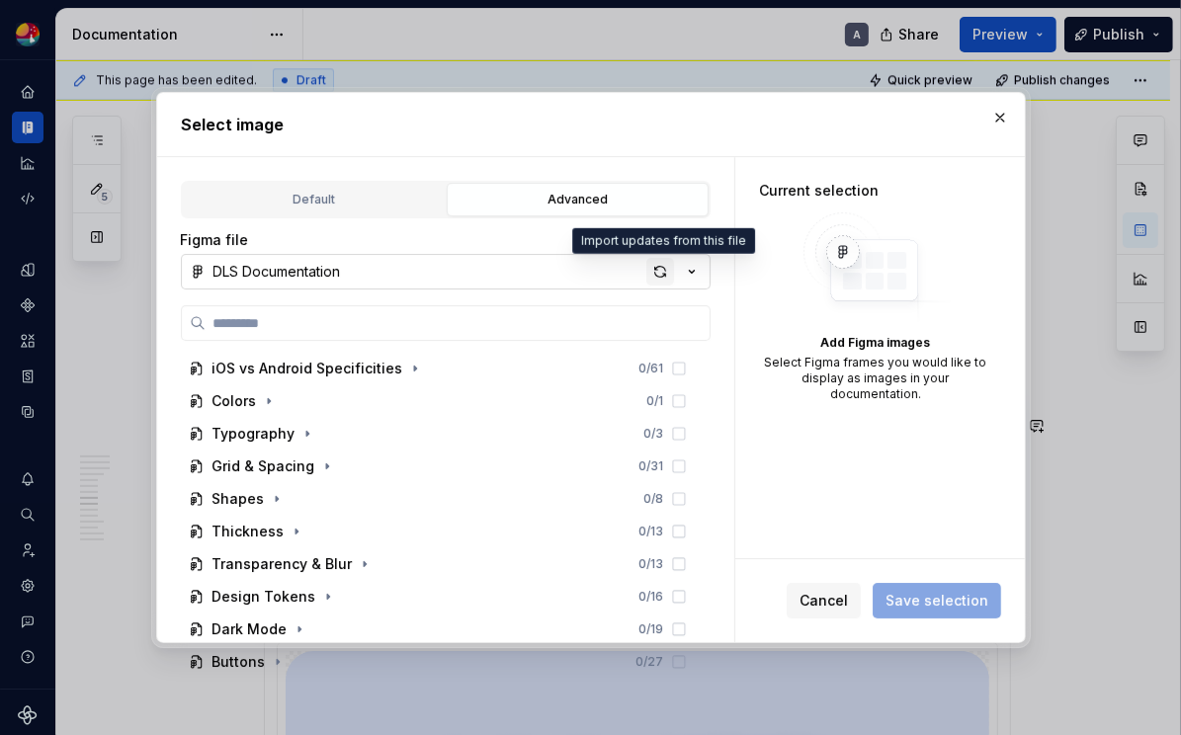
click at [661, 268] on div "button" at bounding box center [660, 272] width 28 height 28
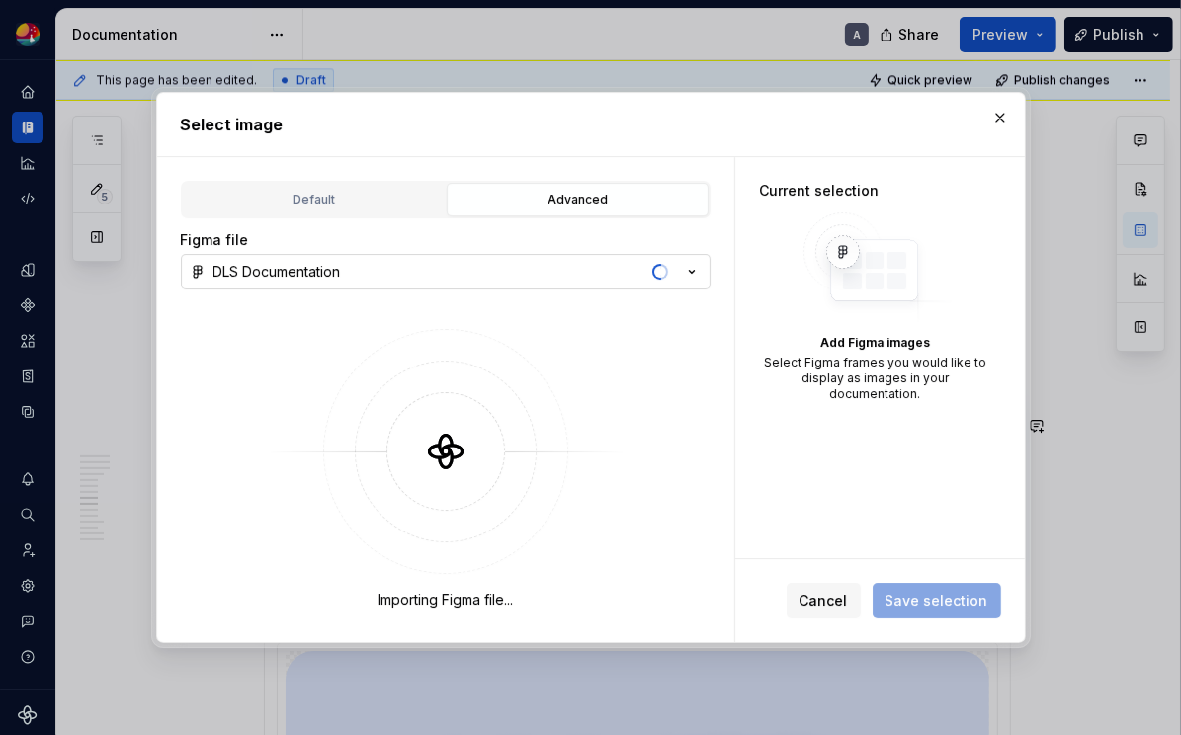
click at [682, 268] on icon "button" at bounding box center [692, 272] width 20 height 20
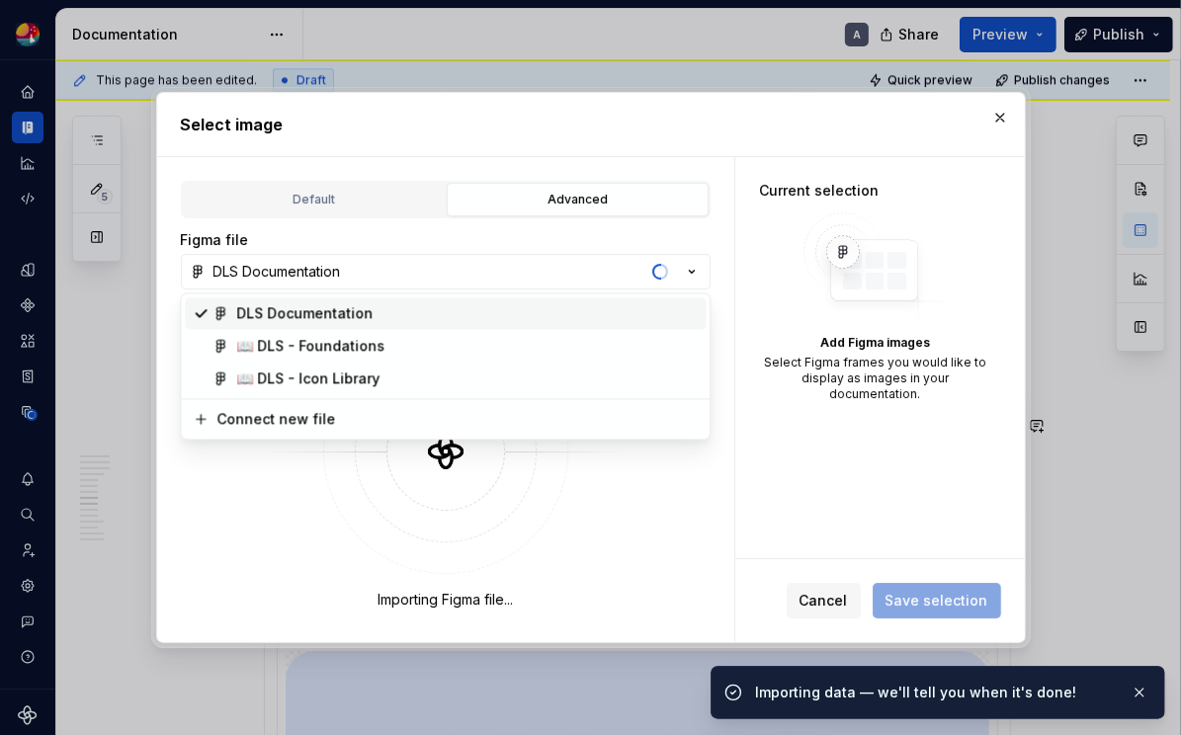
click at [709, 238] on div "Select image Default Advanced Import Figma frame as image We’ll keep this image…" at bounding box center [590, 367] width 1181 height 735
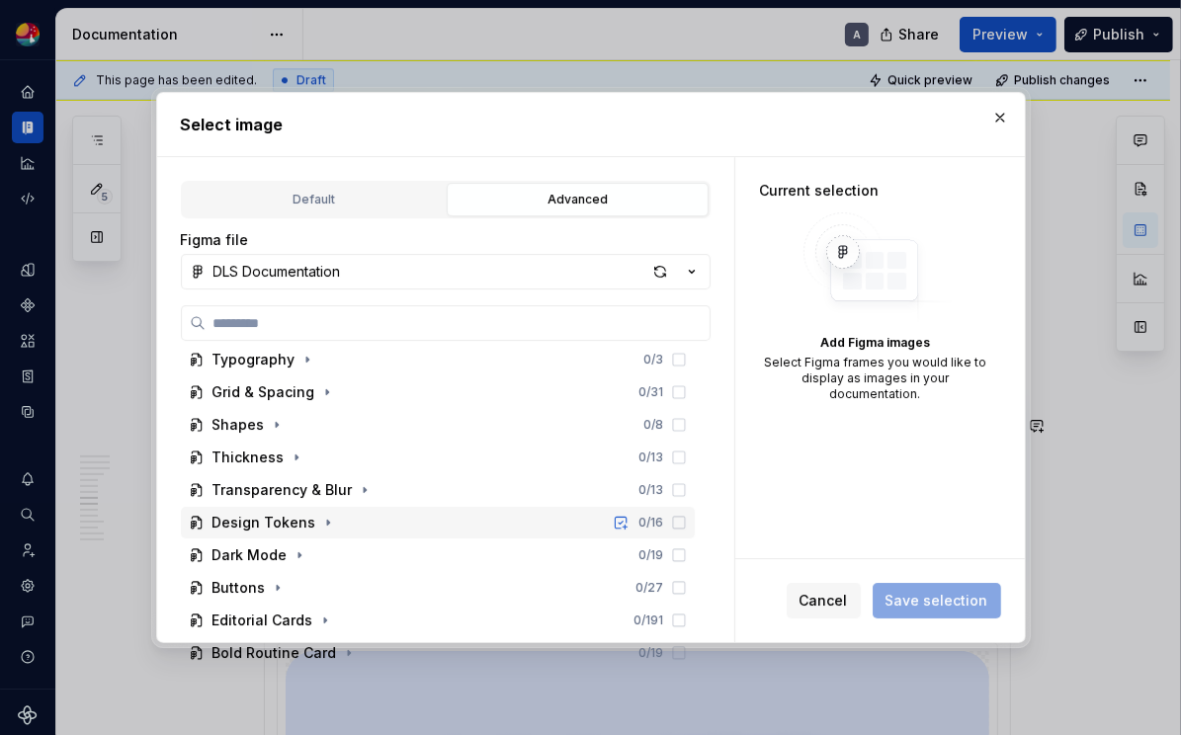
scroll to position [306, 0]
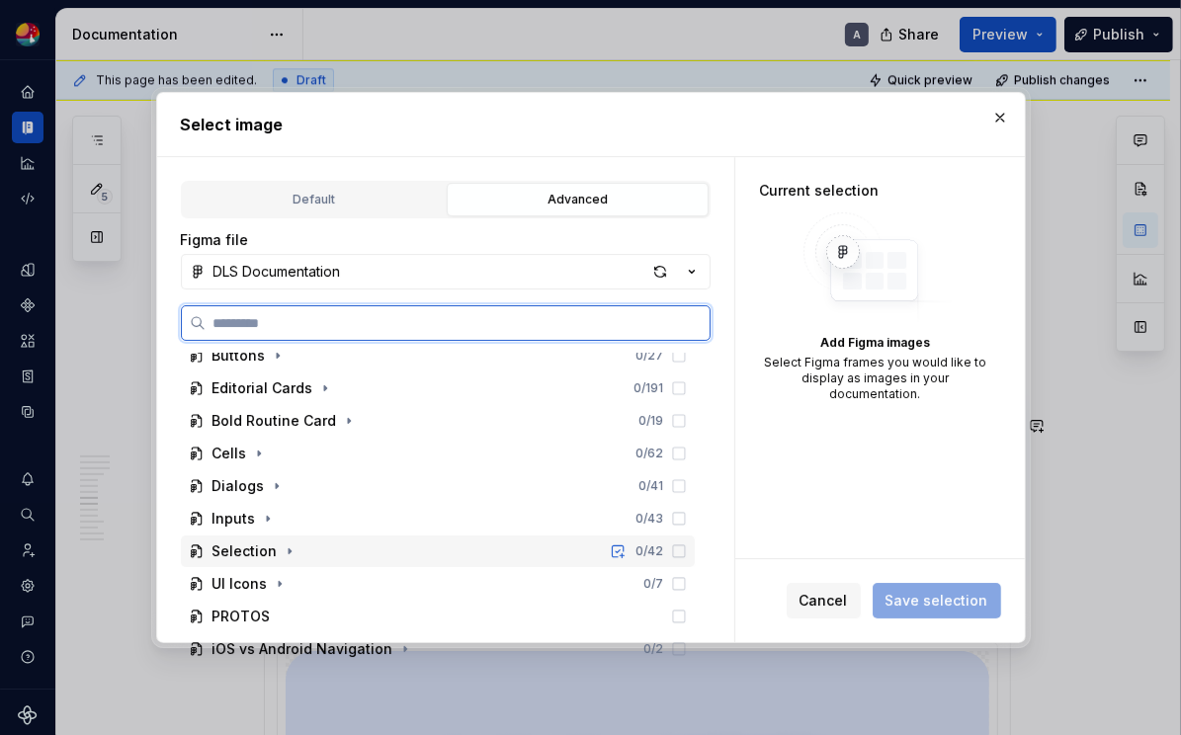
click at [317, 539] on div "Selection 0 / 42" at bounding box center [438, 552] width 514 height 32
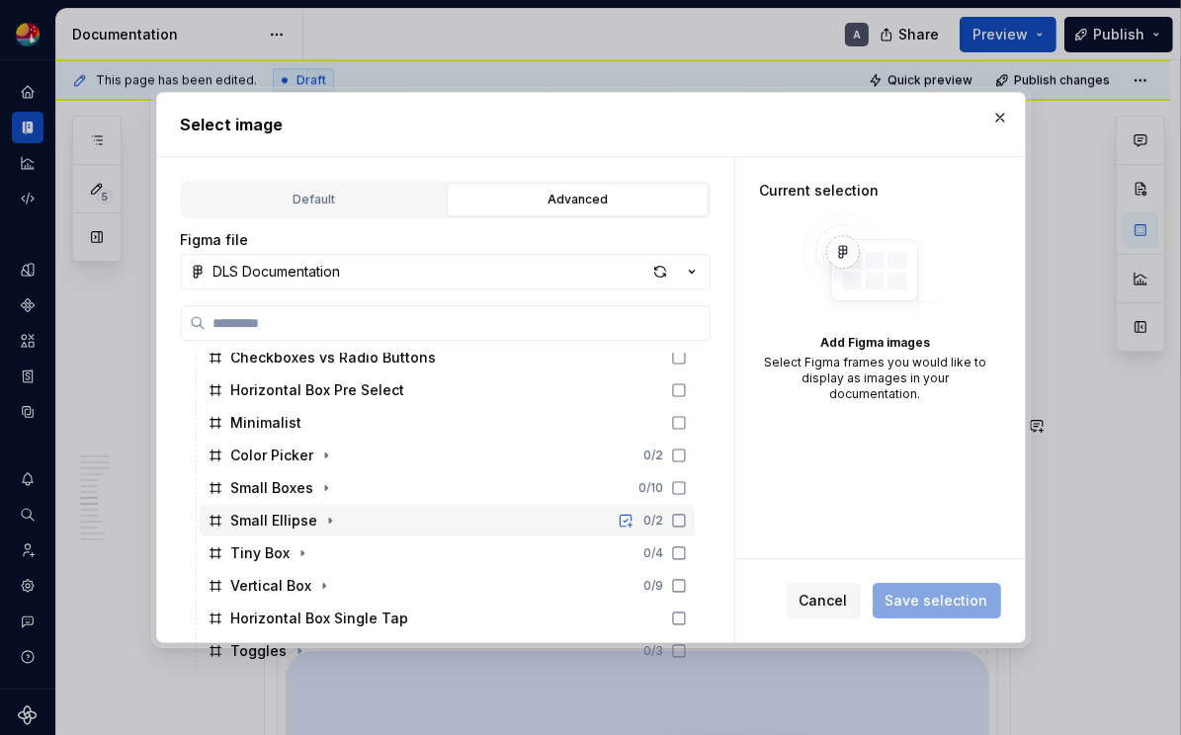
scroll to position [541, 0]
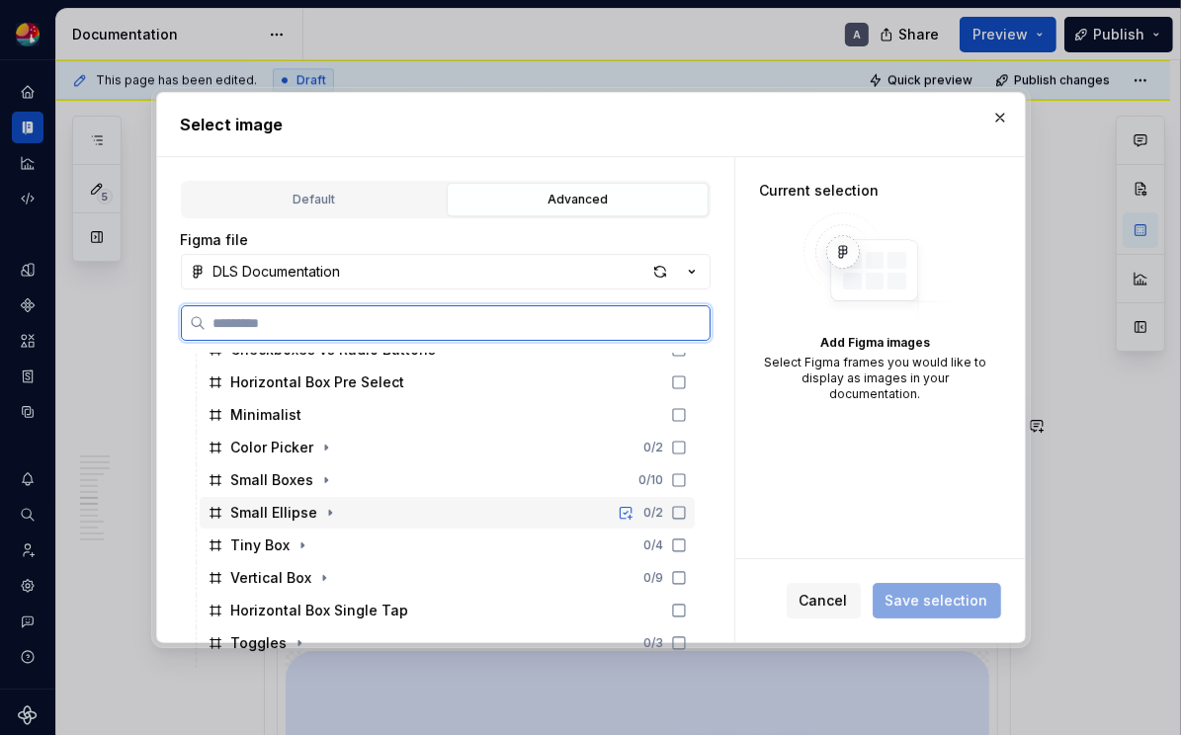
click at [687, 512] on div "0 / 2" at bounding box center [649, 513] width 75 height 16
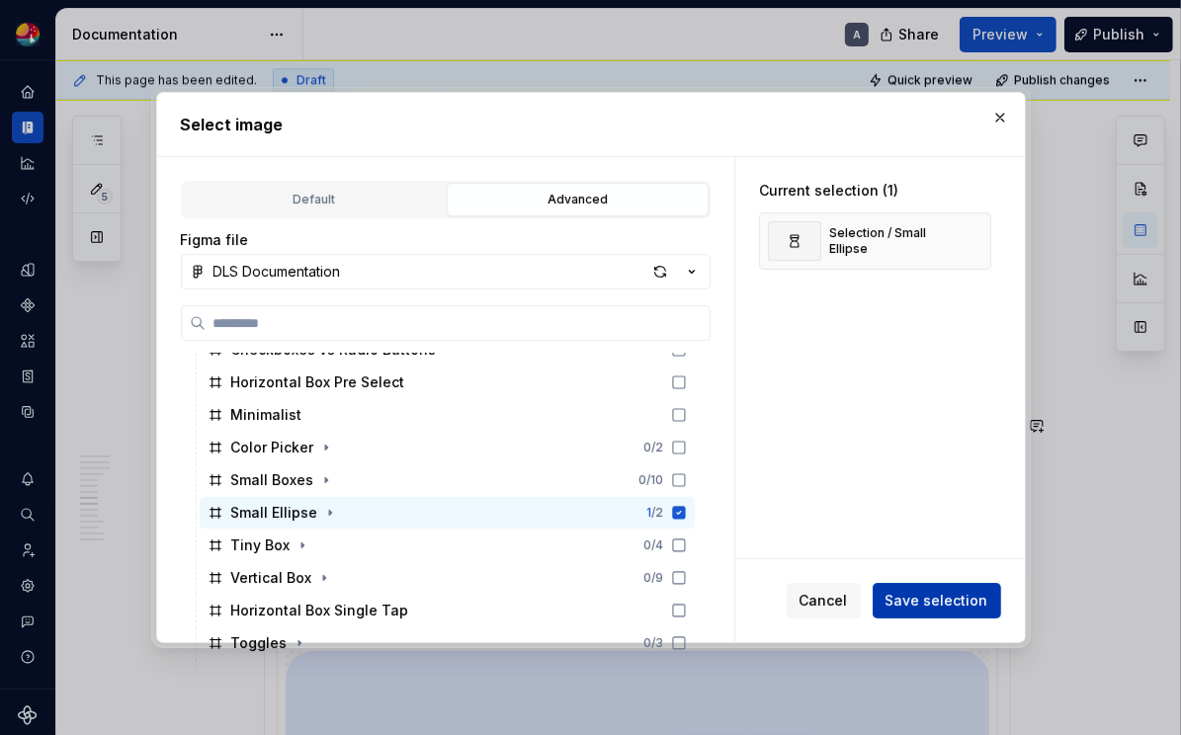
click at [909, 608] on span "Save selection" at bounding box center [936, 601] width 103 height 20
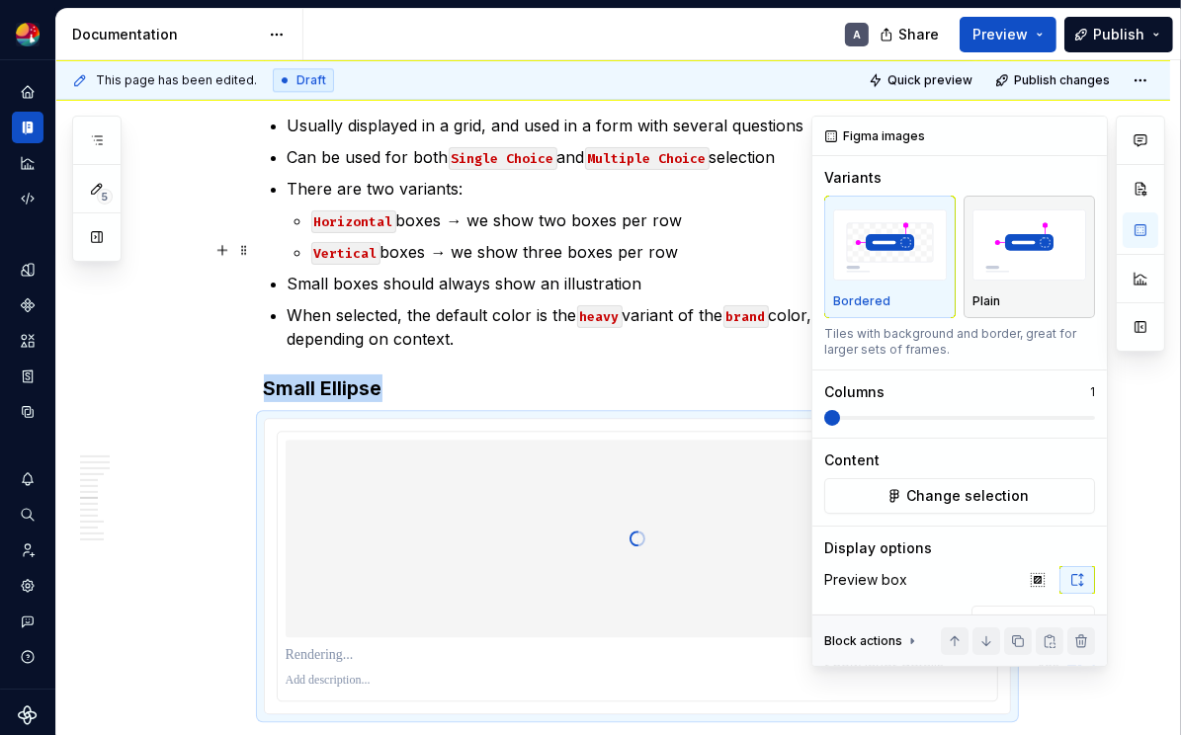
drag, startPoint x: 1061, startPoint y: 232, endPoint x: 1042, endPoint y: 284, distance: 55.1
click at [947, 232] on img "button" at bounding box center [1029, 245] width 114 height 72
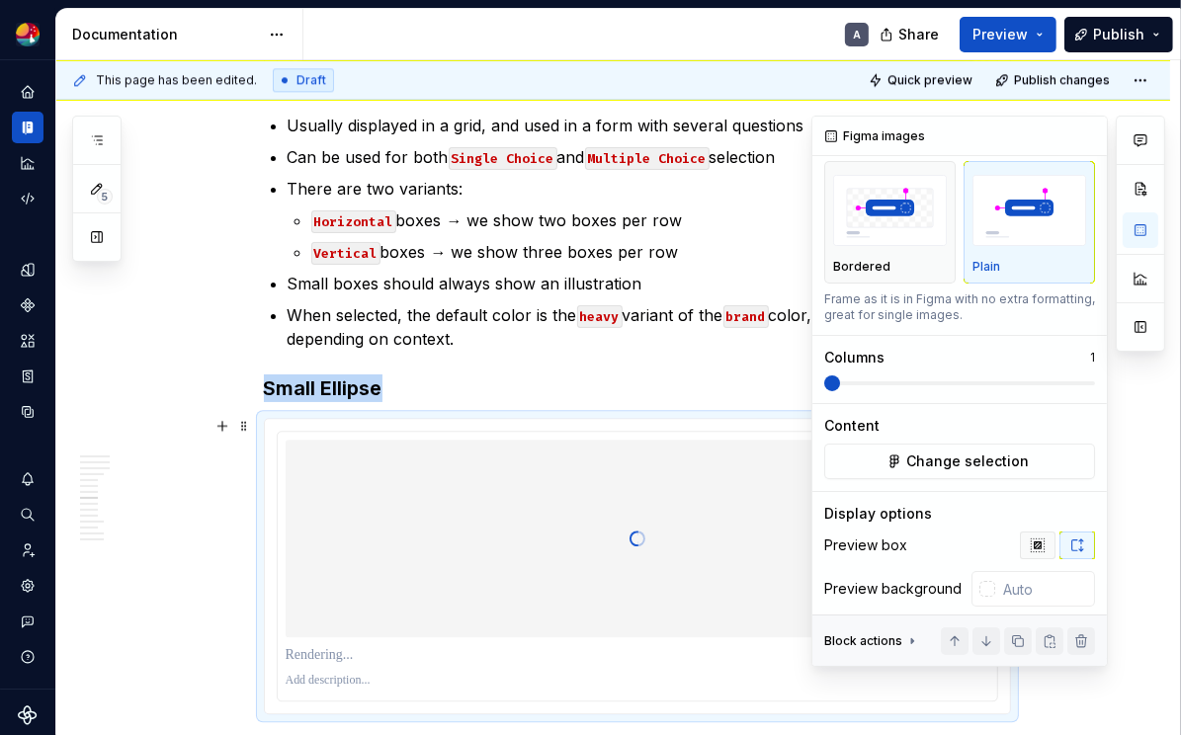
scroll to position [90, 0]
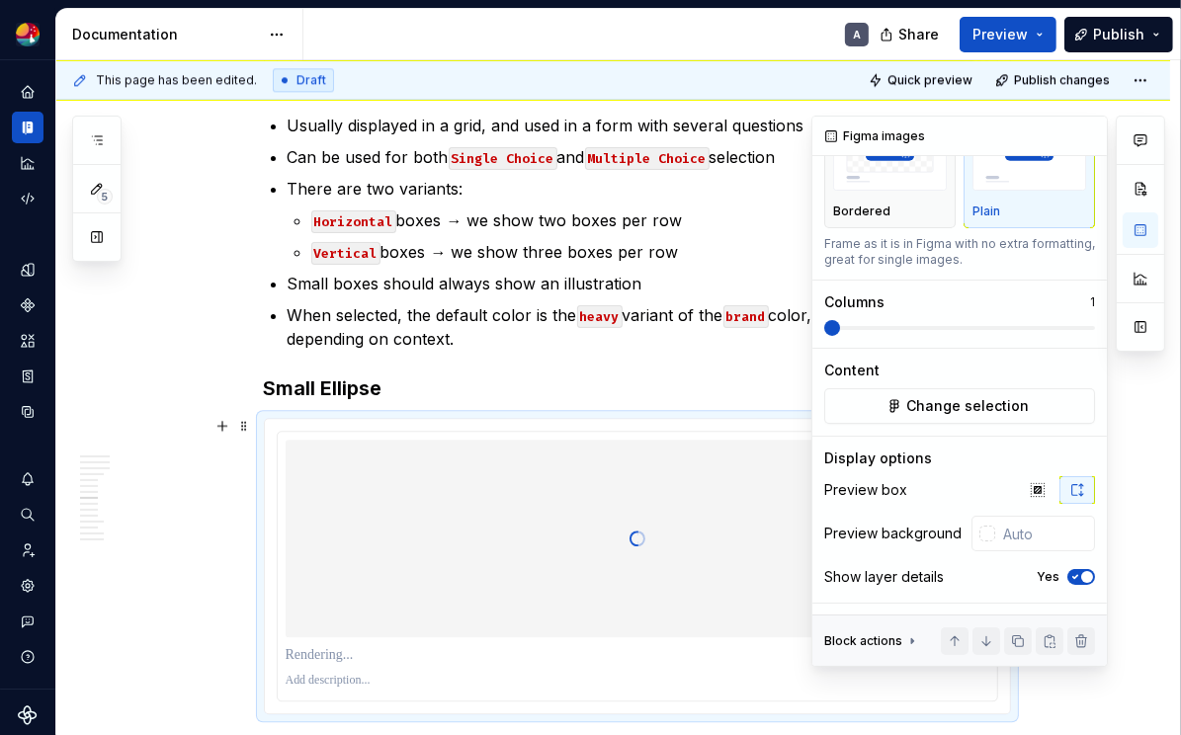
click at [947, 569] on div "Yes" at bounding box center [1066, 577] width 58 height 16
click at [947, 571] on icon "button" at bounding box center [1075, 577] width 16 height 12
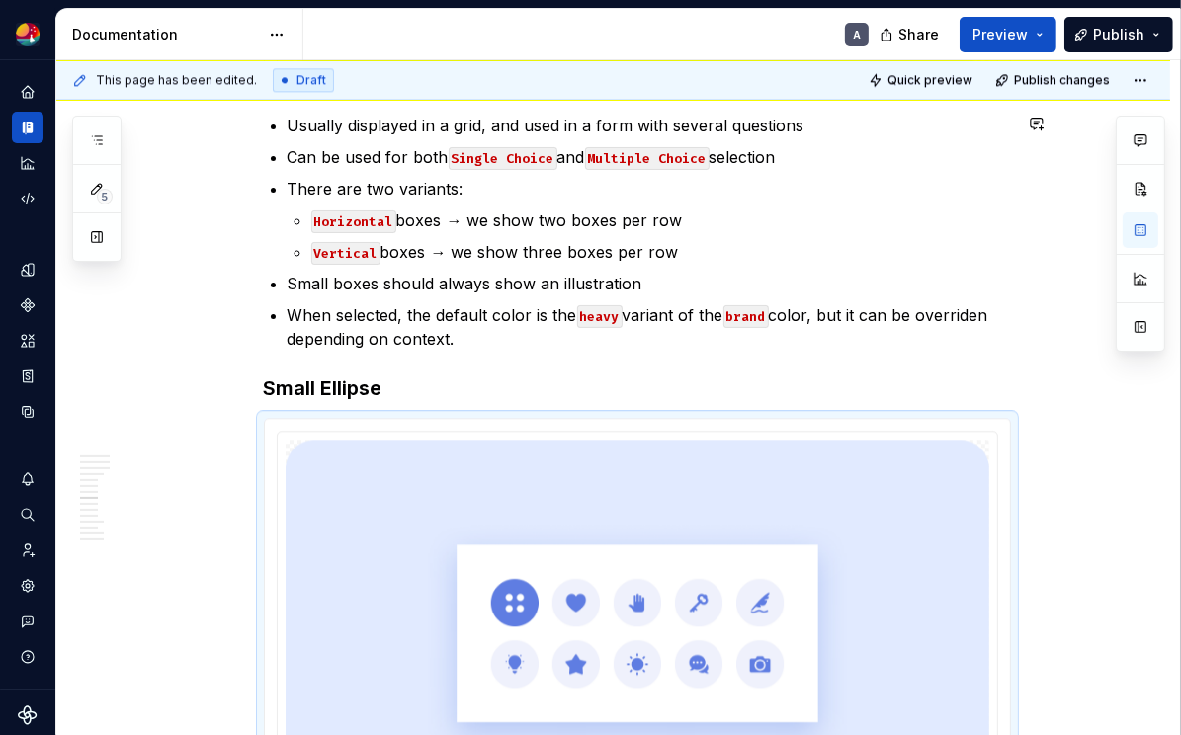
click at [485, 349] on div "Selection is an important part of the user experience, as it is a moment where …" at bounding box center [637, 504] width 747 height 8015
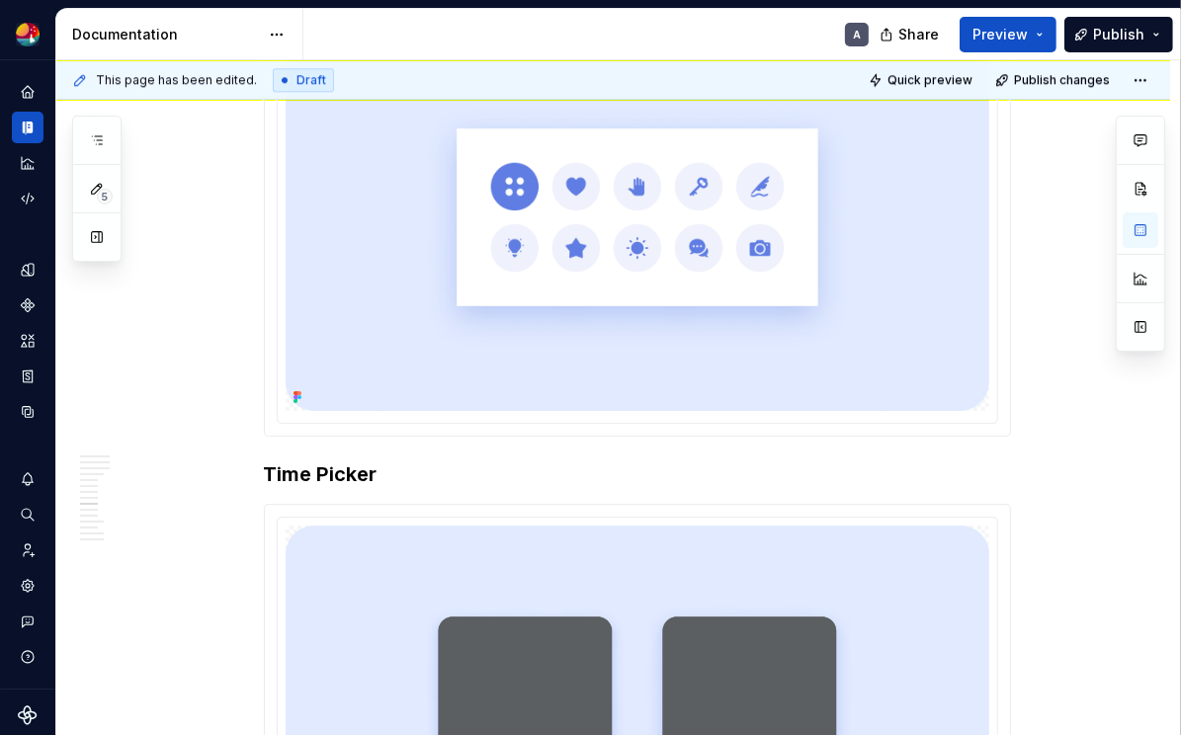
scroll to position [4318, 0]
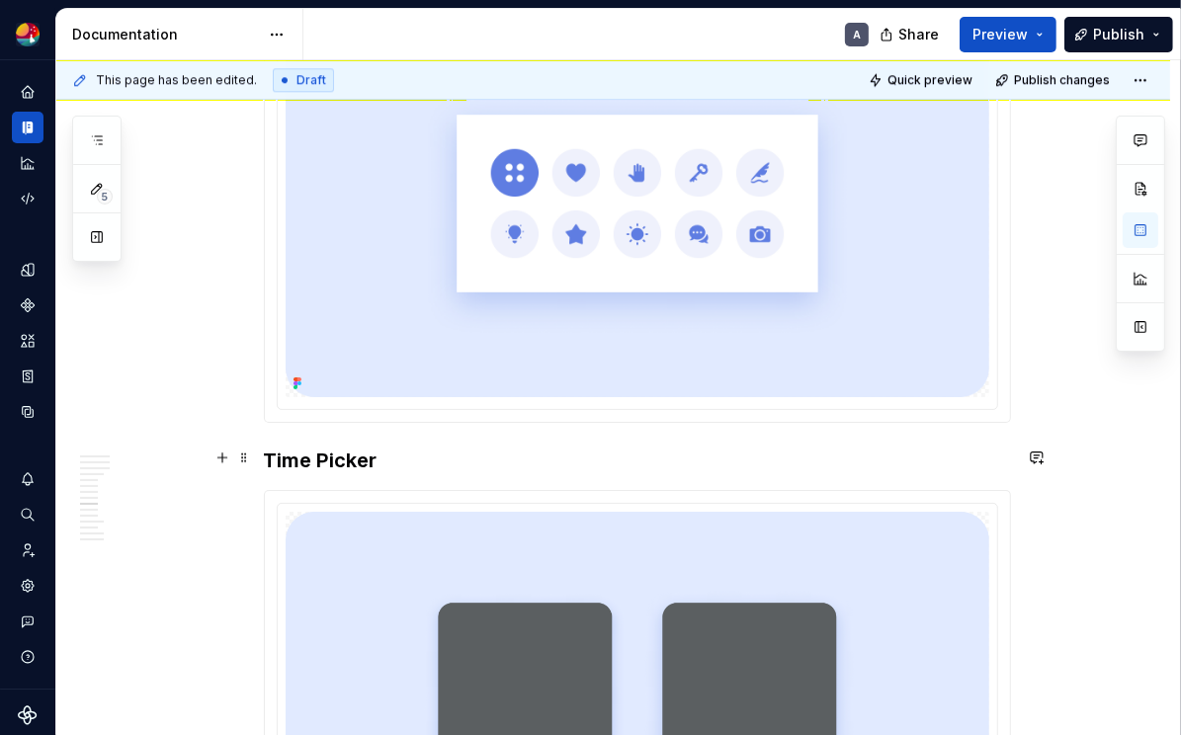
click at [273, 457] on strong "Time Picker" at bounding box center [321, 461] width 114 height 24
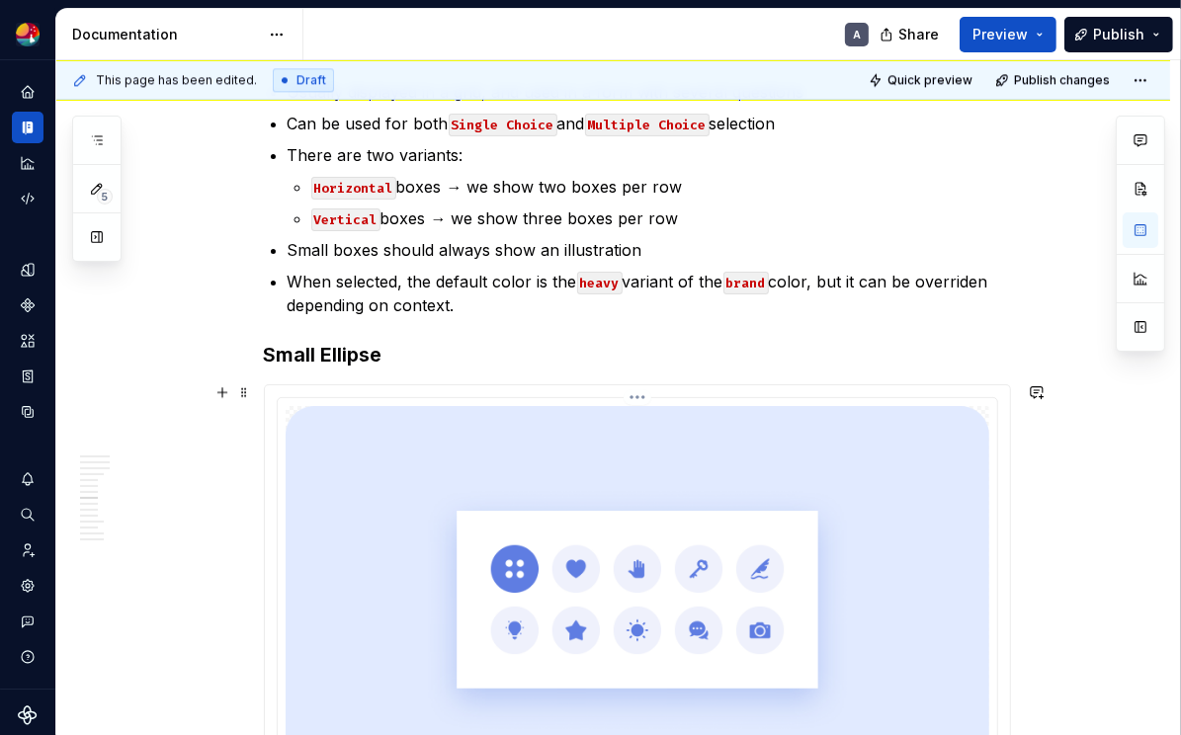
scroll to position [4274, 0]
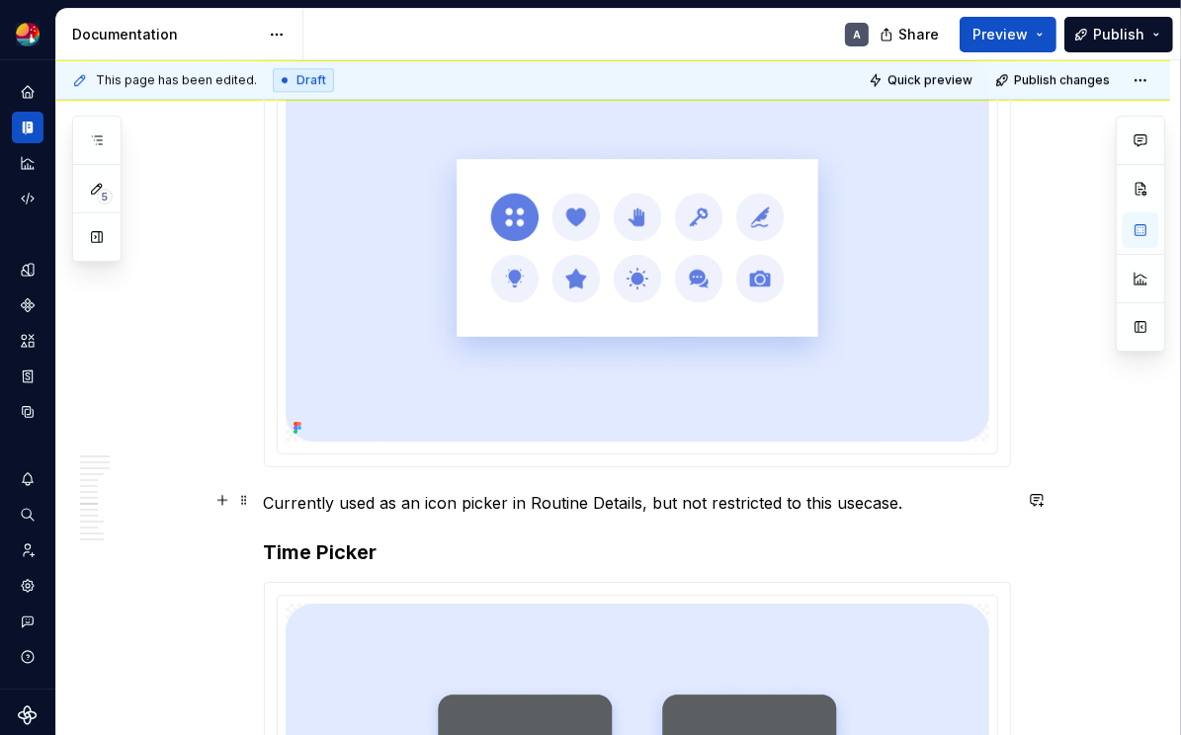
click at [513, 500] on p "Currently used as an icon picker in Routine Details, but not restricted to this…" at bounding box center [637, 503] width 747 height 24
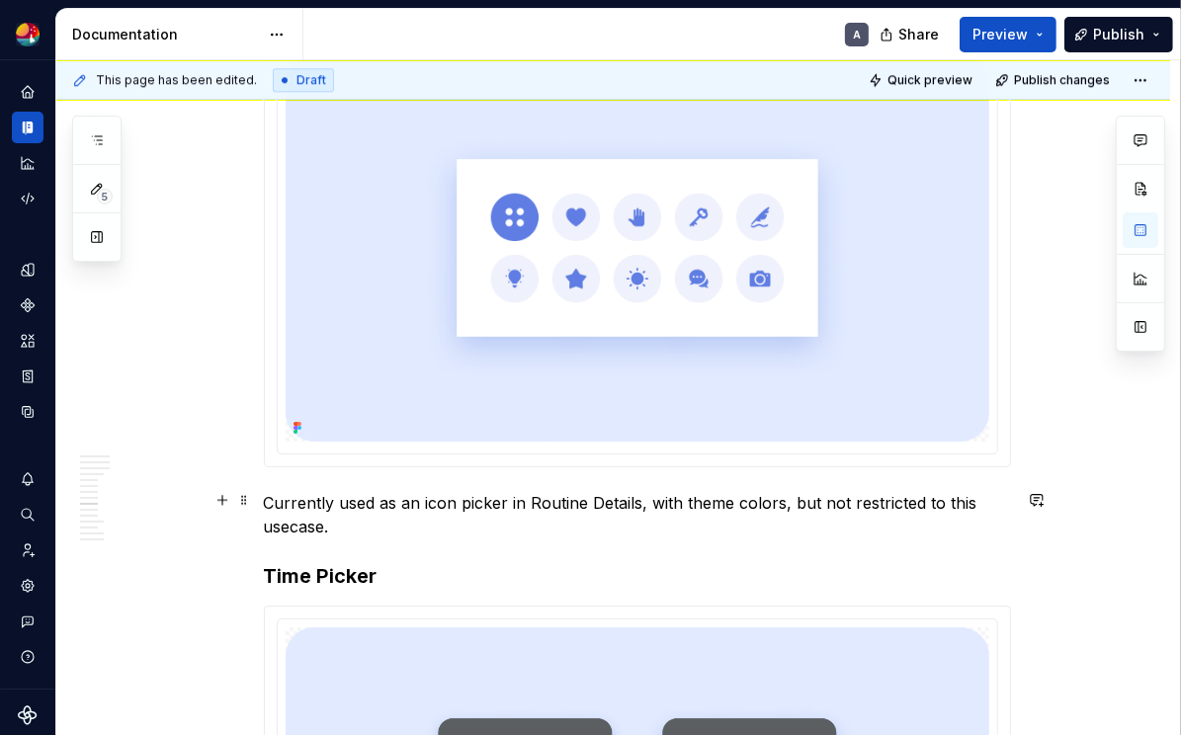
click at [502, 511] on p "Currently used as an icon picker in Routine Details, with theme colors, but not…" at bounding box center [637, 514] width 747 height 47
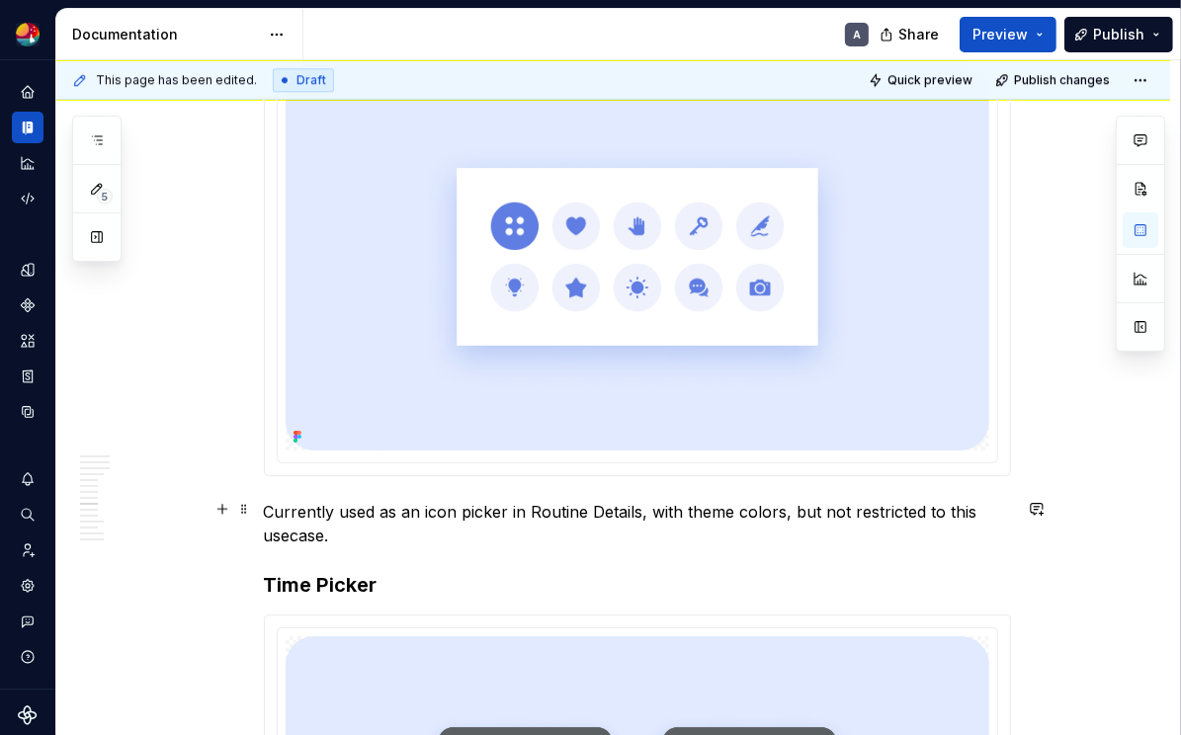
scroll to position [4264, 0]
click at [526, 533] on p "Currently used as an icon picker in Routine Details, with theme colors, but not…" at bounding box center [637, 524] width 747 height 47
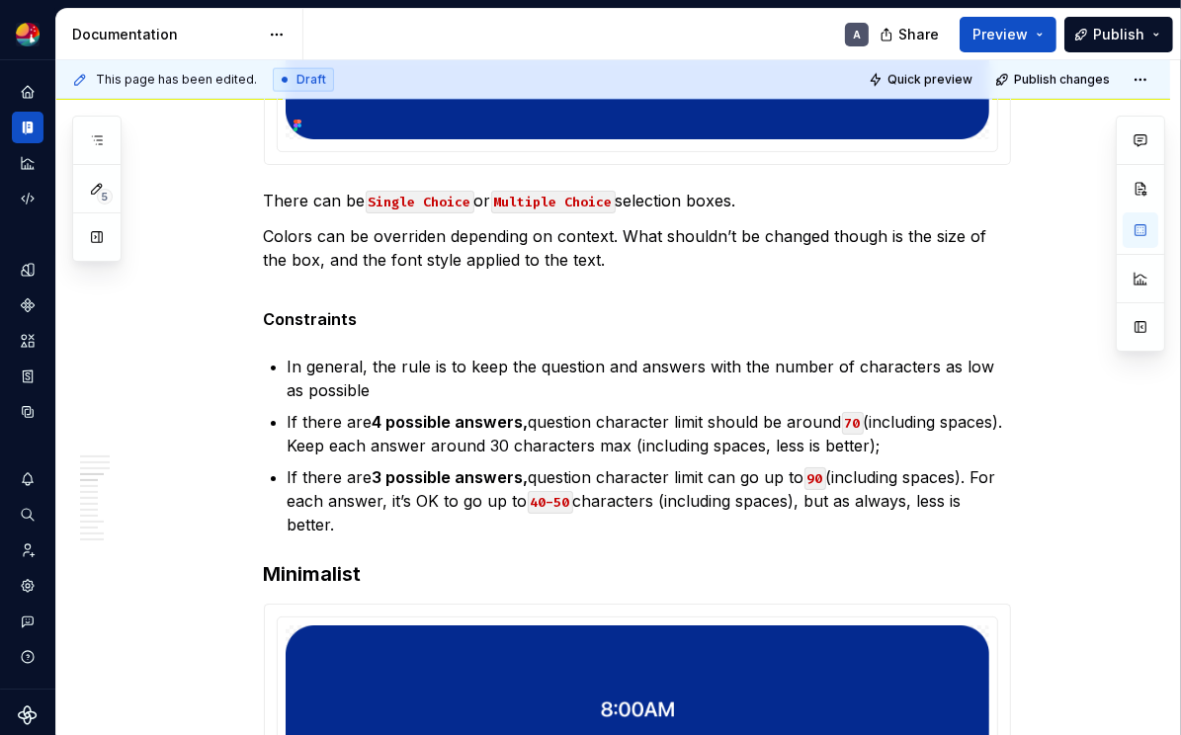
scroll to position [2382, 0]
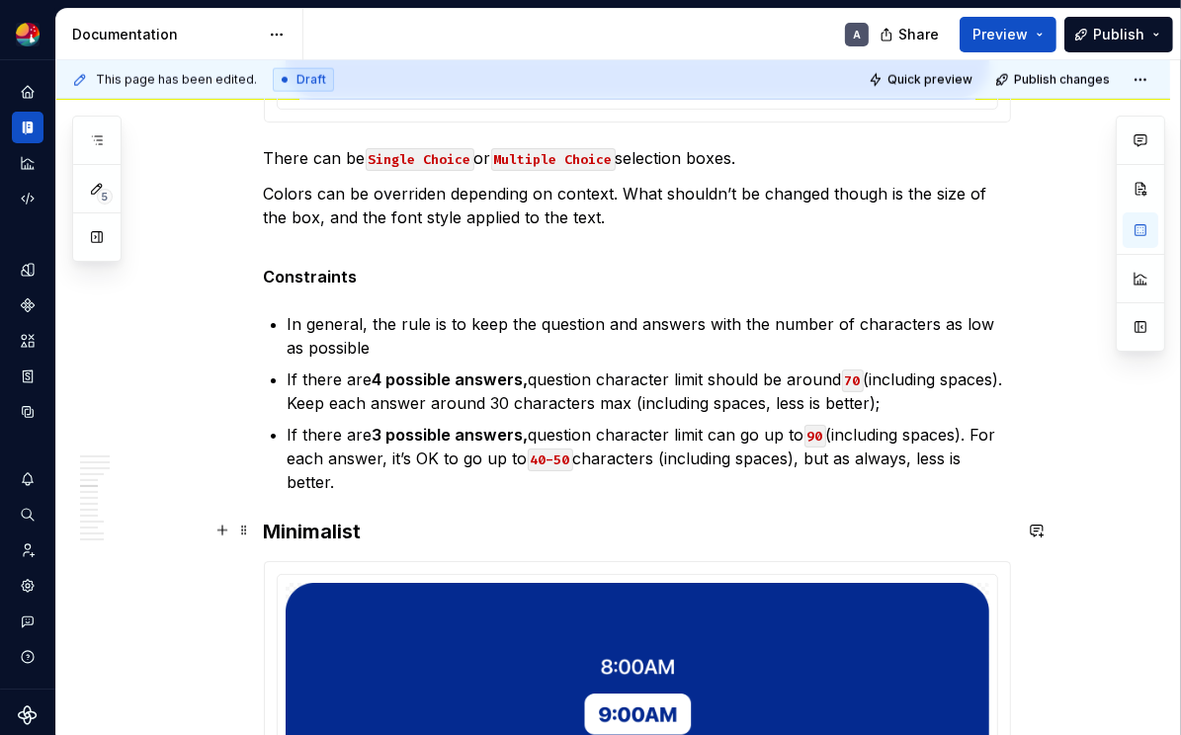
click at [421, 524] on h3 "Minimalist" at bounding box center [637, 532] width 747 height 28
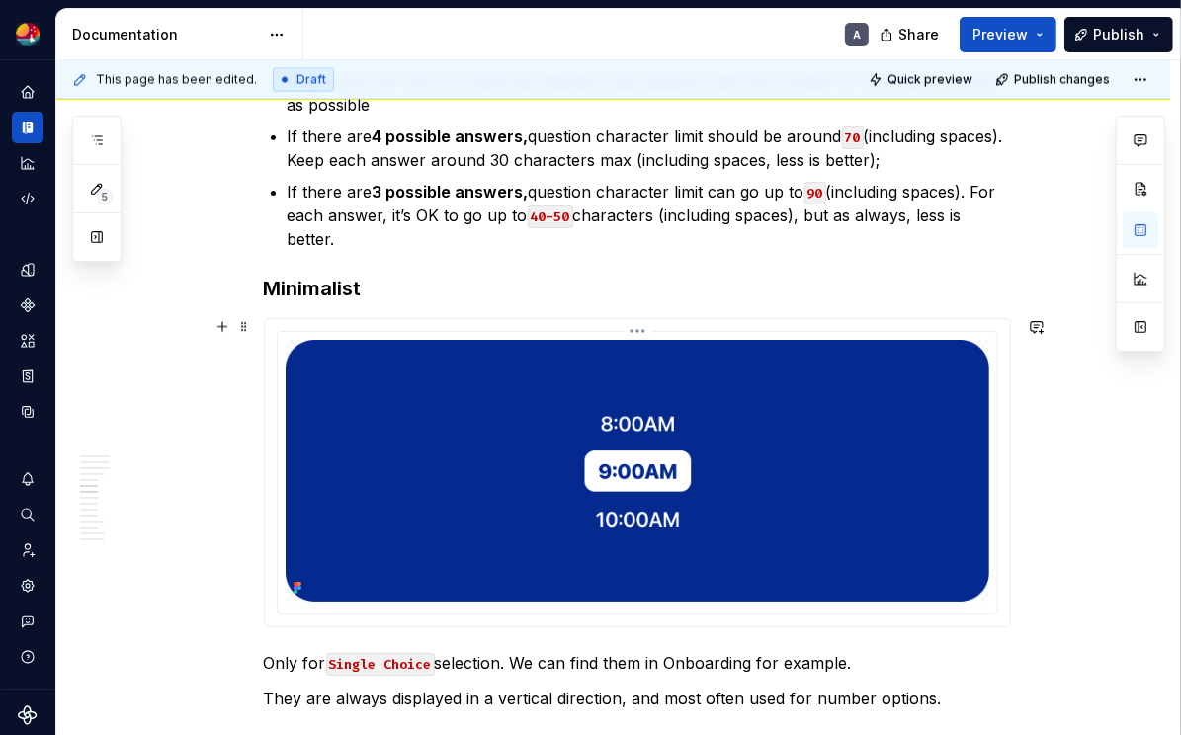
scroll to position [2624, 0]
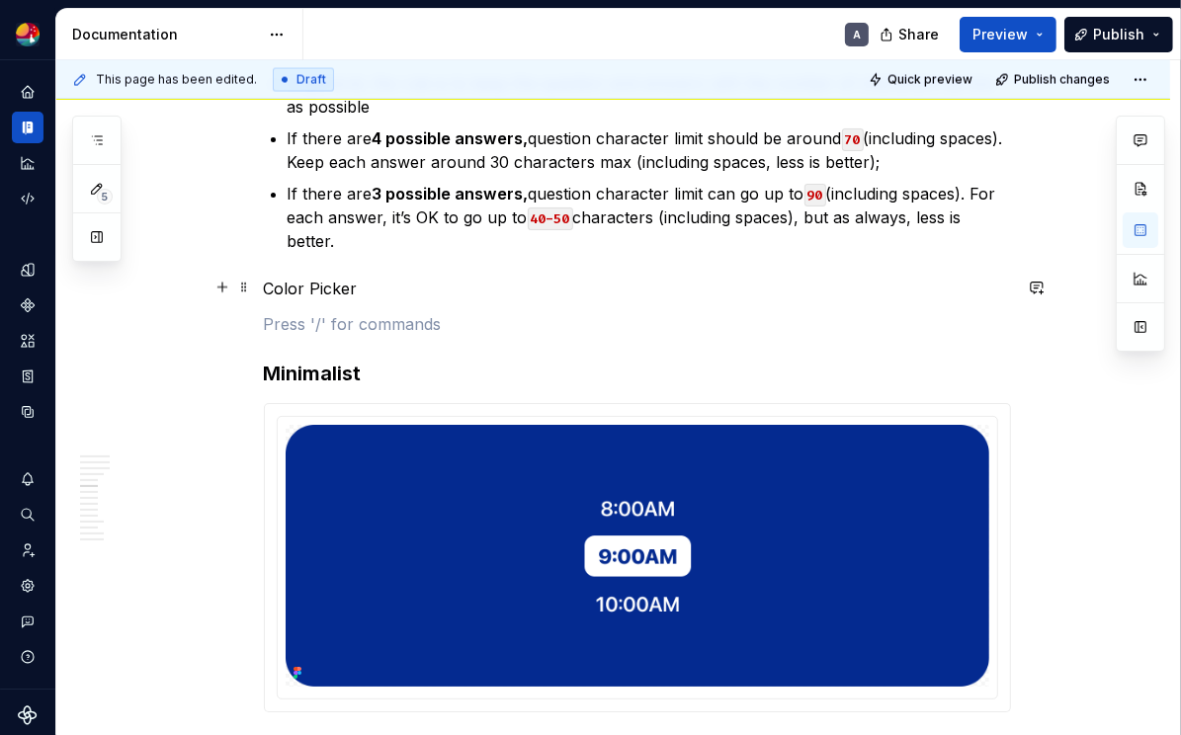
click at [328, 291] on p "Color Picker" at bounding box center [637, 289] width 747 height 24
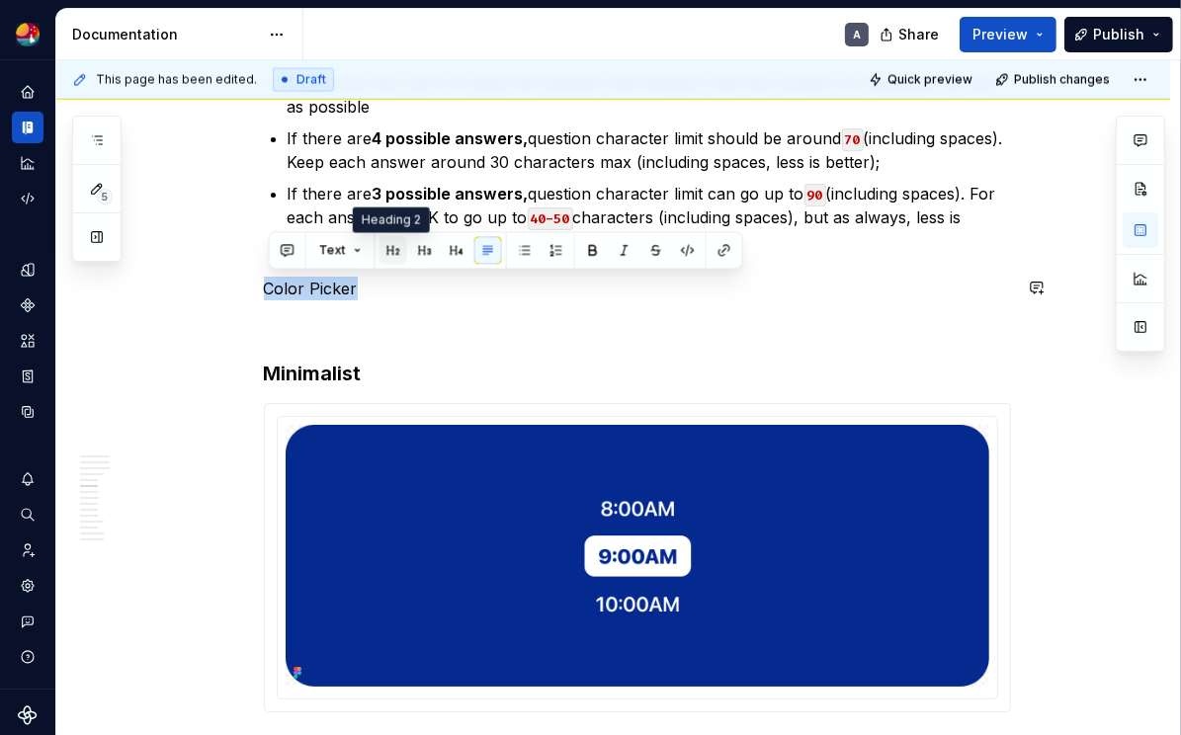
click at [398, 255] on button "button" at bounding box center [393, 250] width 28 height 28
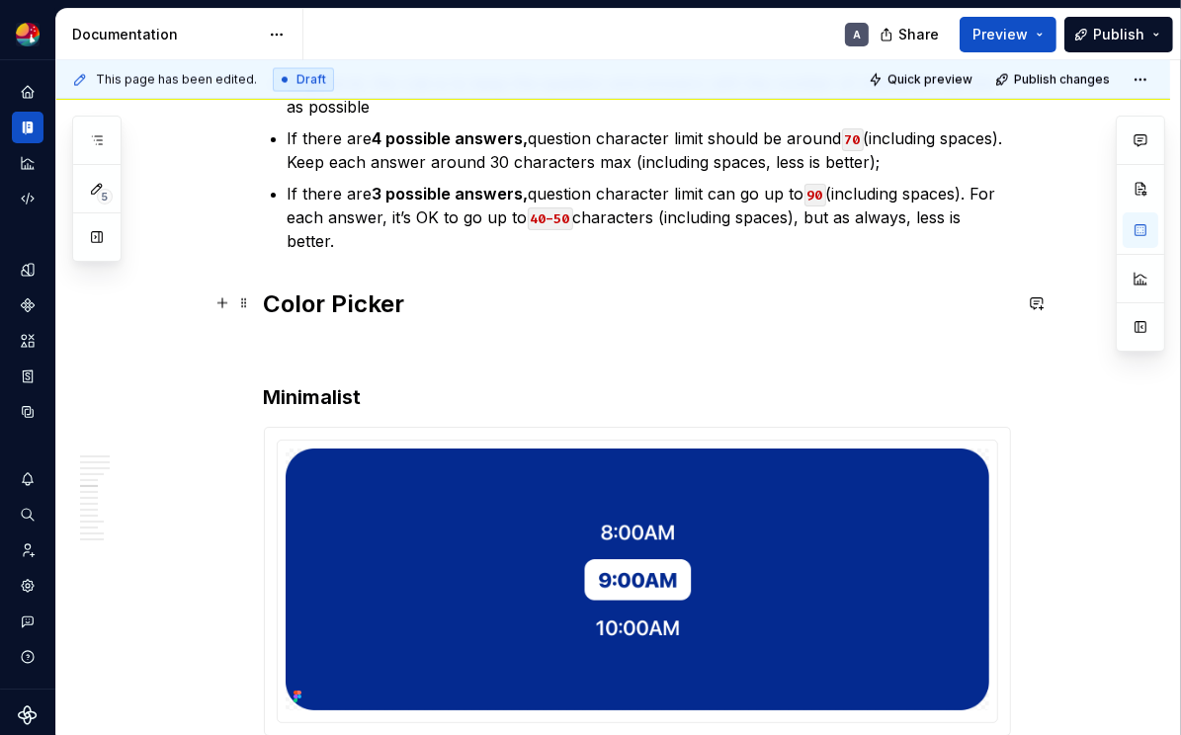
click at [398, 296] on h2 "Color Picker" at bounding box center [637, 305] width 747 height 32
click at [397, 295] on h2 "Color Picker" at bounding box center [637, 305] width 747 height 32
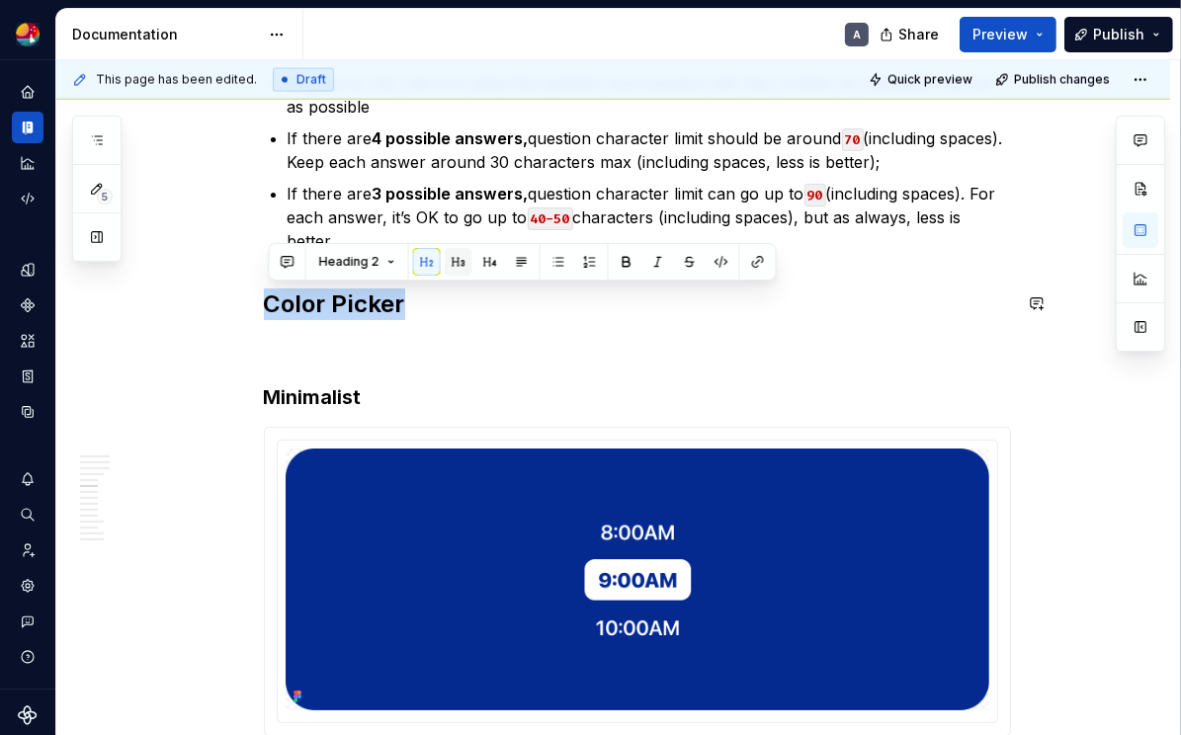
click at [455, 263] on button "button" at bounding box center [459, 262] width 28 height 28
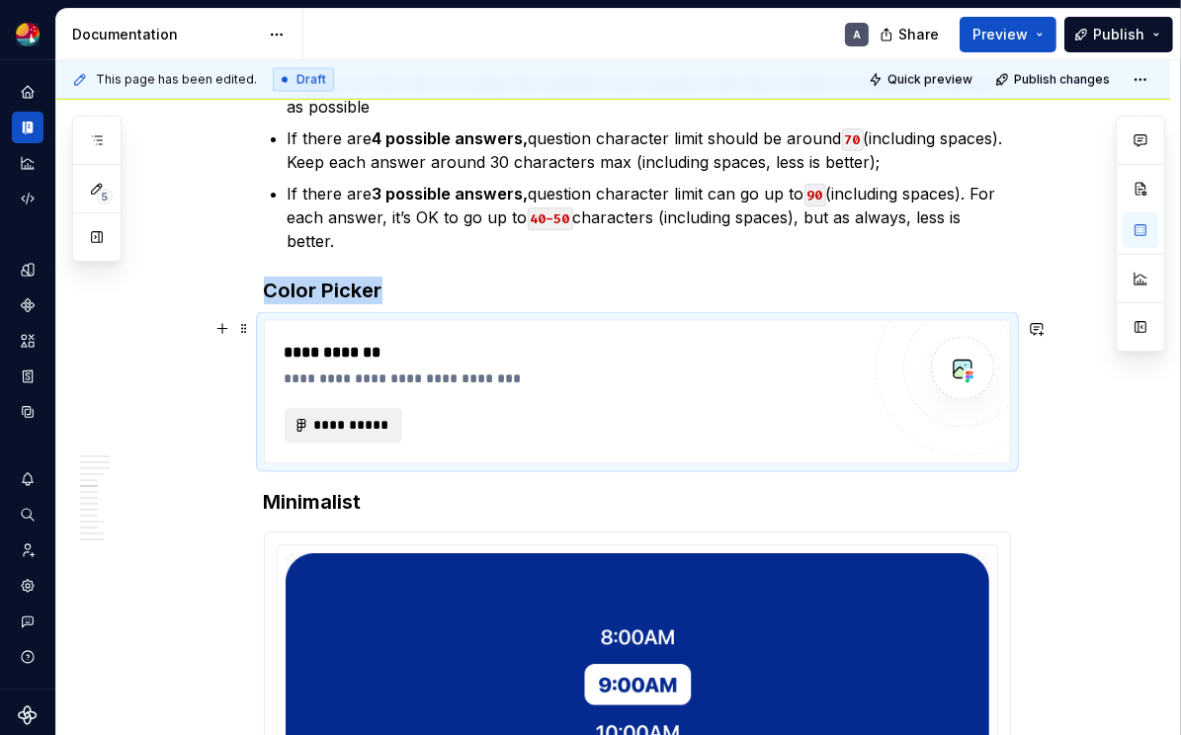
click at [390, 416] on span "**********" at bounding box center [351, 426] width 77 height 20
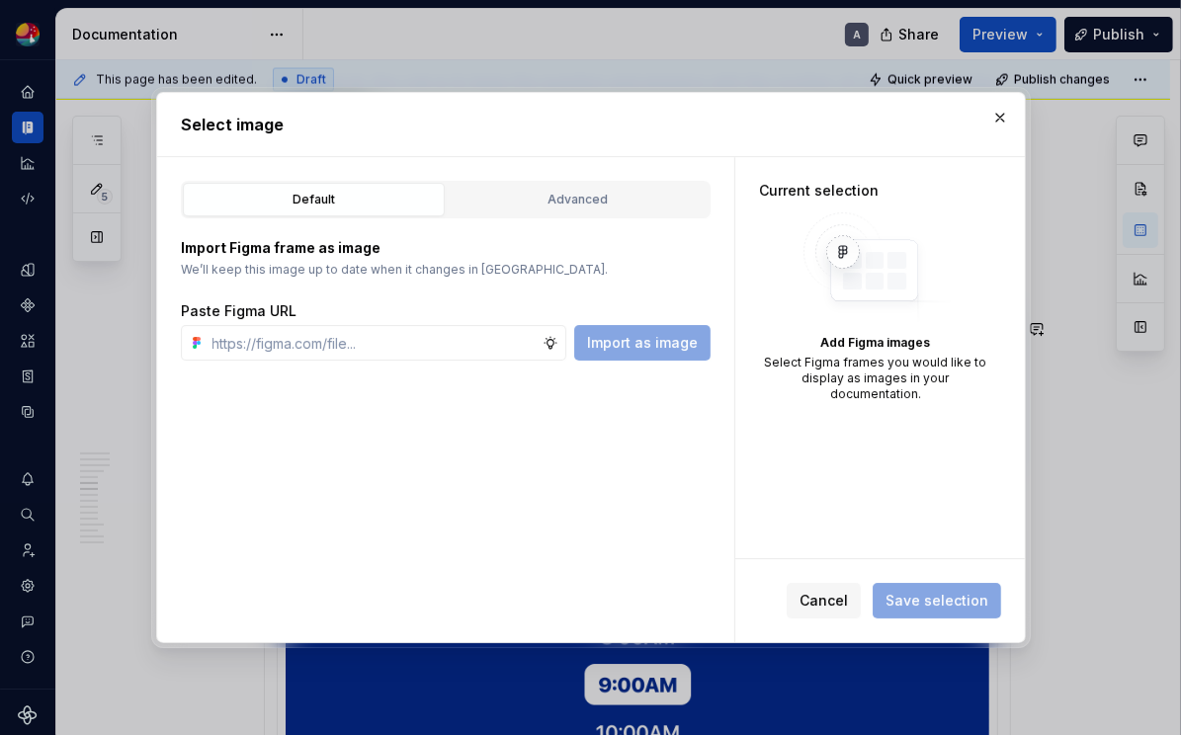
type textarea "*"
click at [560, 203] on div "Advanced" at bounding box center [578, 200] width 248 height 20
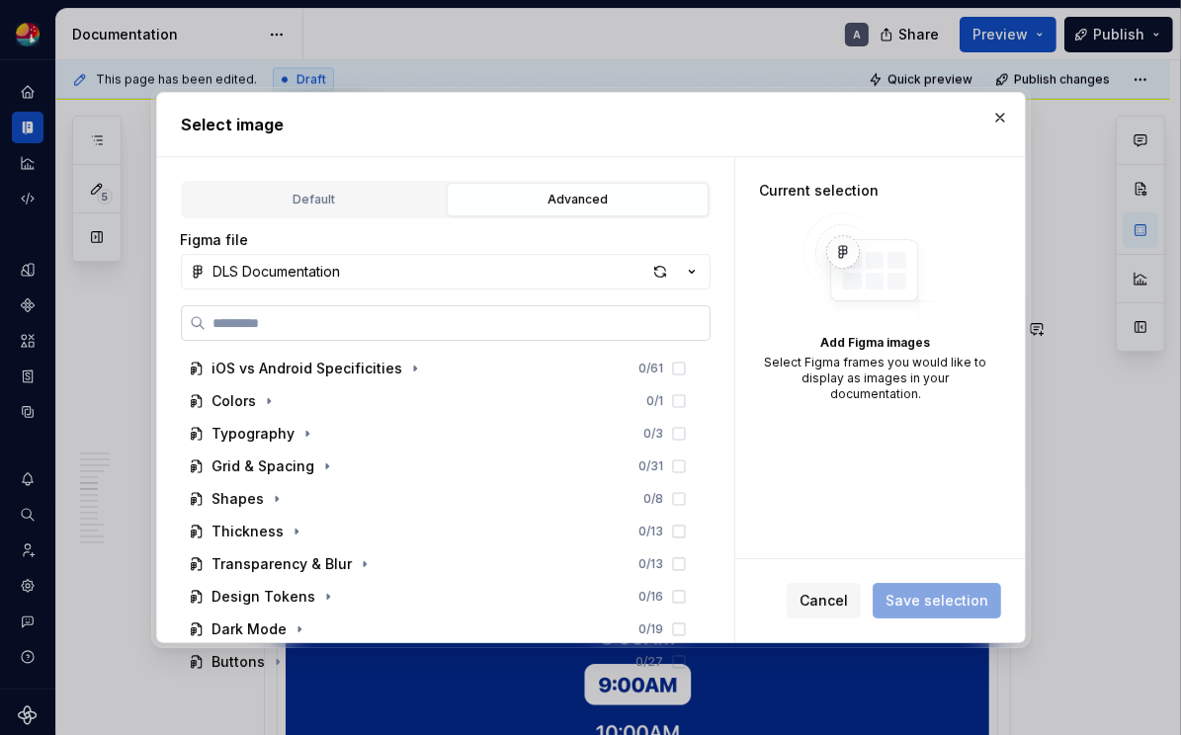
drag, startPoint x: 556, startPoint y: 328, endPoint x: 565, endPoint y: 323, distance: 10.2
click at [556, 328] on input "search" at bounding box center [458, 323] width 504 height 20
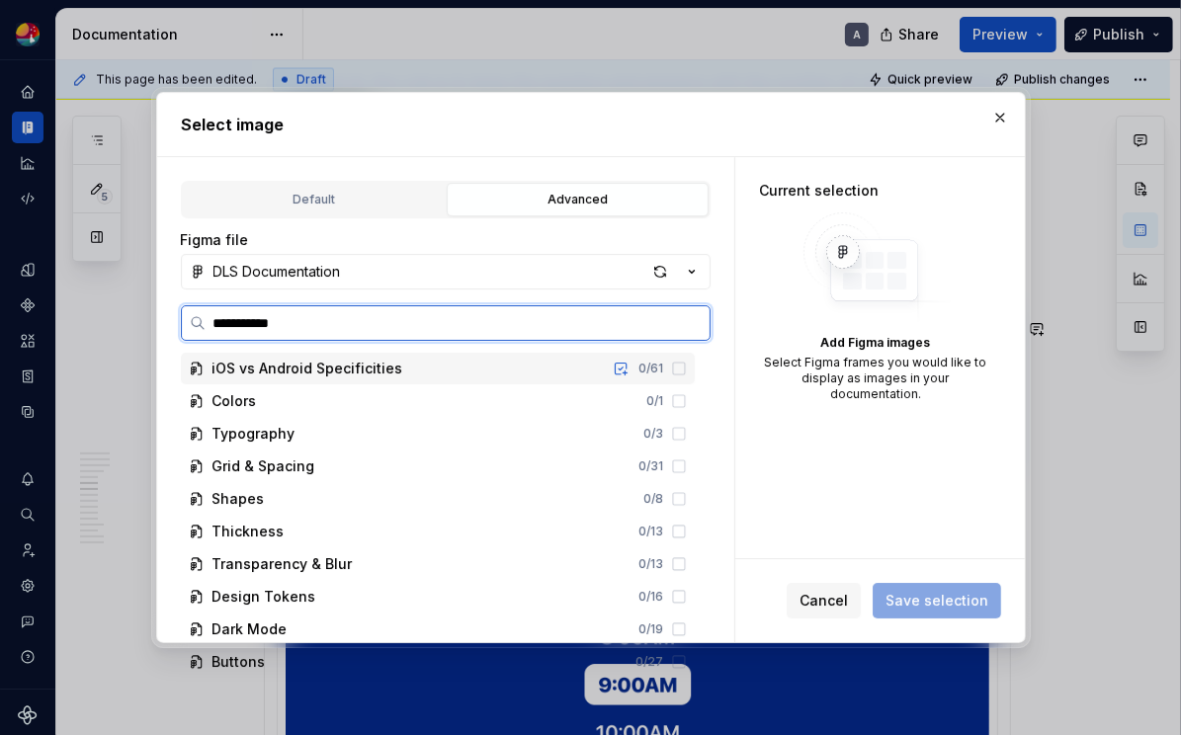
type input "**********"
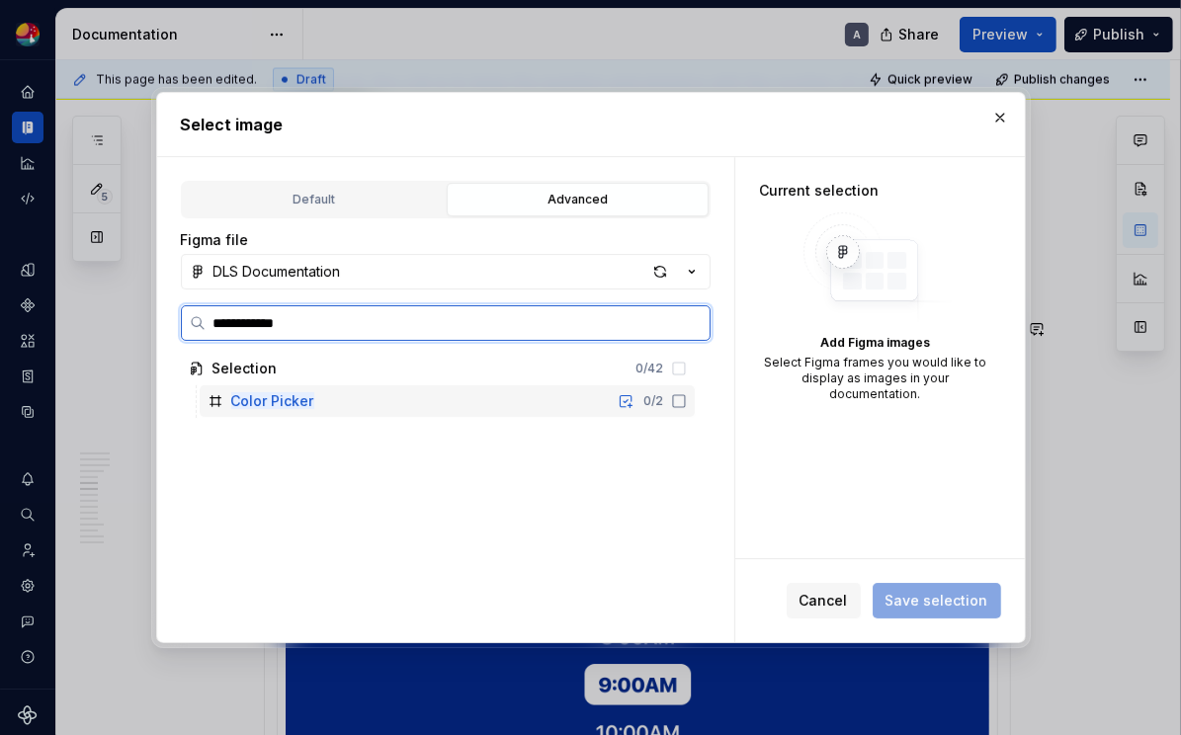
click at [687, 400] on icon at bounding box center [679, 401] width 16 height 16
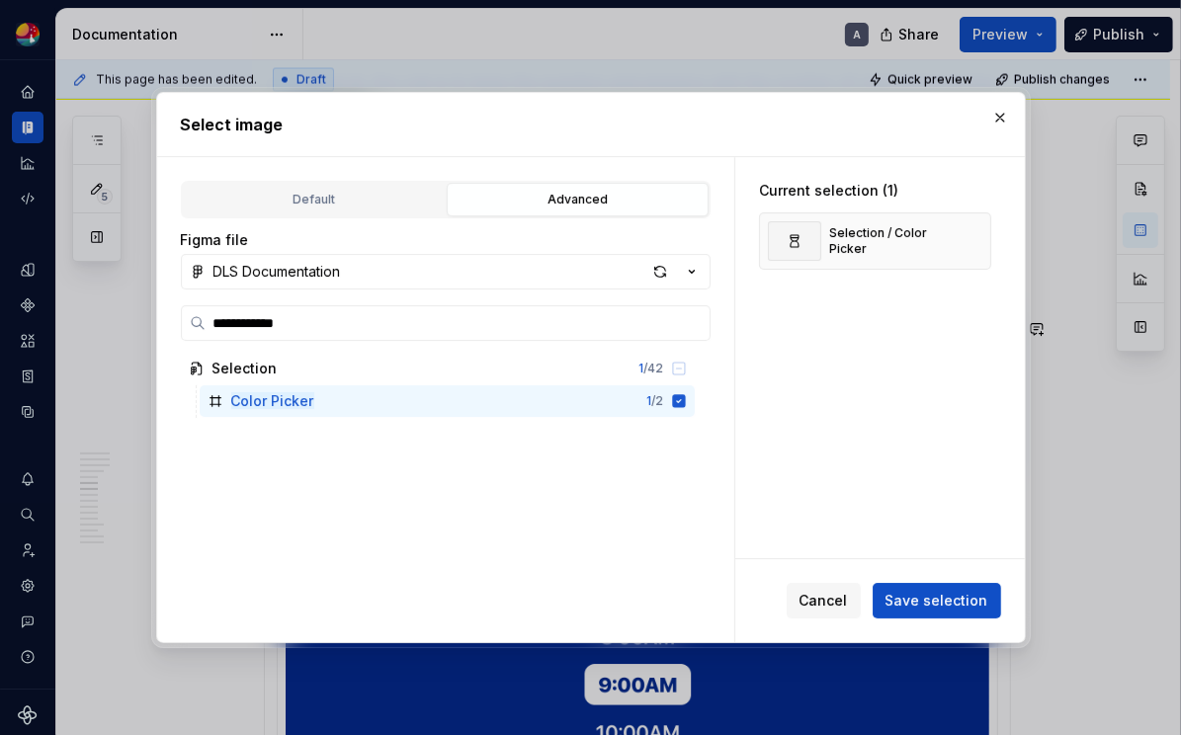
click at [924, 597] on span "Save selection" at bounding box center [936, 601] width 103 height 20
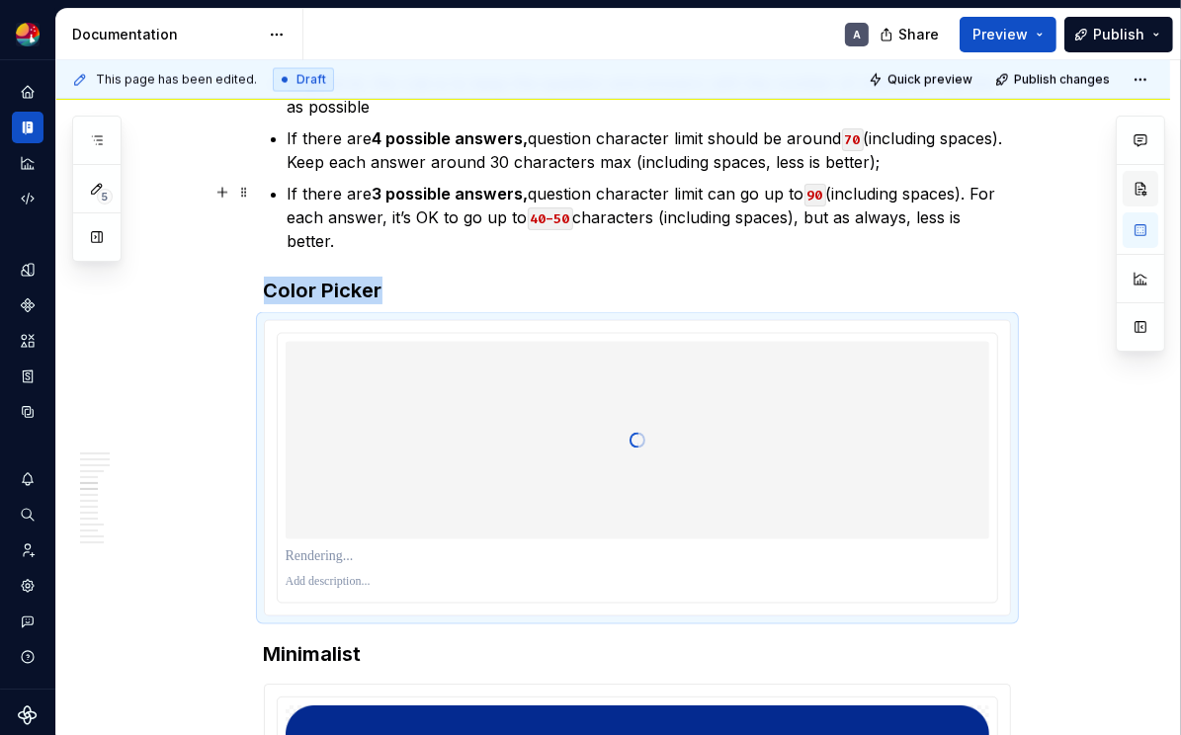
scroll to position [0, 0]
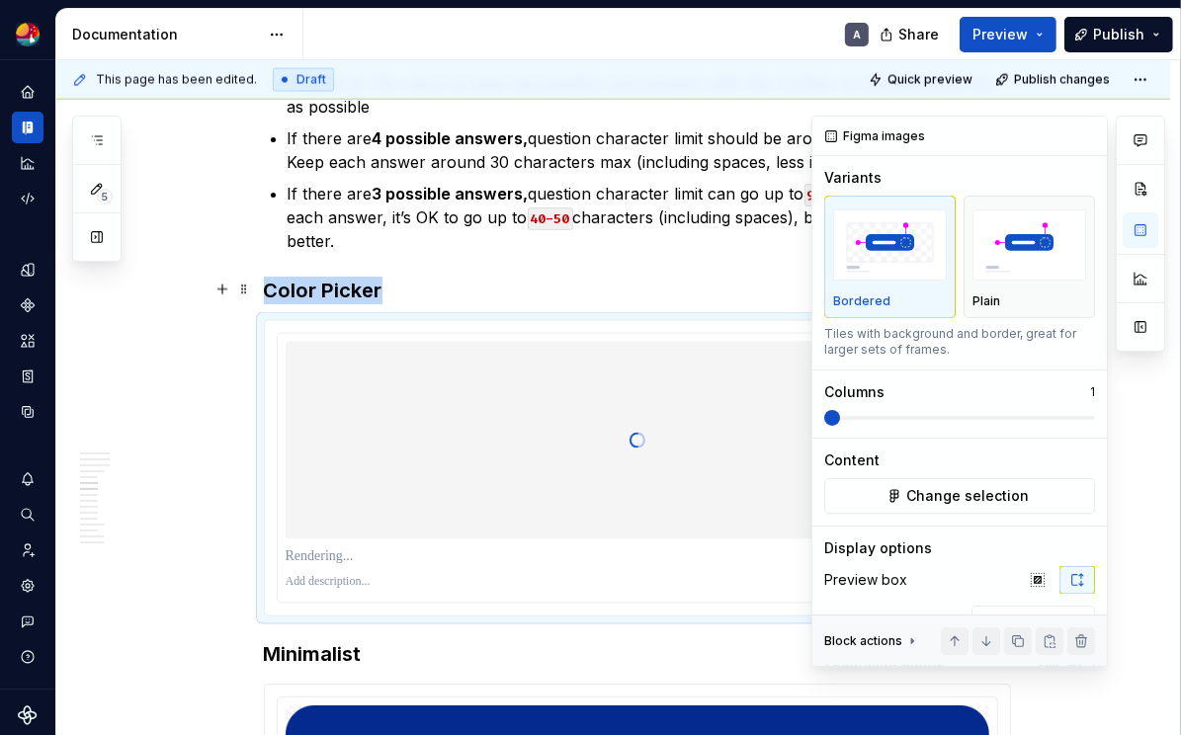
drag, startPoint x: 1042, startPoint y: 292, endPoint x: 1022, endPoint y: 356, distance: 67.5
click at [947, 292] on div "Plain" at bounding box center [1029, 257] width 114 height 105
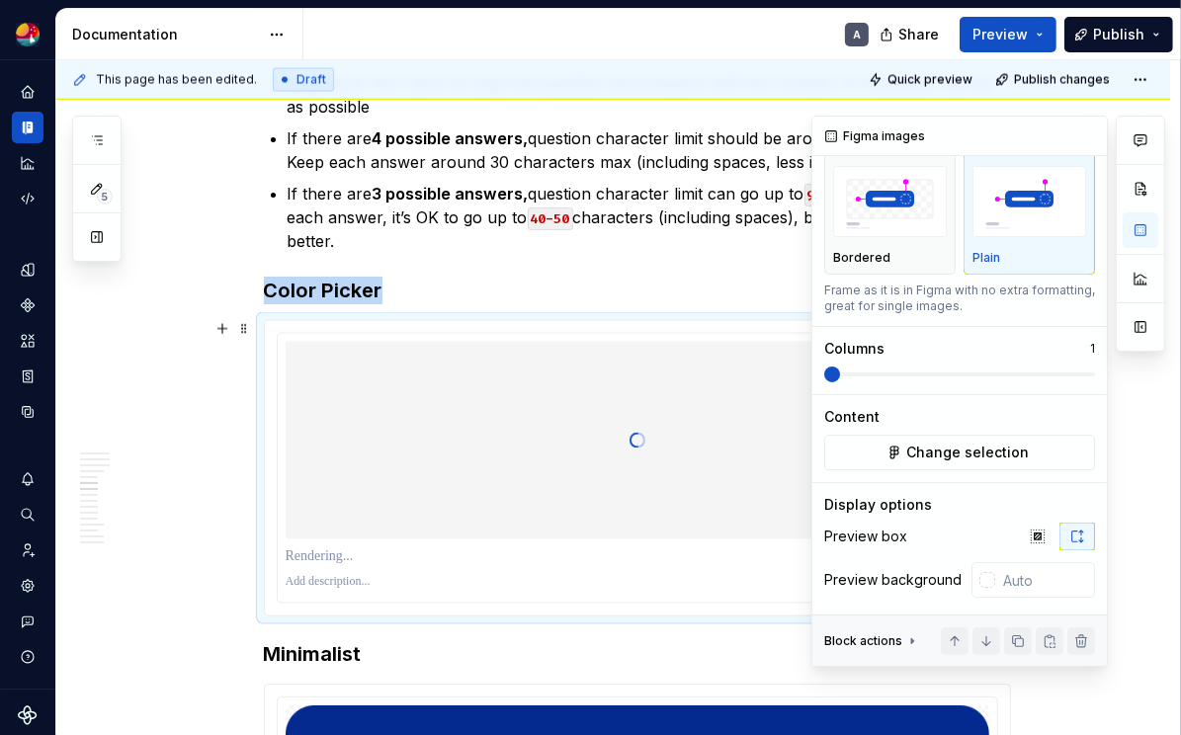
scroll to position [90, 0]
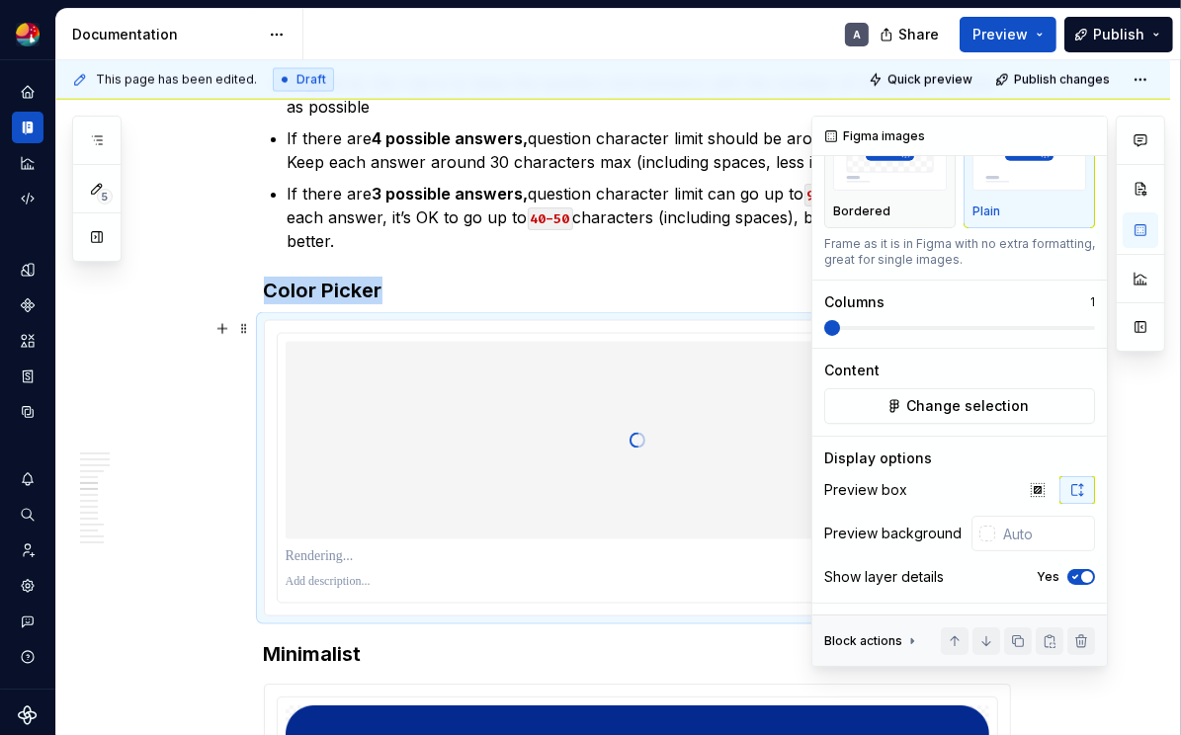
click at [947, 572] on icon "button" at bounding box center [1075, 577] width 16 height 12
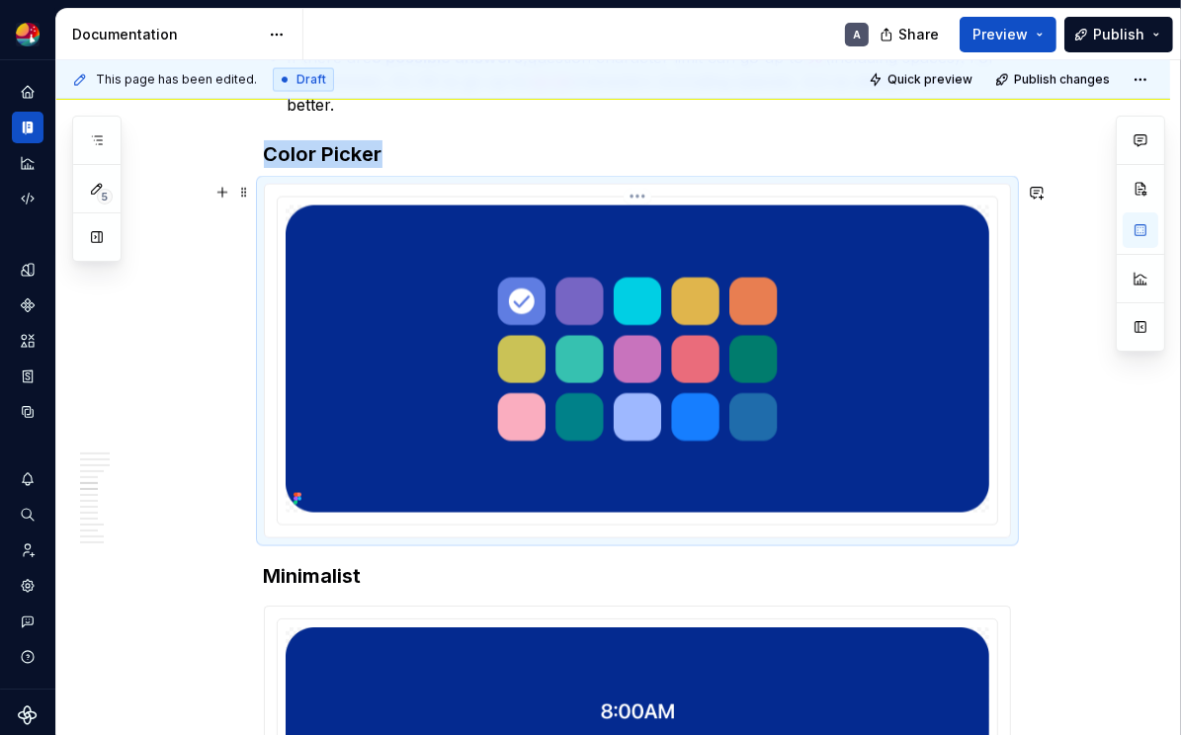
scroll to position [2778, 0]
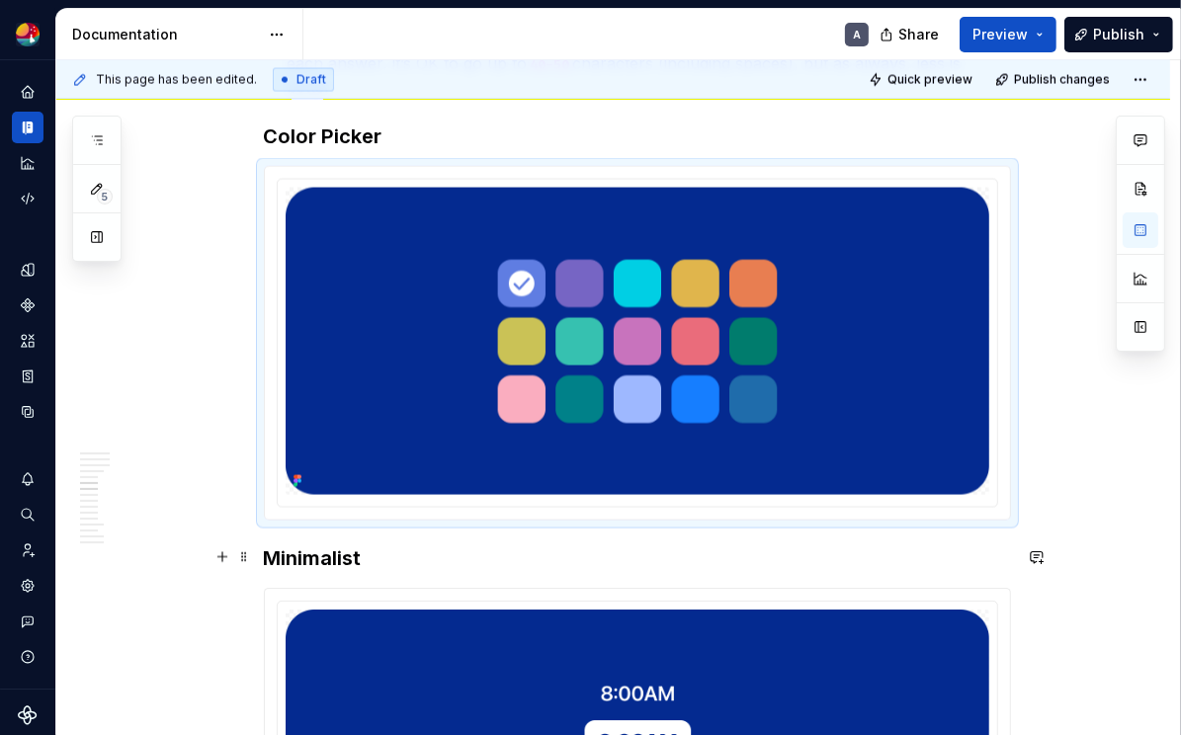
click at [400, 550] on h3 "Minimalist" at bounding box center [637, 558] width 747 height 28
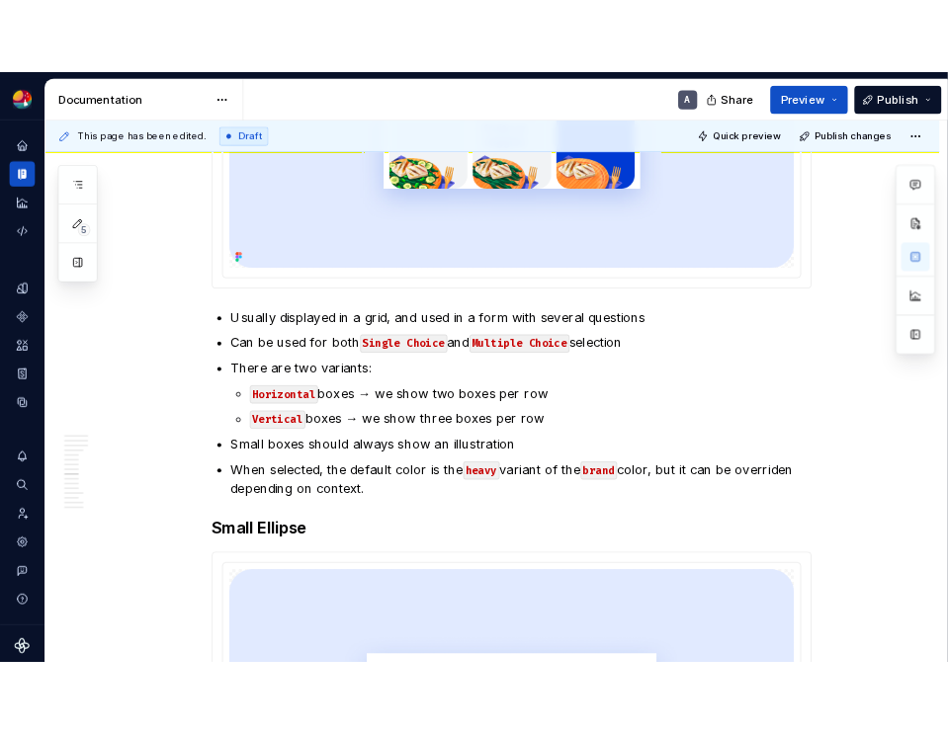
scroll to position [4189, 0]
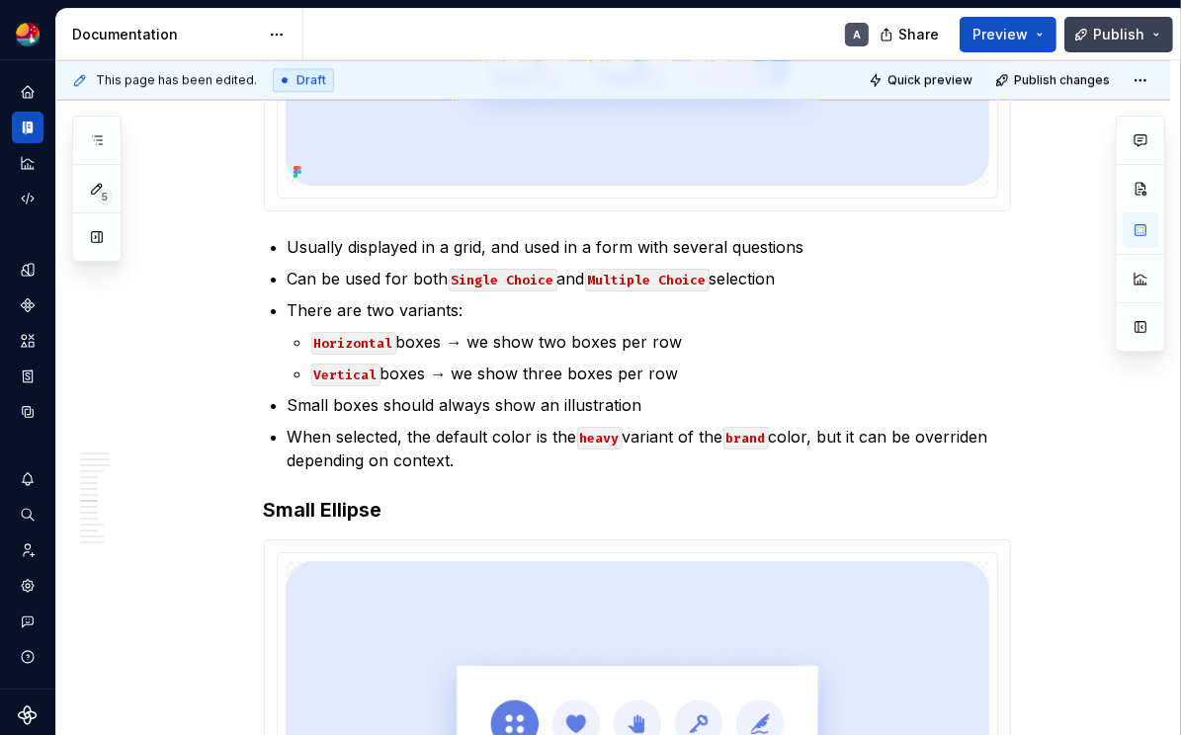
click at [947, 34] on span "Publish" at bounding box center [1118, 35] width 51 height 20
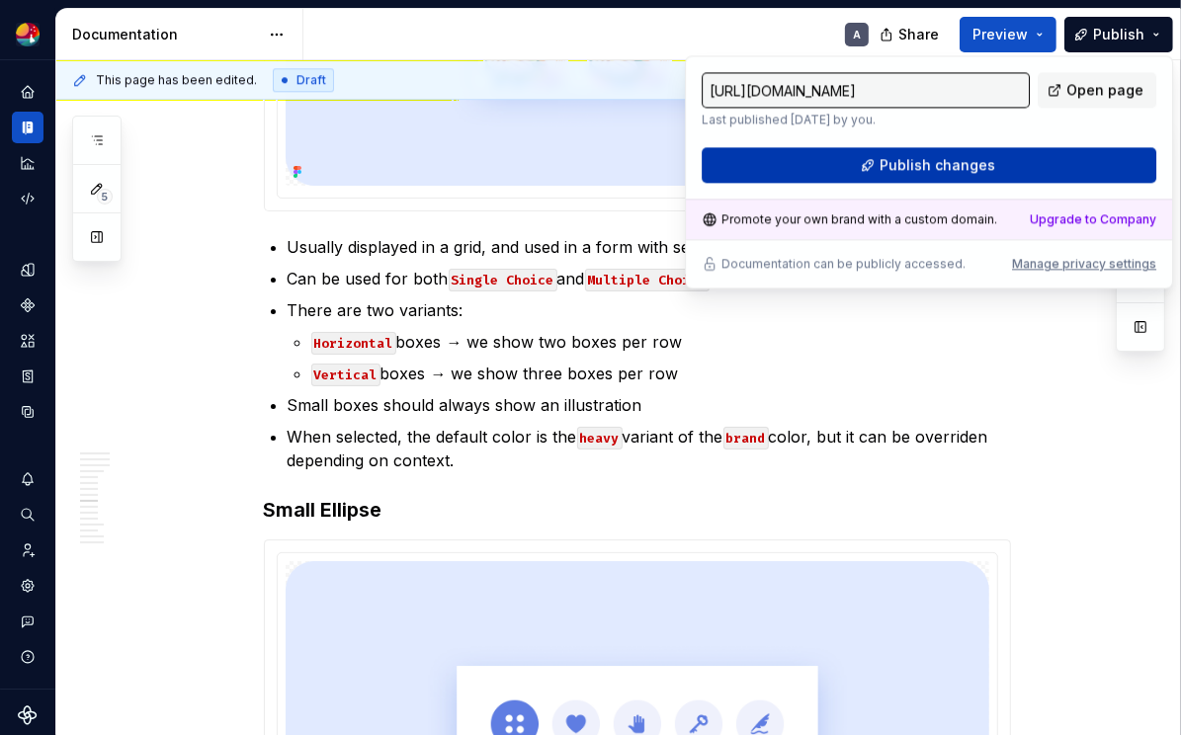
click at [947, 162] on button "Publish changes" at bounding box center [929, 165] width 455 height 36
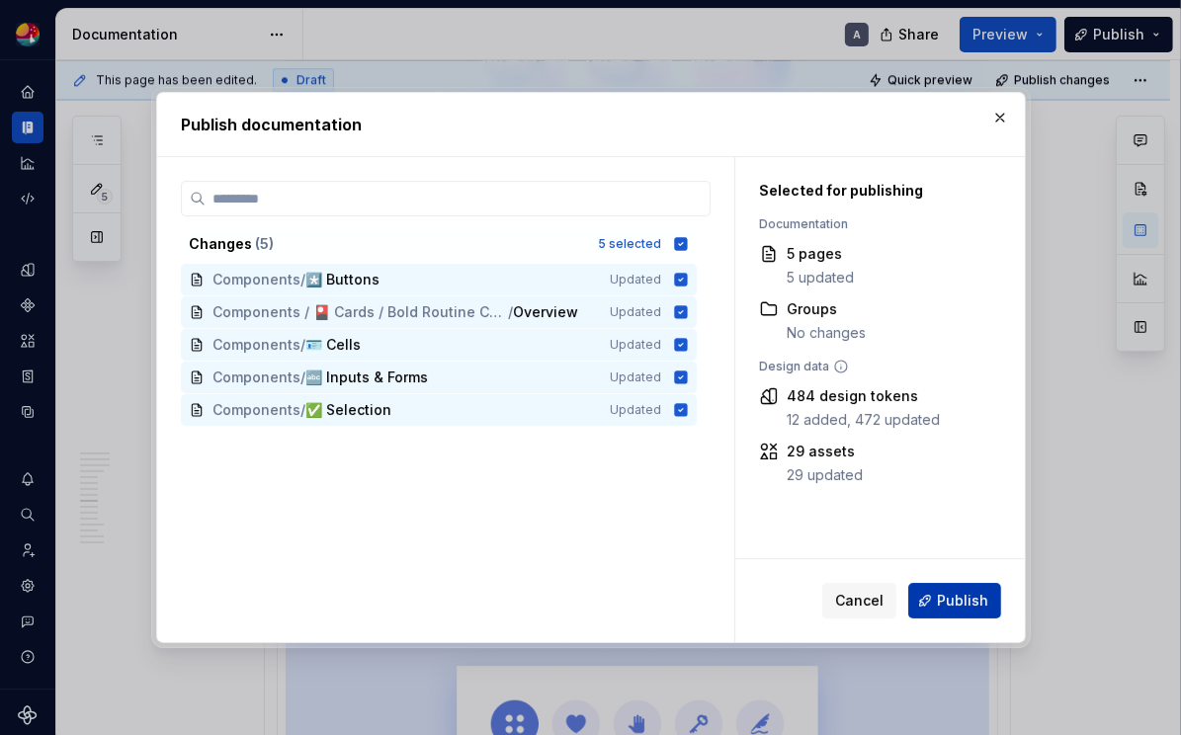
click at [947, 598] on span "Publish" at bounding box center [962, 601] width 51 height 20
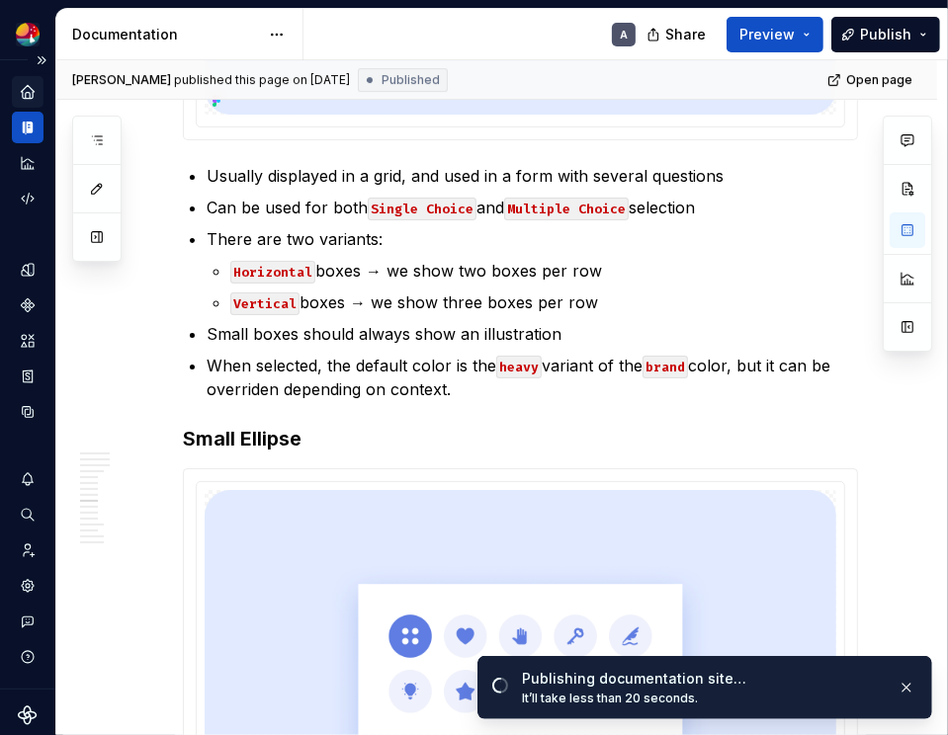
scroll to position [4168, 0]
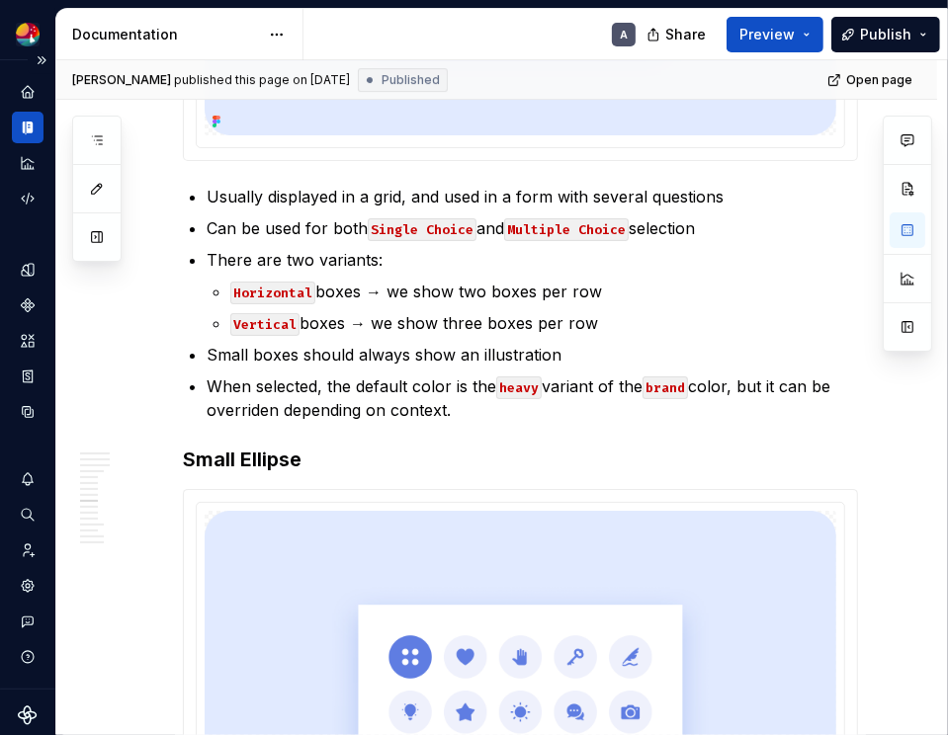
type textarea "*"
